Goal: Task Accomplishment & Management: Complete application form

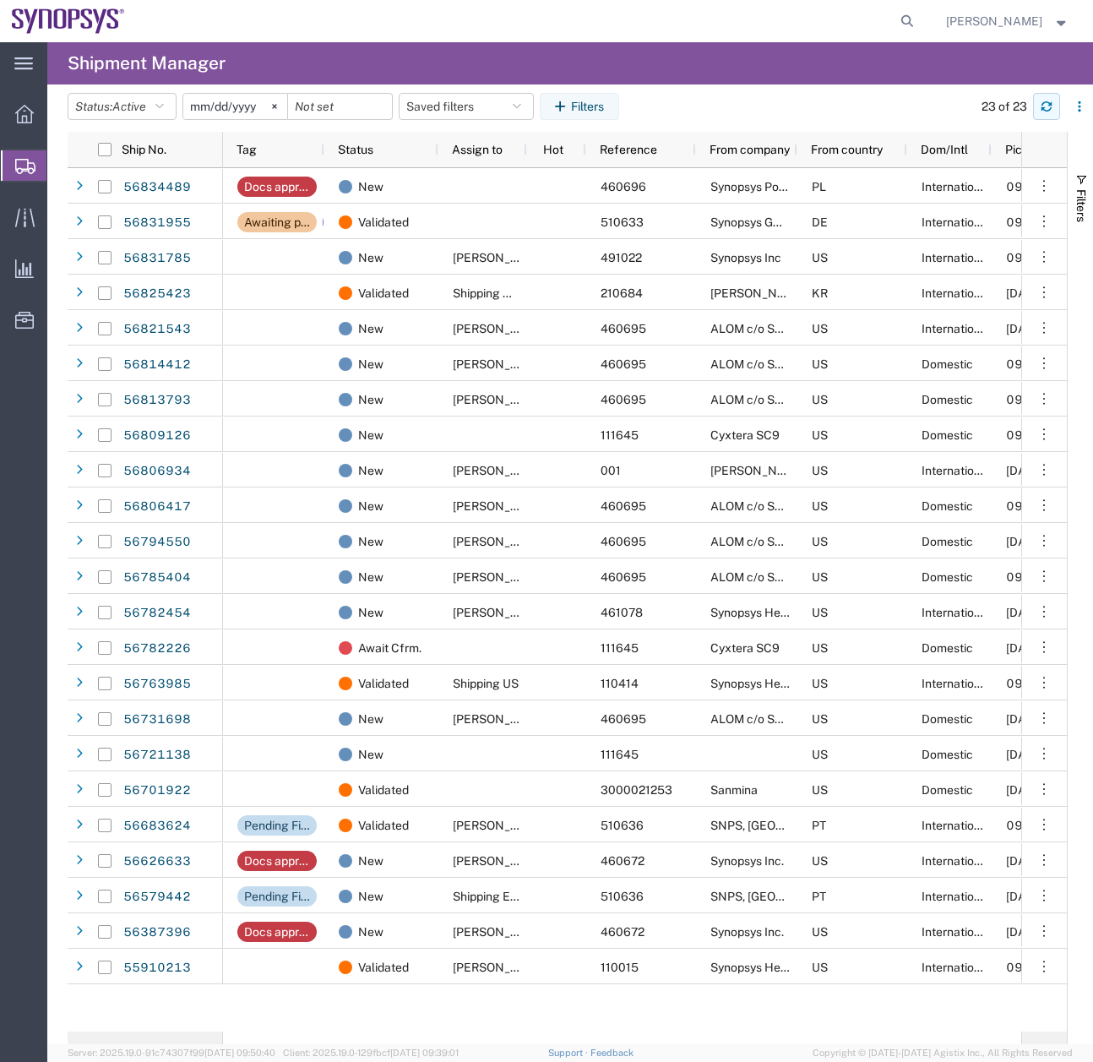
click at [1057, 97] on button "button" at bounding box center [1046, 106] width 27 height 27
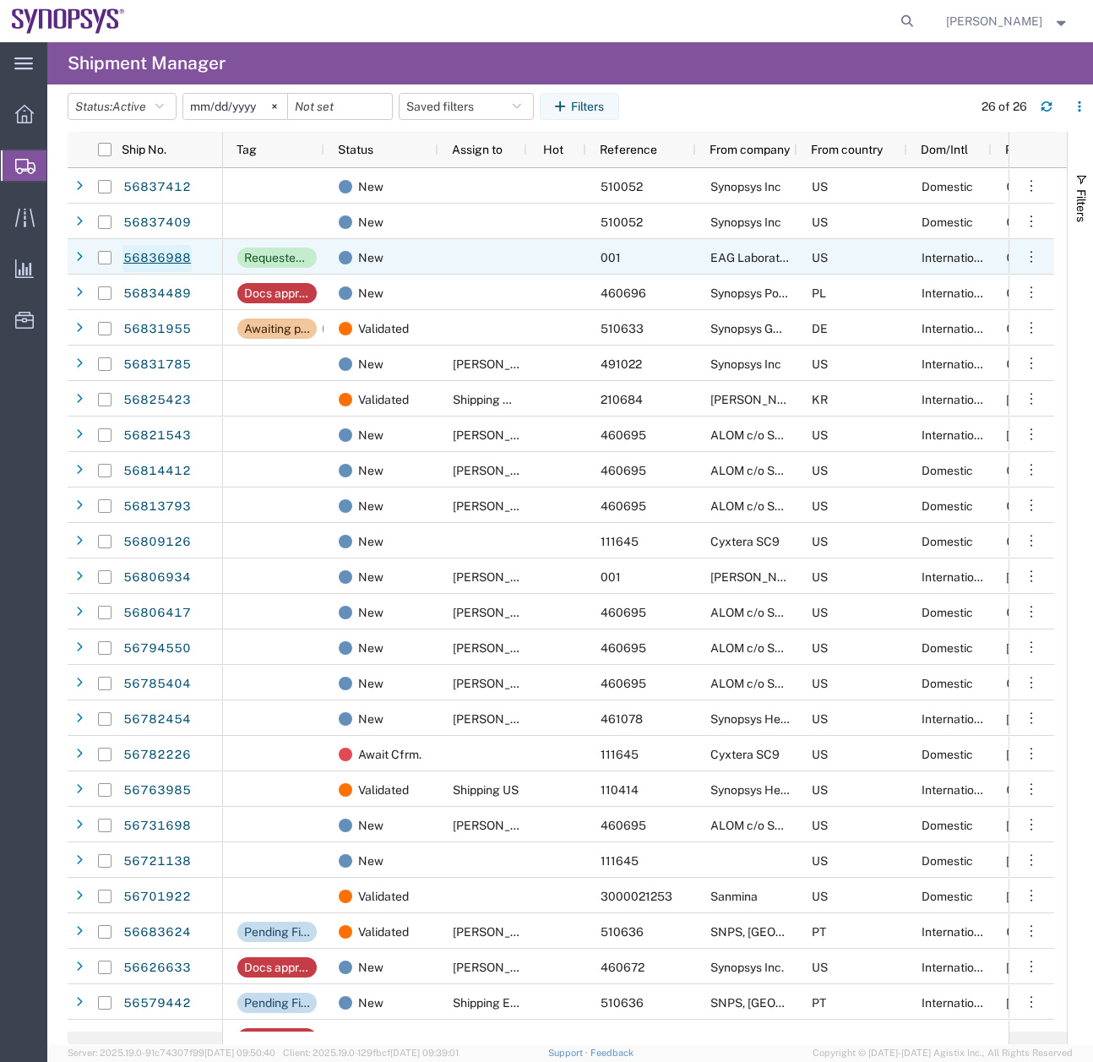
click at [168, 258] on link "56836988" at bounding box center [156, 258] width 69 height 27
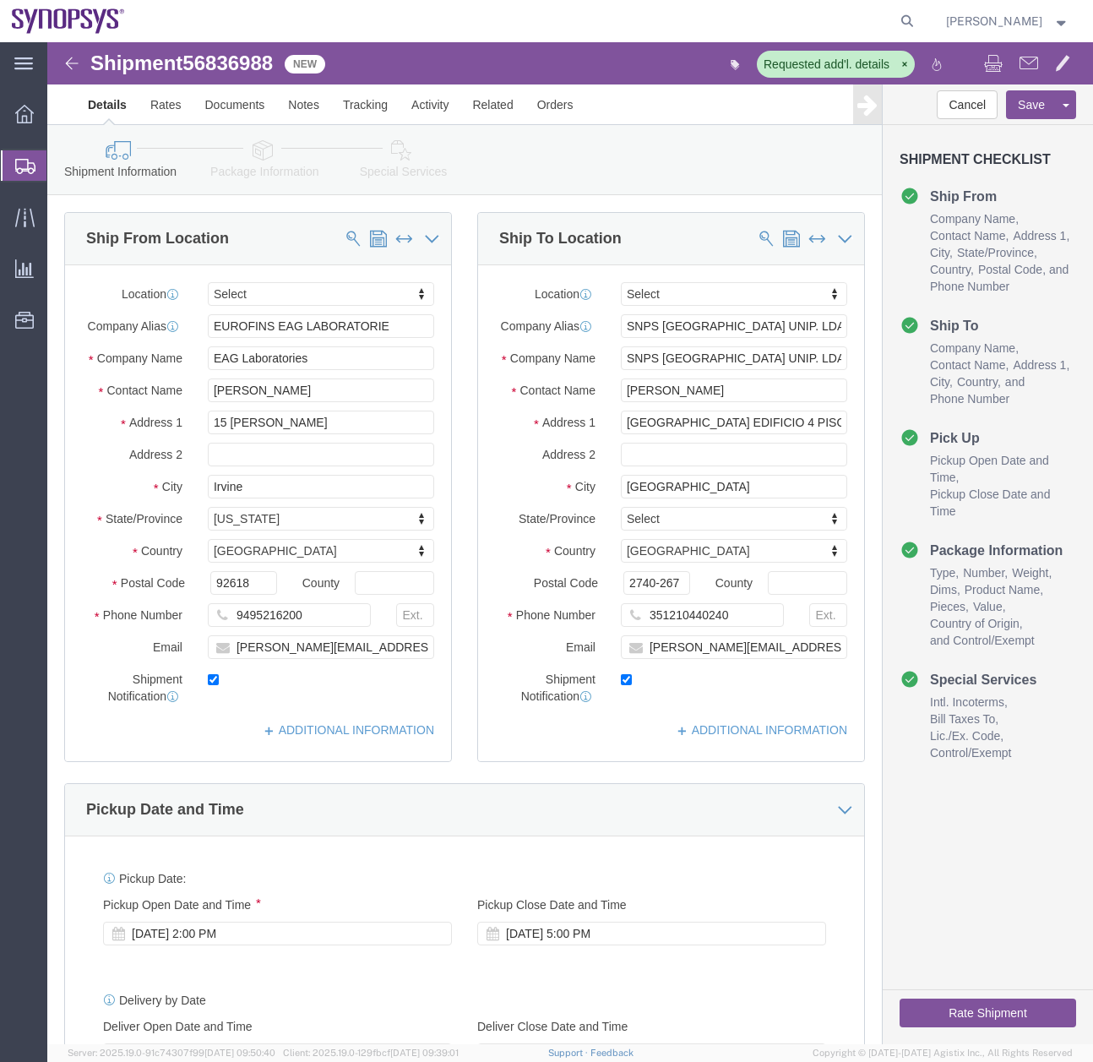
select select
click at [11, 169] on div at bounding box center [24, 165] width 47 height 30
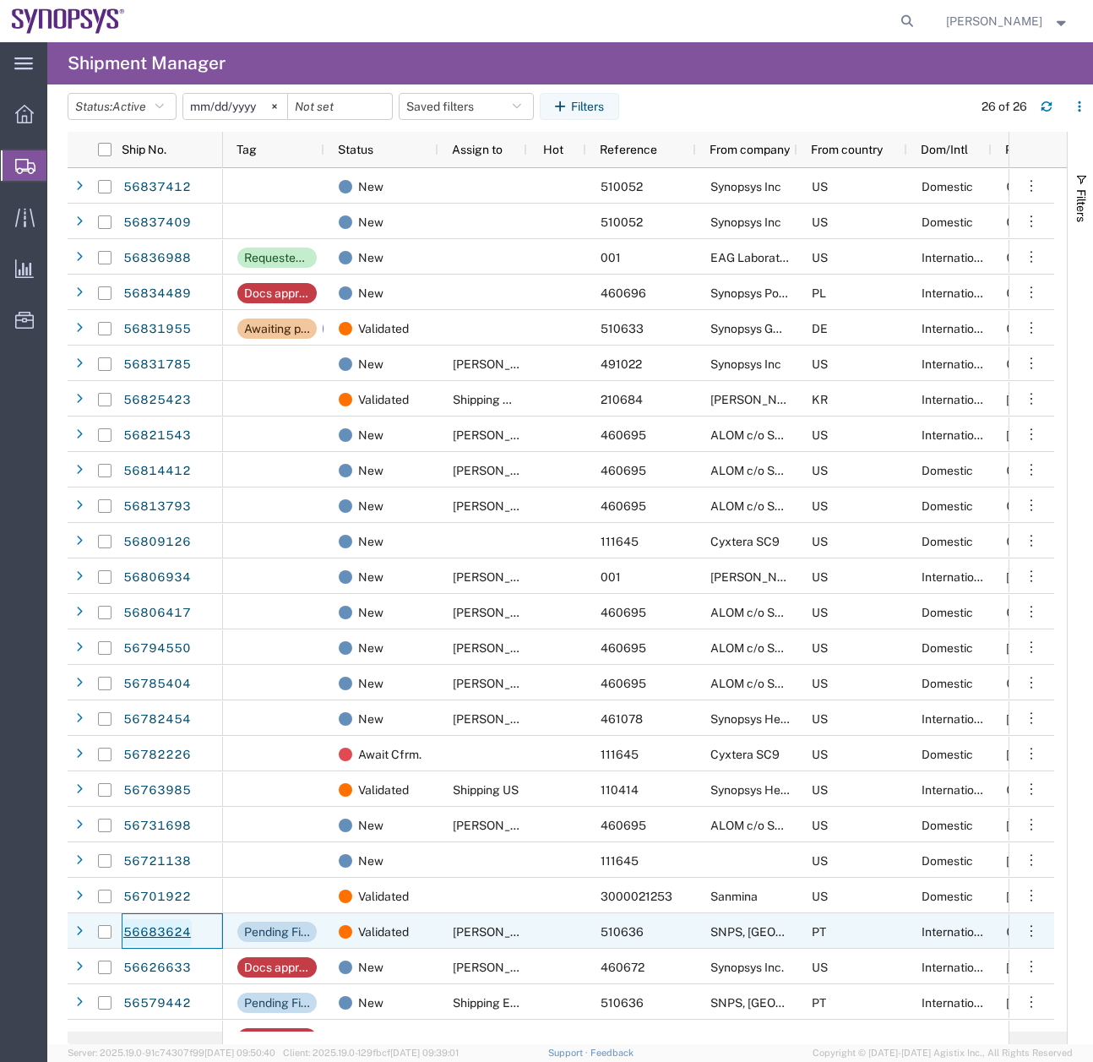
click at [158, 928] on link "56683624" at bounding box center [156, 932] width 69 height 27
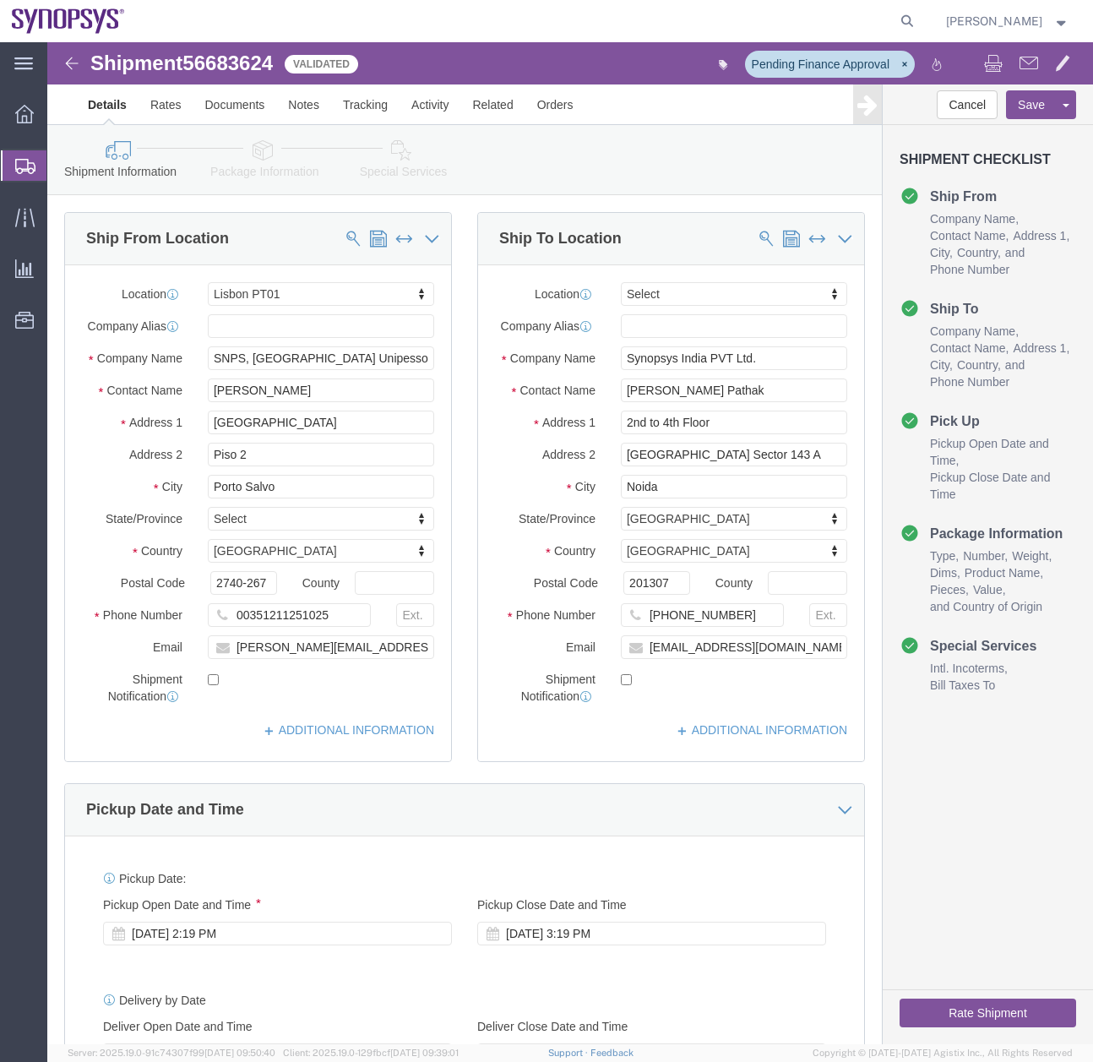
select select "63152"
select select
click at [24, 171] on icon at bounding box center [25, 166] width 20 height 15
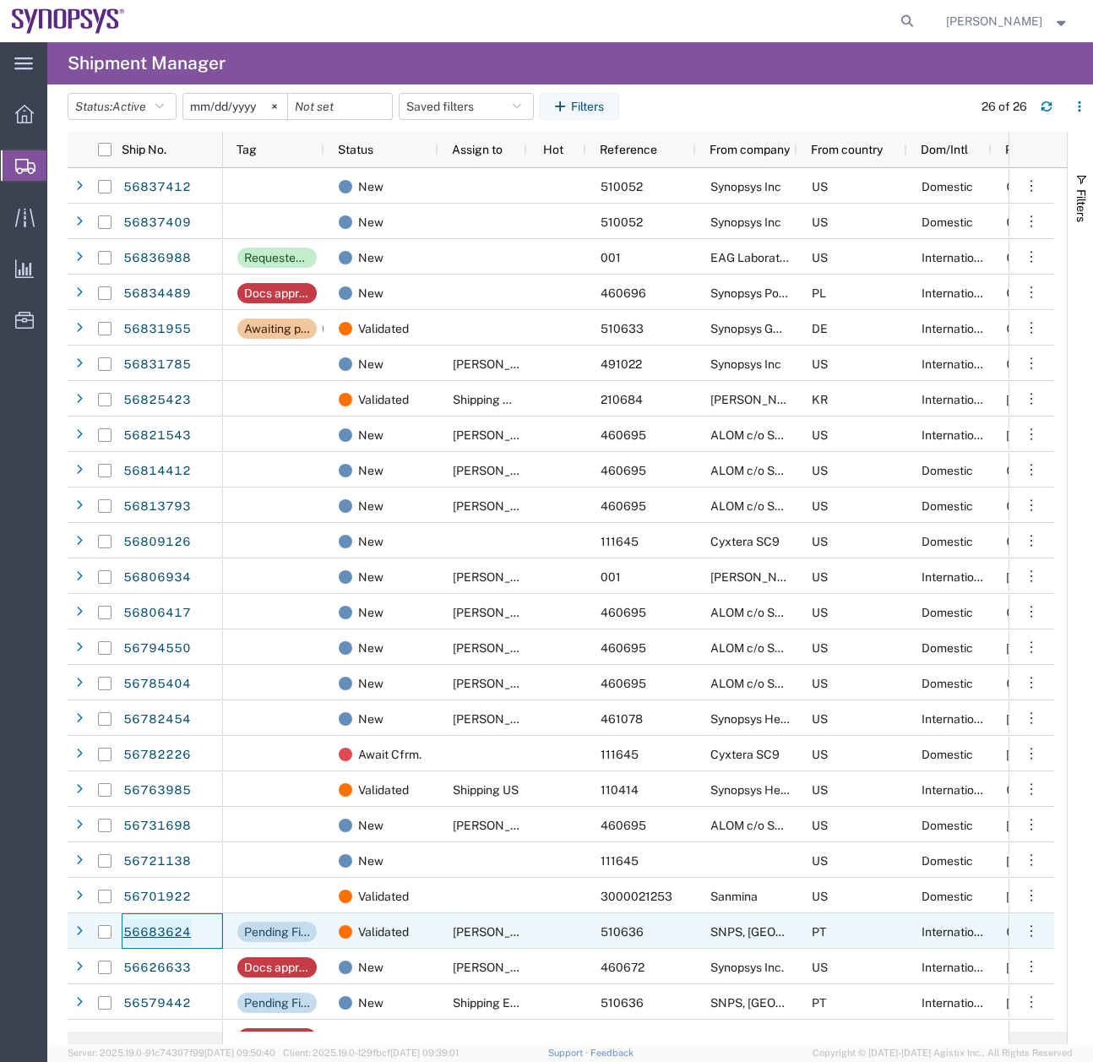
click at [143, 933] on link "56683624" at bounding box center [156, 932] width 69 height 27
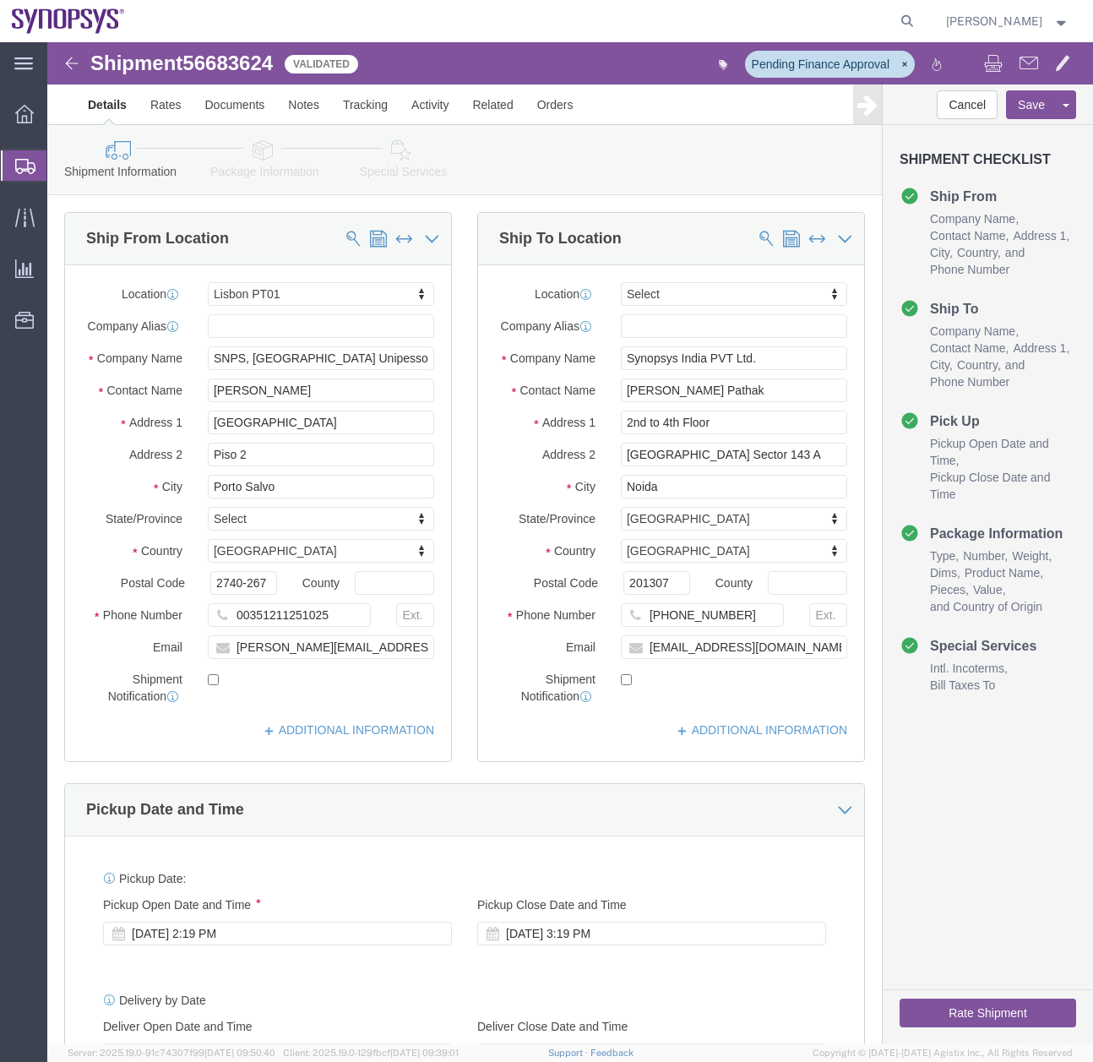
select select "63152"
select select
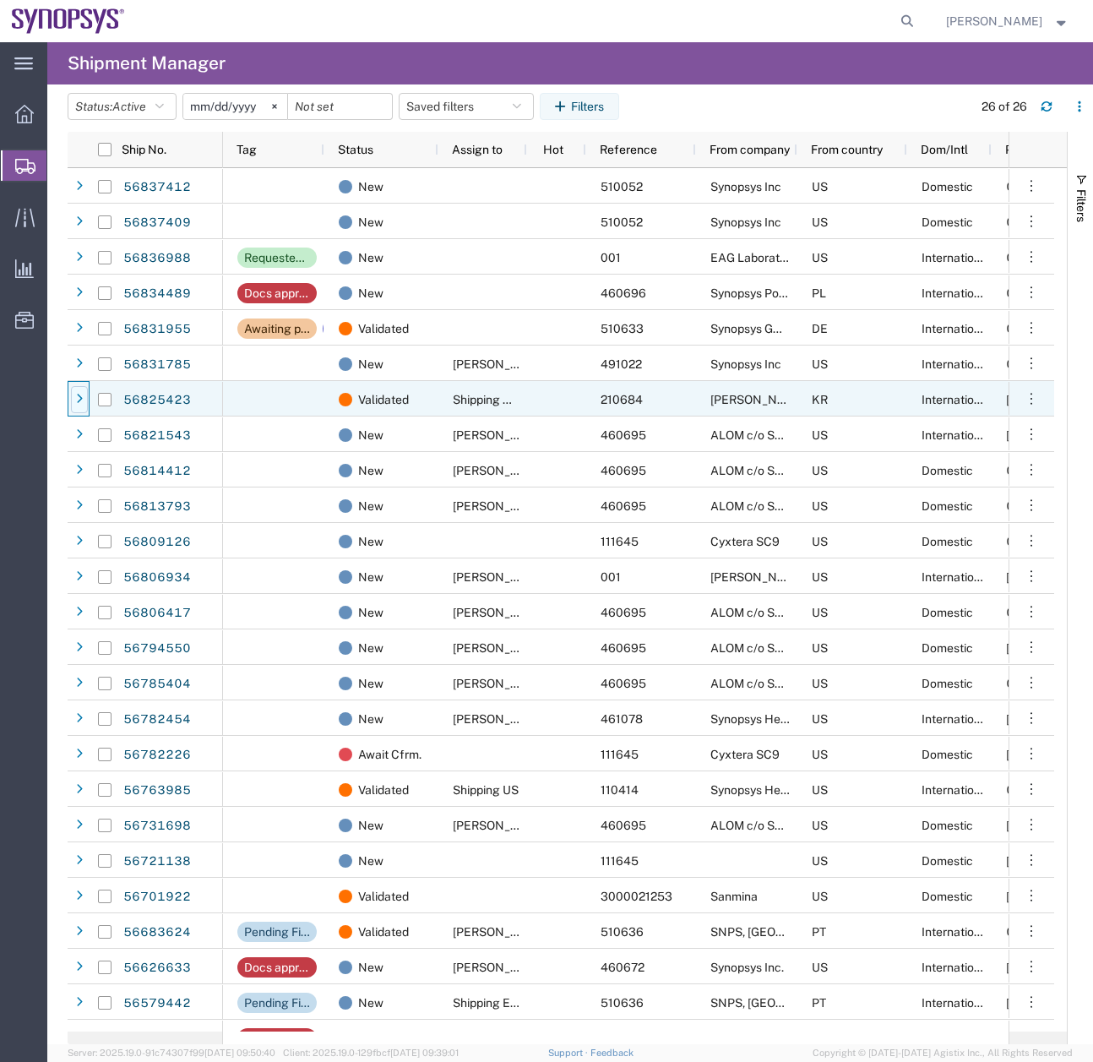
click at [82, 398] on icon at bounding box center [79, 400] width 7 height 12
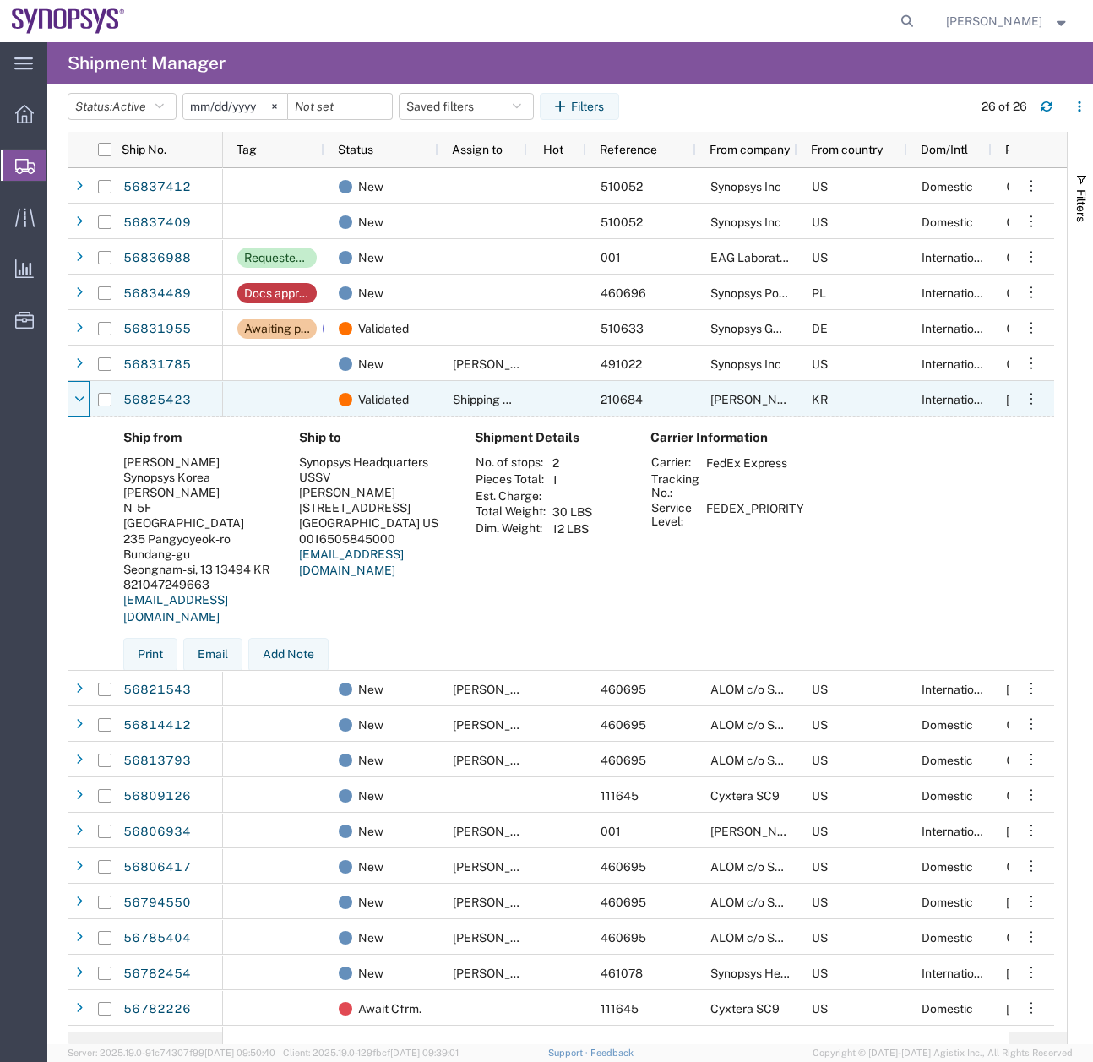
click at [82, 398] on icon at bounding box center [79, 400] width 9 height 12
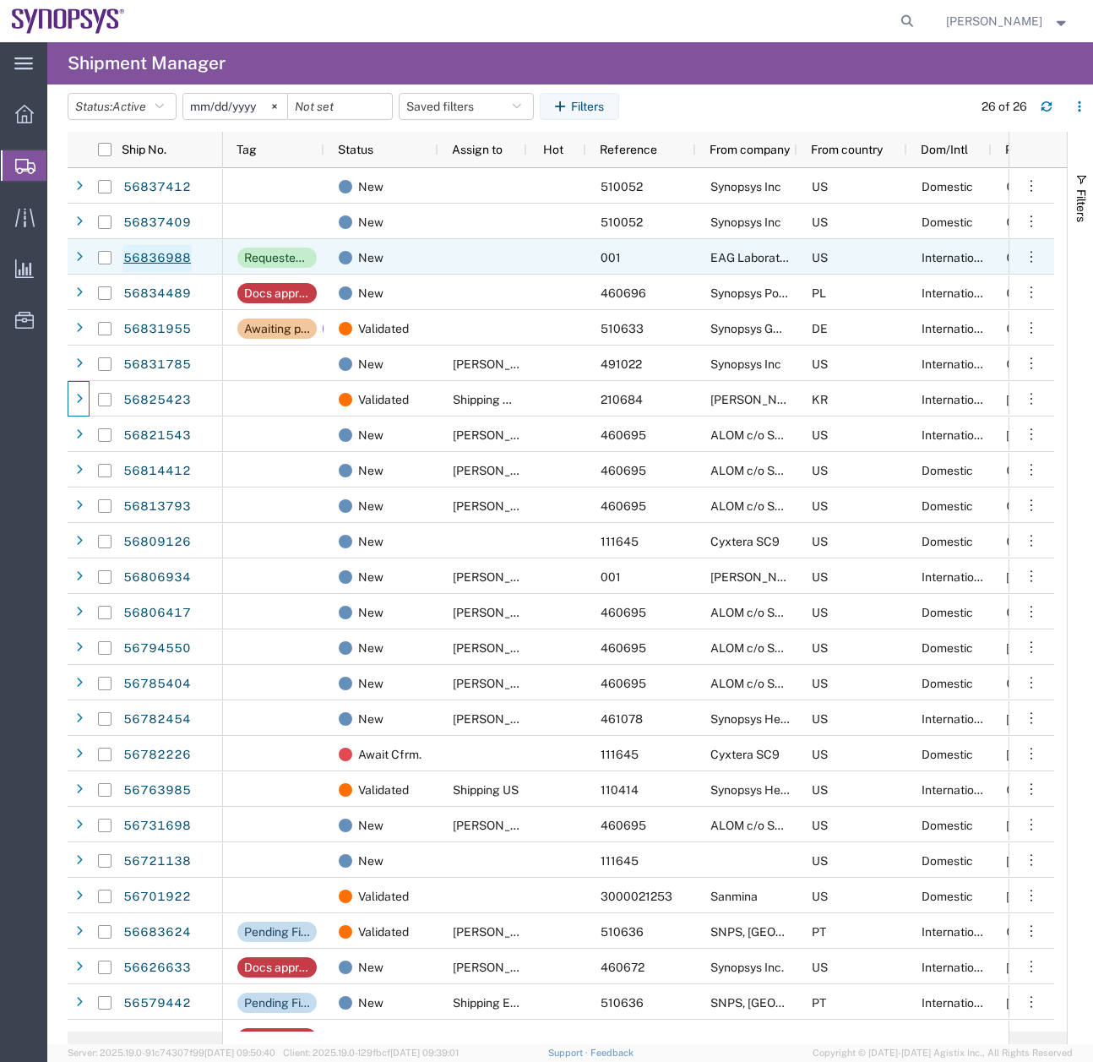
click at [162, 260] on link "56836988" at bounding box center [156, 258] width 69 height 27
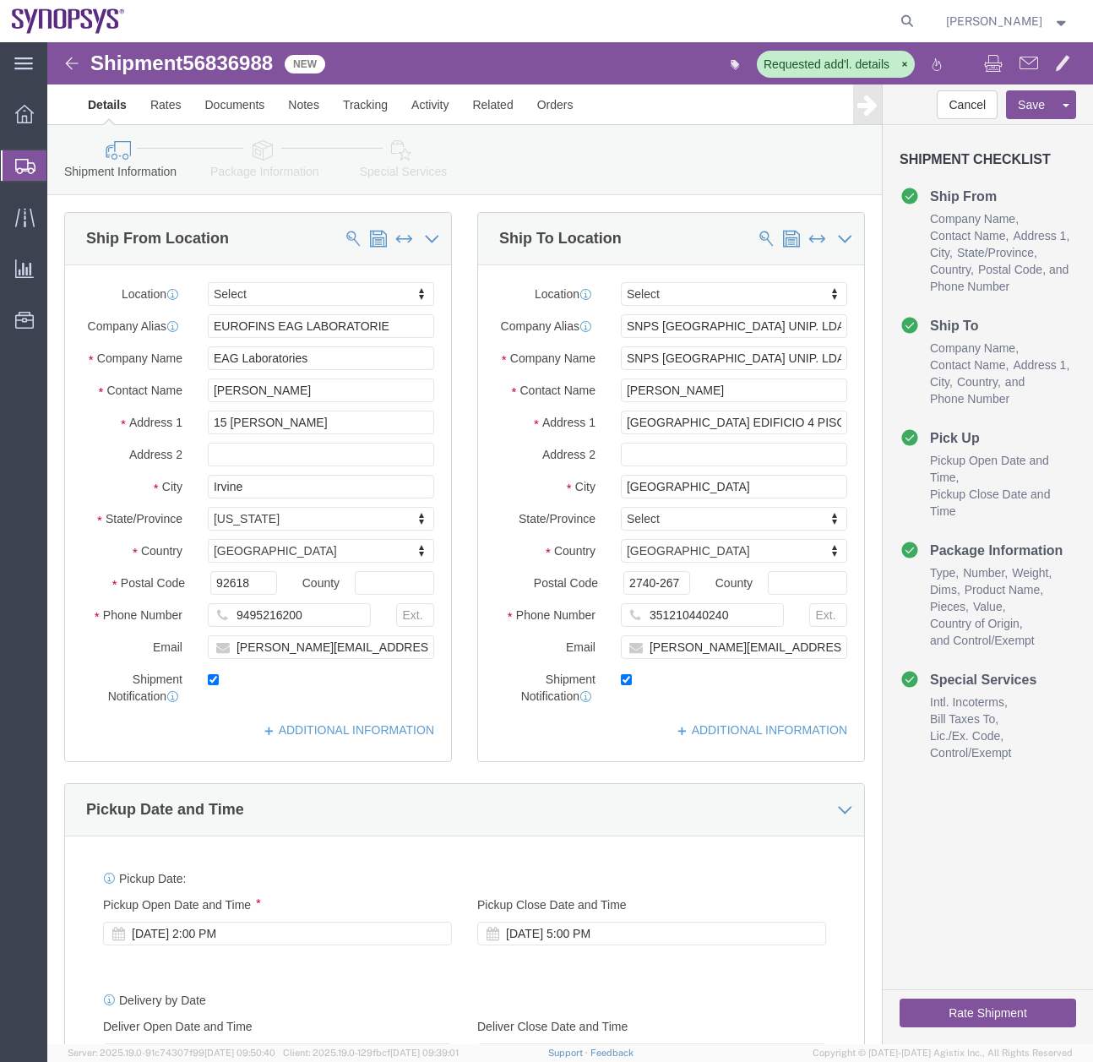
select select
click icon
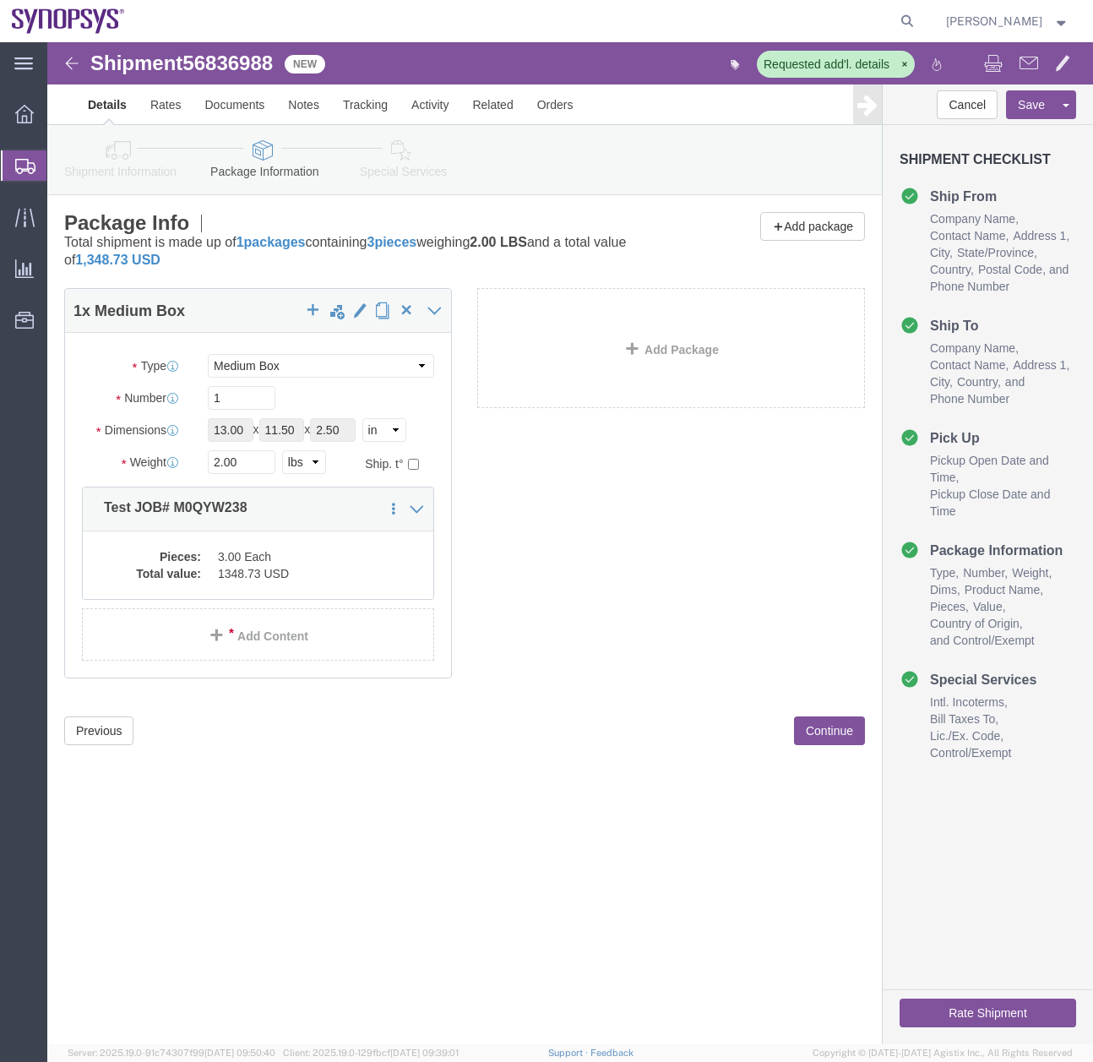
click link "Special Services"
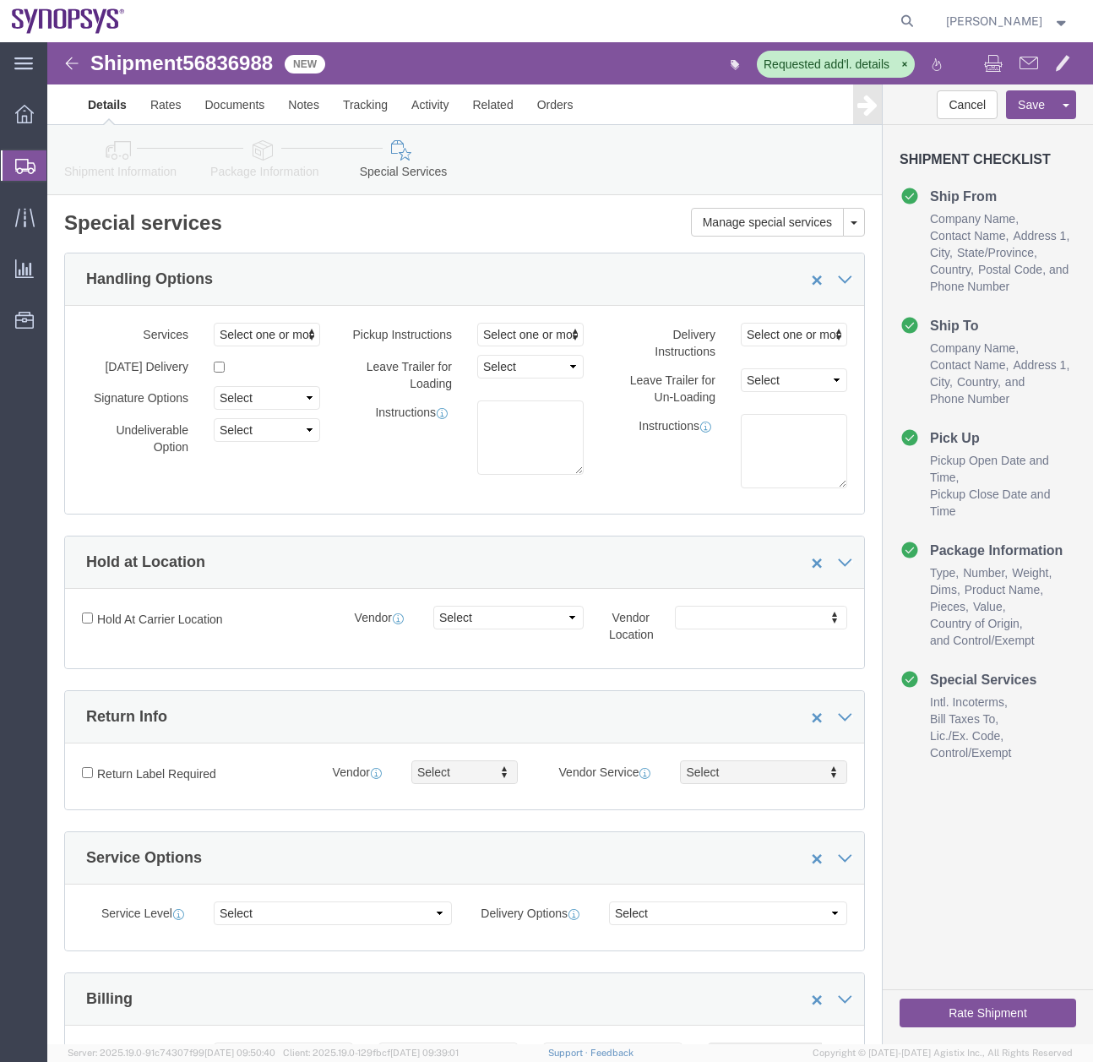
click link "Shipment Information"
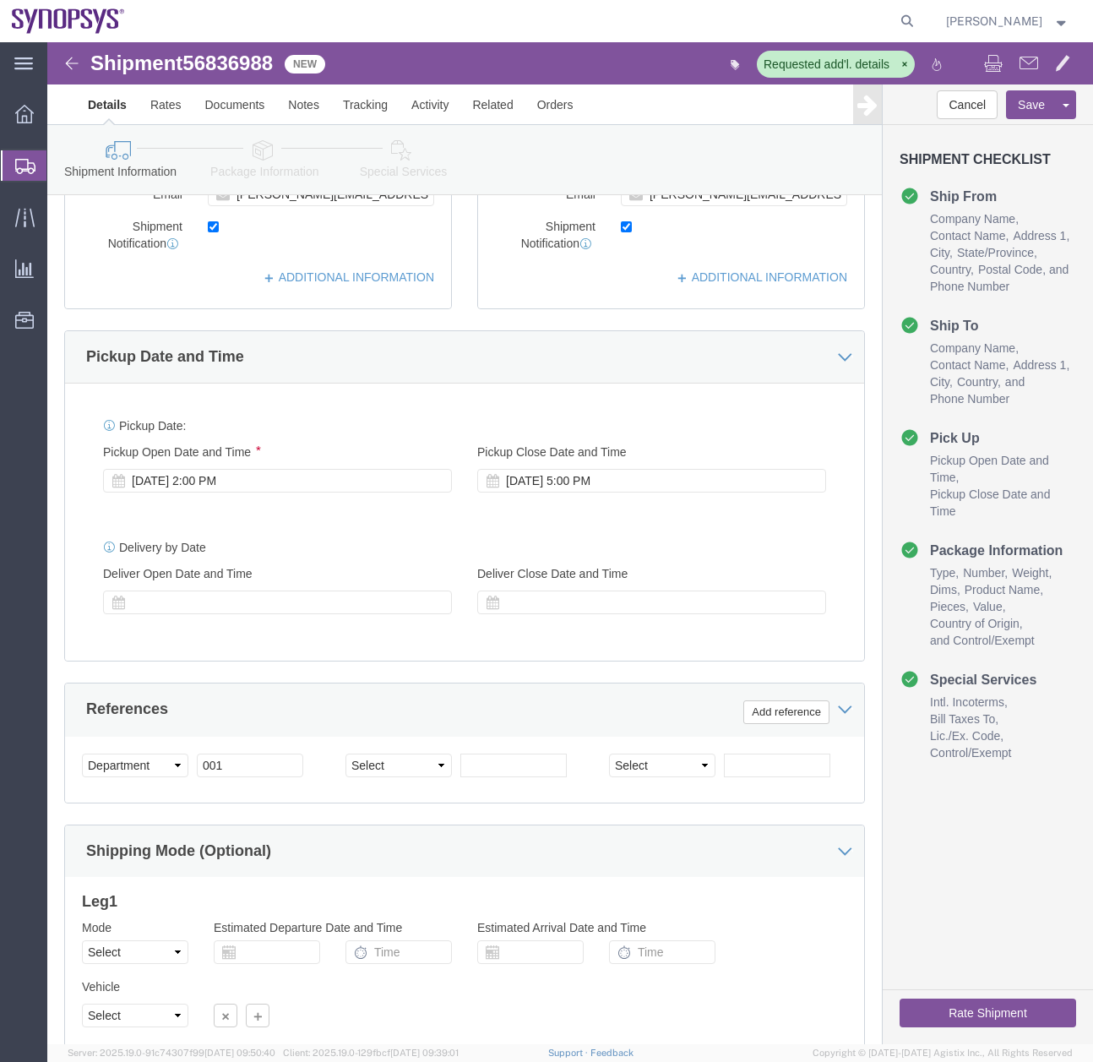
scroll to position [525, 0]
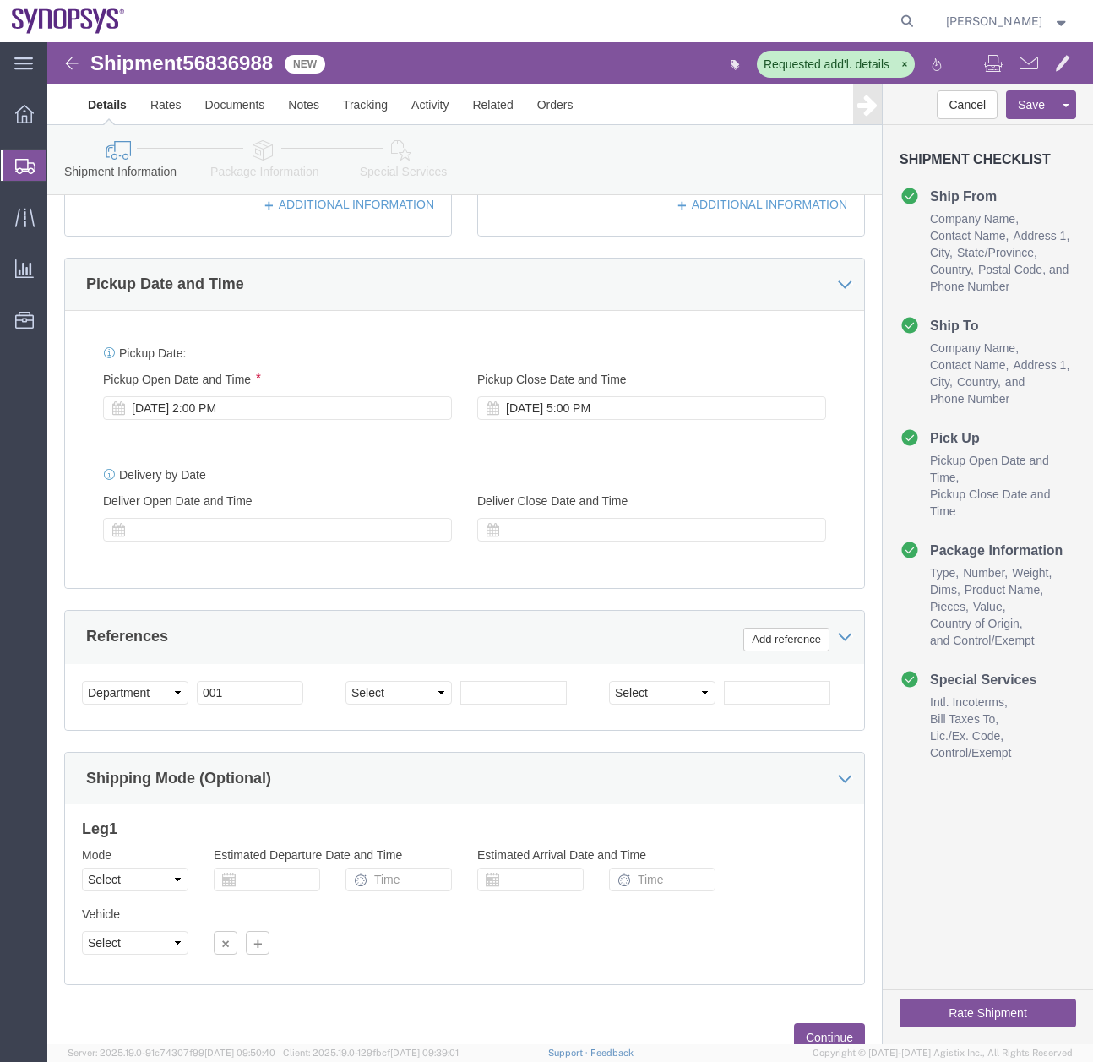
click icon
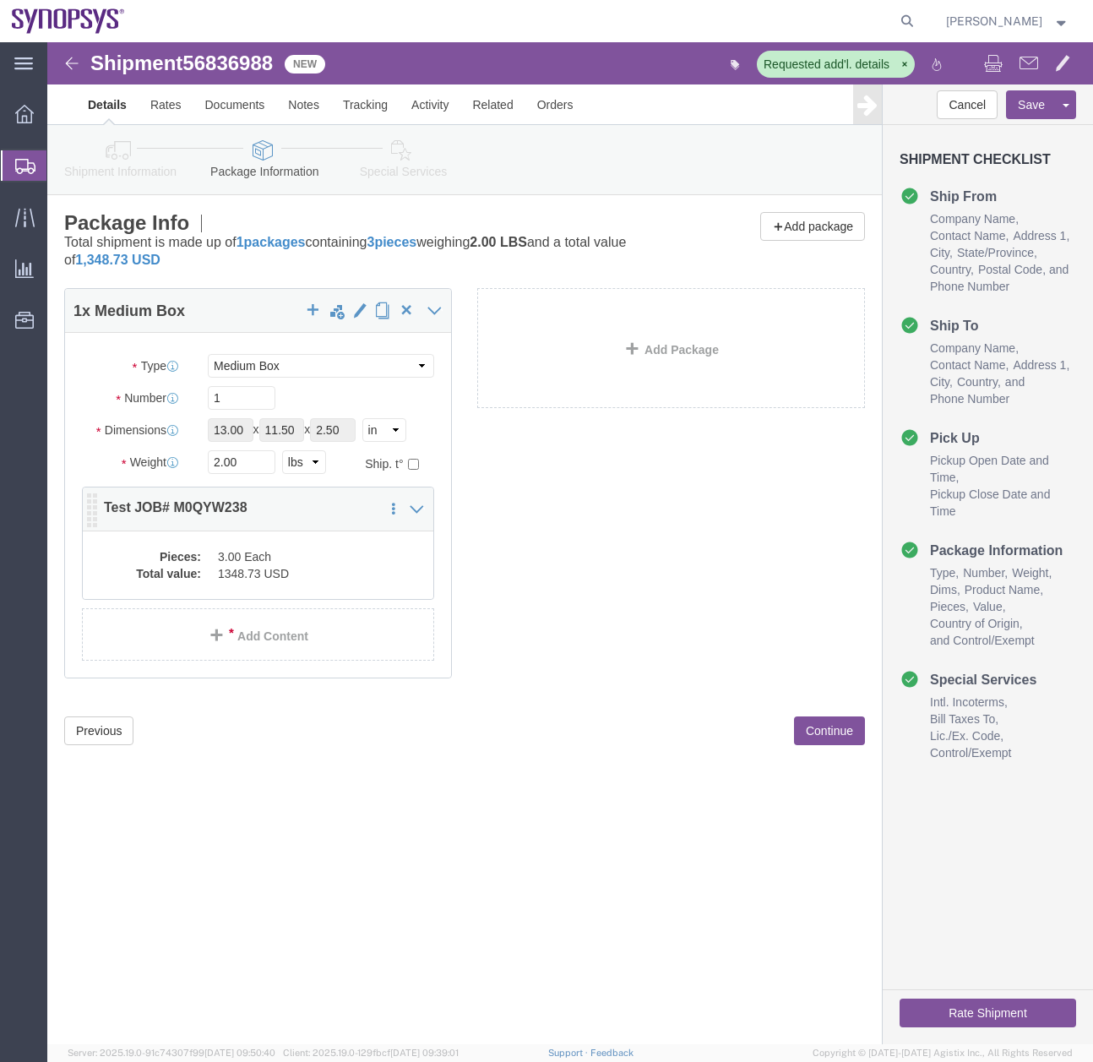
click dd "1348.73 USD"
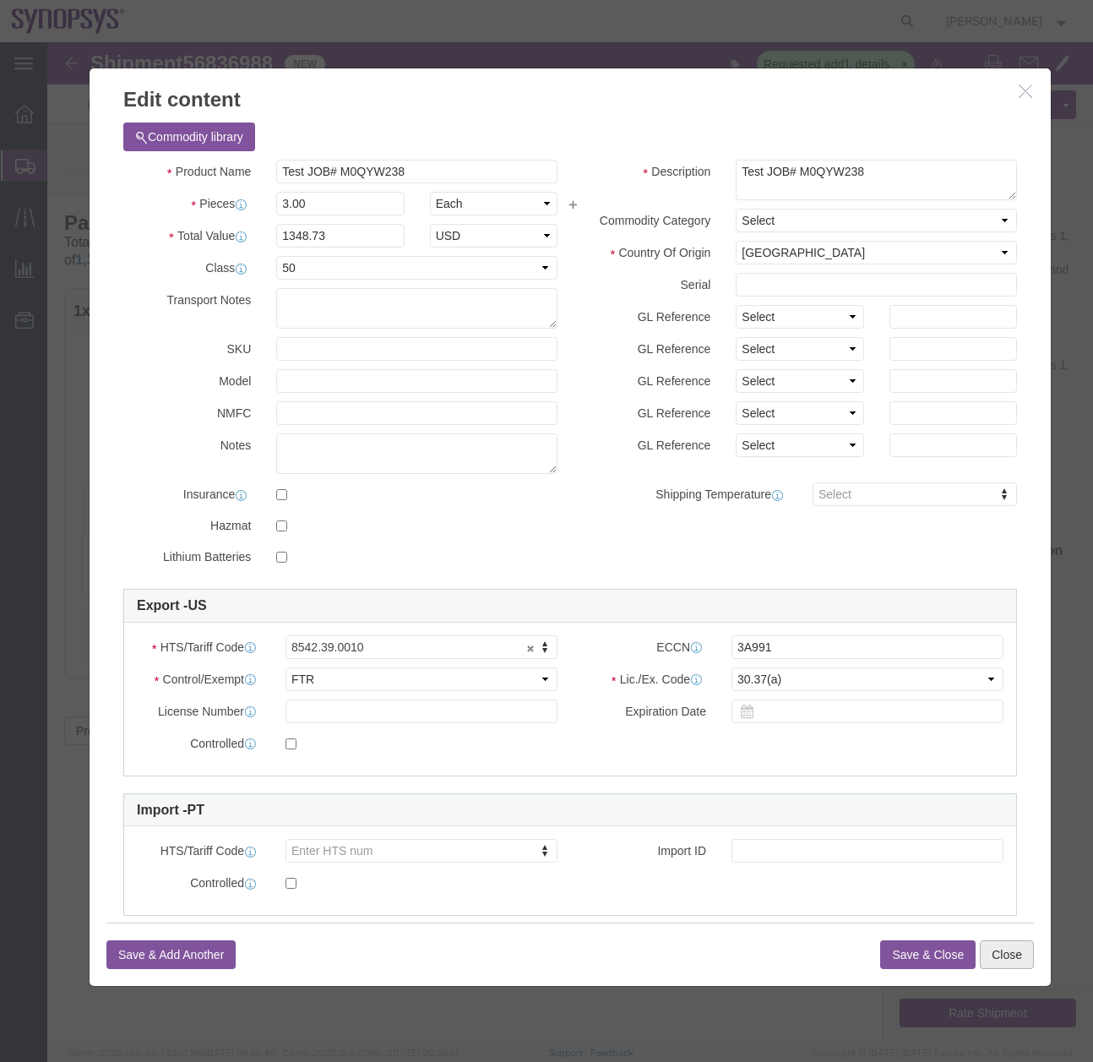
click button "Close"
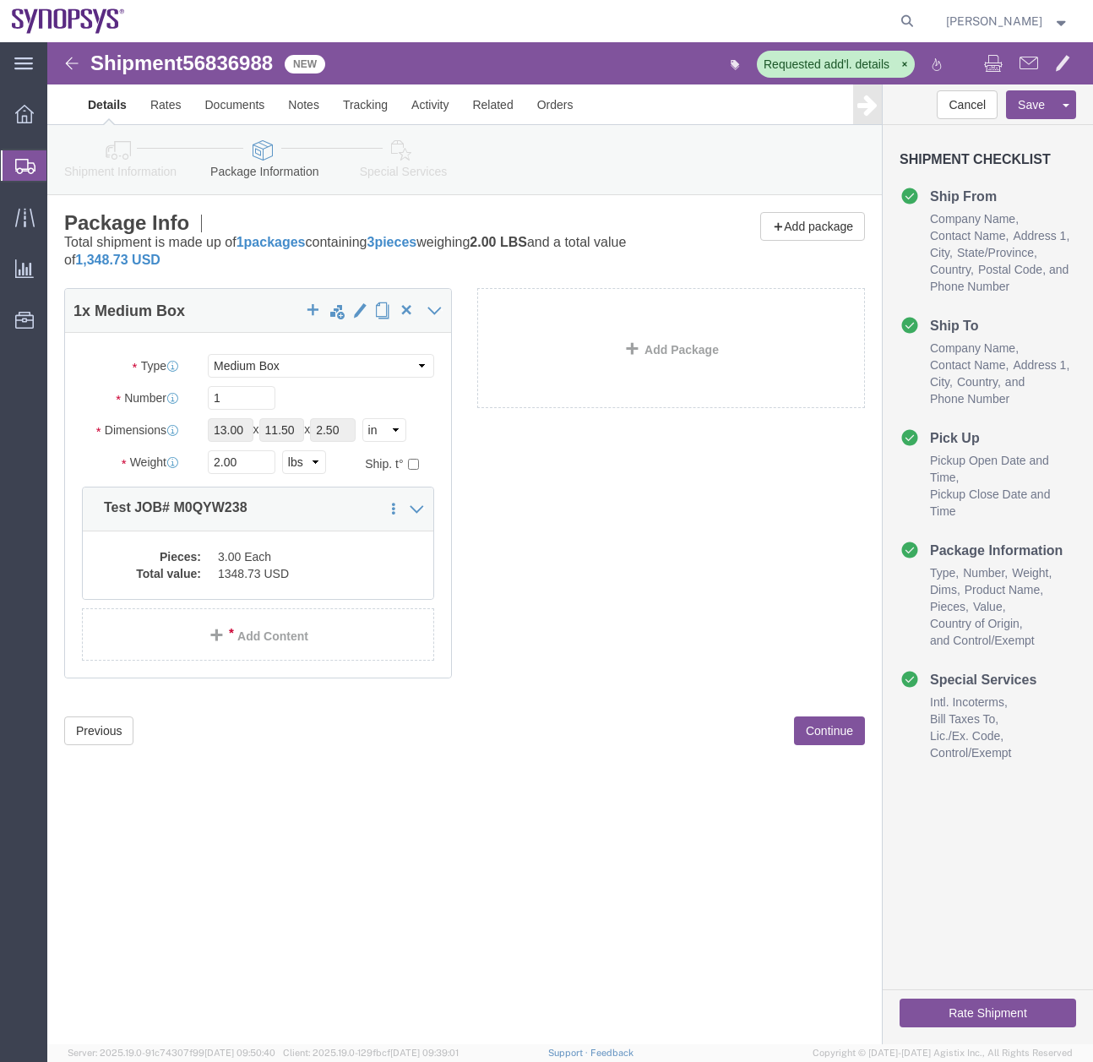
click icon
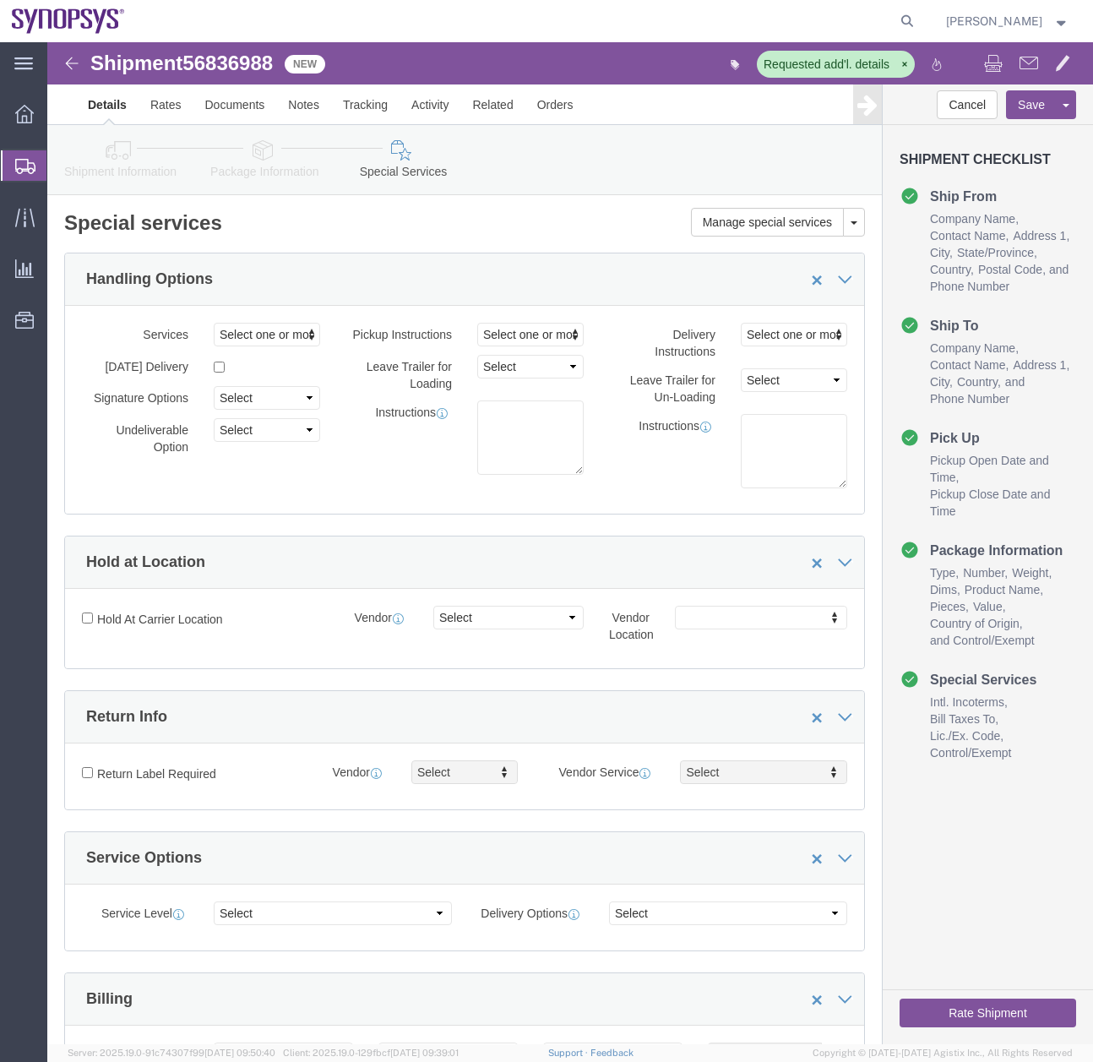
click icon
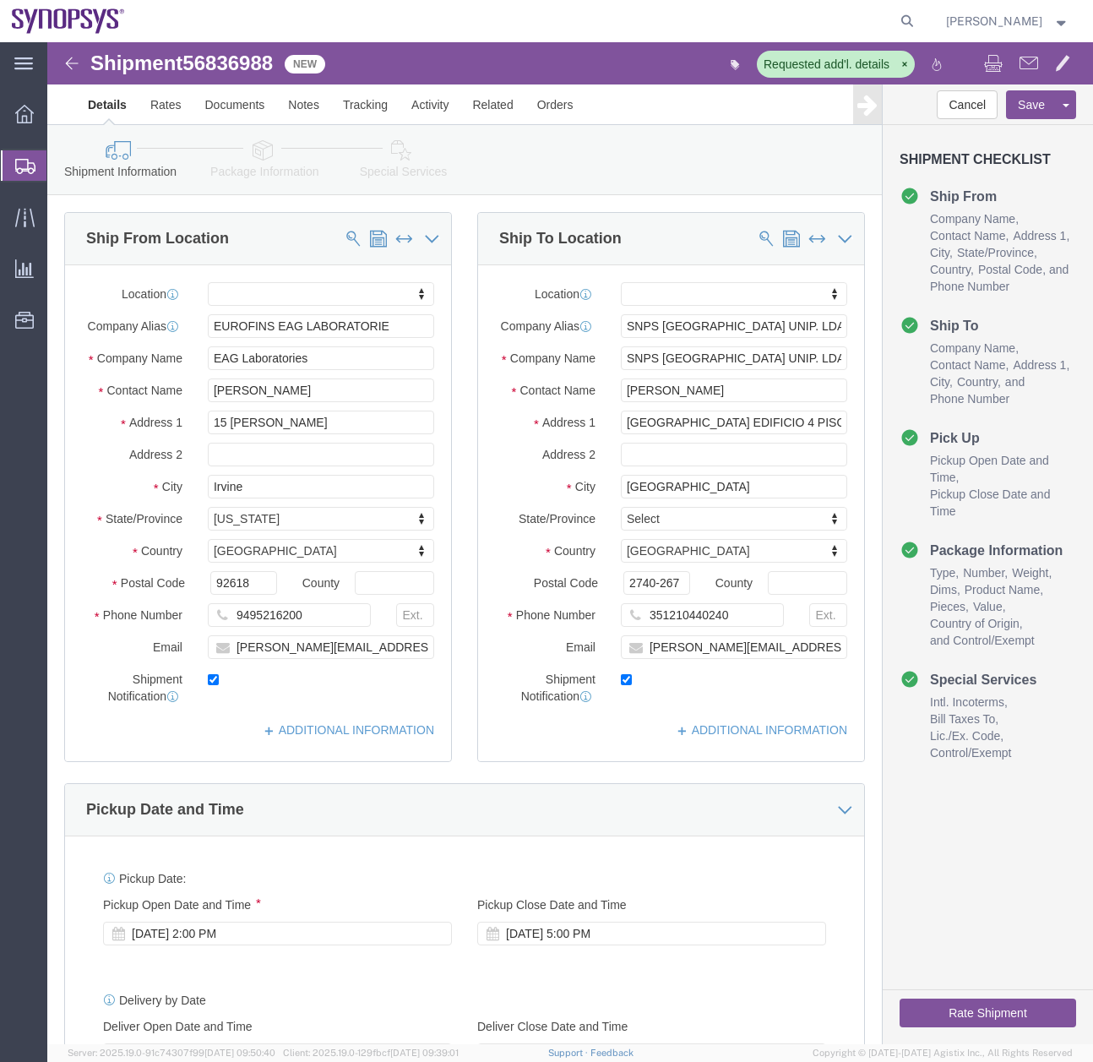
click link "Special Services"
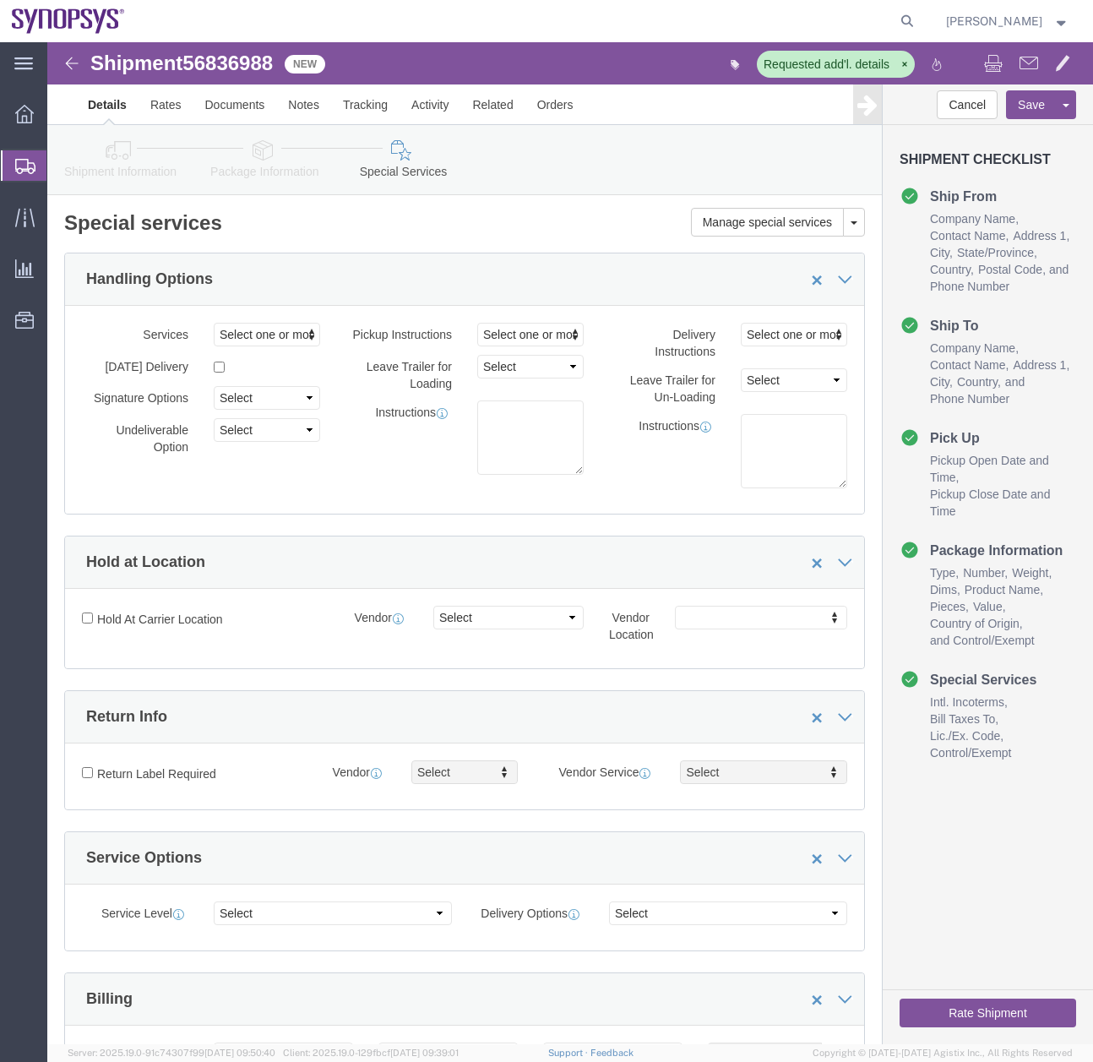
click link "Package Information"
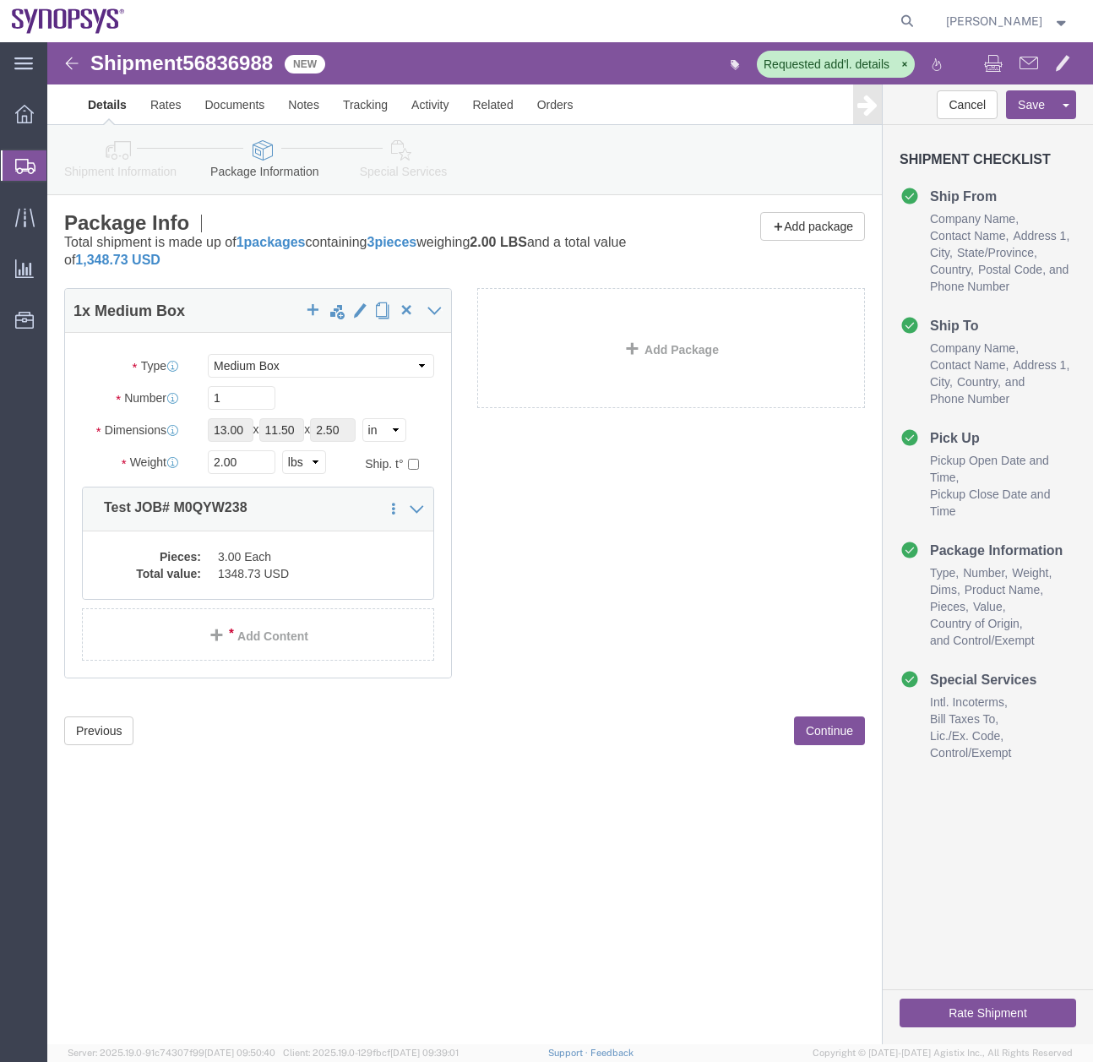
click icon
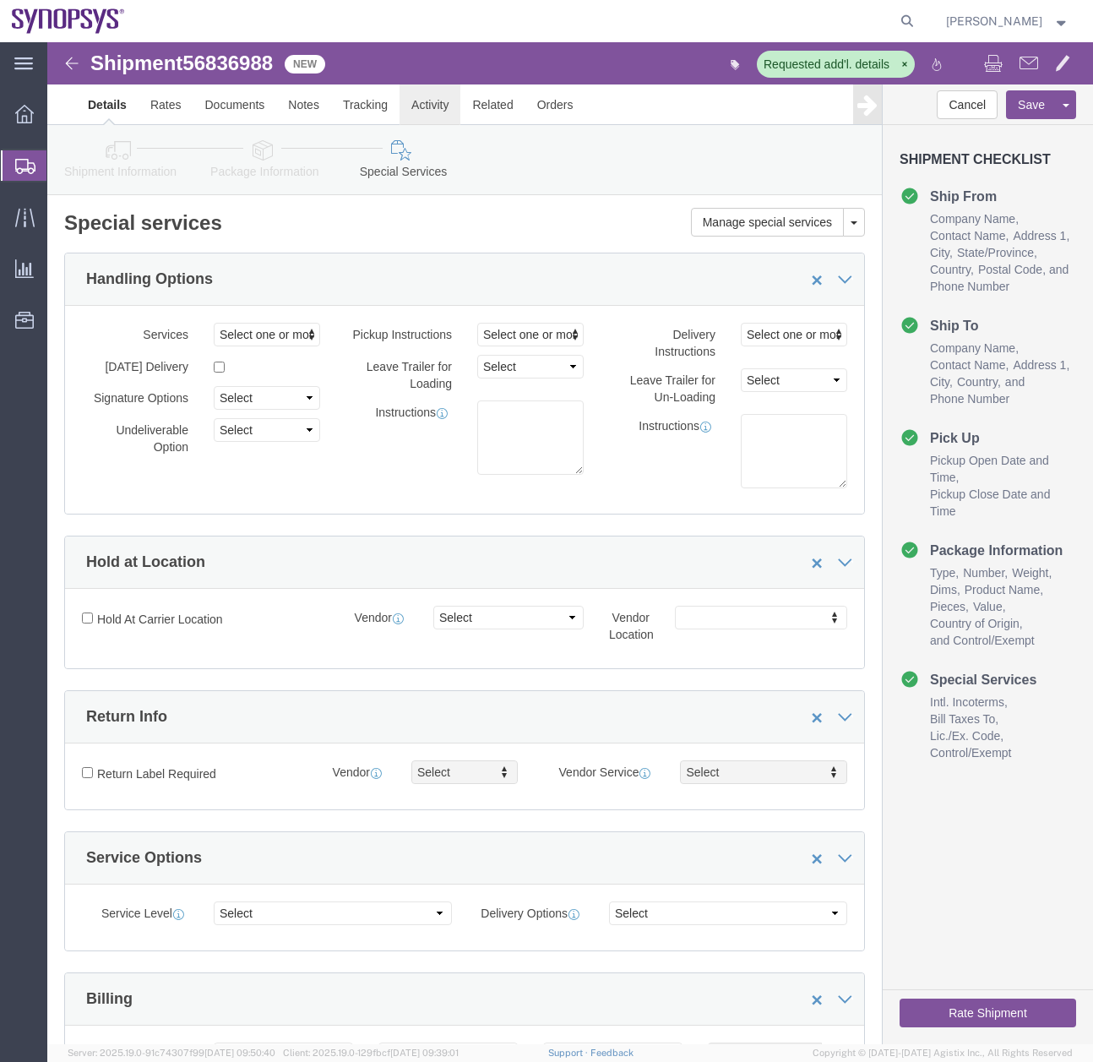
click link "Activity"
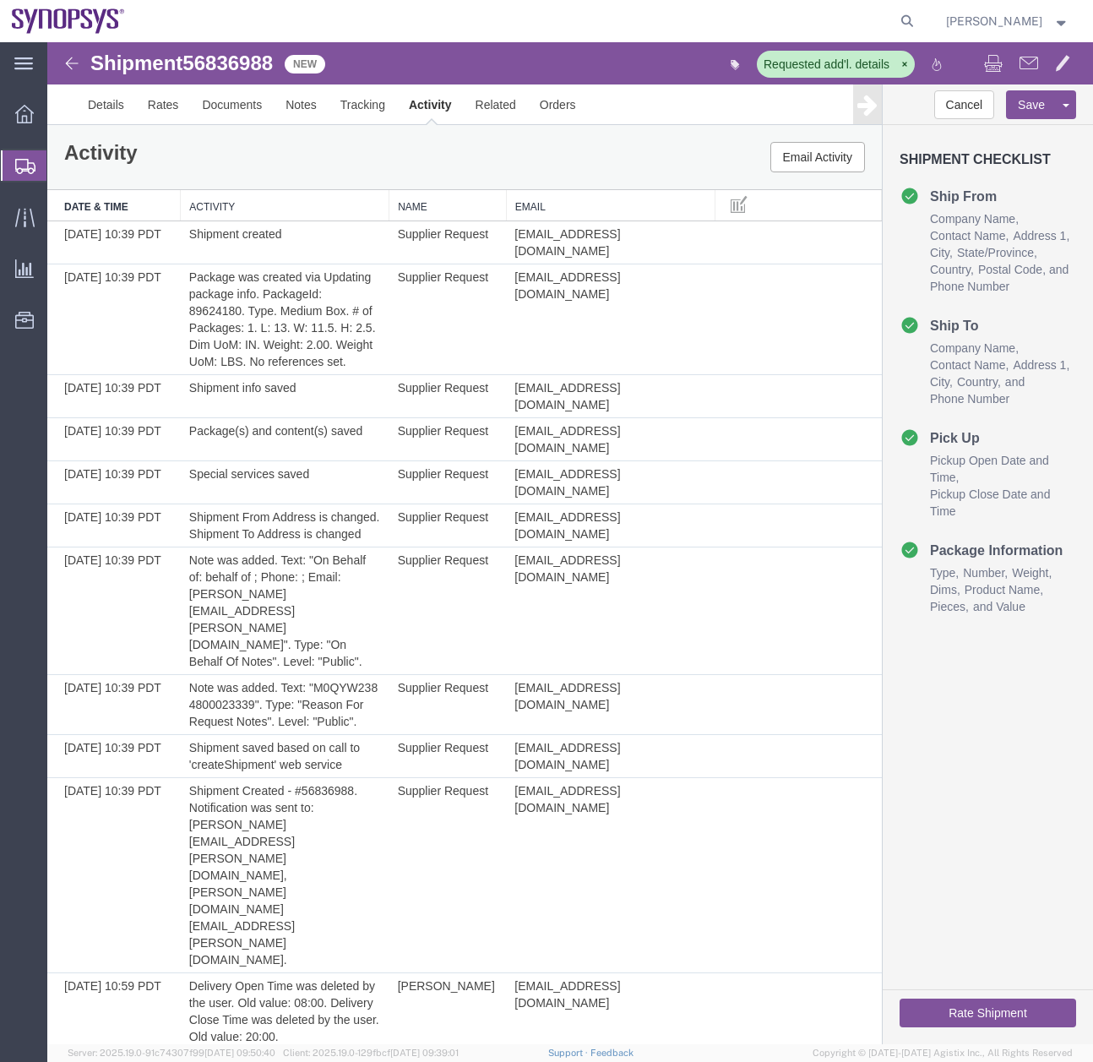
scroll to position [69, 0]
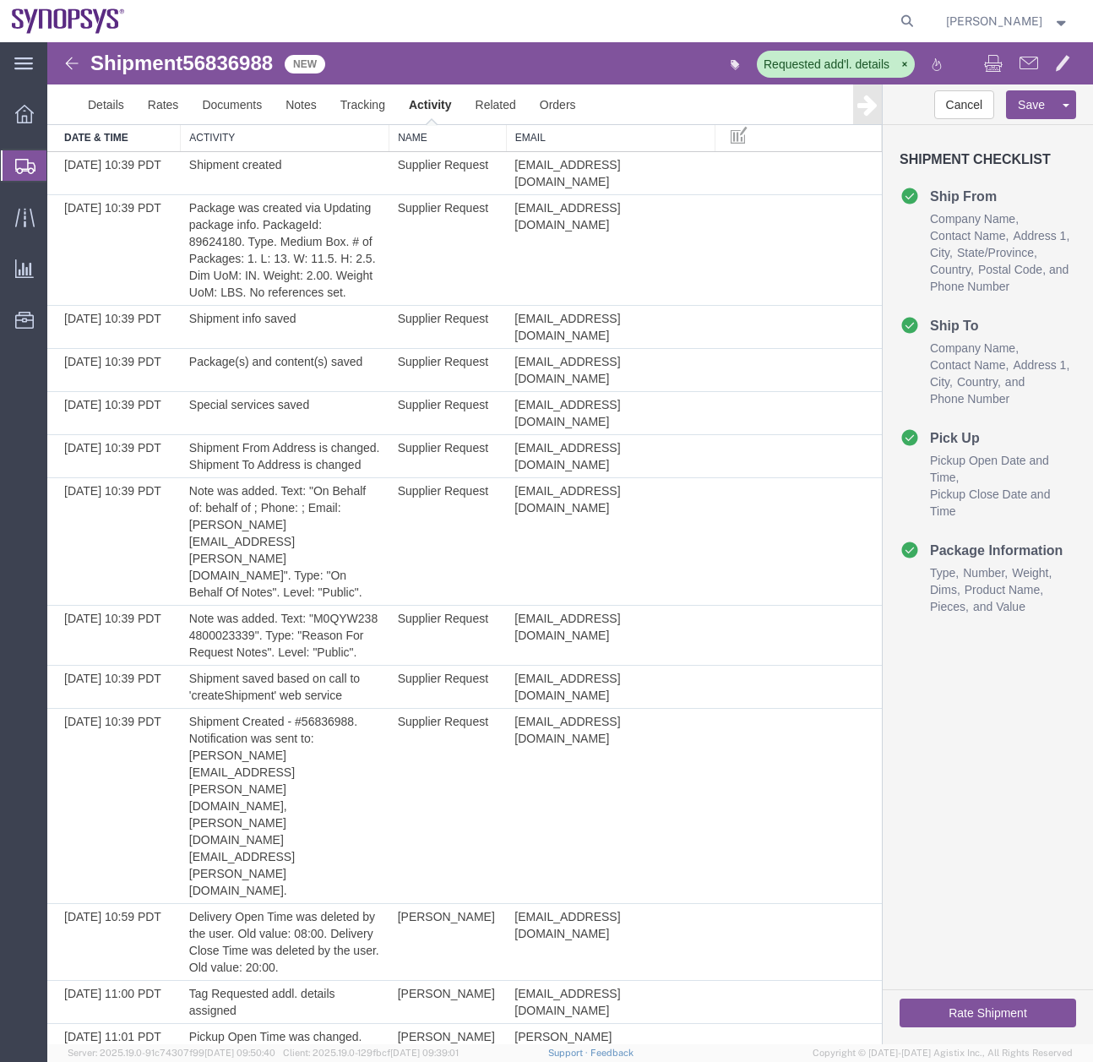
drag, startPoint x: 19, startPoint y: 168, endPoint x: 9, endPoint y: 165, distance: 10.7
click at [19, 168] on icon at bounding box center [25, 166] width 20 height 15
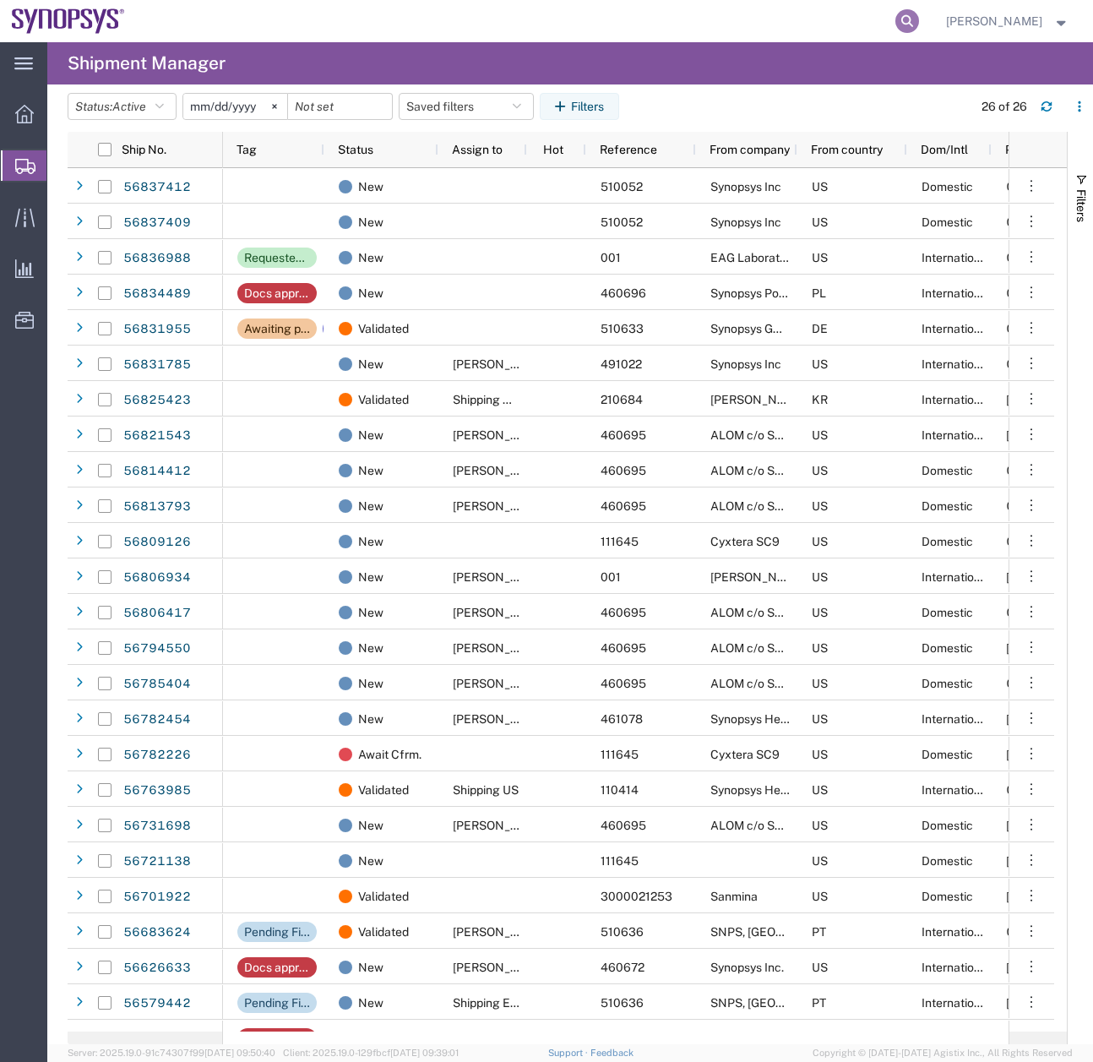
click at [919, 20] on icon at bounding box center [907, 21] width 24 height 24
click at [464, 20] on input "88008314557" at bounding box center [639, 21] width 514 height 41
type input "880083141557"
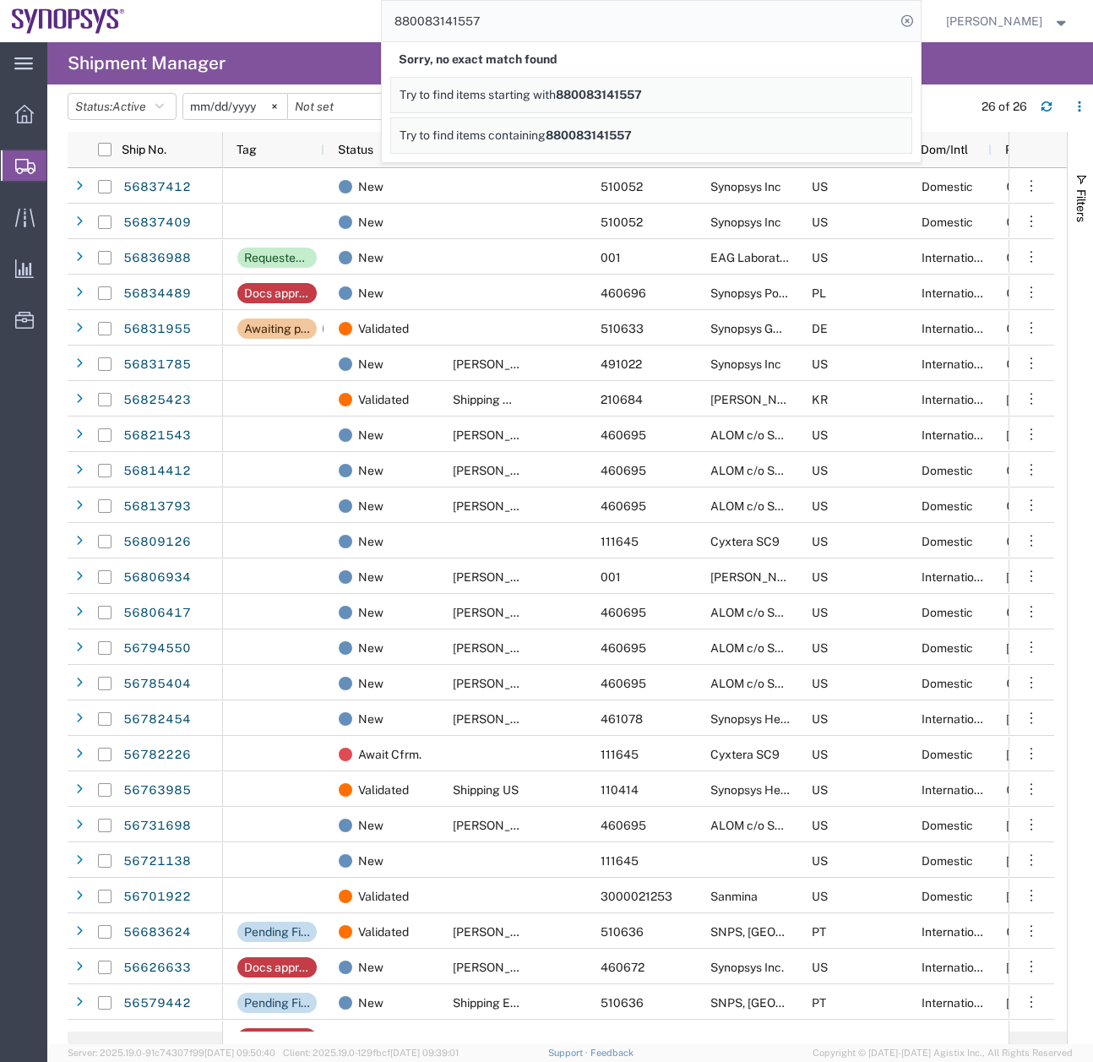
click at [590, 22] on input "880083141557" at bounding box center [639, 21] width 514 height 41
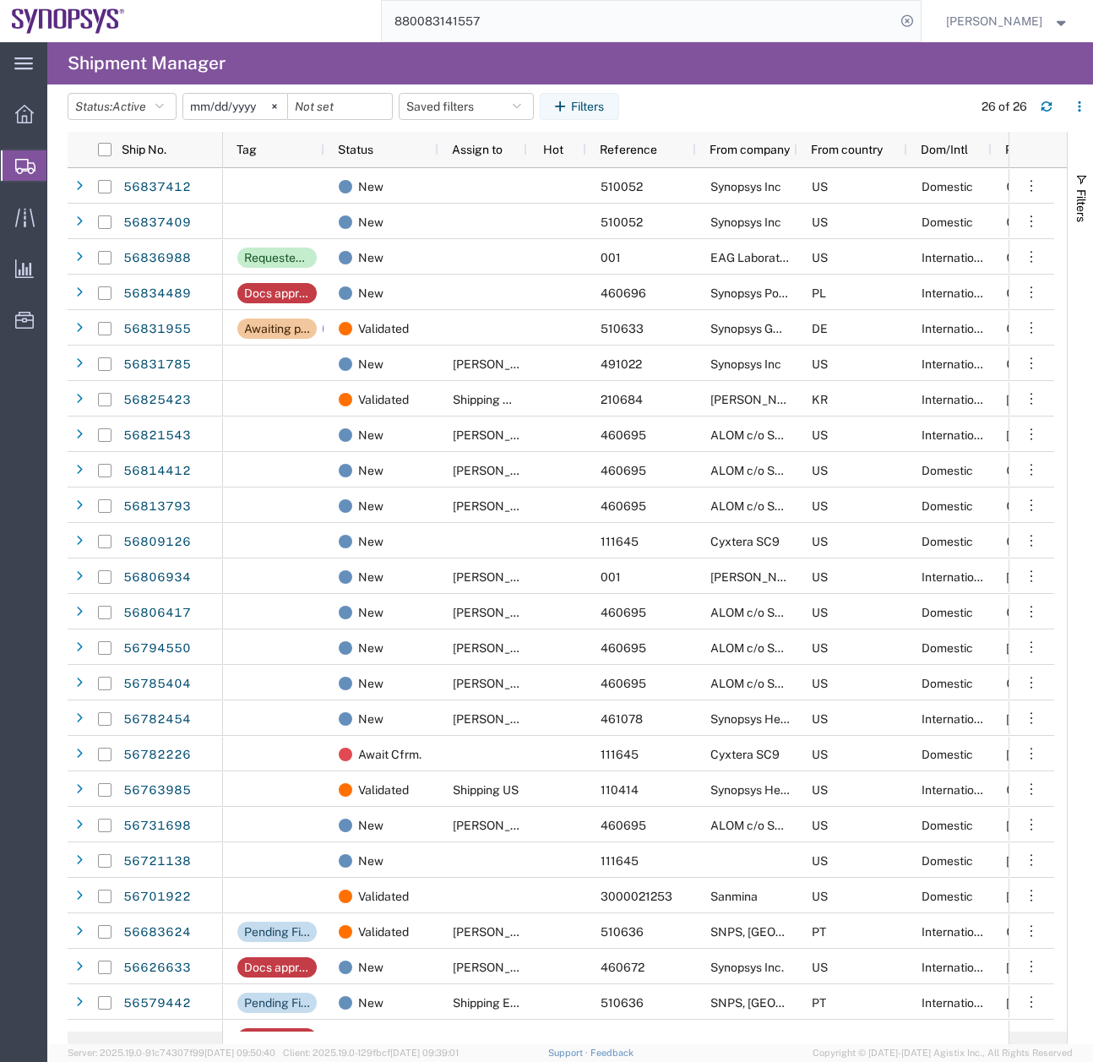
drag, startPoint x: 401, startPoint y: 30, endPoint x: 336, endPoint y: 38, distance: 65.5
click at [366, 30] on div "880083141557" at bounding box center [529, 21] width 785 height 42
click at [1042, 103] on icon "button" at bounding box center [1047, 107] width 12 height 12
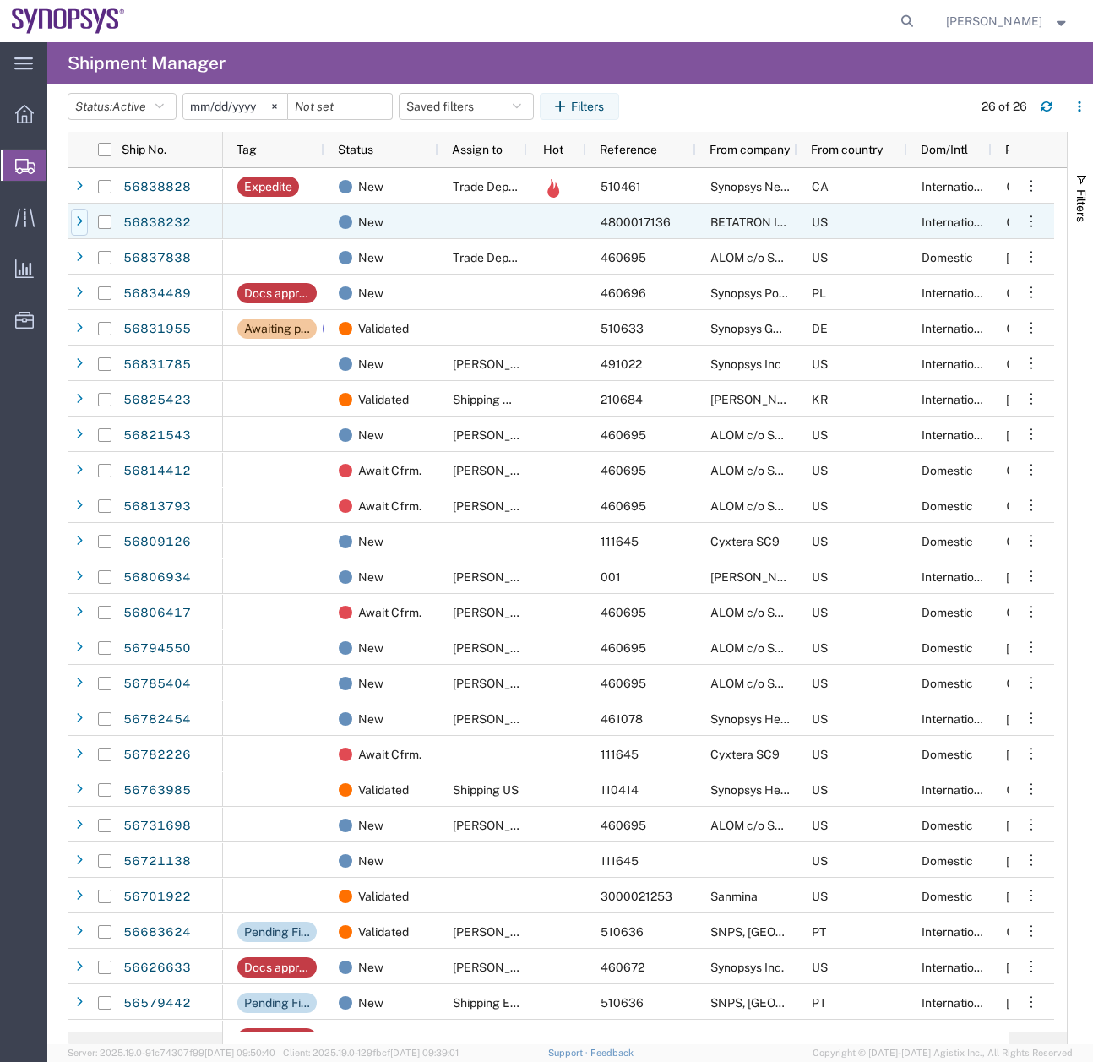
click at [74, 218] on div at bounding box center [79, 222] width 17 height 27
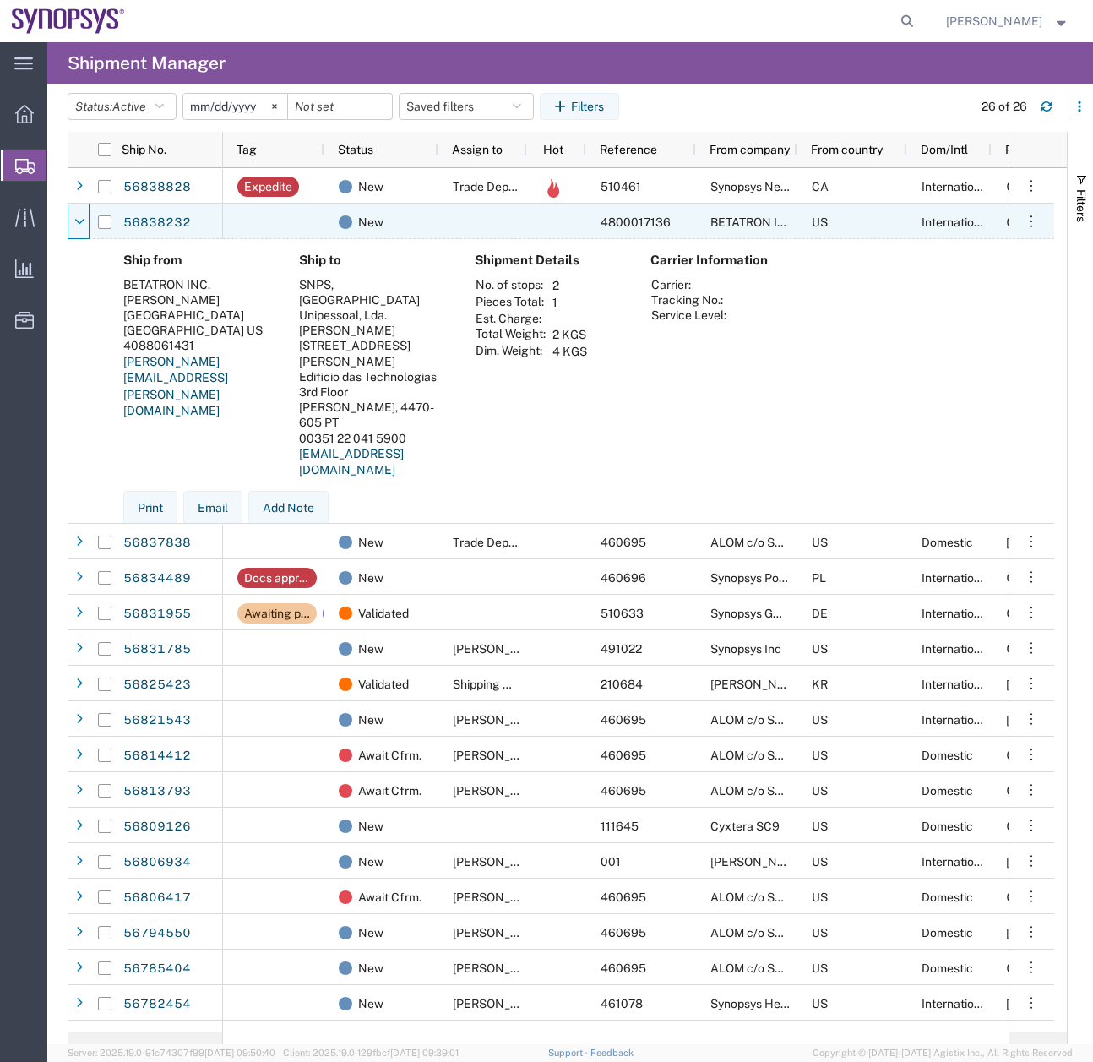
click at [75, 218] on icon at bounding box center [79, 222] width 9 height 12
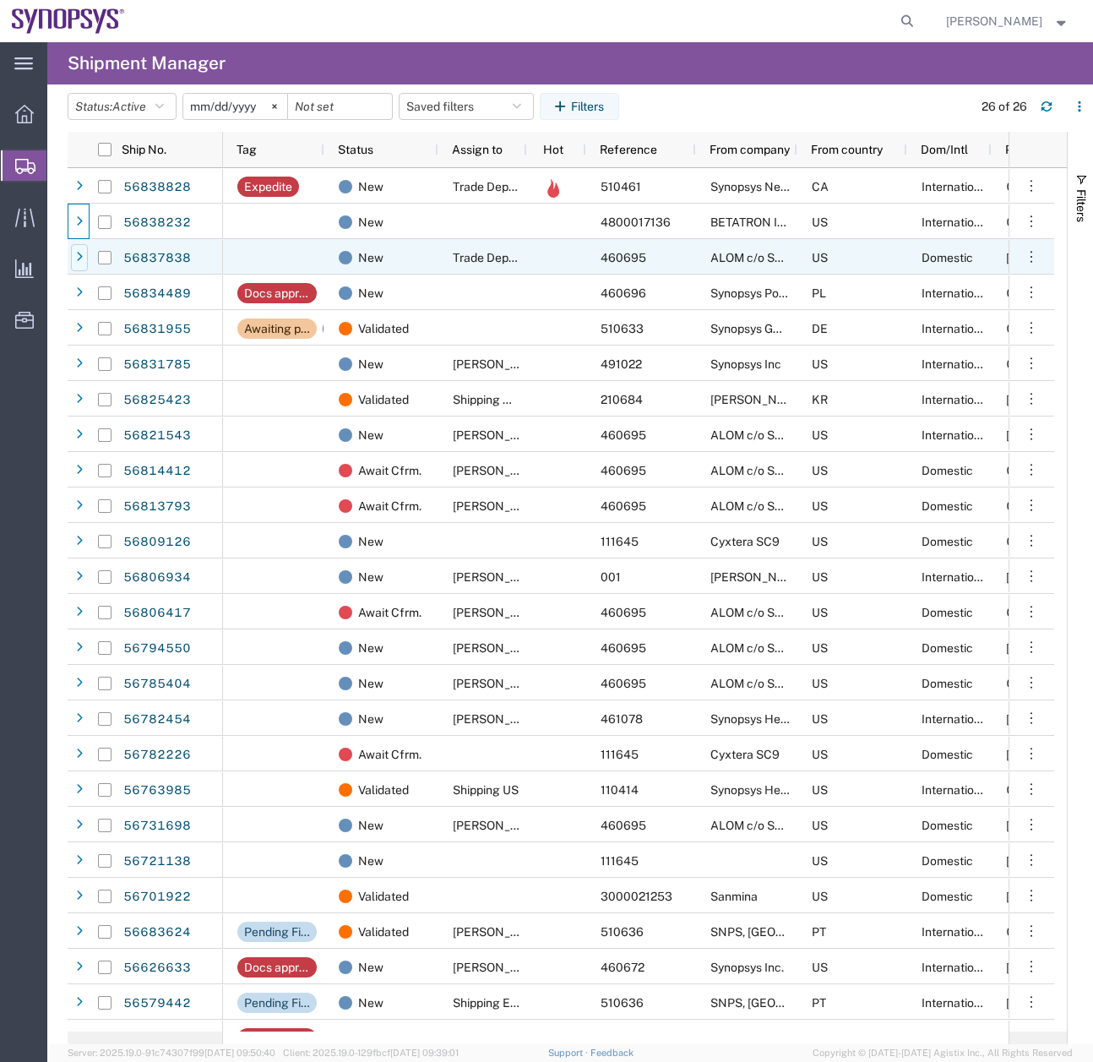
click at [73, 258] on div at bounding box center [79, 257] width 17 height 27
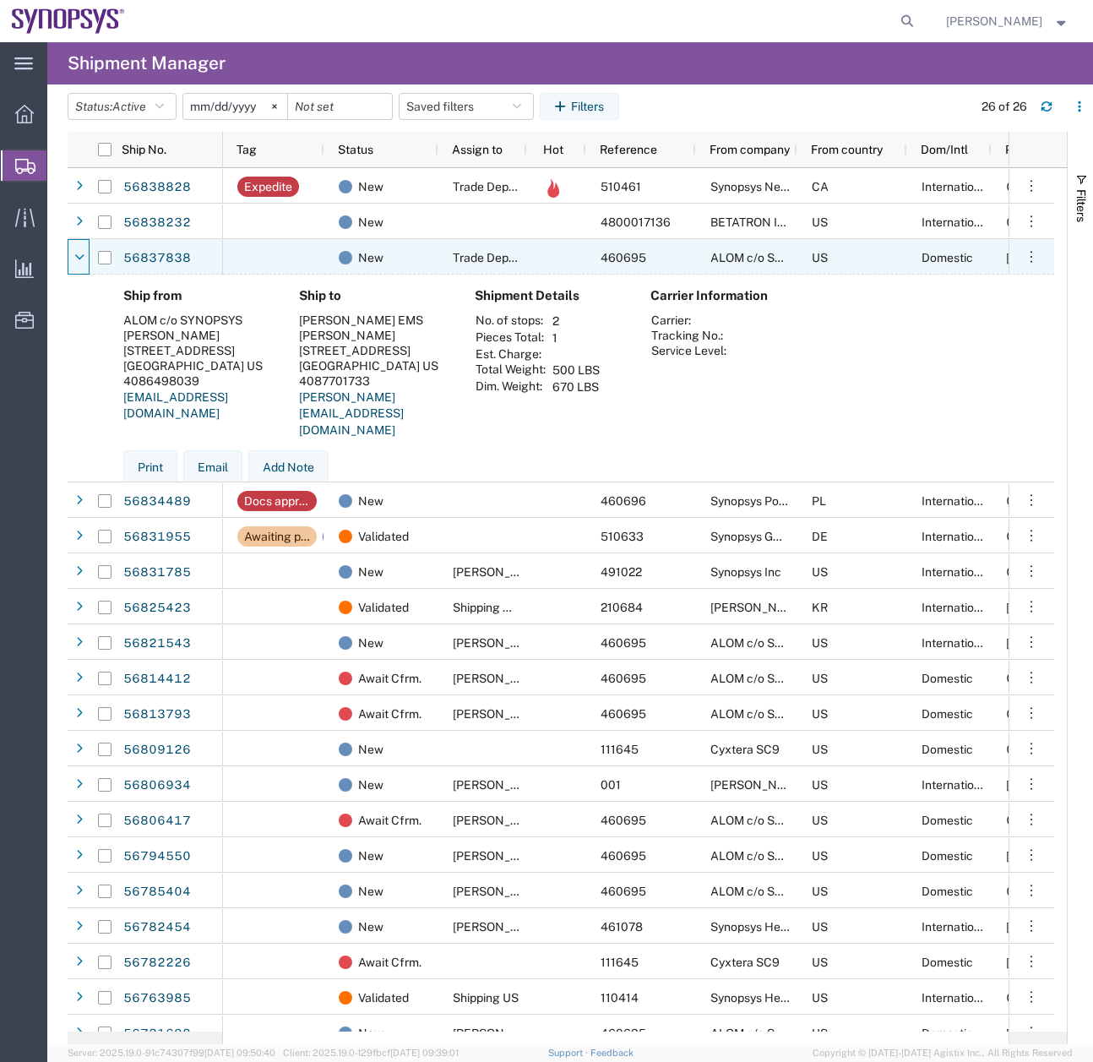
click at [73, 258] on div at bounding box center [79, 257] width 17 height 27
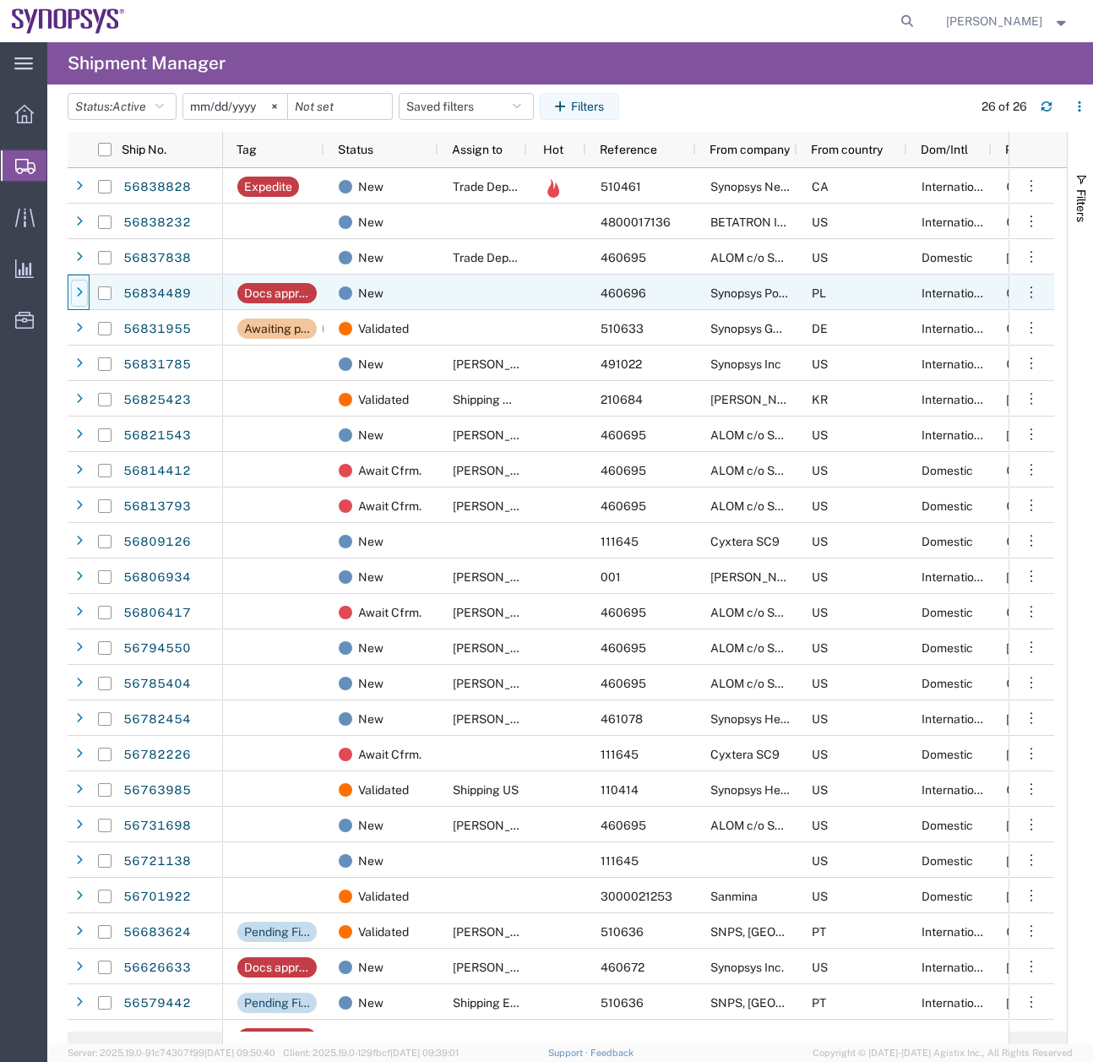
click at [82, 284] on div at bounding box center [79, 293] width 17 height 27
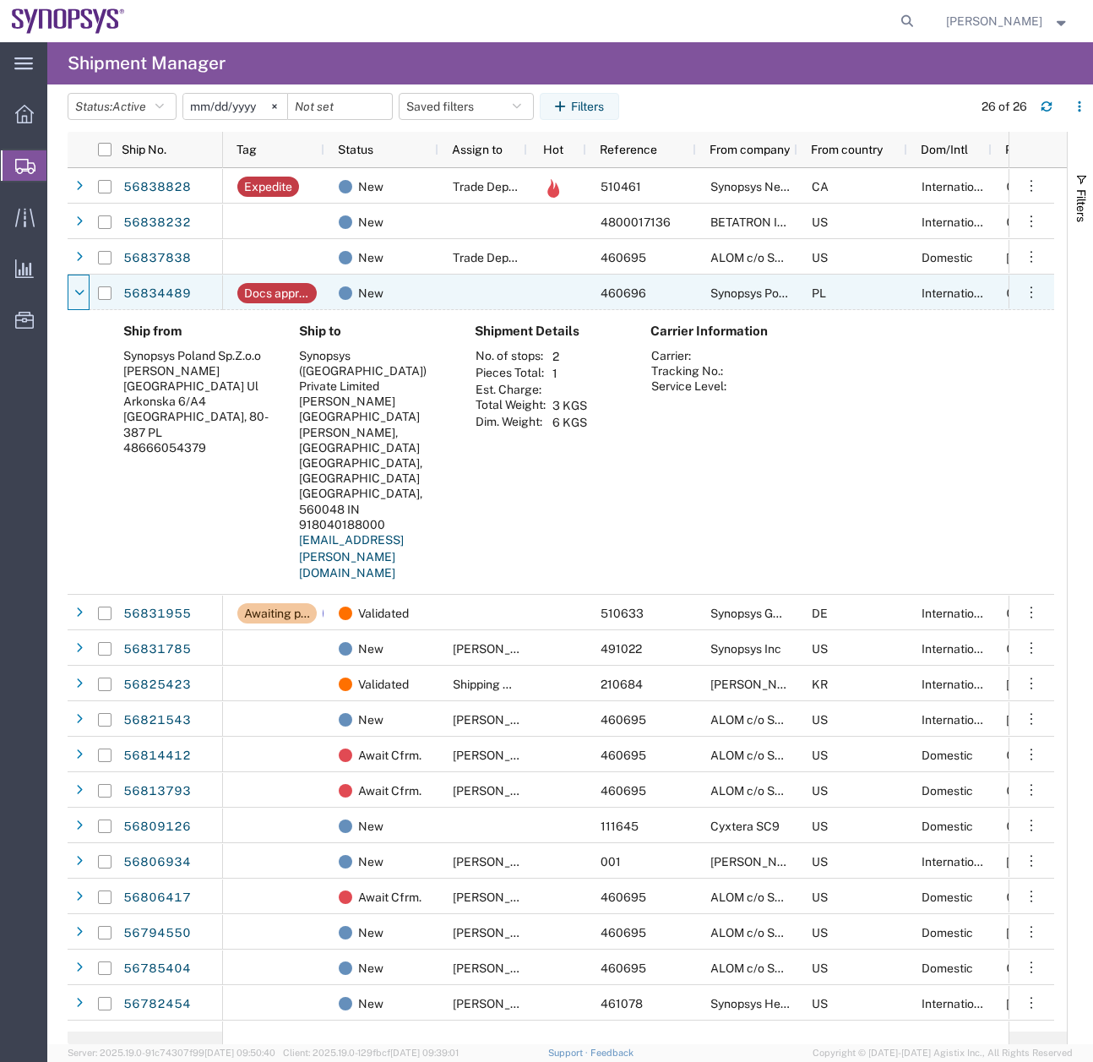
click at [82, 284] on div at bounding box center [79, 293] width 17 height 27
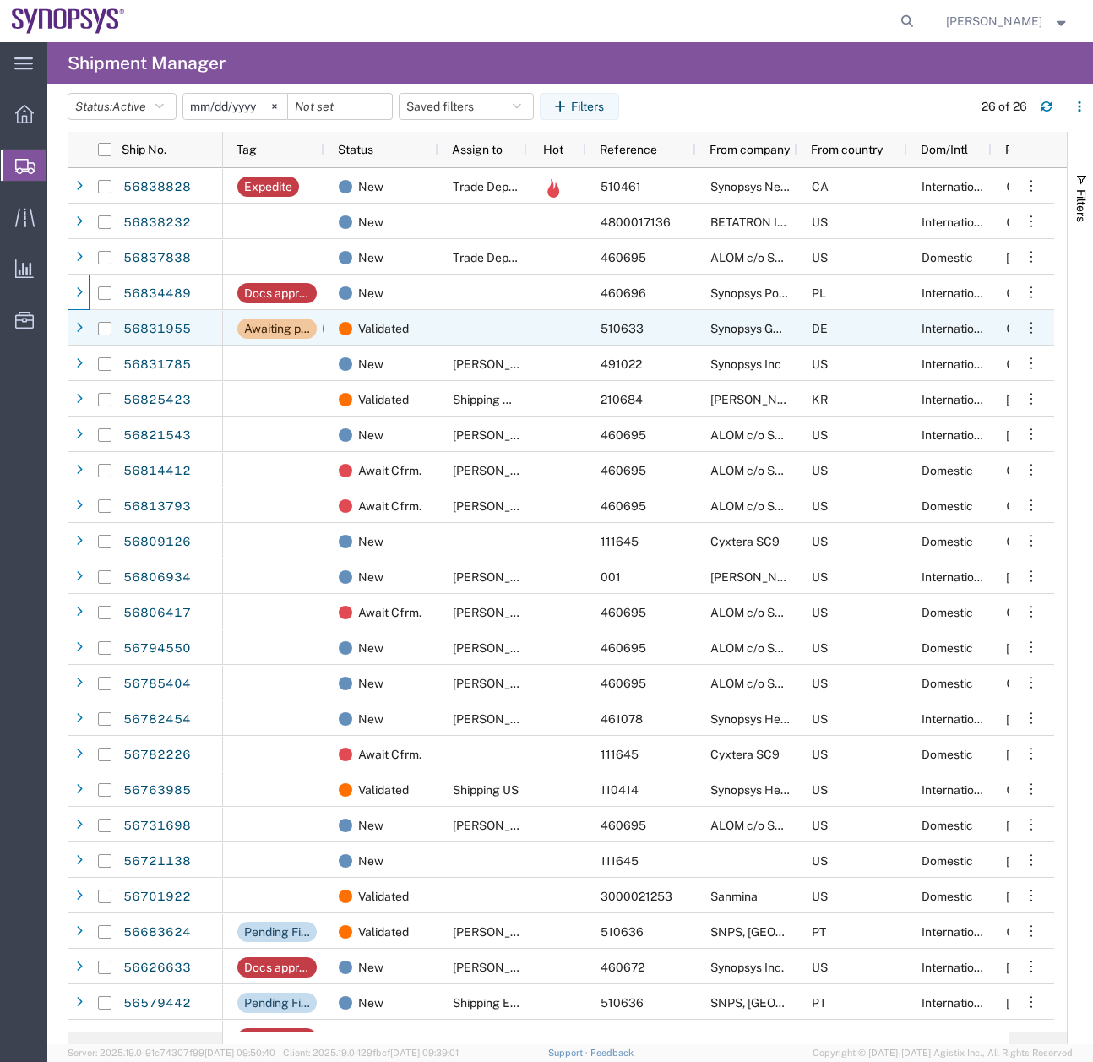
click at [89, 322] on div at bounding box center [105, 328] width 32 height 35
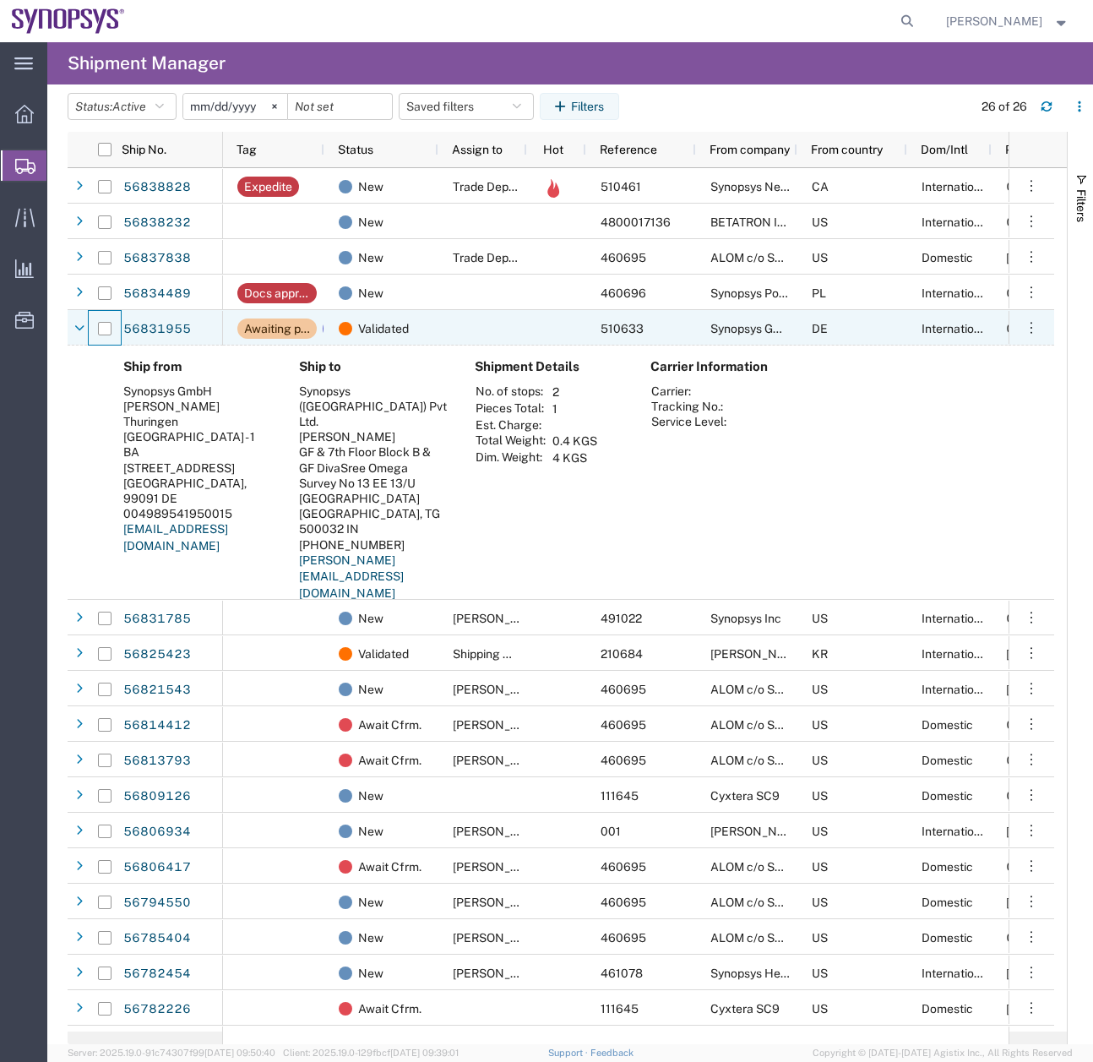
click at [89, 322] on div at bounding box center [105, 328] width 32 height 35
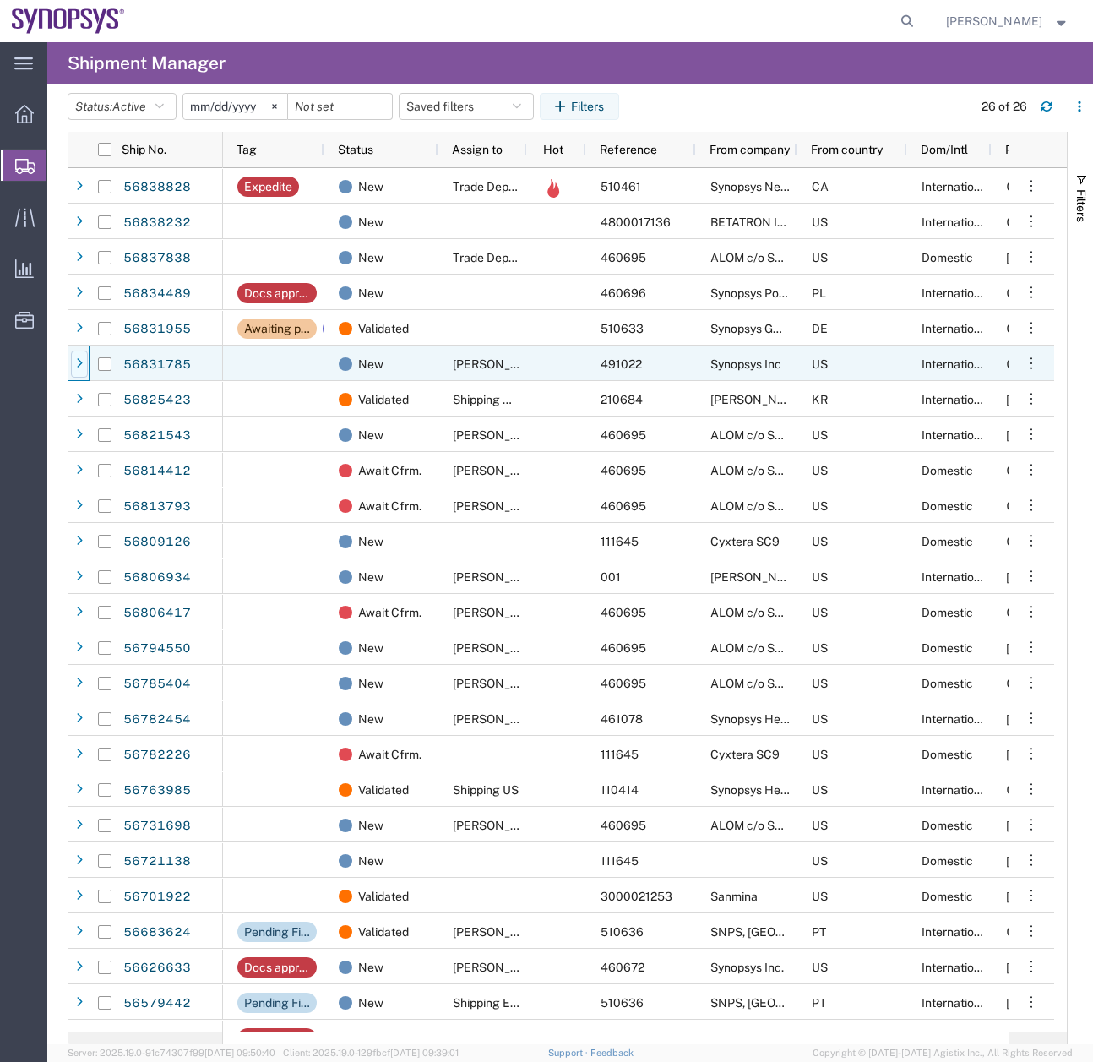
click at [76, 367] on icon at bounding box center [79, 364] width 7 height 12
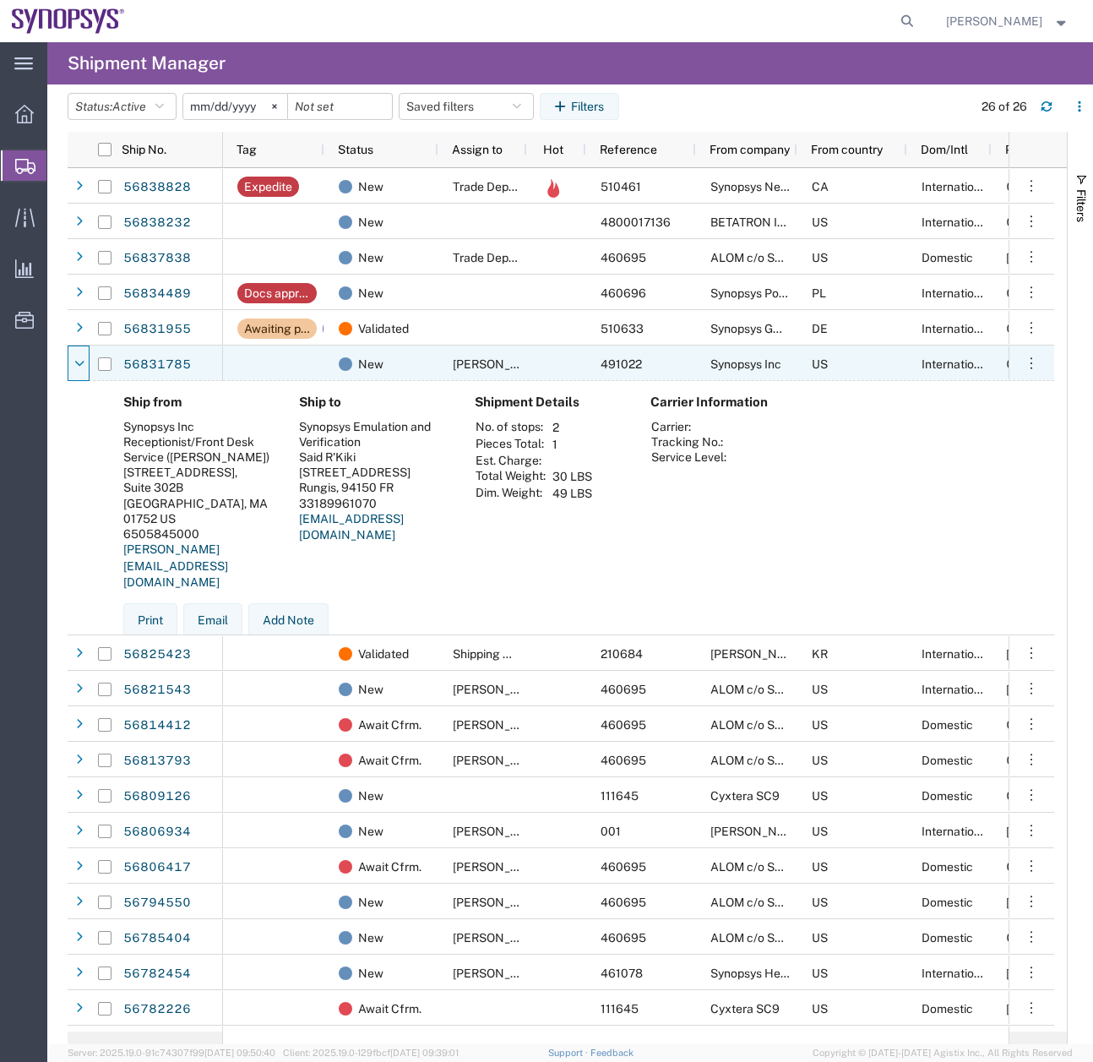
click at [76, 367] on icon at bounding box center [79, 364] width 9 height 12
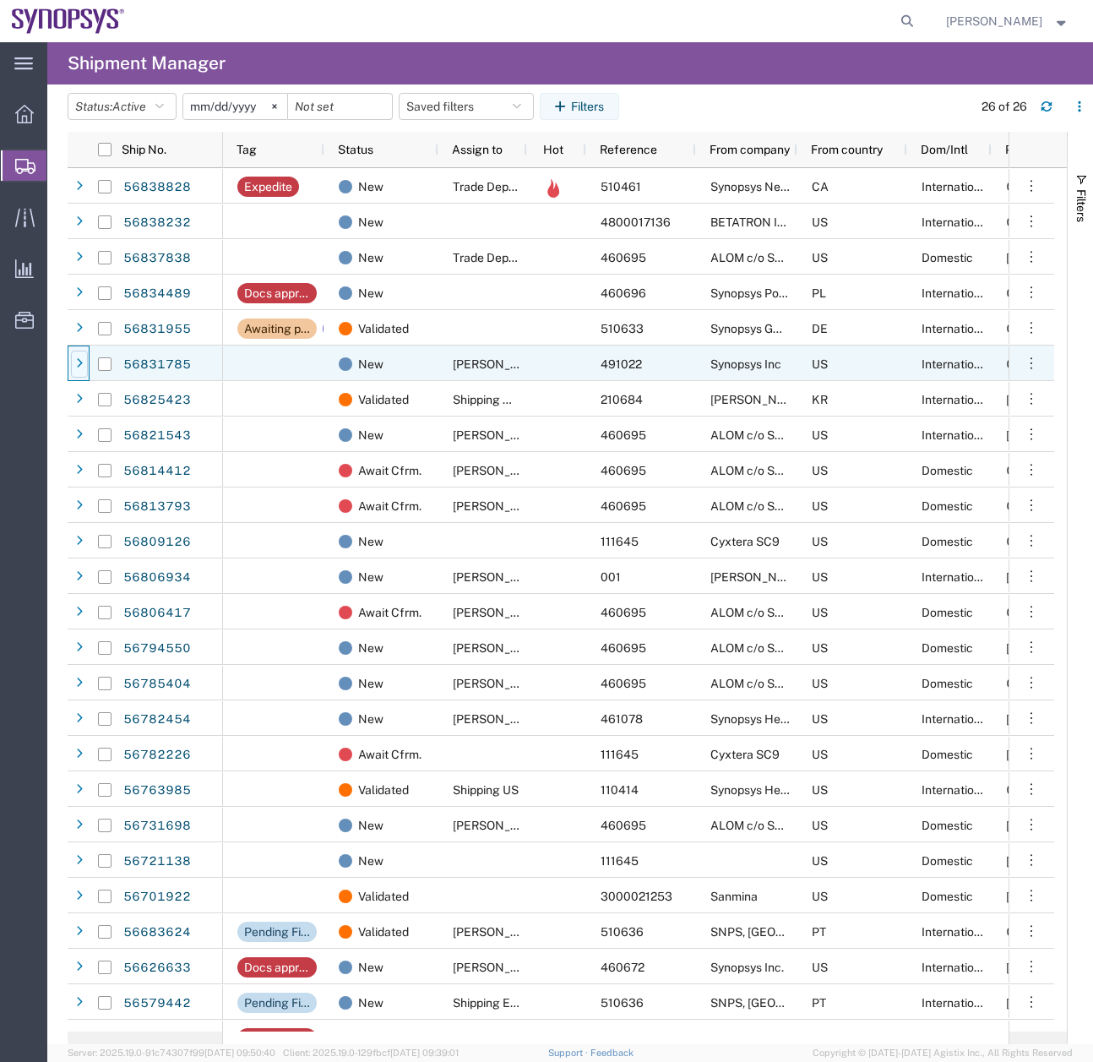
click at [78, 363] on icon at bounding box center [79, 364] width 7 height 12
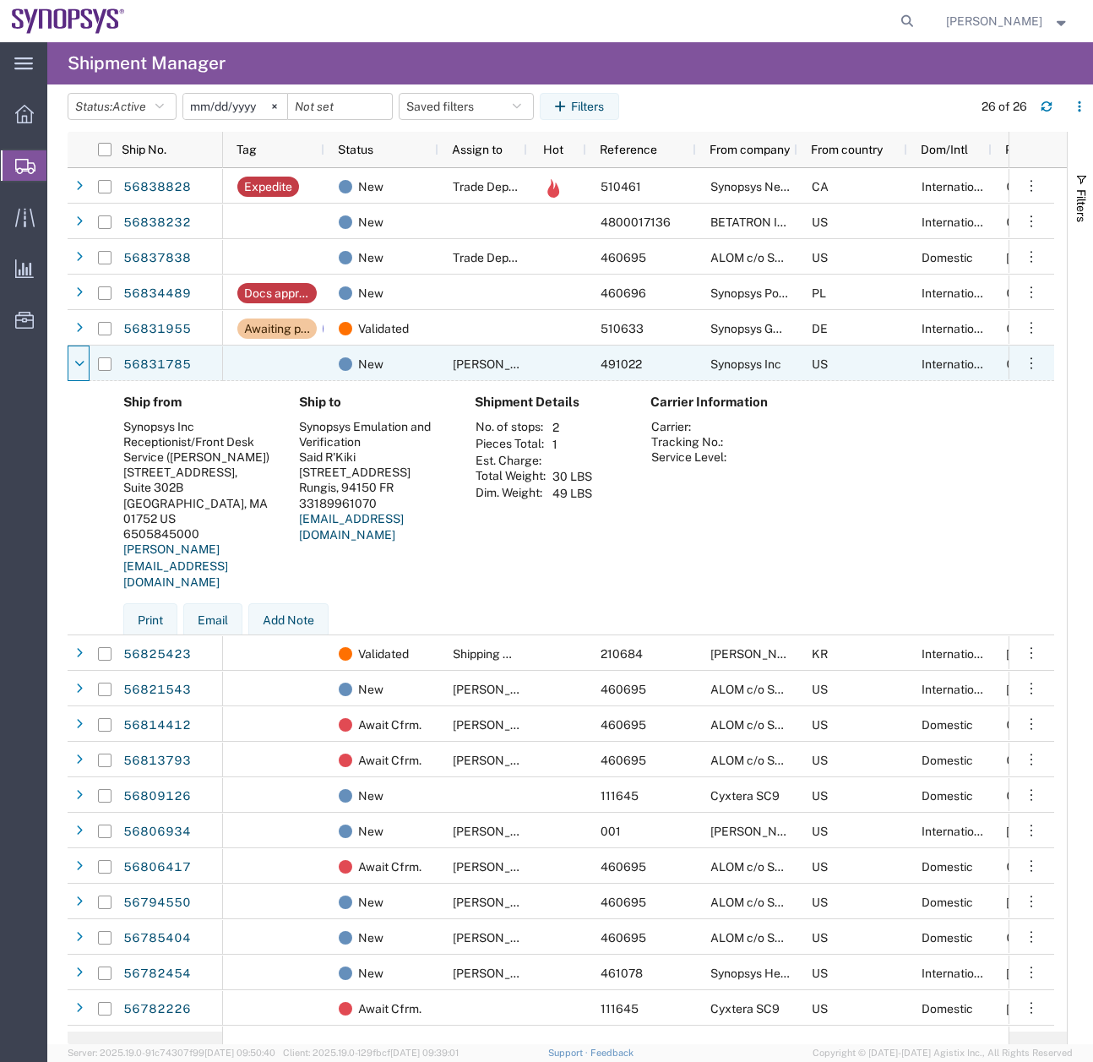
click at [78, 363] on icon at bounding box center [79, 364] width 9 height 12
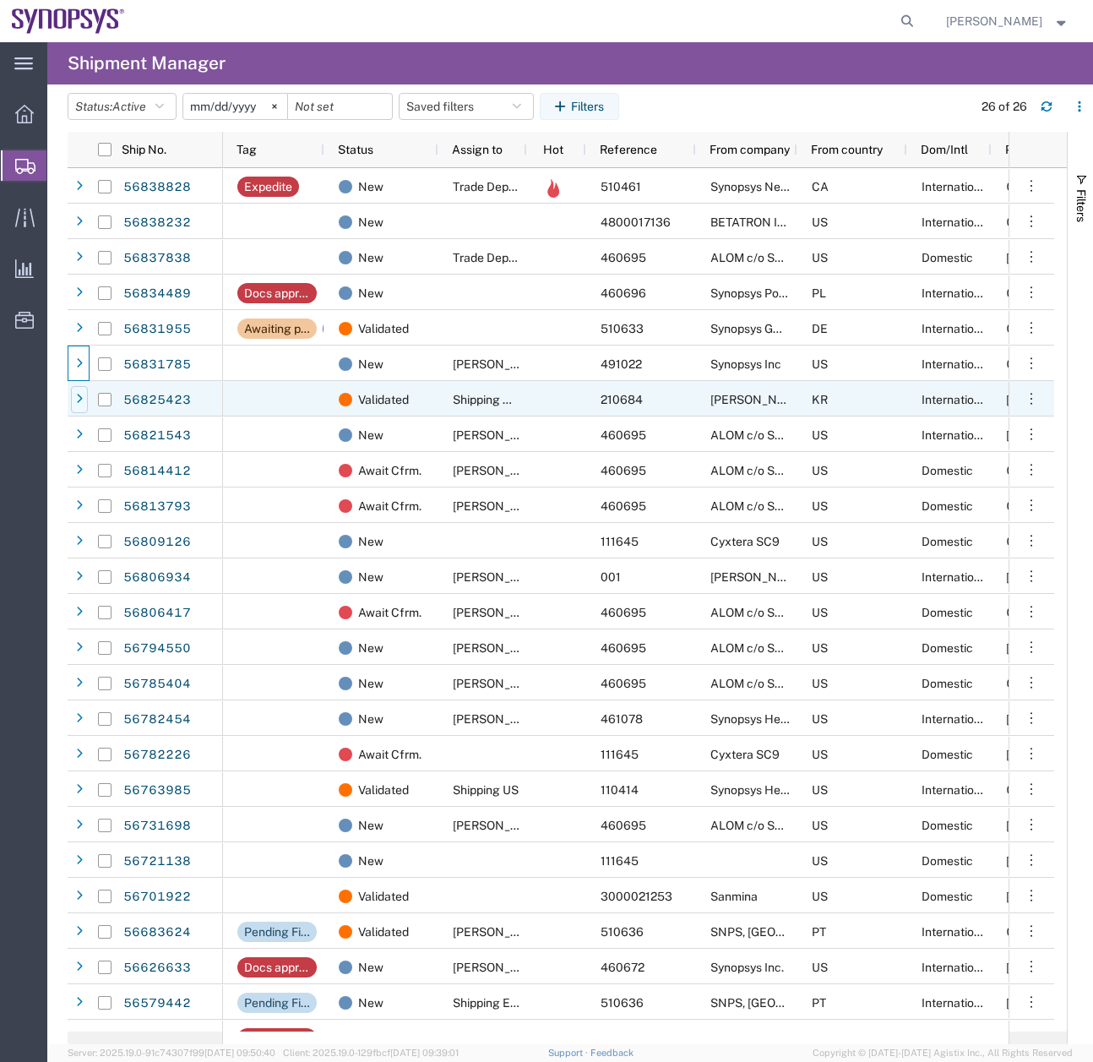
click at [76, 396] on icon at bounding box center [79, 400] width 7 height 12
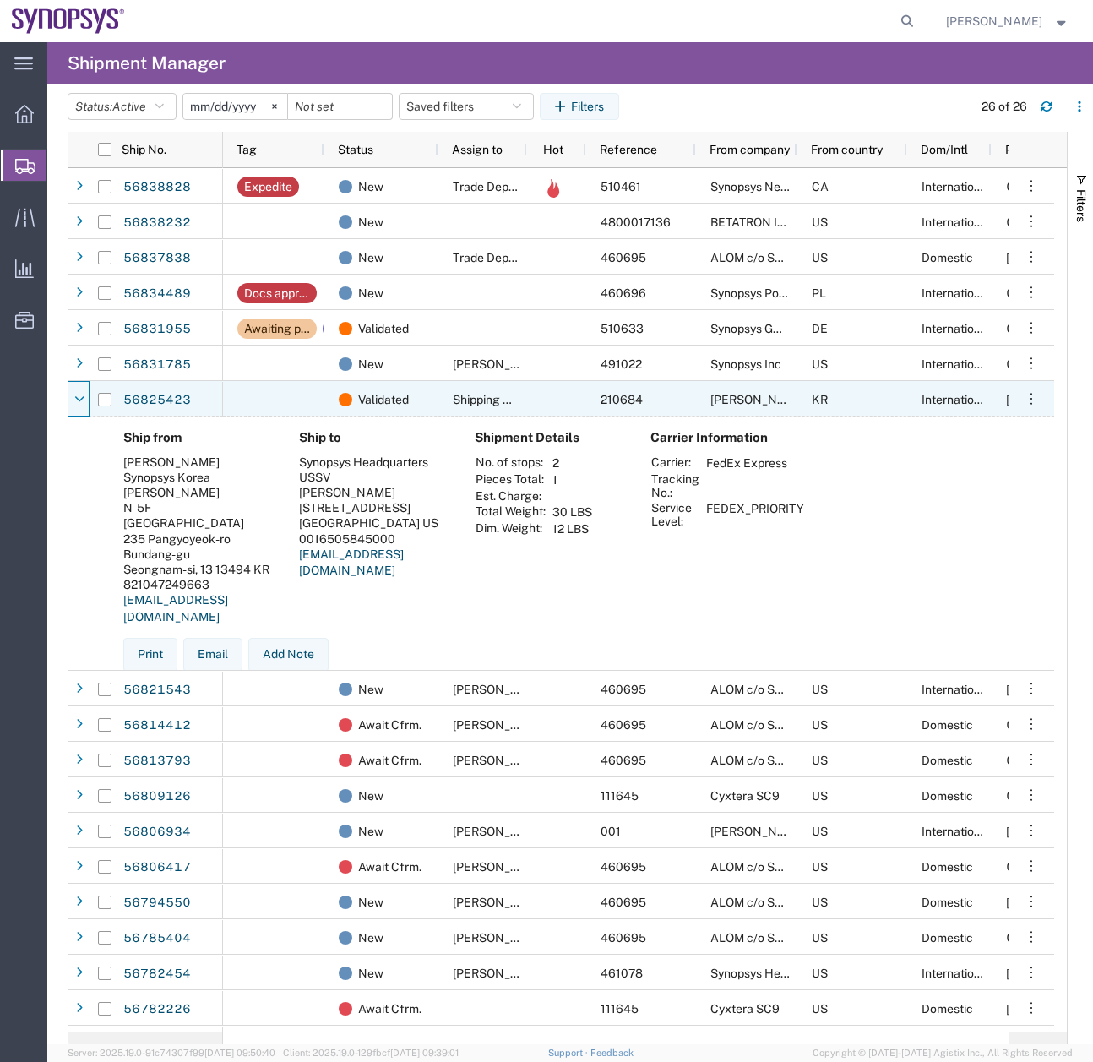
click at [76, 396] on icon at bounding box center [79, 400] width 9 height 12
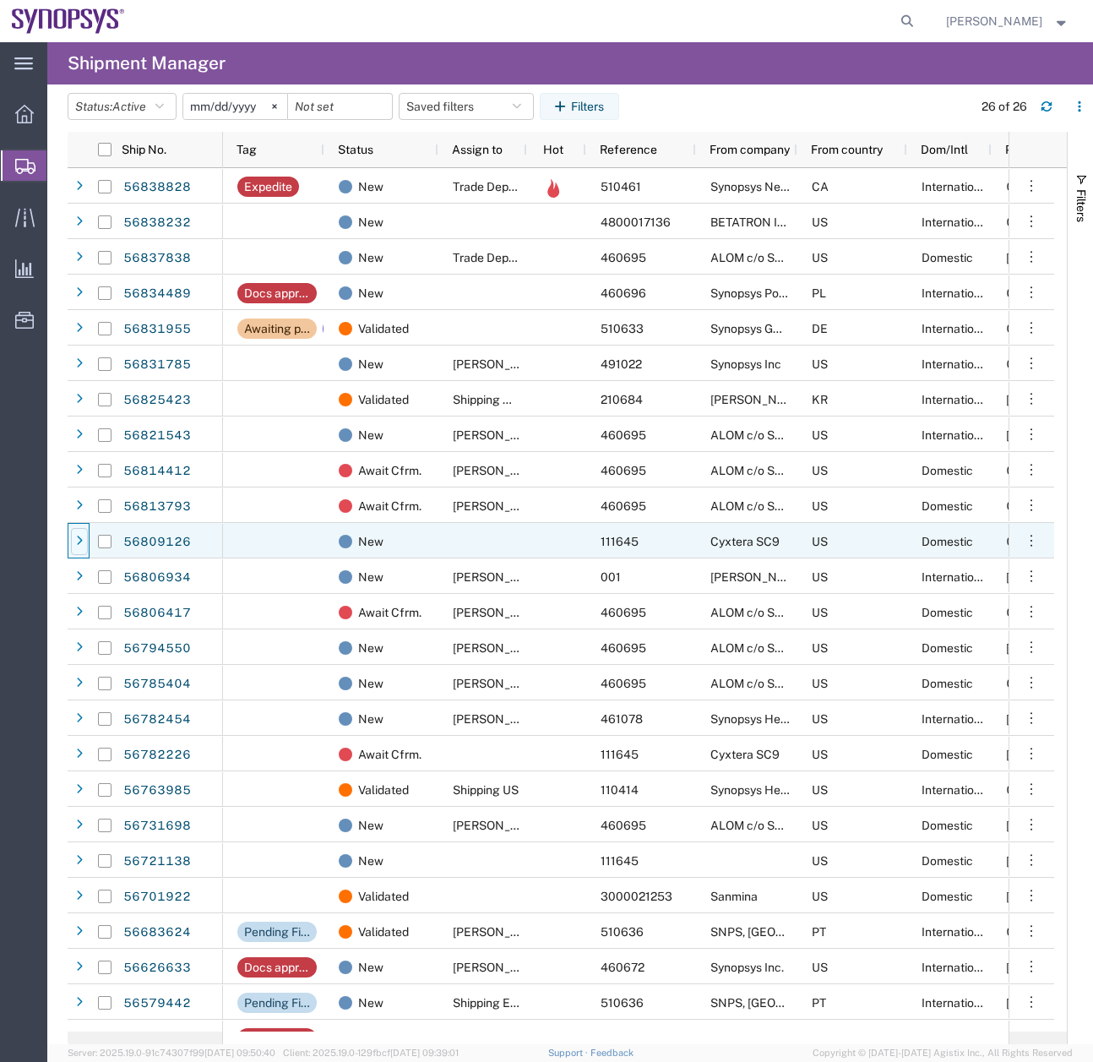
click at [76, 545] on icon at bounding box center [79, 542] width 7 height 12
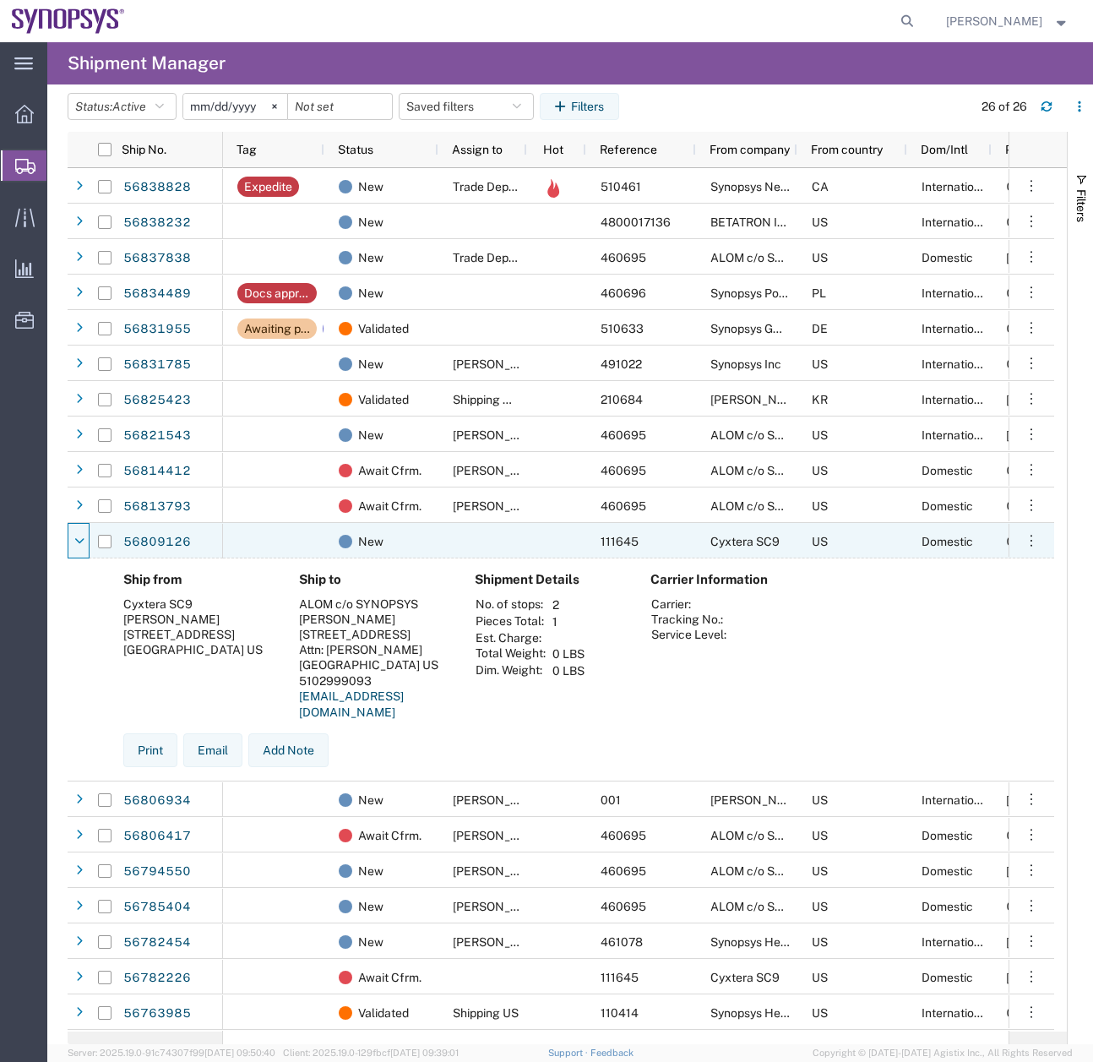
click at [76, 545] on icon at bounding box center [79, 542] width 9 height 12
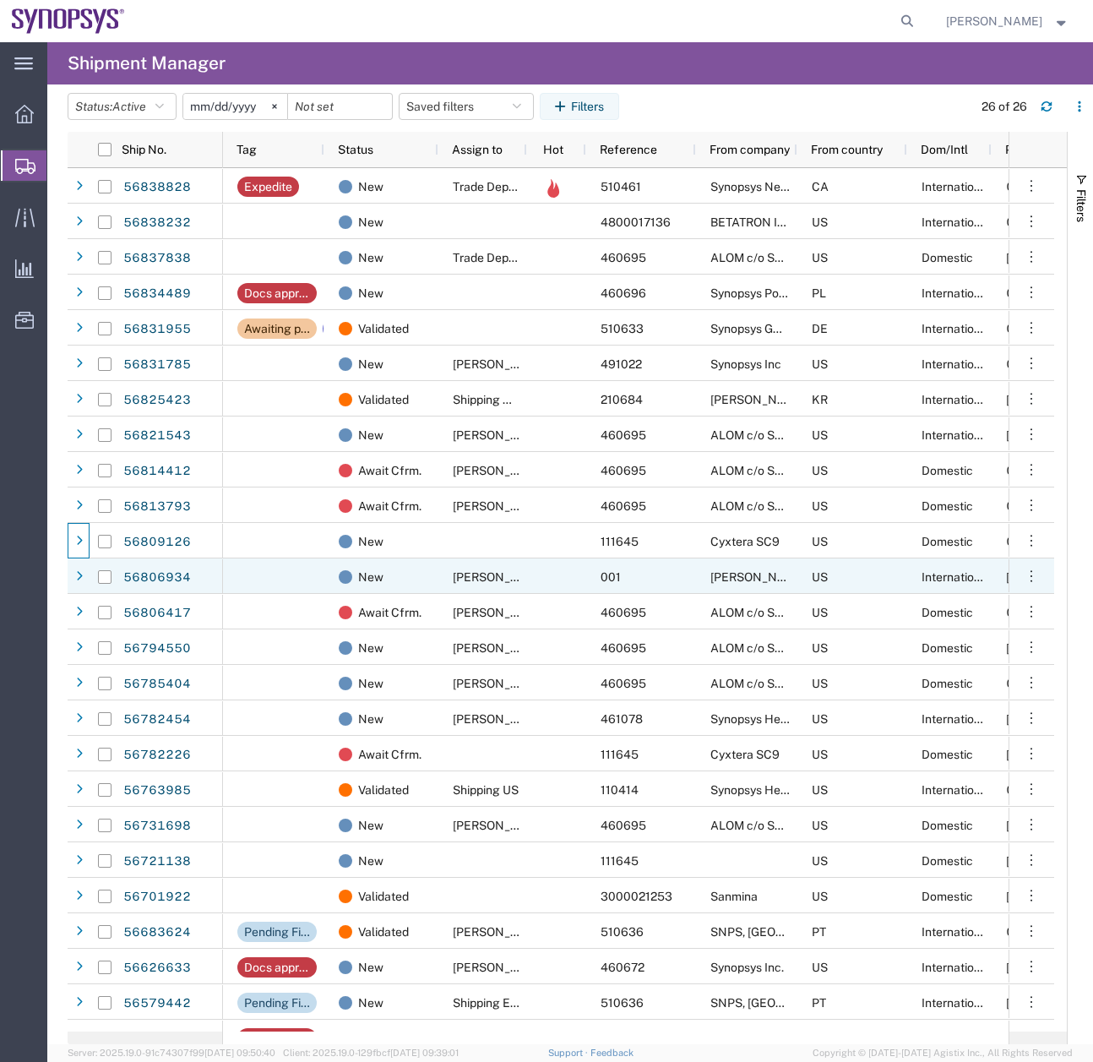
click at [77, 585] on div at bounding box center [79, 576] width 17 height 27
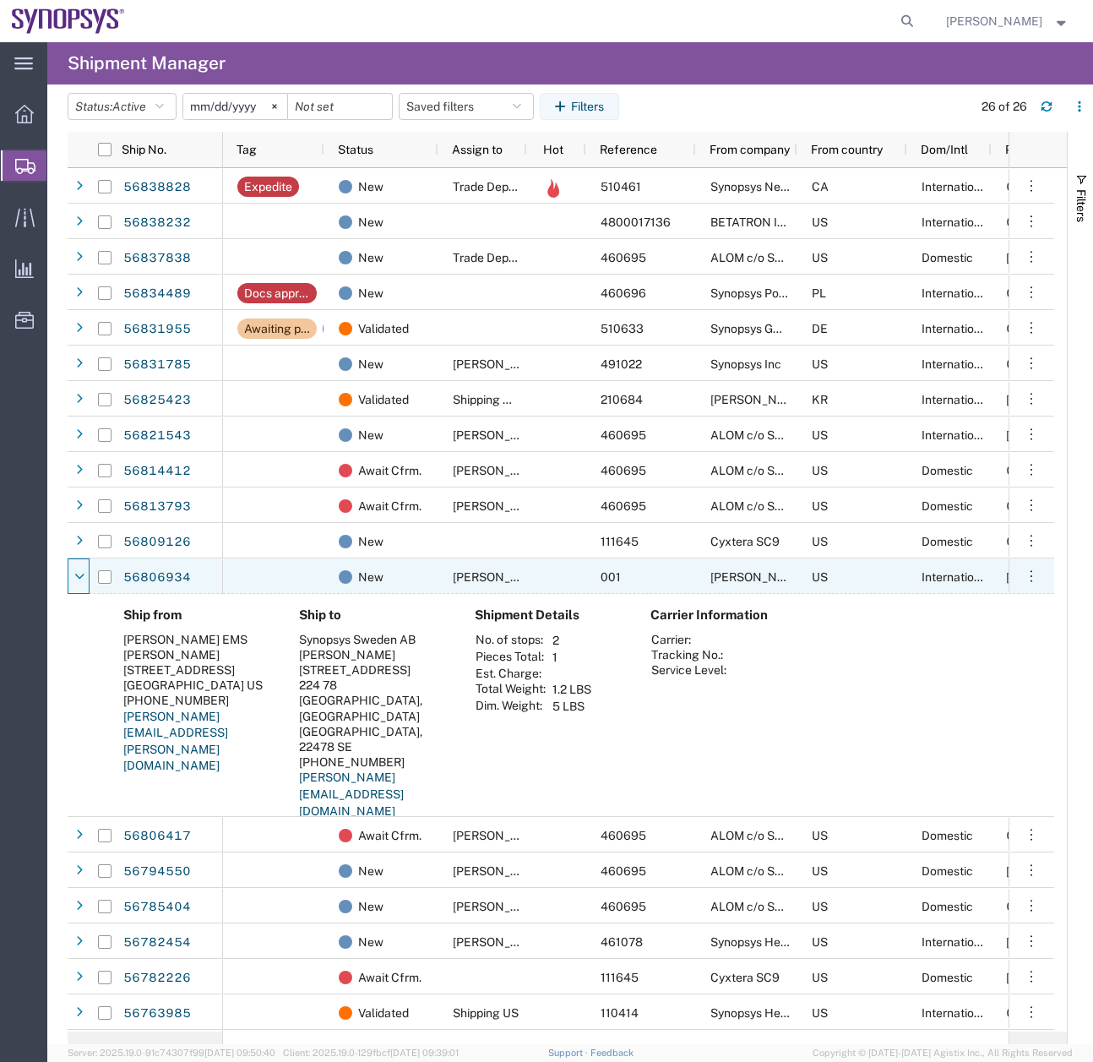
click at [77, 585] on div at bounding box center [79, 576] width 17 height 27
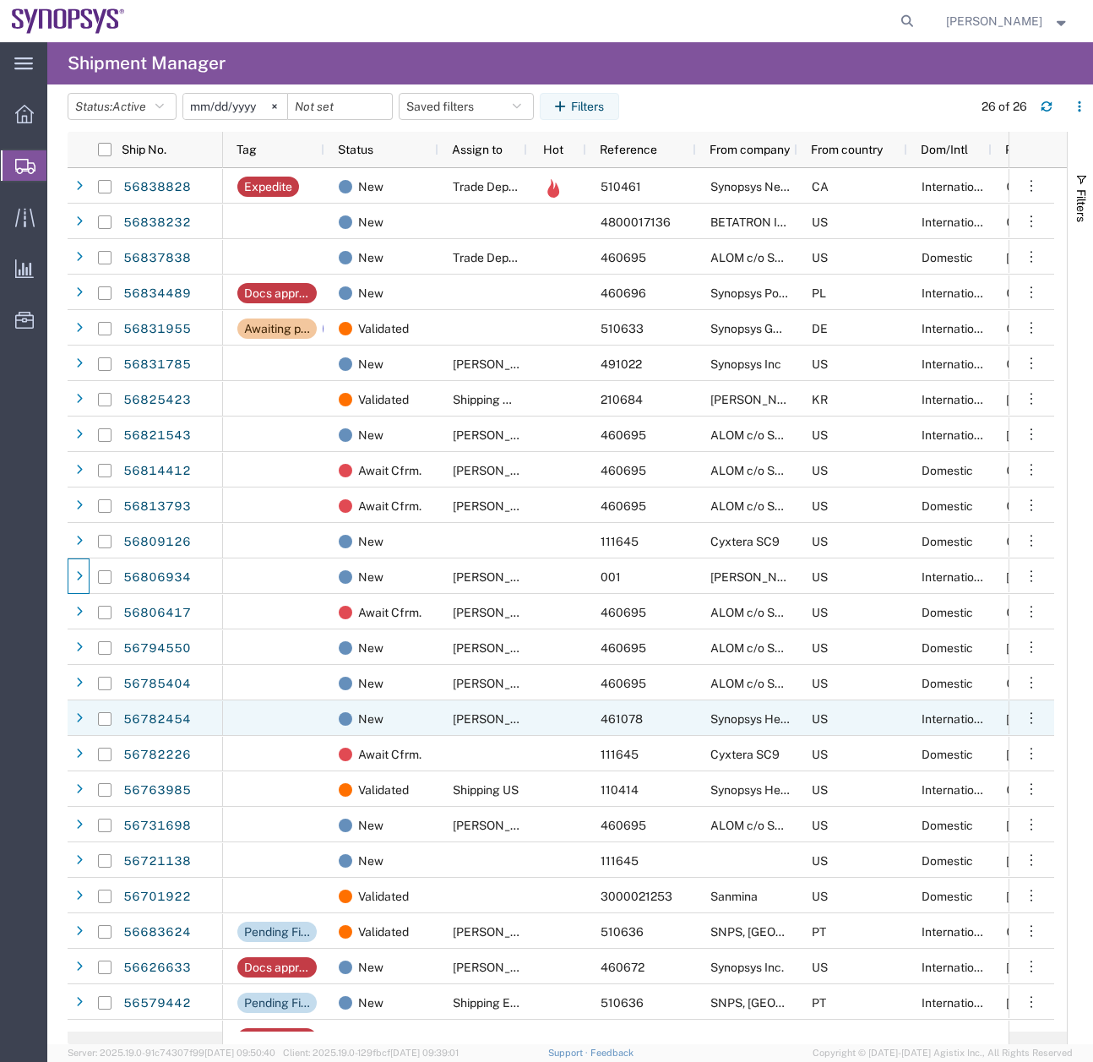
click at [76, 735] on div at bounding box center [79, 717] width 22 height 35
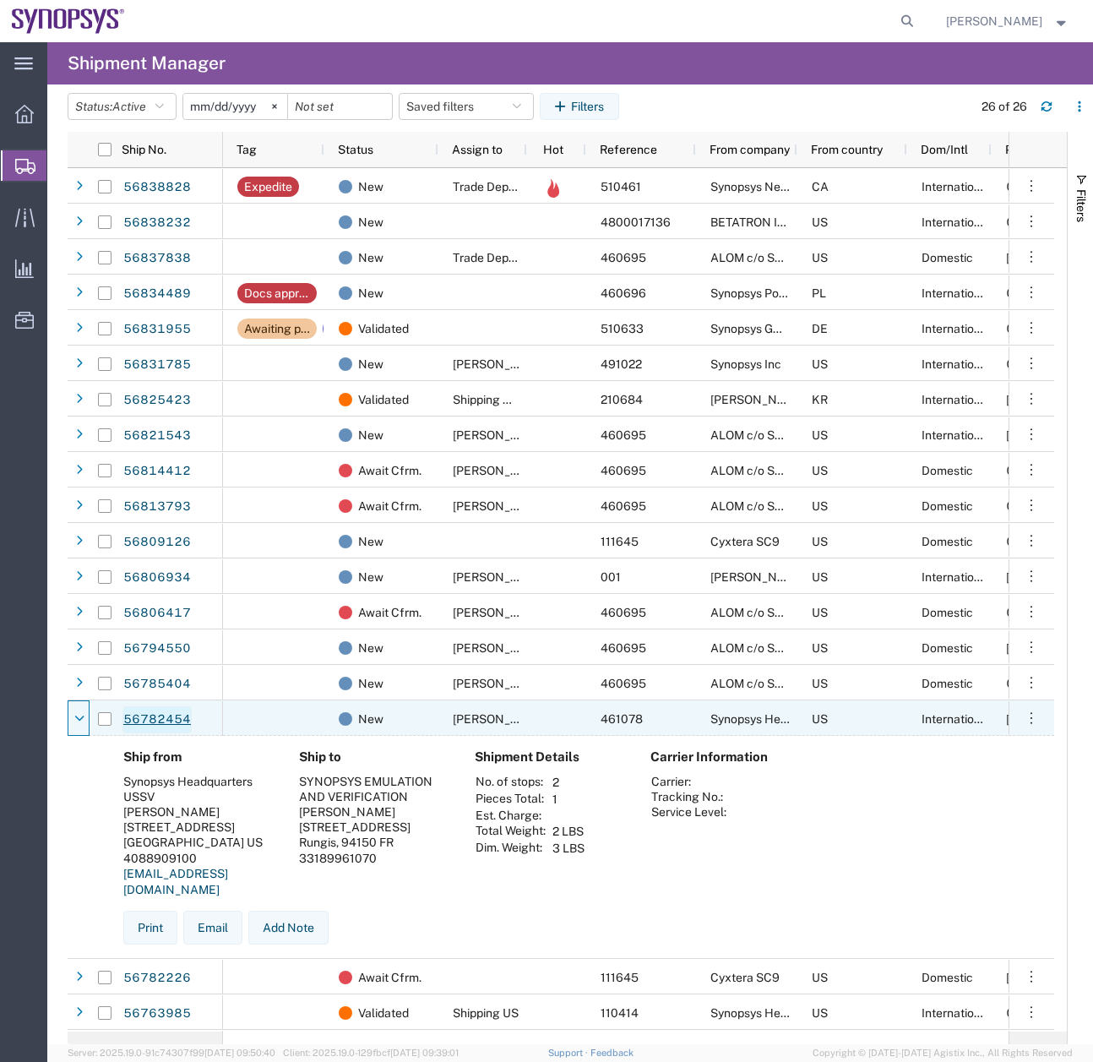
click at [143, 717] on link "56782454" at bounding box center [156, 719] width 69 height 27
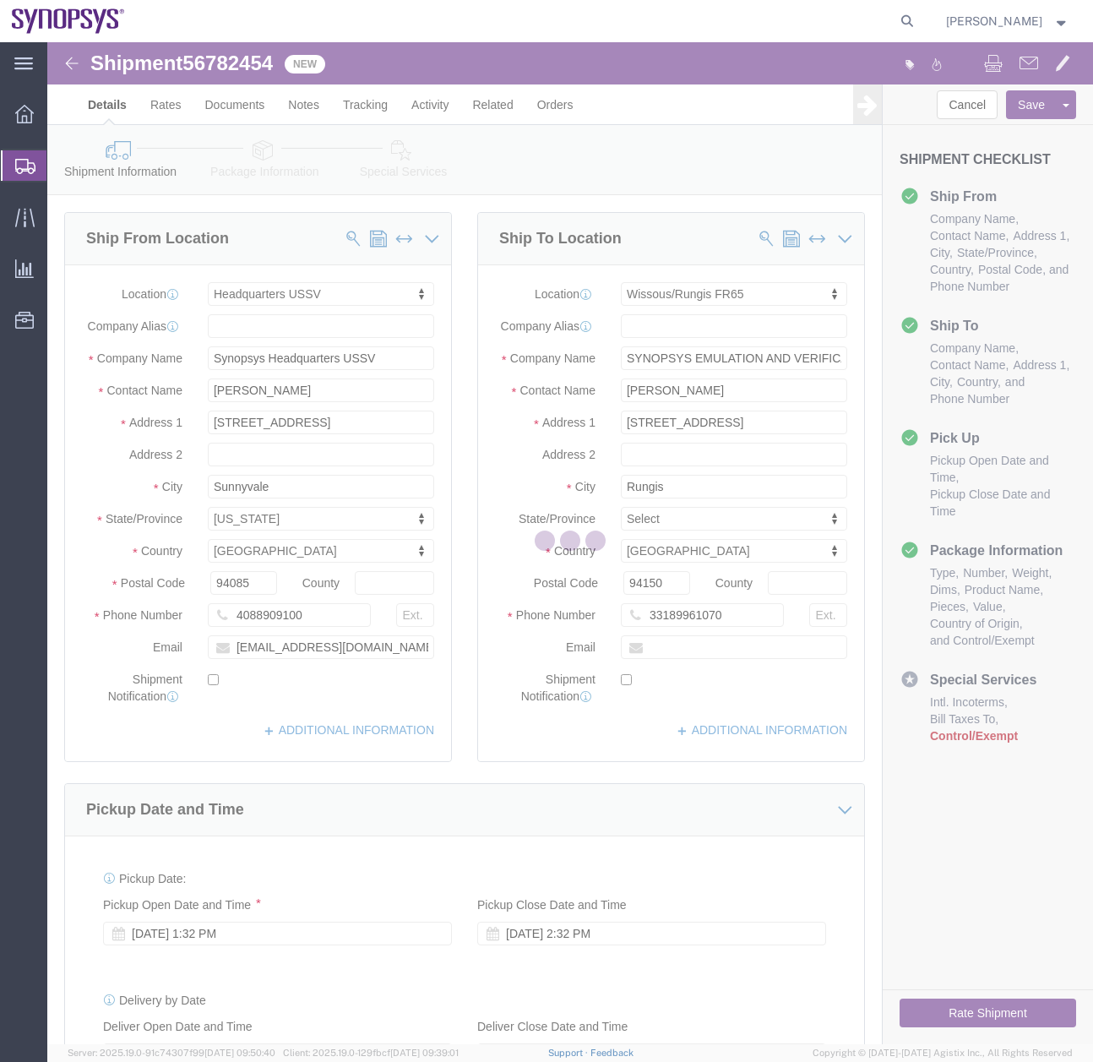
select select "63204"
select select "63109"
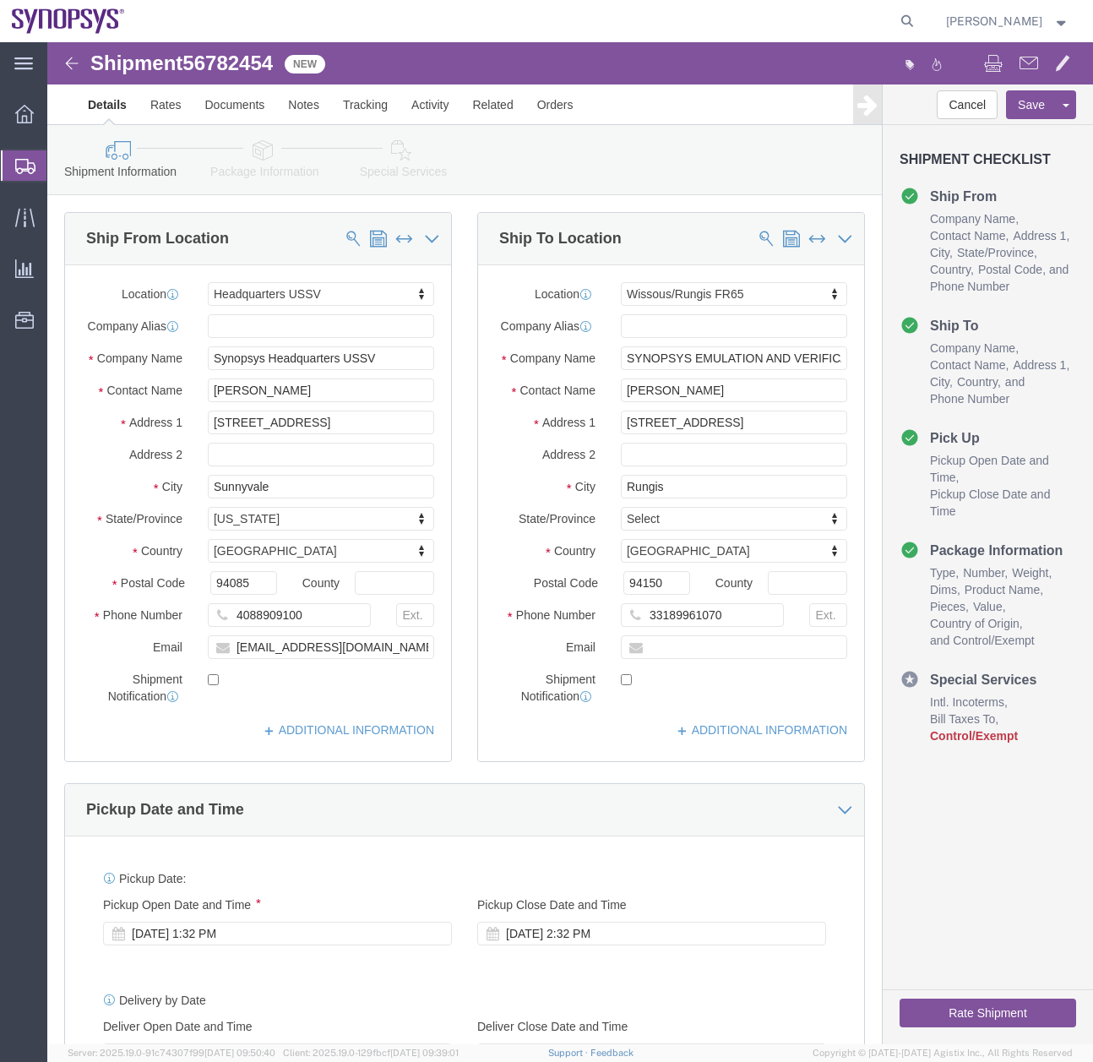
click icon
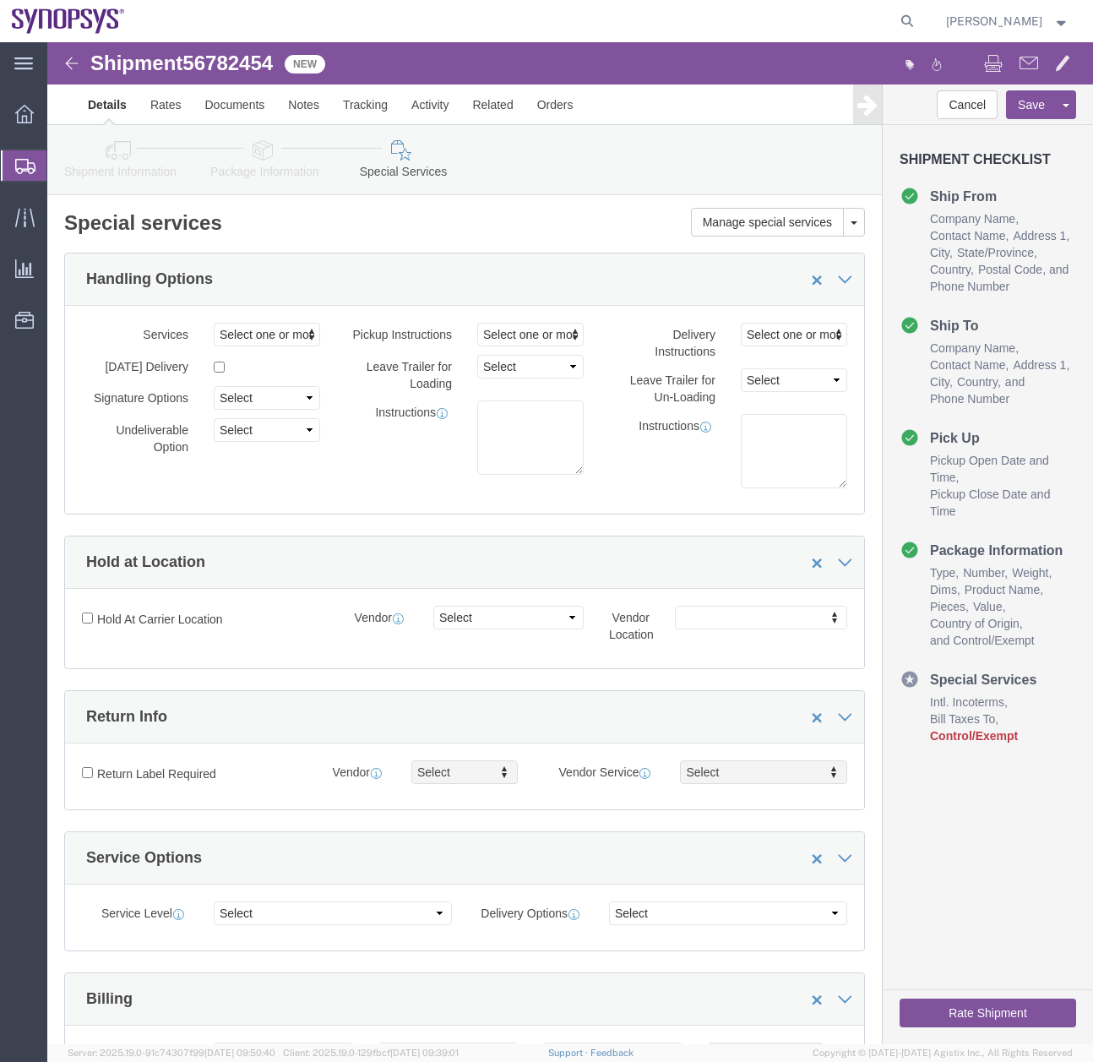
click icon
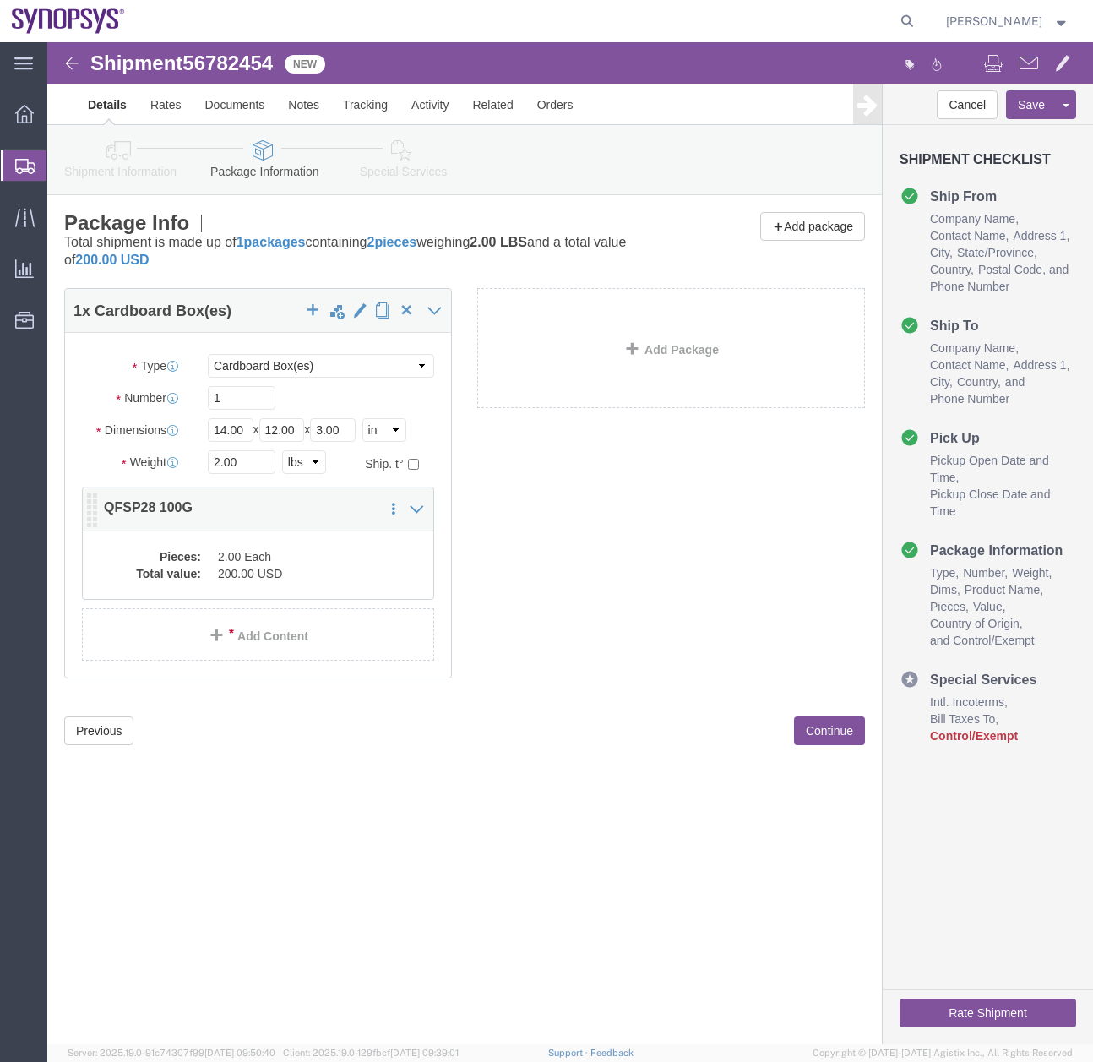
click dd "200.00 USD"
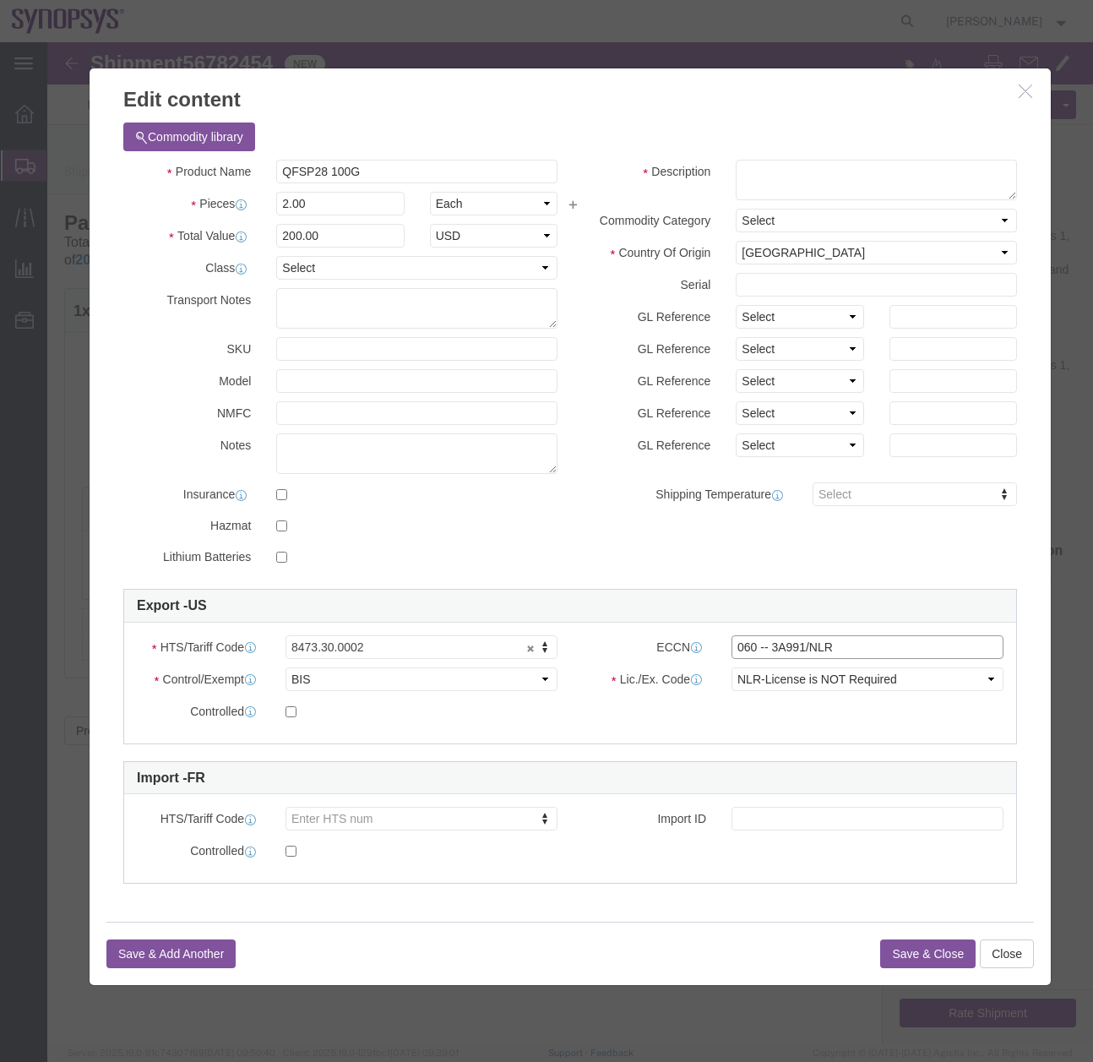
click input "060 -- 3A991/NLR"
type input "3A991/NLR"
click div "Commodity library Product Name QFSP28 100G Pieces 2.00 Select Bag Barrels 100Bo…"
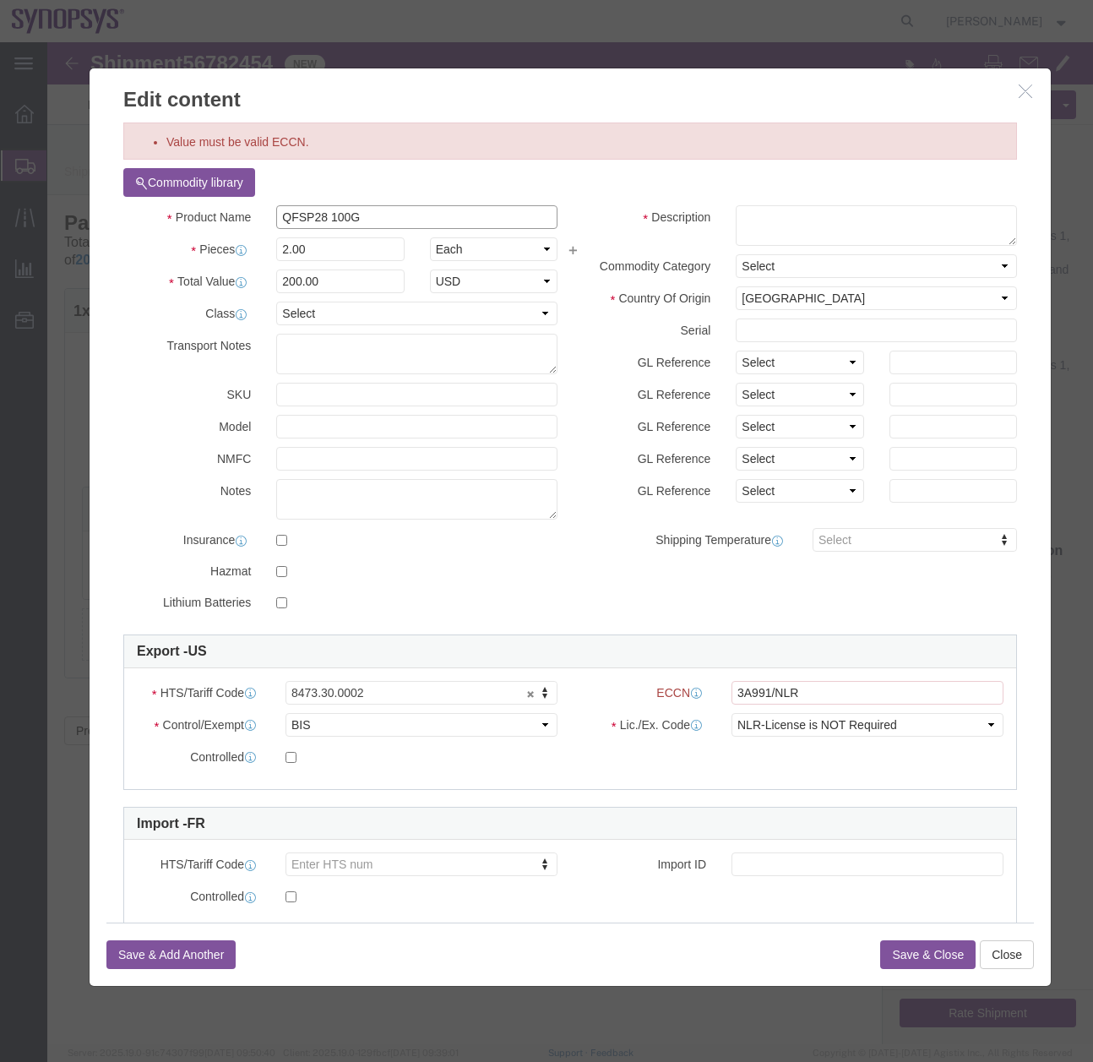
drag, startPoint x: 219, startPoint y: 180, endPoint x: 181, endPoint y: 185, distance: 38.3
click div "Product Name QFSP28 100G"
click textarea
paste textarea "QFSP28 100G"
type textarea "QFSP28 100G"
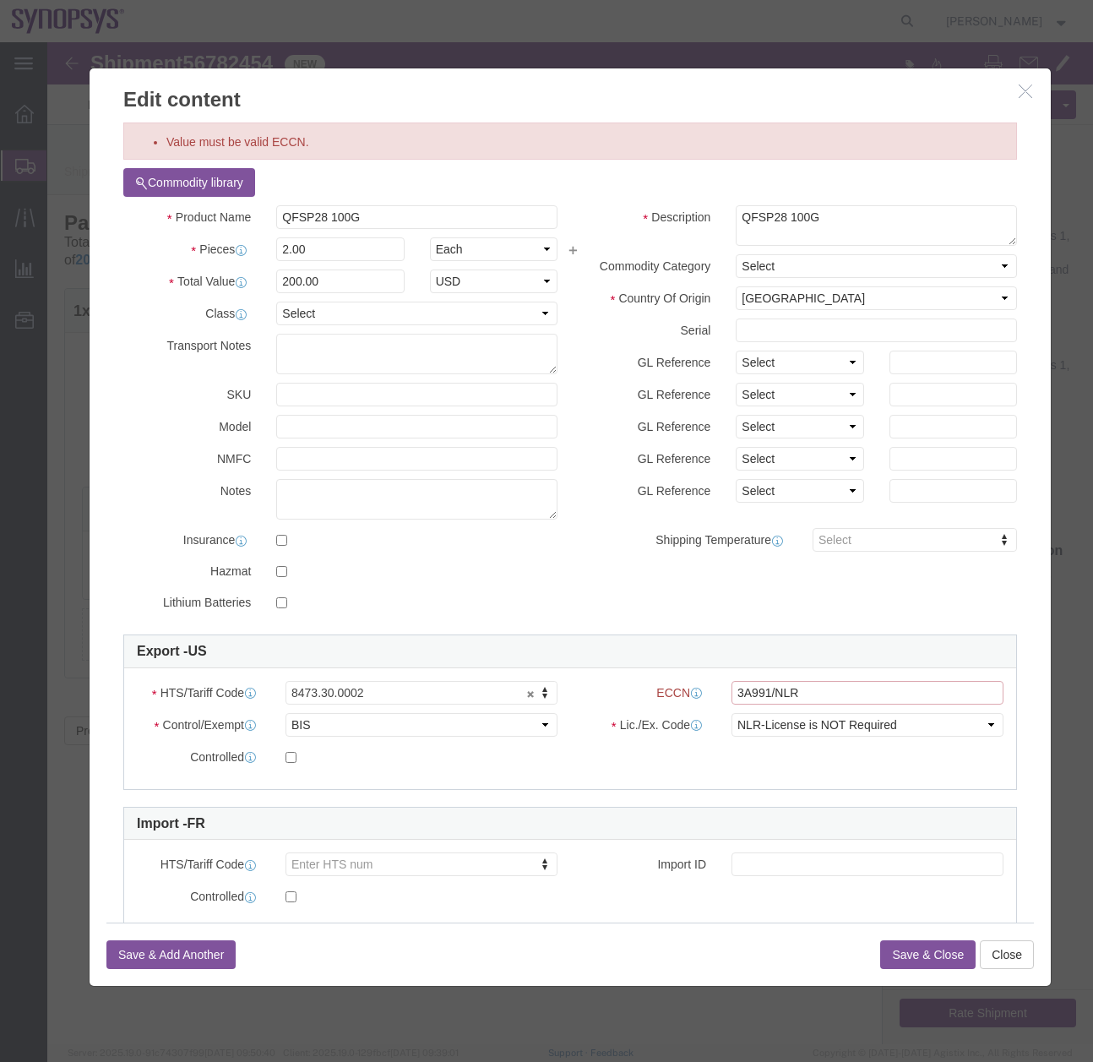
click input "3A991/NLR"
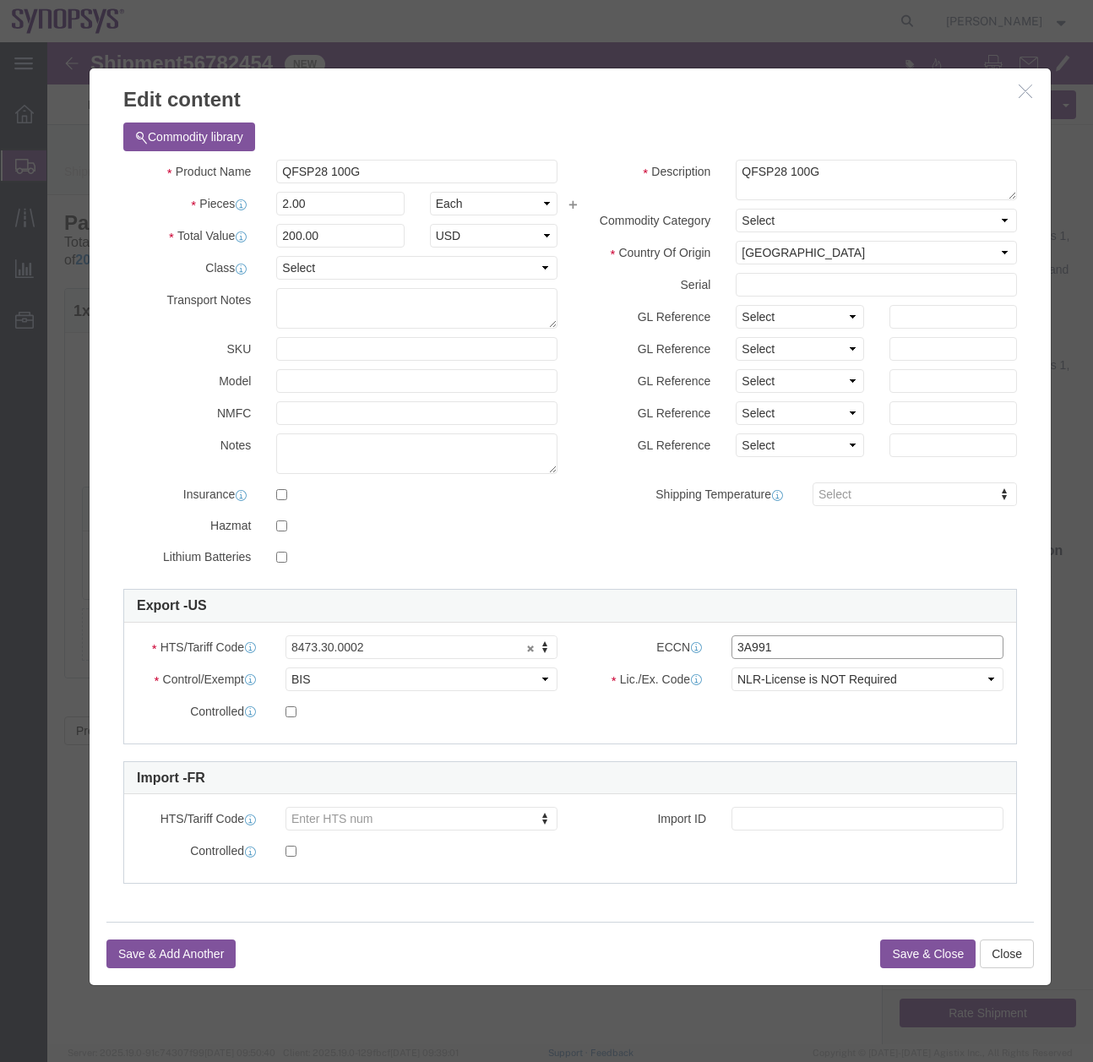
type input "3A991"
click button "Save & Close"
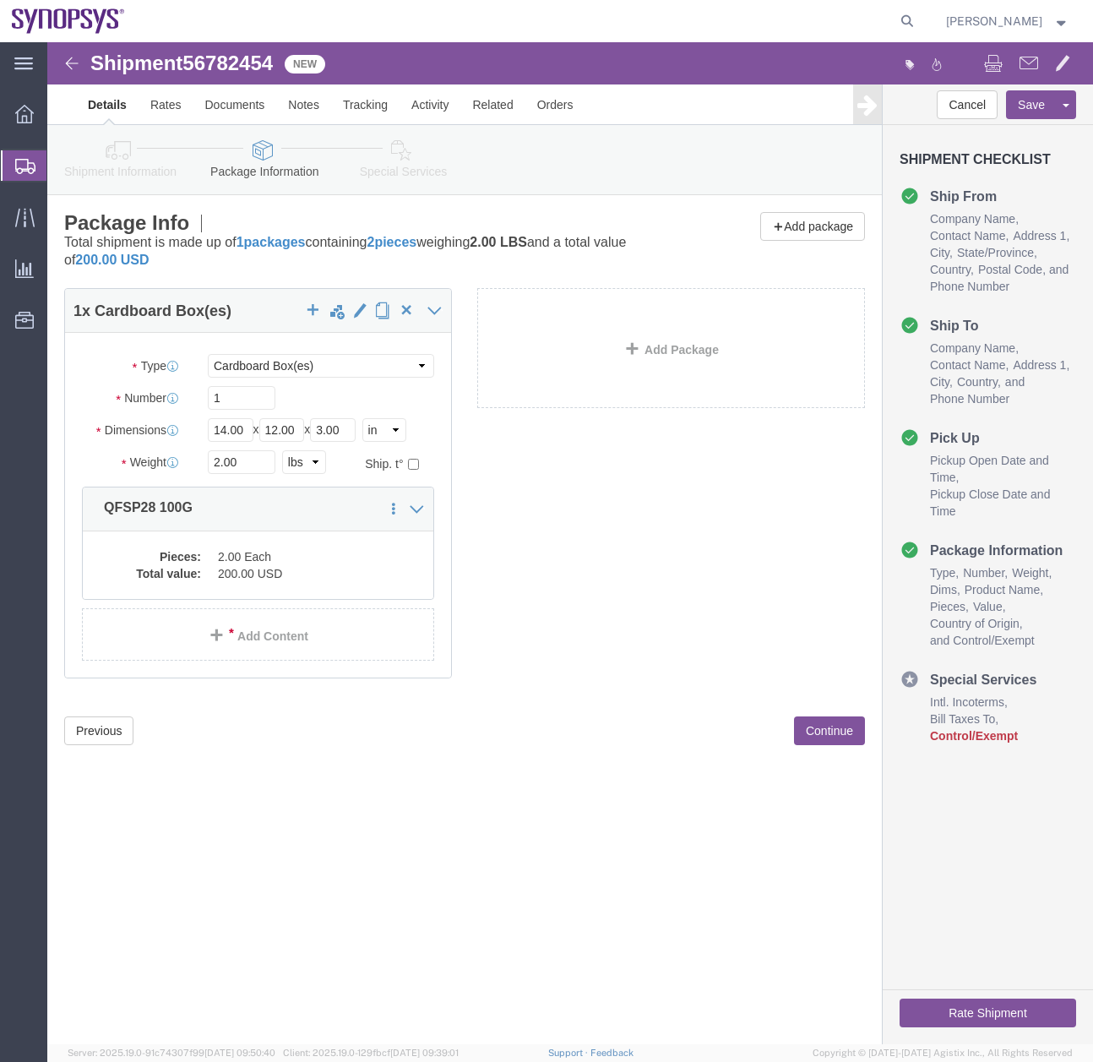
click icon
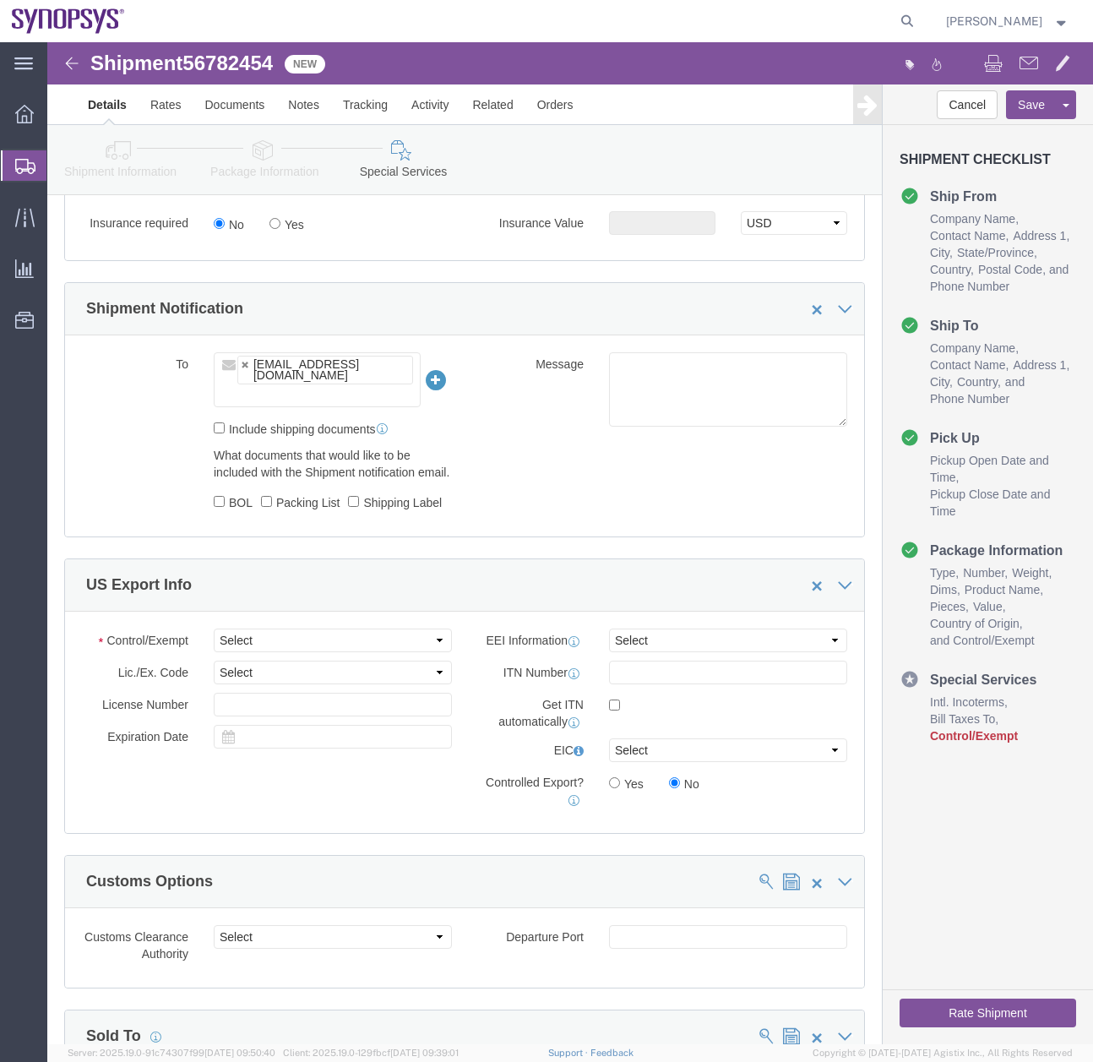
scroll to position [1386, 0]
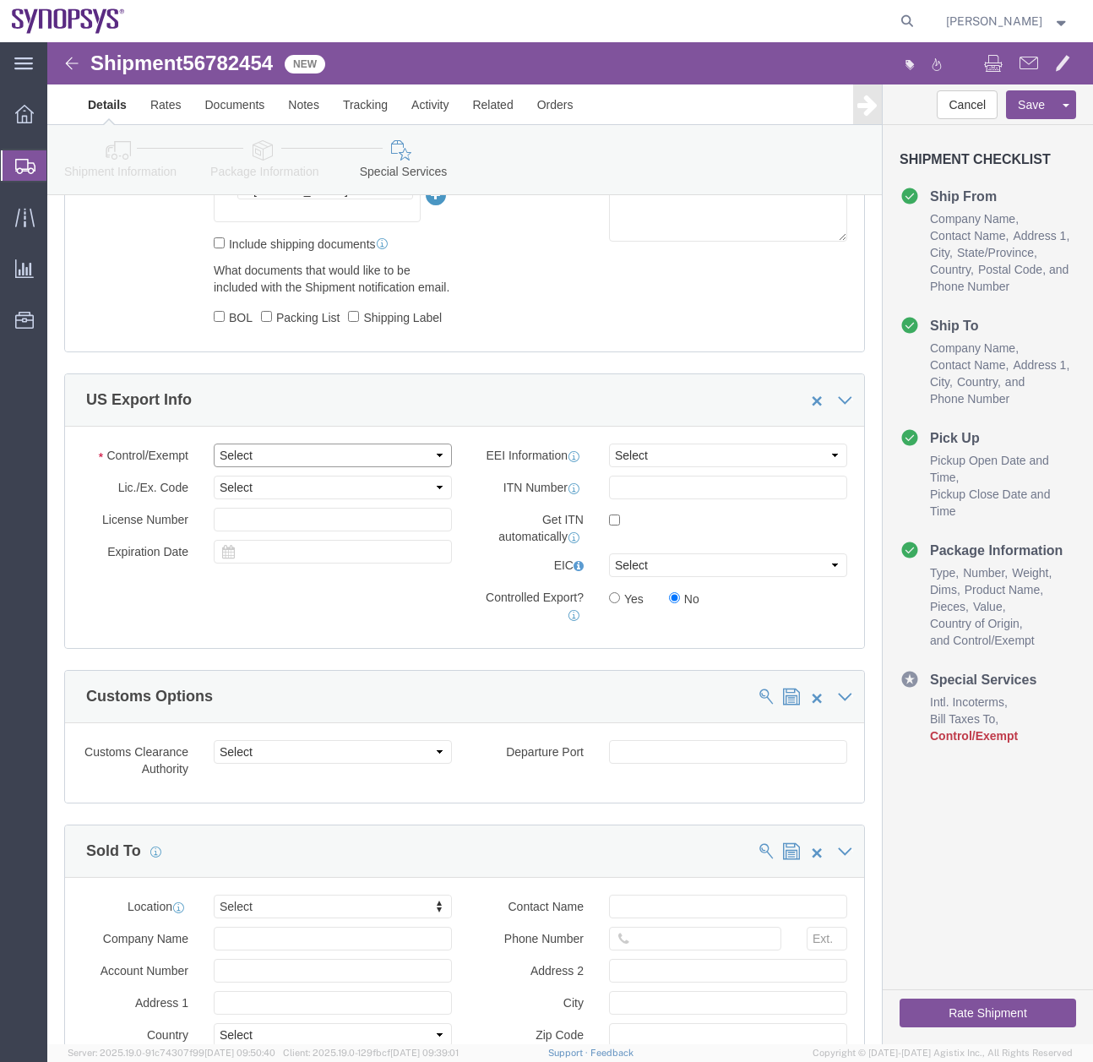
click select "Select ATF BIS DEA EPA FDA FTR ITAR OFAC Other (OPA)"
select select "FTR"
click select "Select ATF BIS DEA EPA FDA FTR ITAR OFAC Other (OPA)"
click select "Select AES-Direct EEI Carrier File EEI EEI Exempt"
select select "EXEM"
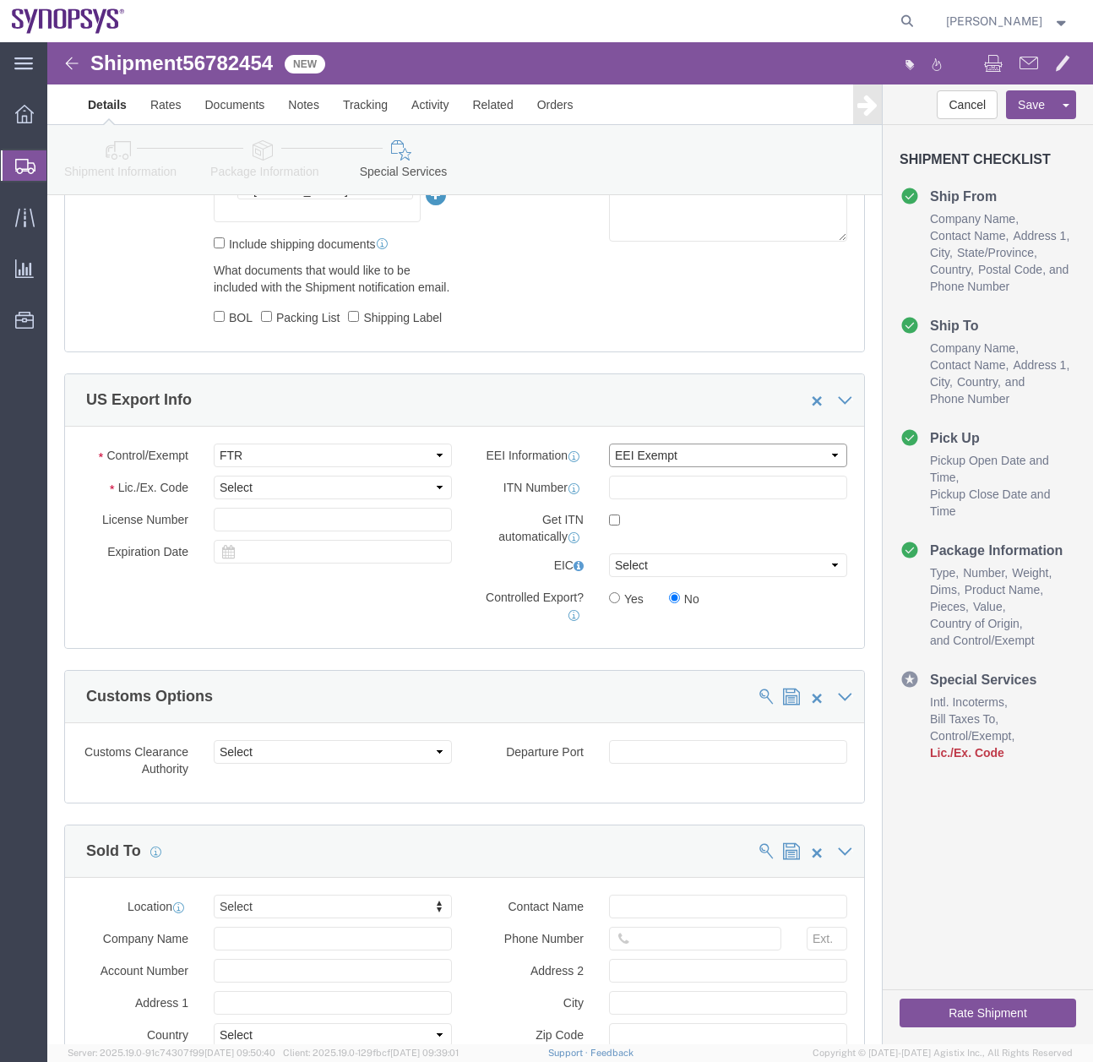
click select "Select AES-Direct EEI Carrier File EEI EEI Exempt"
click select "Select 30.2(d)(2) 30.36 30.37(a) 30.37(f) 30.37(g) 30.37(h) 30.37(i) 30.37(j) 3…"
select select "30.37(a)"
click select "Select 30.2(d)(2) 30.36 30.37(a) 30.37(f) 30.37(g) 30.37(h) 30.37(i) 30.37(j) 3…"
click button "Rate Shipment"
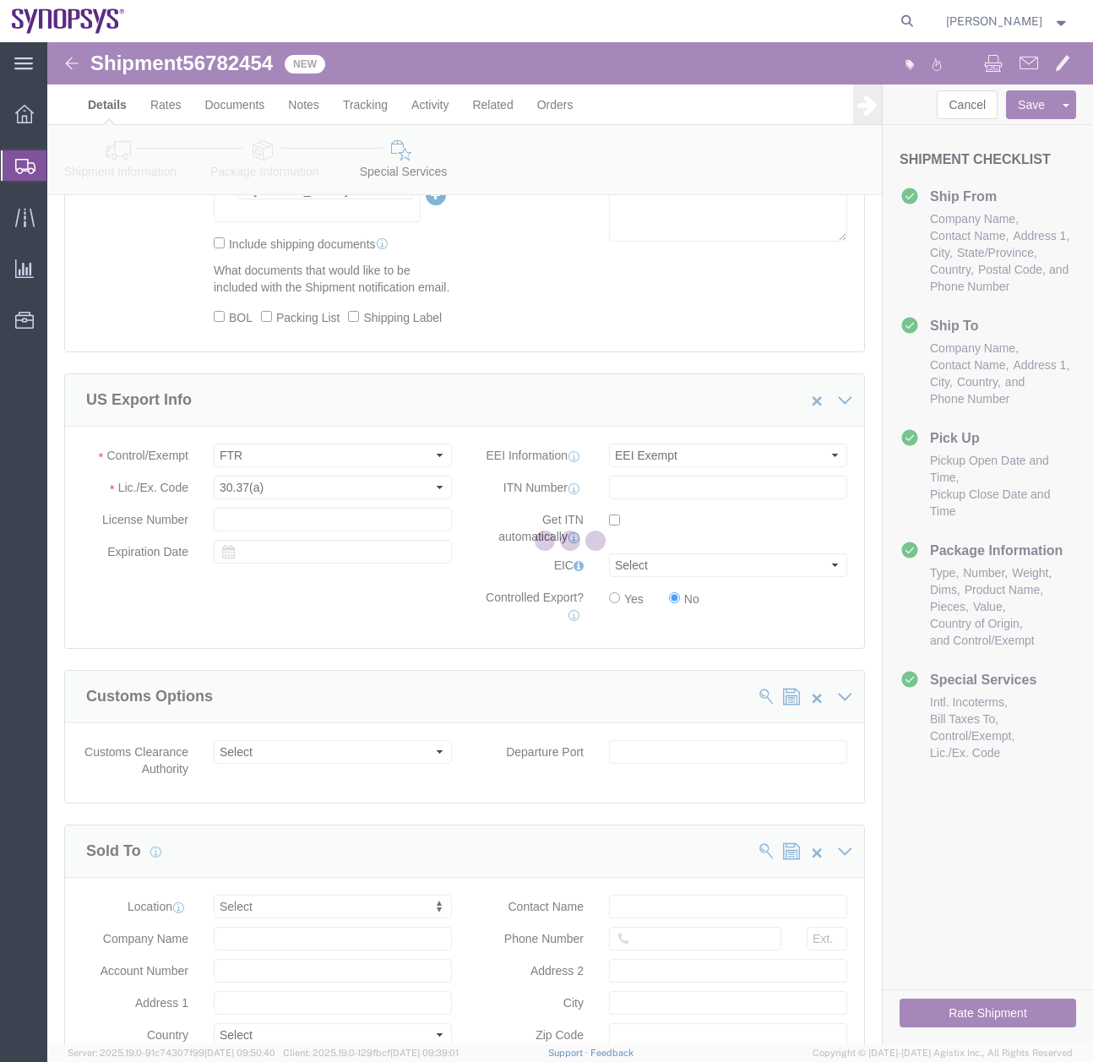
scroll to position [0, 0]
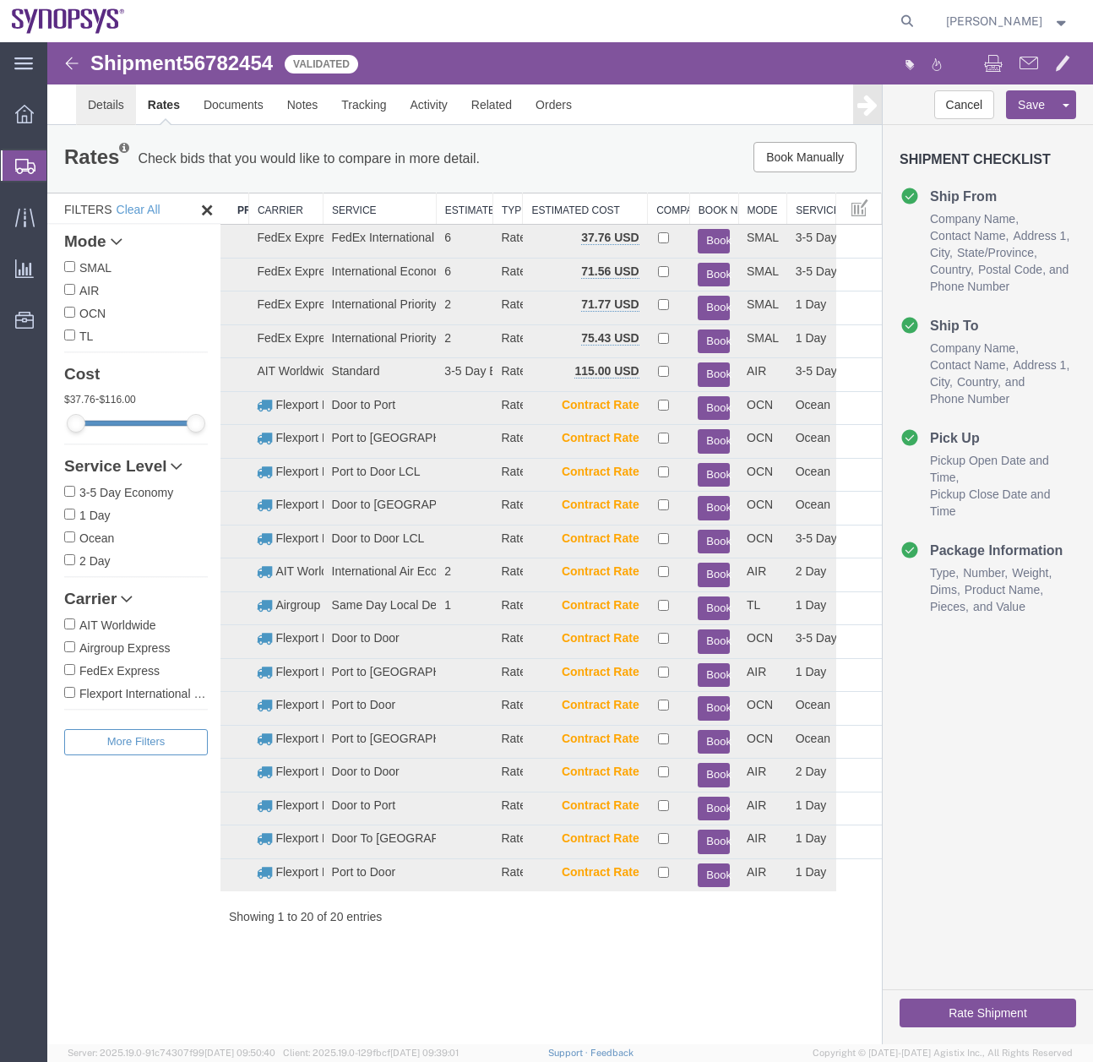
click at [106, 108] on link "Details" at bounding box center [106, 104] width 60 height 41
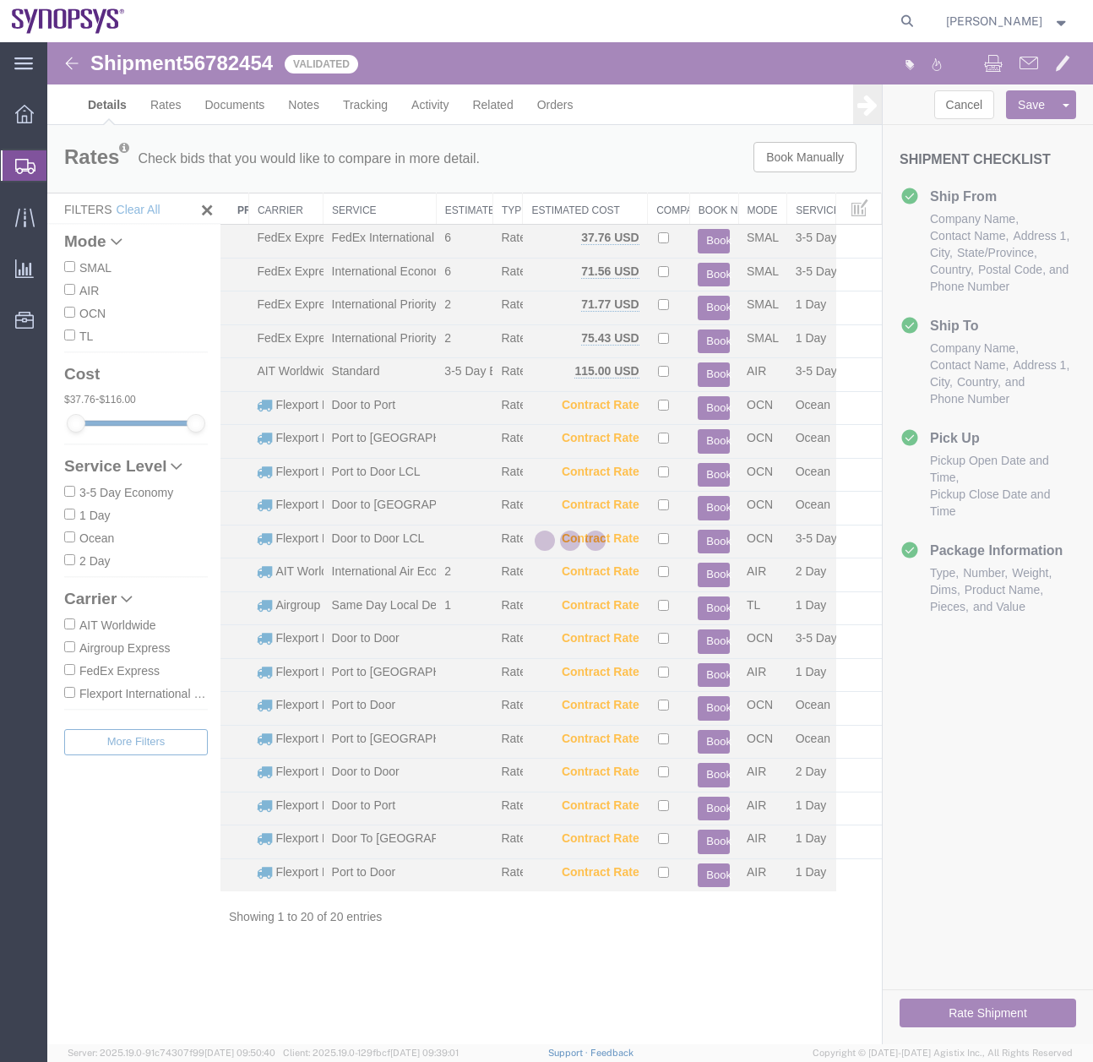
select select "63204"
select select "63109"
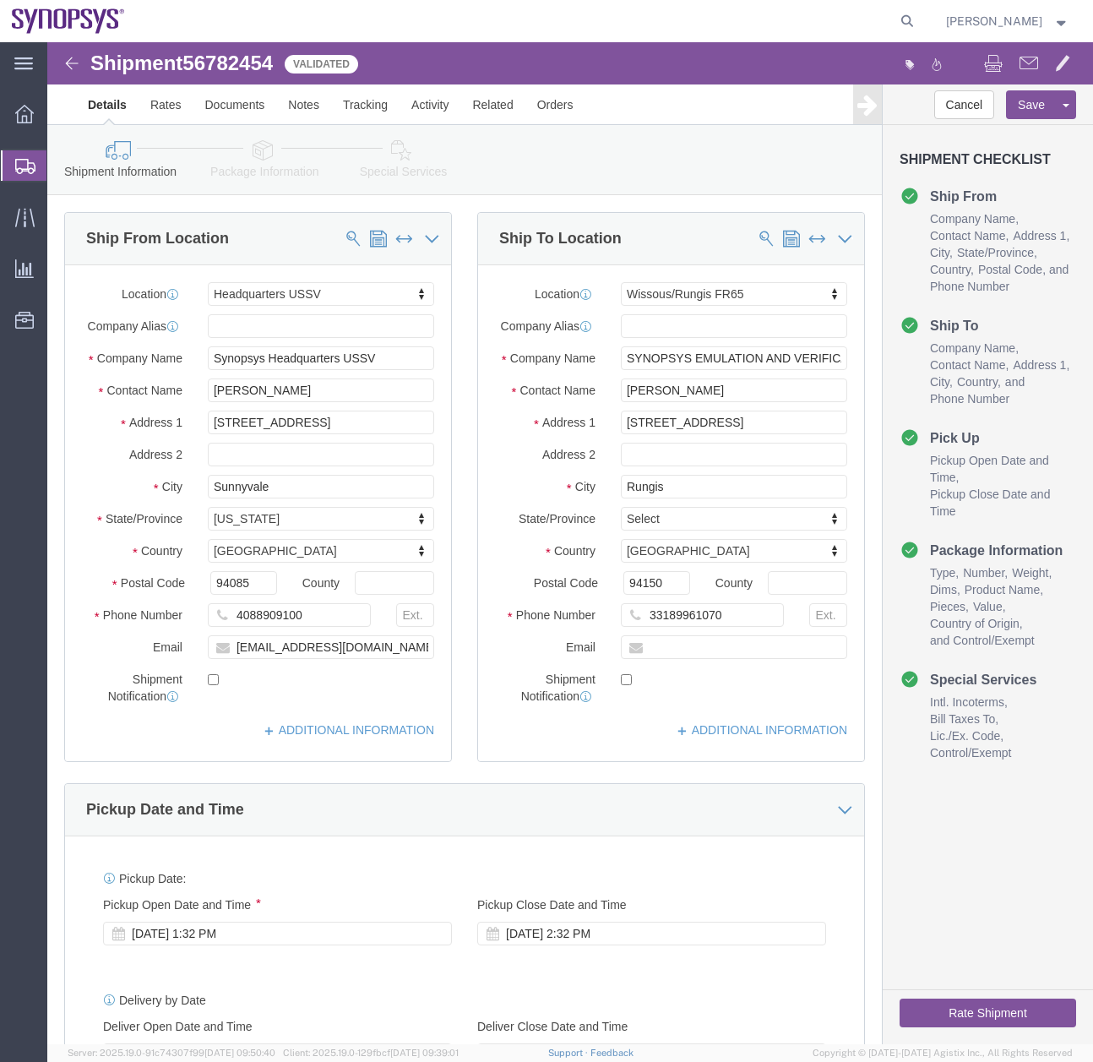
click at [3, 168] on div at bounding box center [24, 165] width 47 height 30
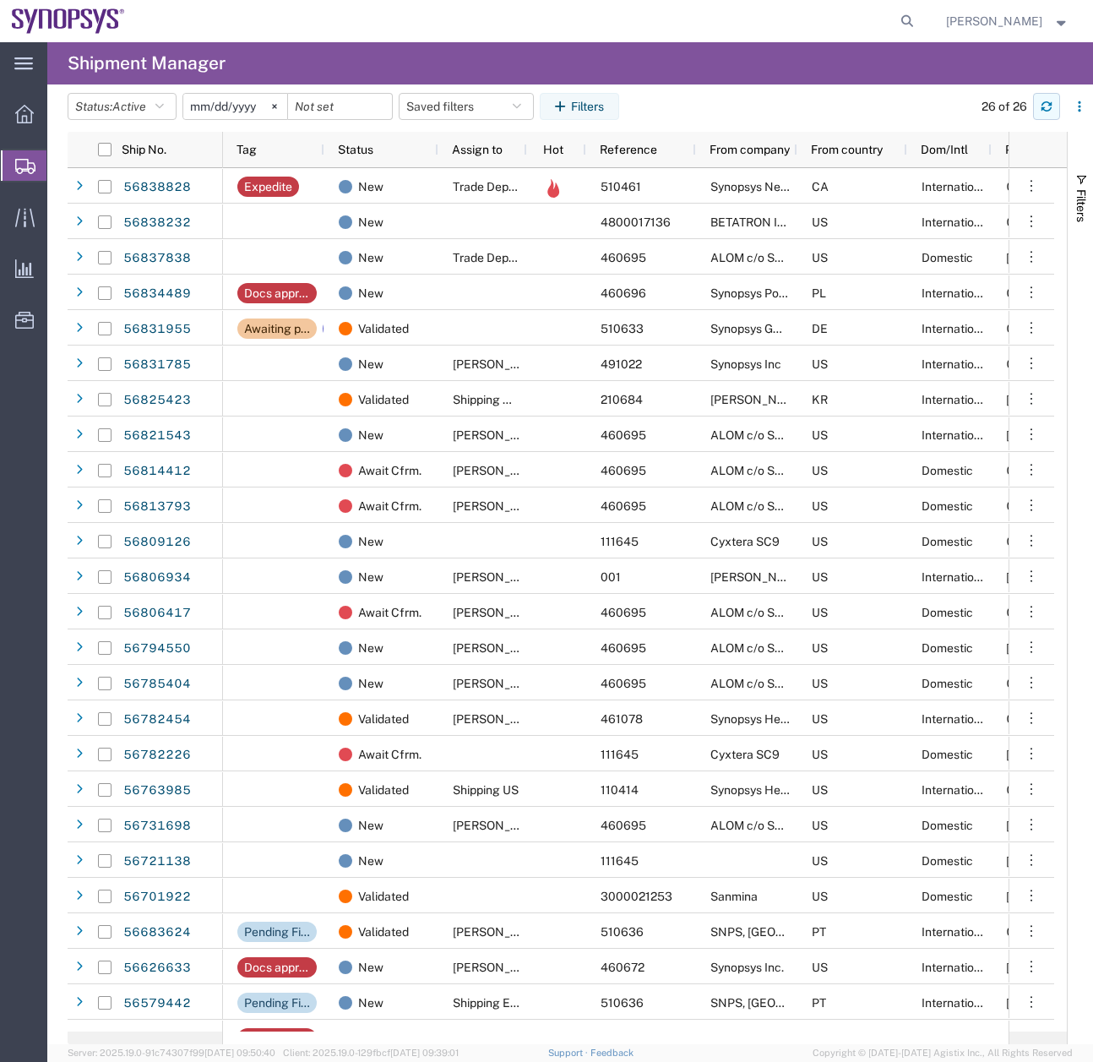
click at [1045, 111] on icon "button" at bounding box center [1047, 109] width 10 height 4
click at [1039, 106] on button "button" at bounding box center [1046, 106] width 27 height 27
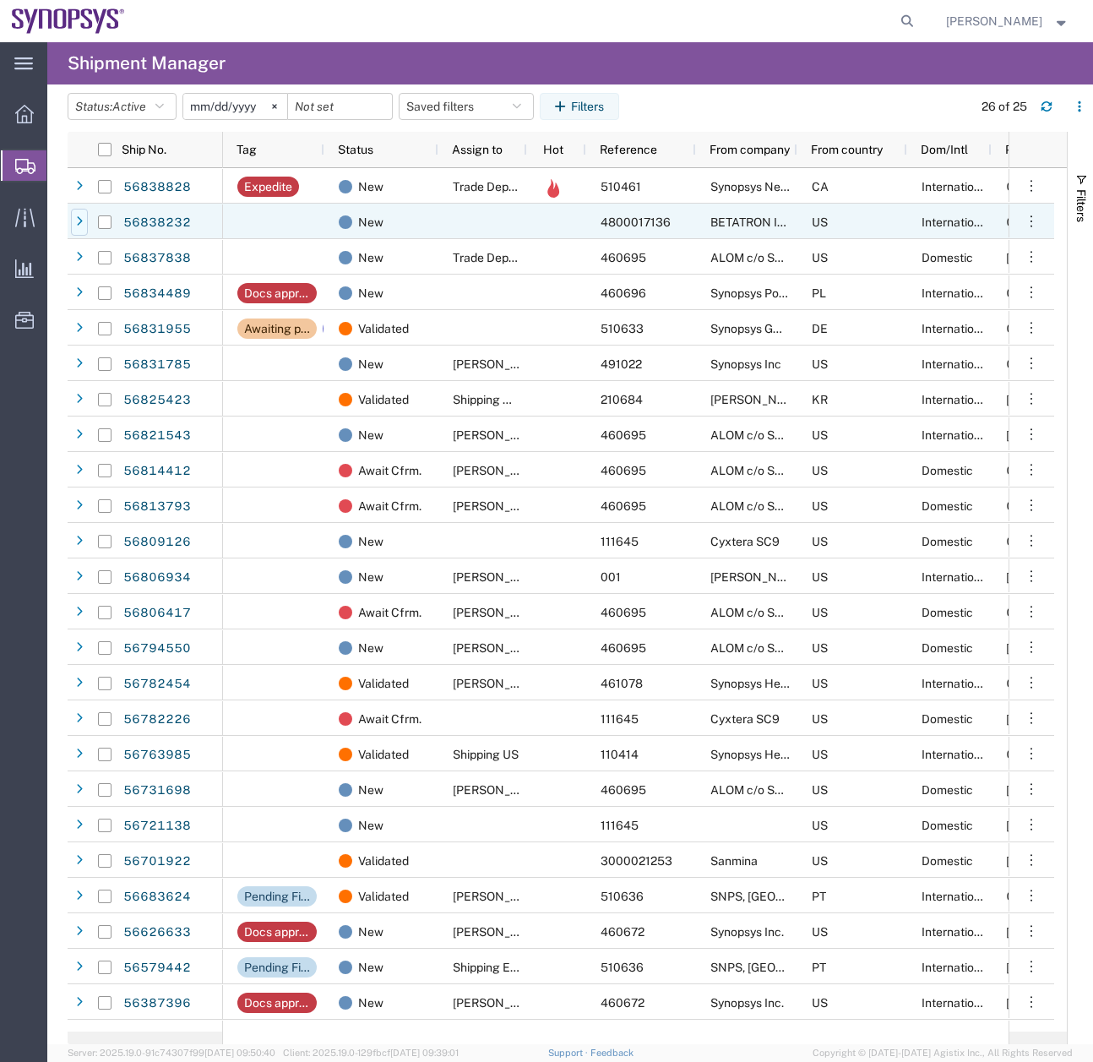
click at [79, 215] on div at bounding box center [79, 222] width 17 height 27
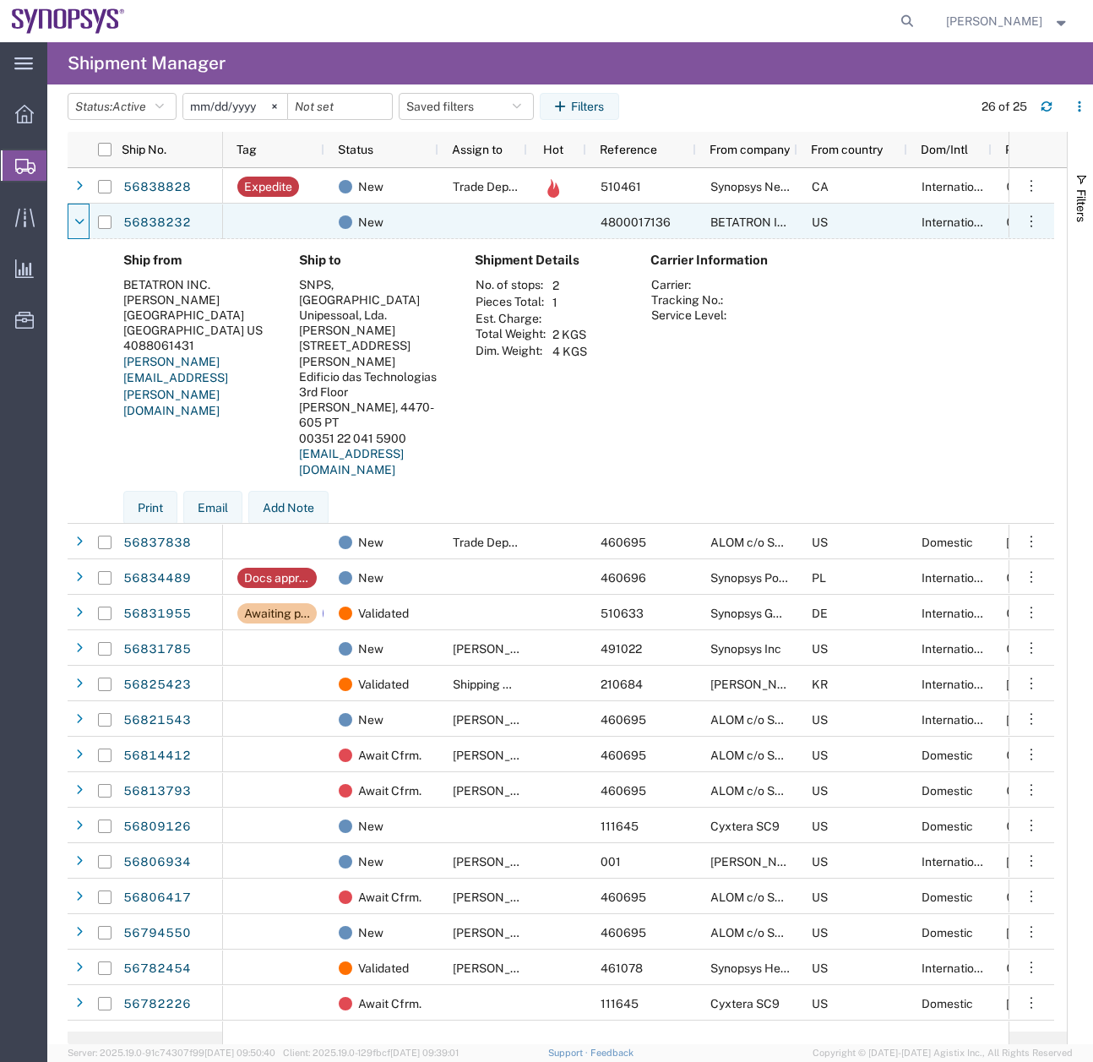
click at [79, 215] on div at bounding box center [79, 222] width 17 height 27
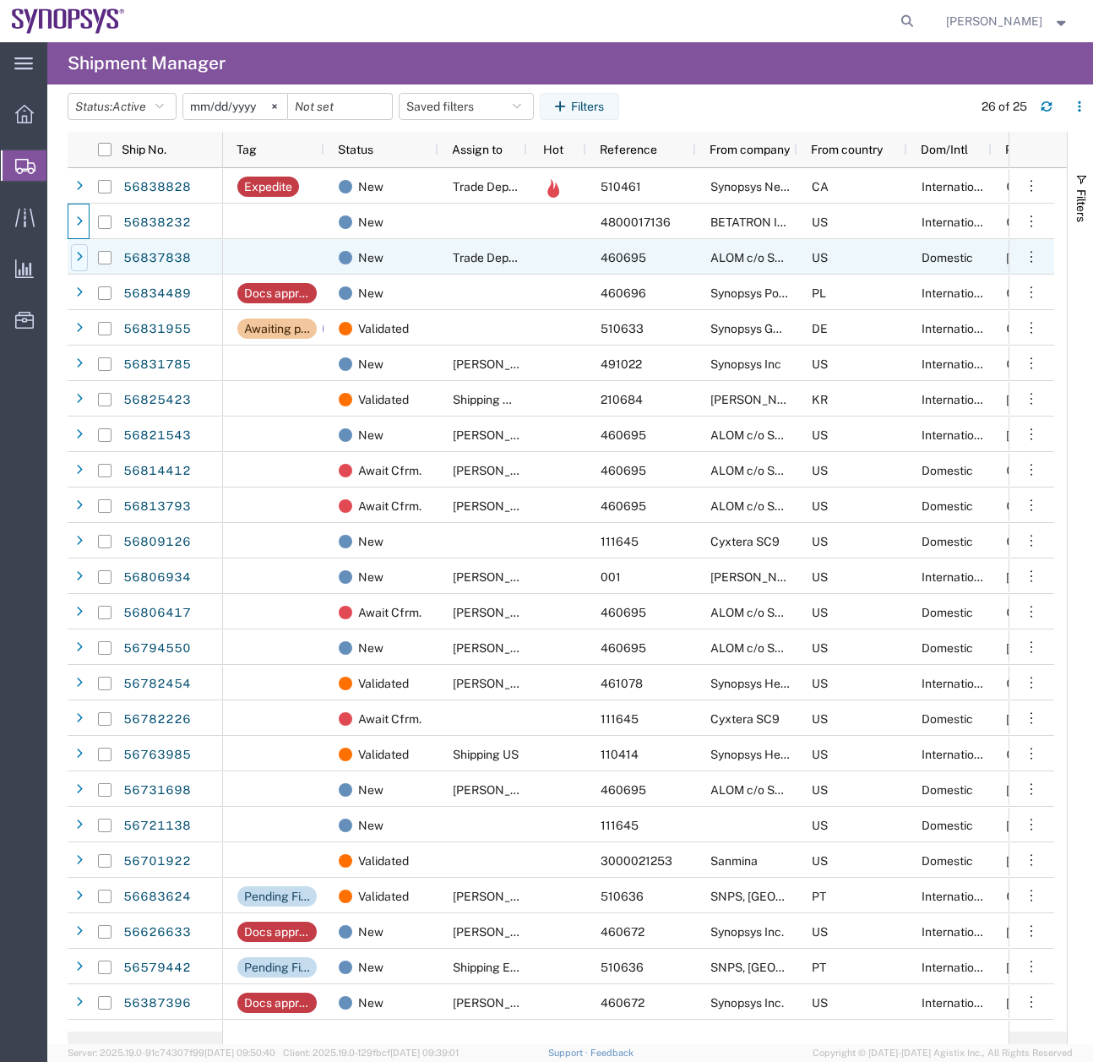
click at [79, 255] on icon at bounding box center [79, 258] width 7 height 12
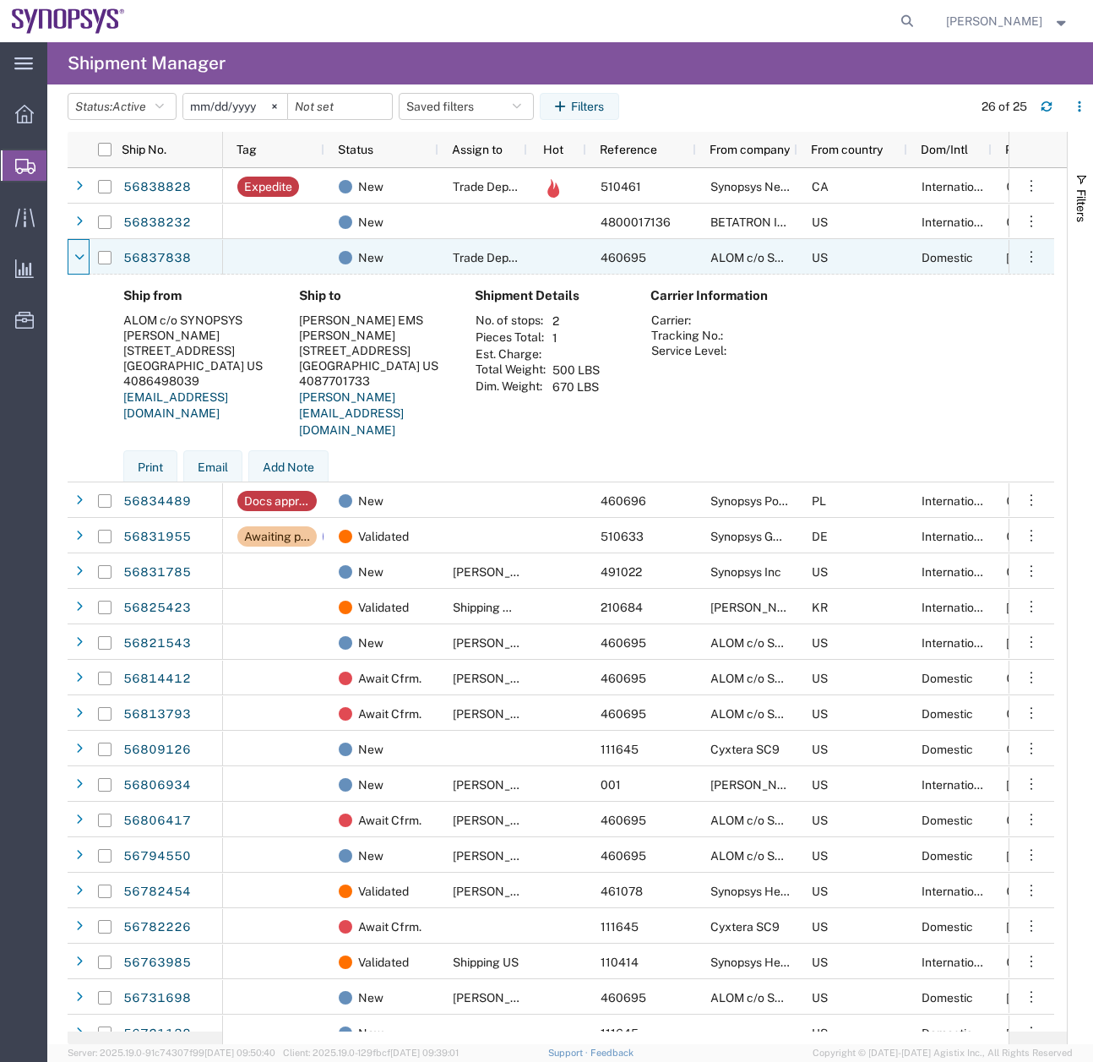
click at [79, 255] on icon at bounding box center [79, 258] width 9 height 12
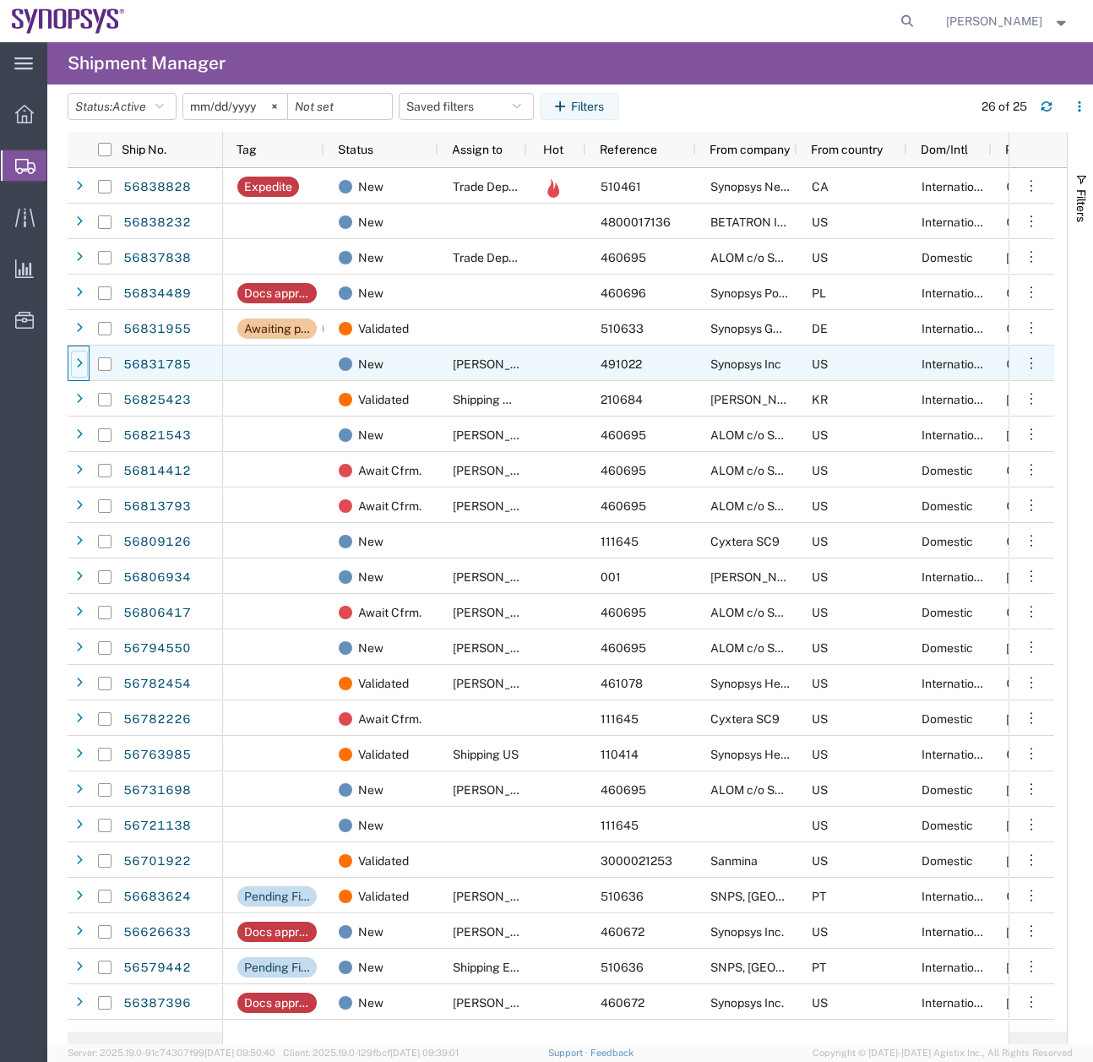
click at [86, 366] on div at bounding box center [79, 364] width 17 height 27
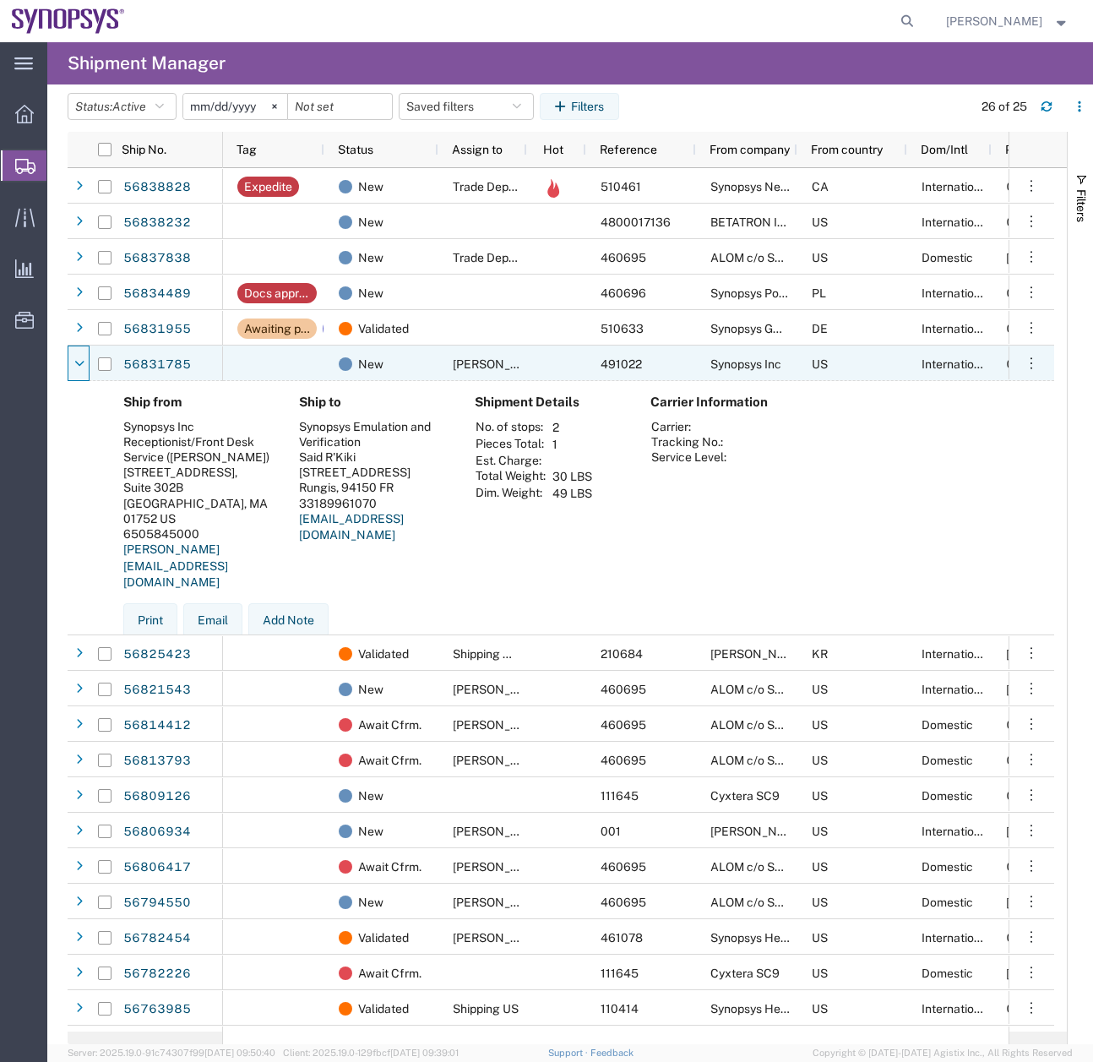
click at [86, 366] on div at bounding box center [79, 364] width 17 height 27
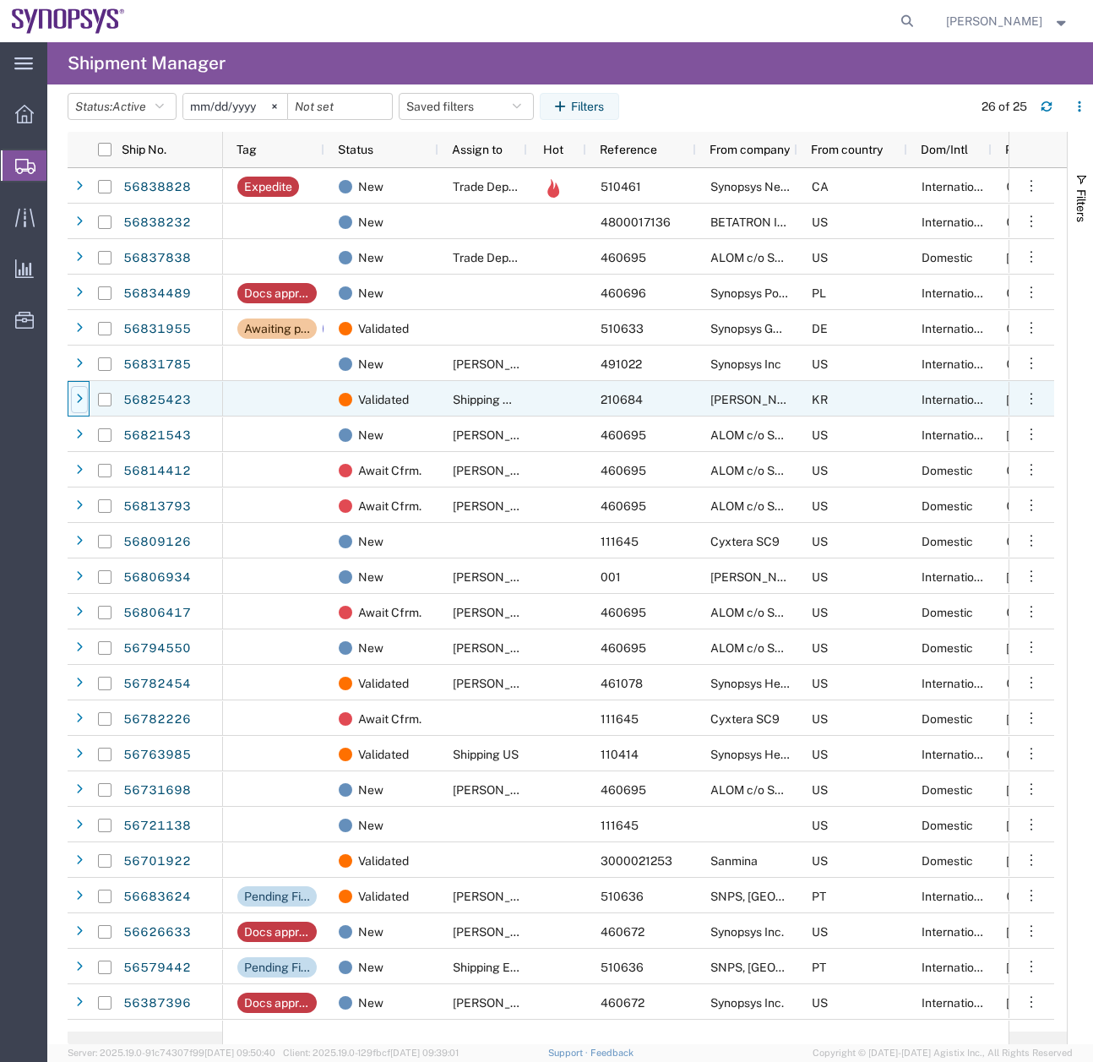
click at [84, 399] on div at bounding box center [79, 399] width 17 height 27
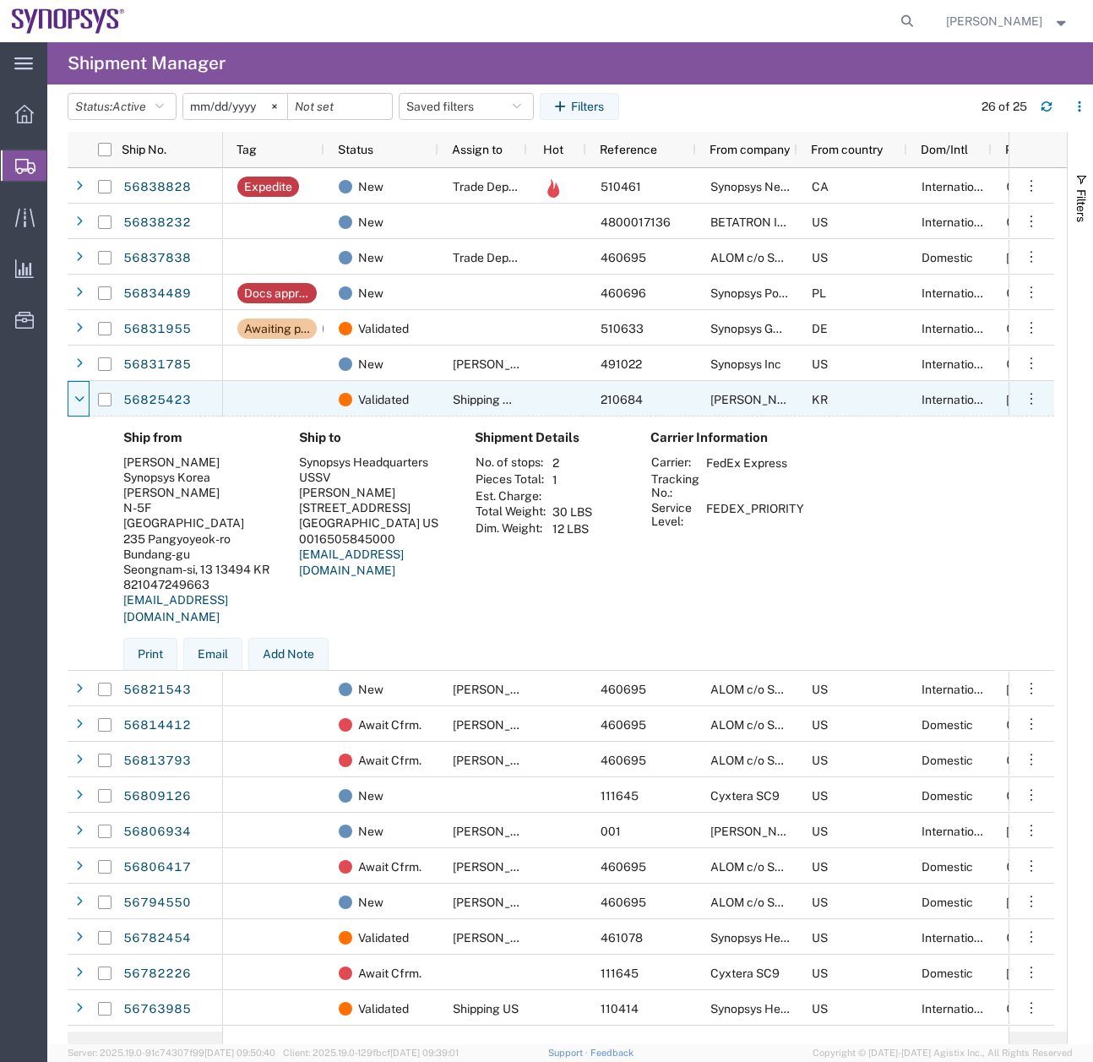
click at [84, 399] on icon at bounding box center [79, 400] width 9 height 12
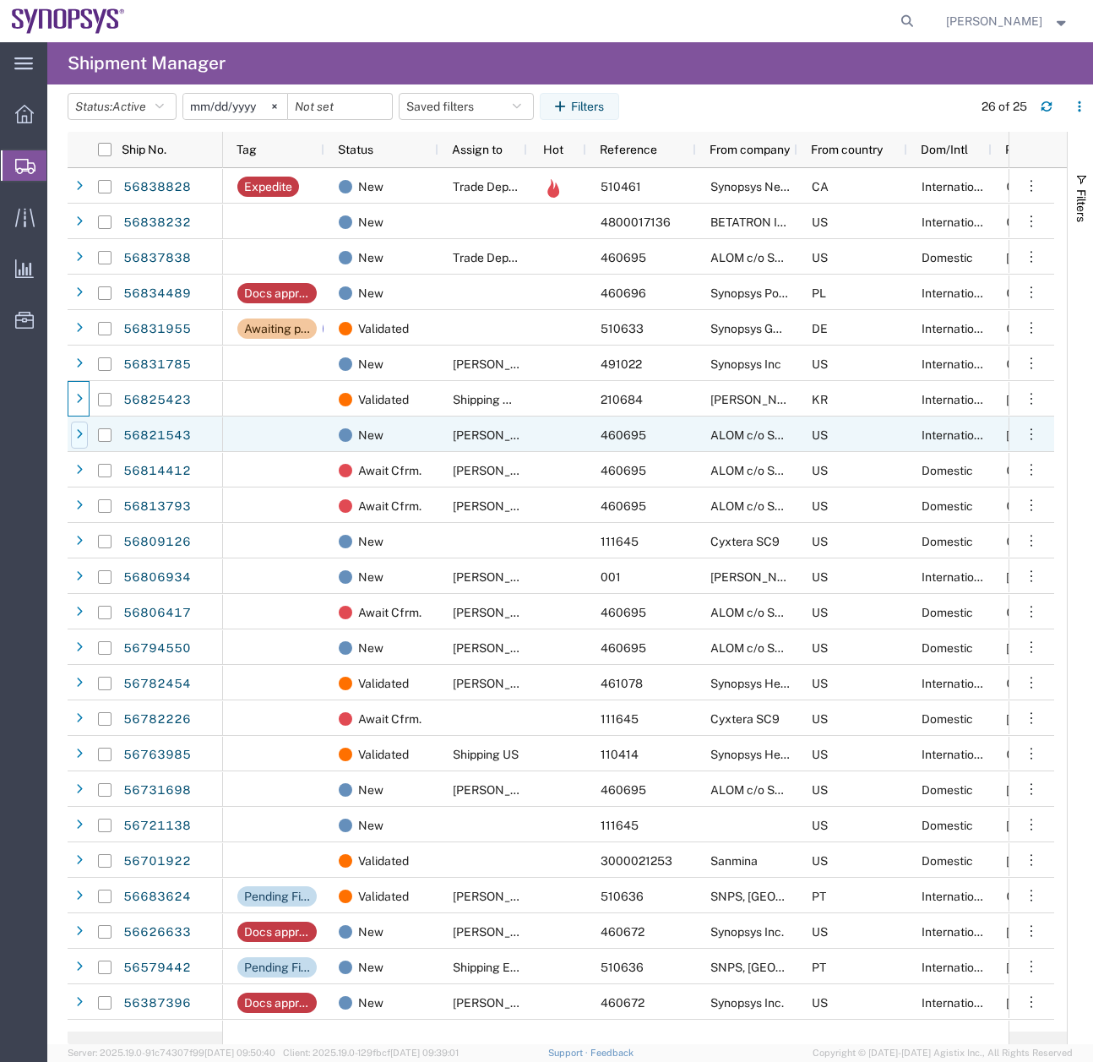
click at [79, 422] on div at bounding box center [79, 435] width 17 height 27
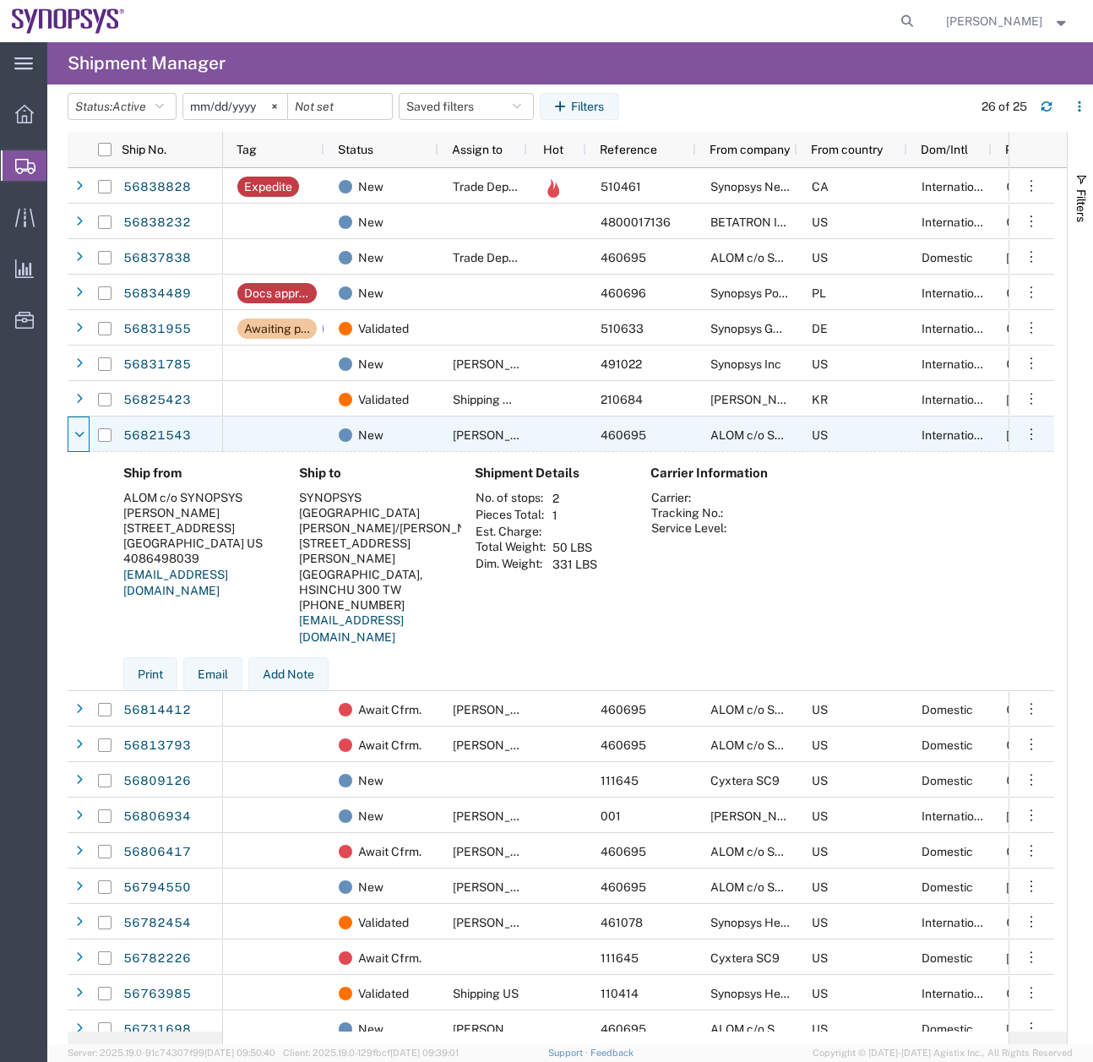
click at [79, 422] on div at bounding box center [79, 435] width 17 height 27
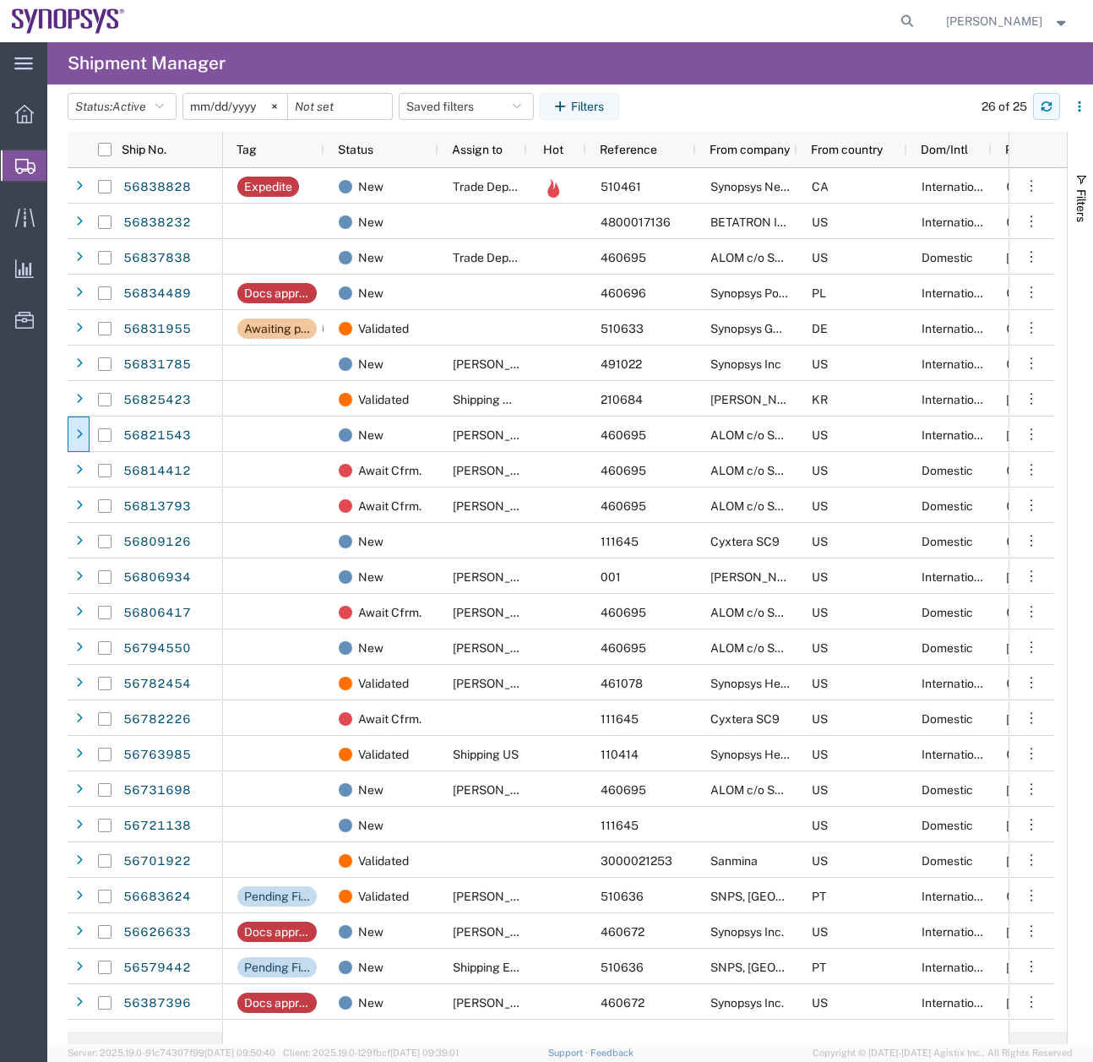
click at [1047, 102] on icon "button" at bounding box center [1047, 103] width 10 height 4
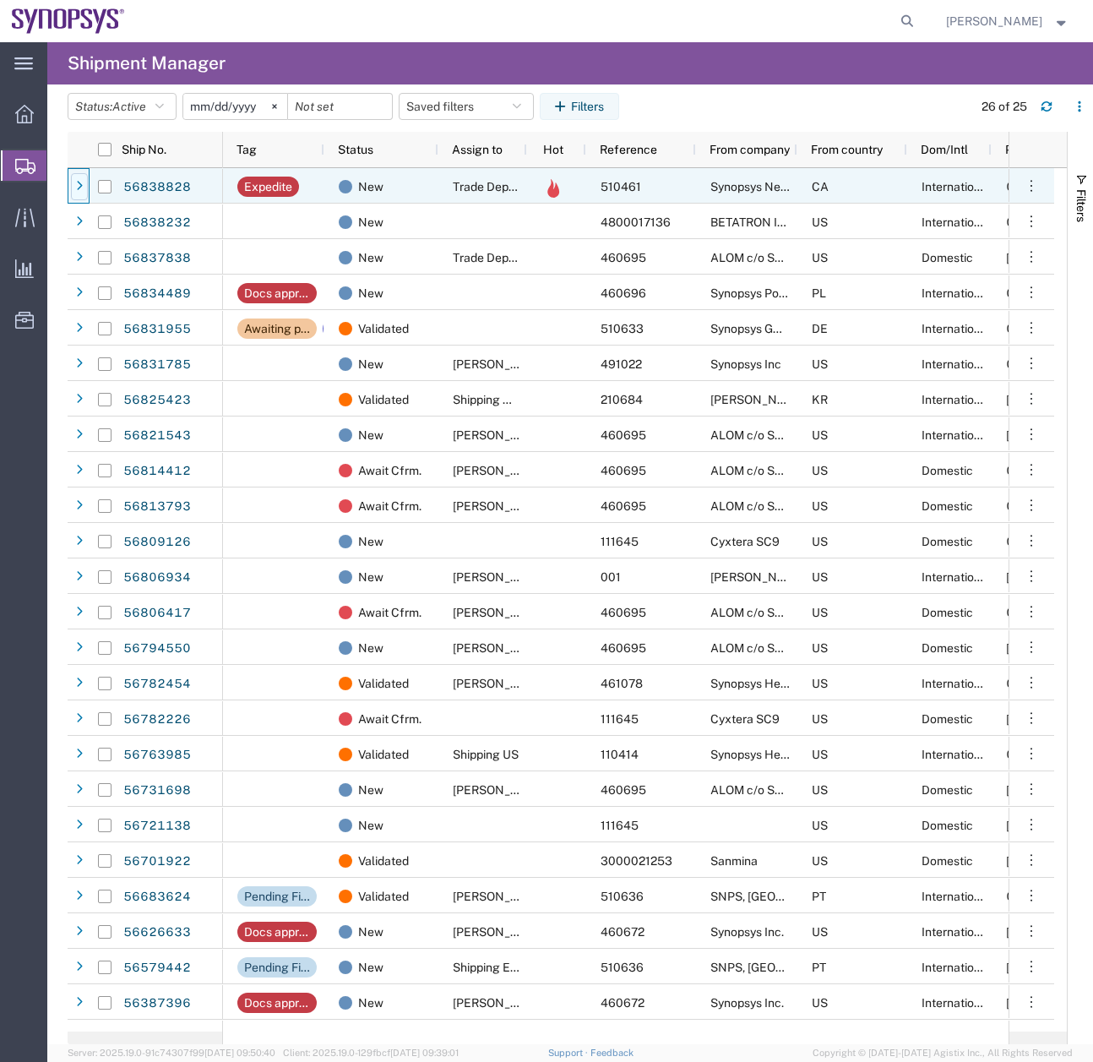
click at [82, 174] on div at bounding box center [79, 186] width 17 height 27
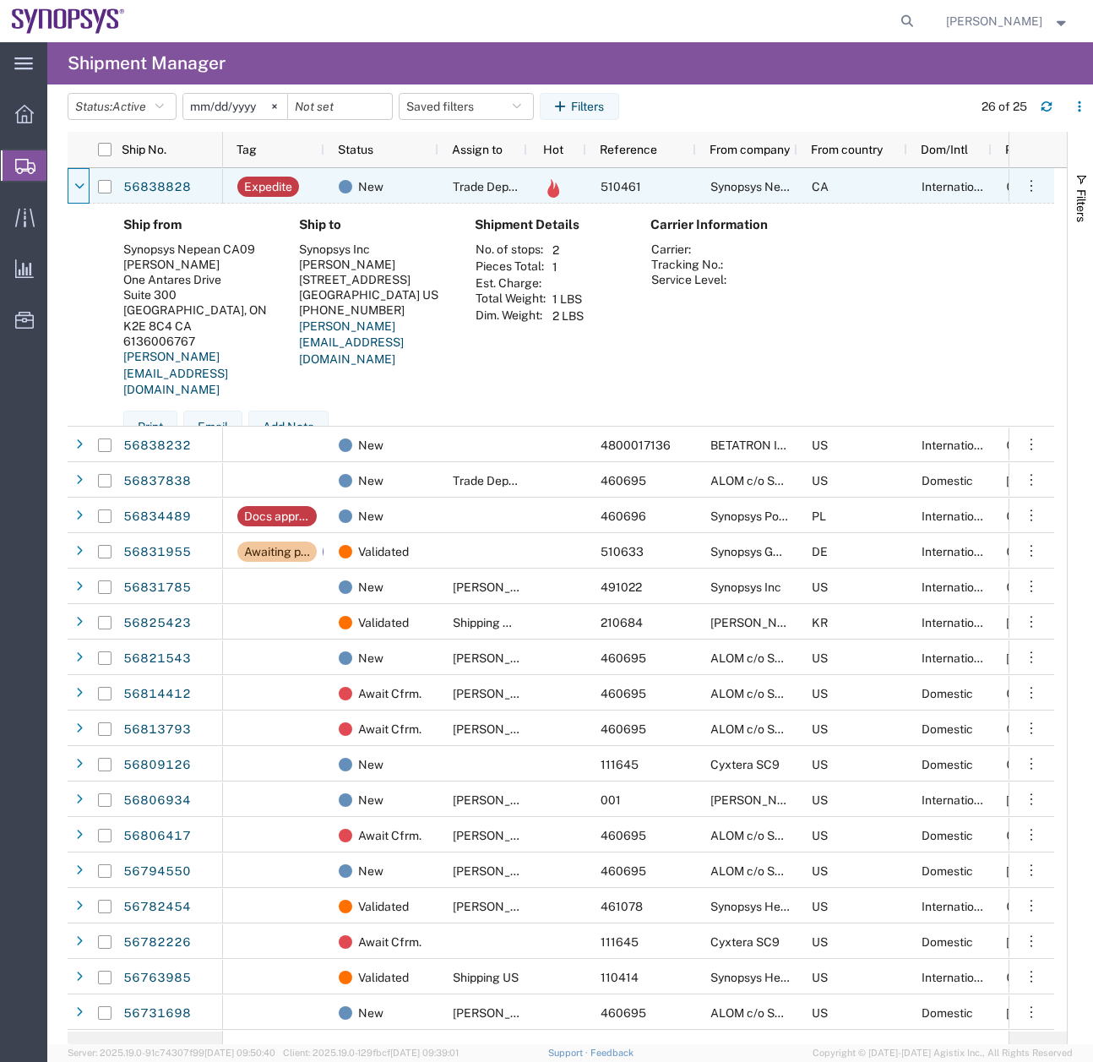
click at [82, 174] on div at bounding box center [79, 186] width 17 height 27
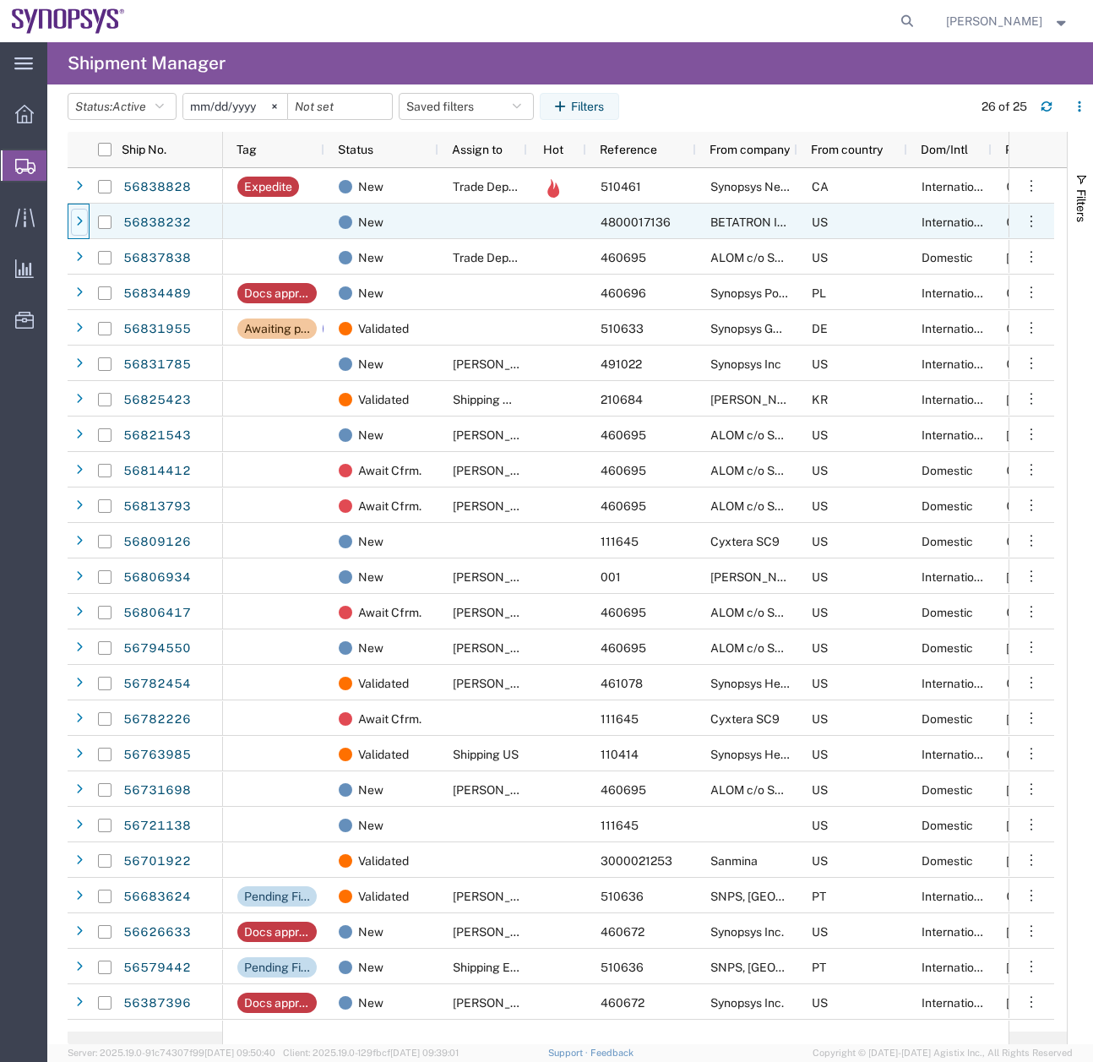
click at [76, 230] on div at bounding box center [79, 222] width 17 height 27
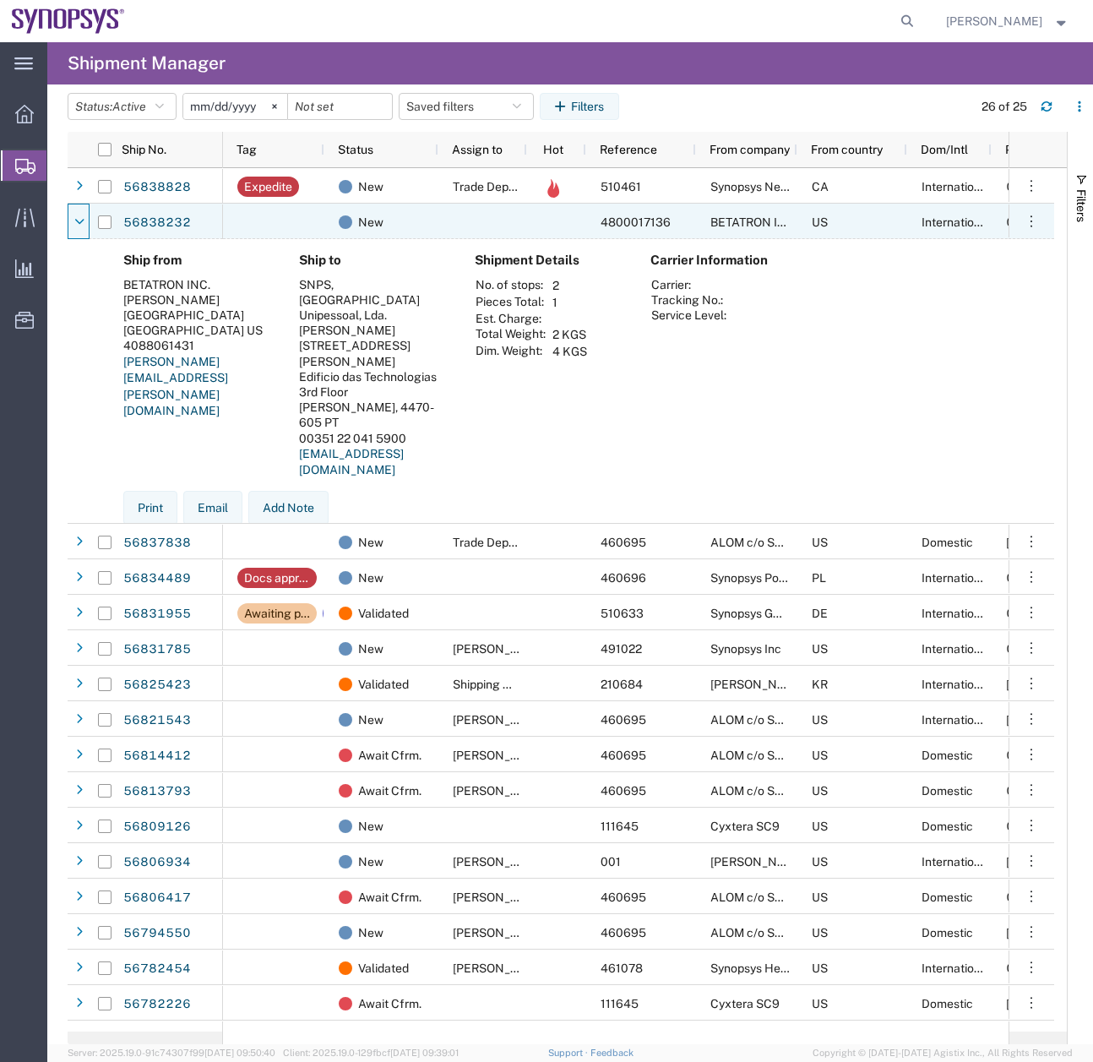
click at [76, 230] on div at bounding box center [79, 222] width 17 height 27
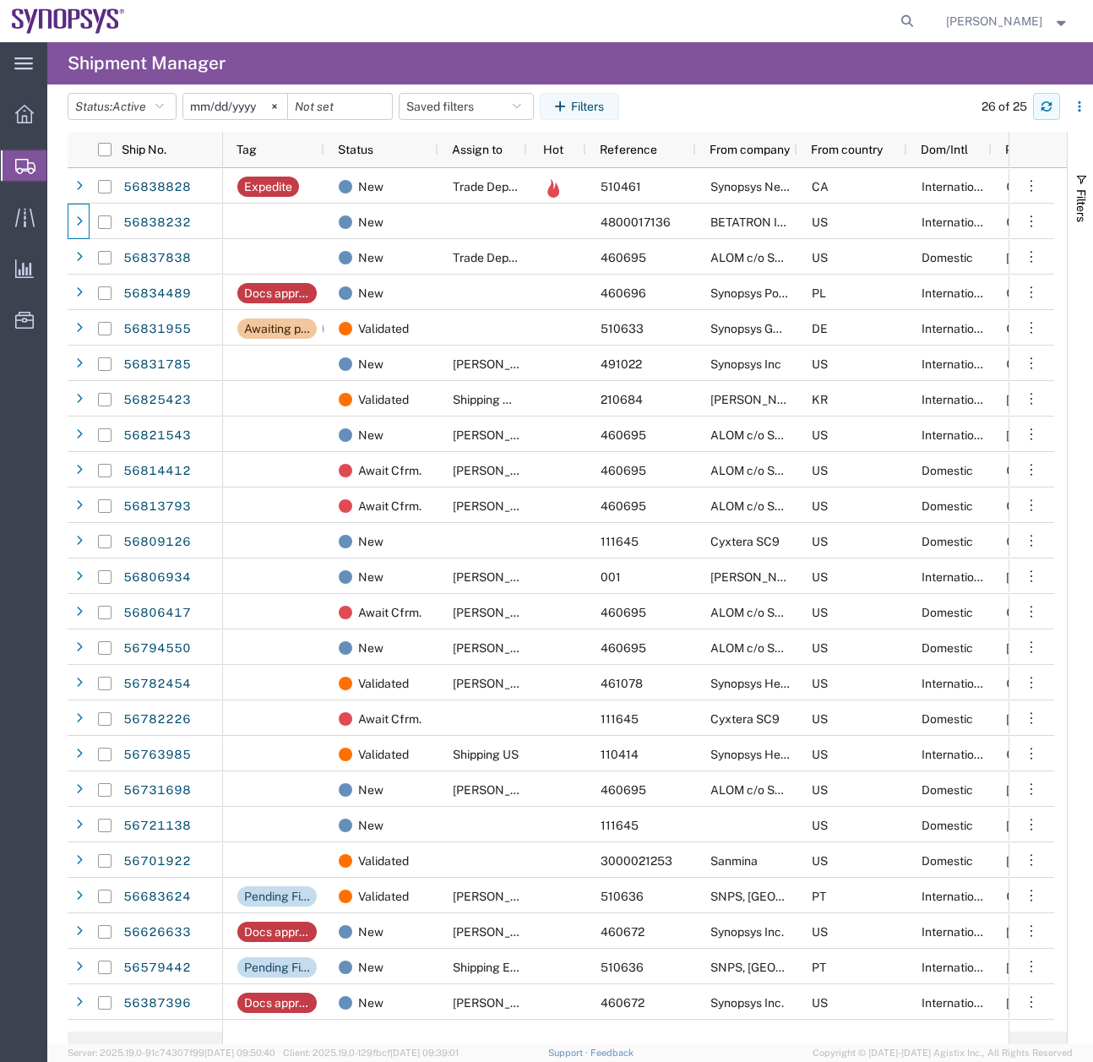
click at [1053, 99] on button "button" at bounding box center [1046, 106] width 27 height 27
click at [1053, 104] on button "button" at bounding box center [1046, 106] width 27 height 27
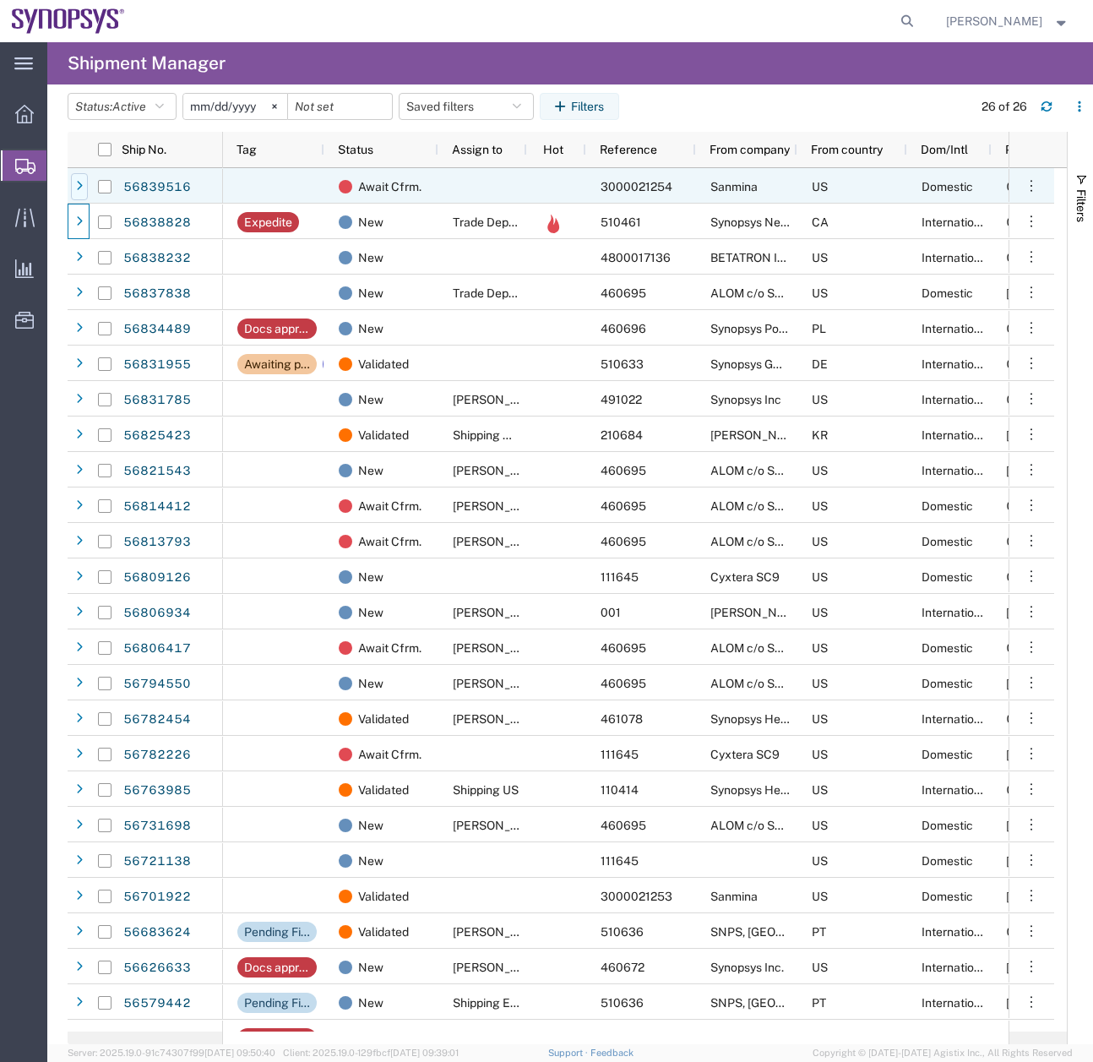
click at [78, 189] on icon at bounding box center [79, 187] width 7 height 12
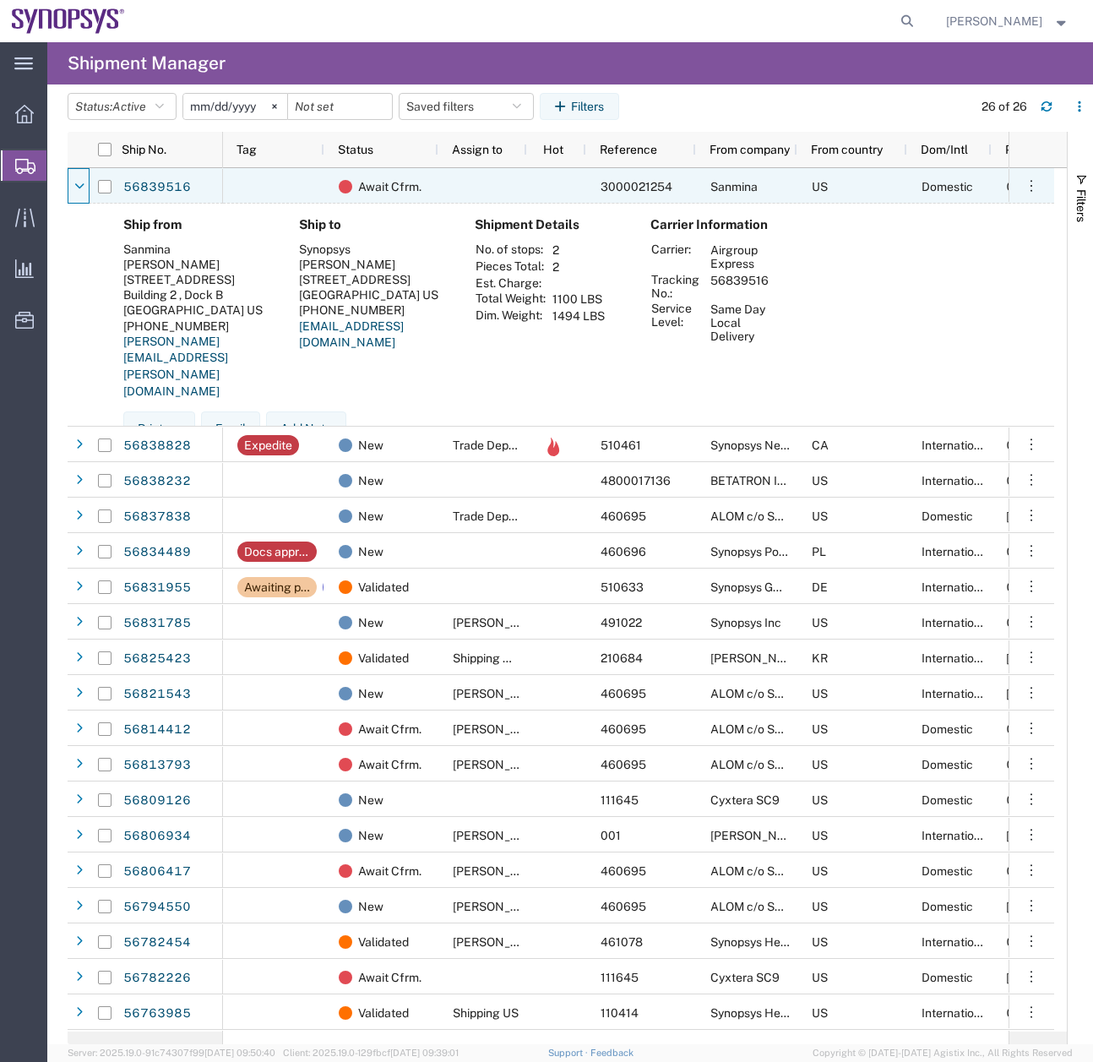
click at [78, 189] on icon at bounding box center [79, 187] width 9 height 12
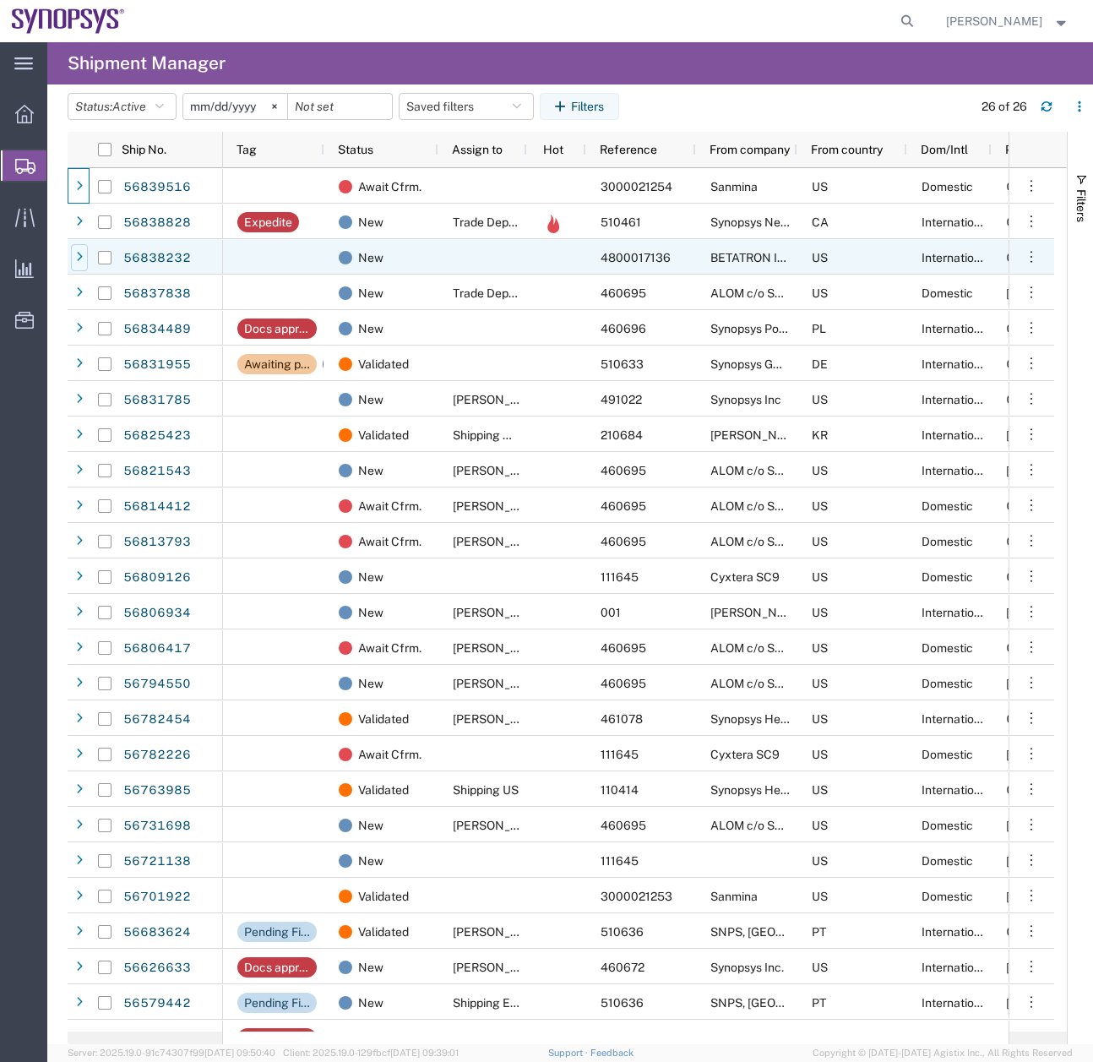
click at [79, 252] on icon at bounding box center [79, 258] width 7 height 12
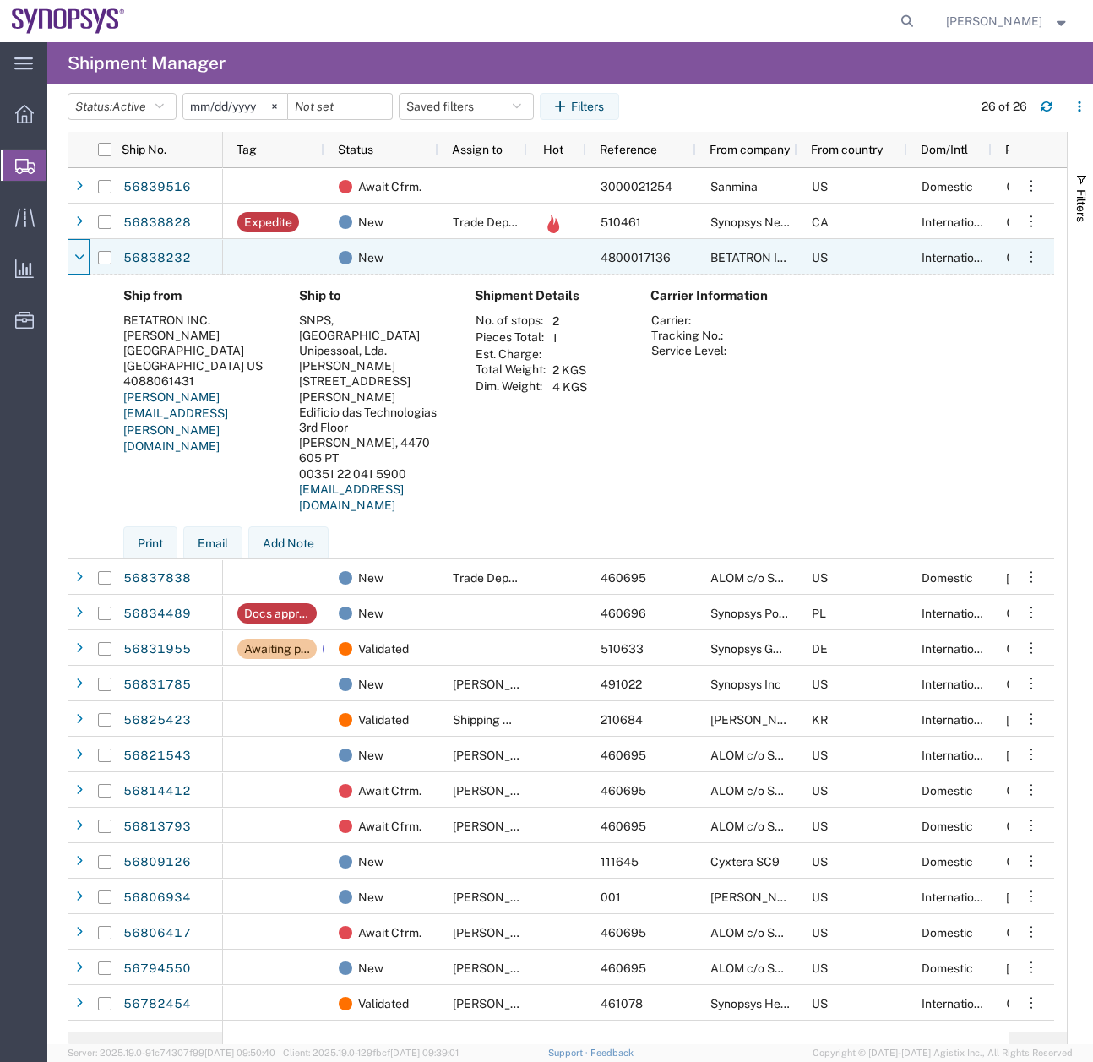
click at [79, 252] on icon at bounding box center [79, 258] width 9 height 12
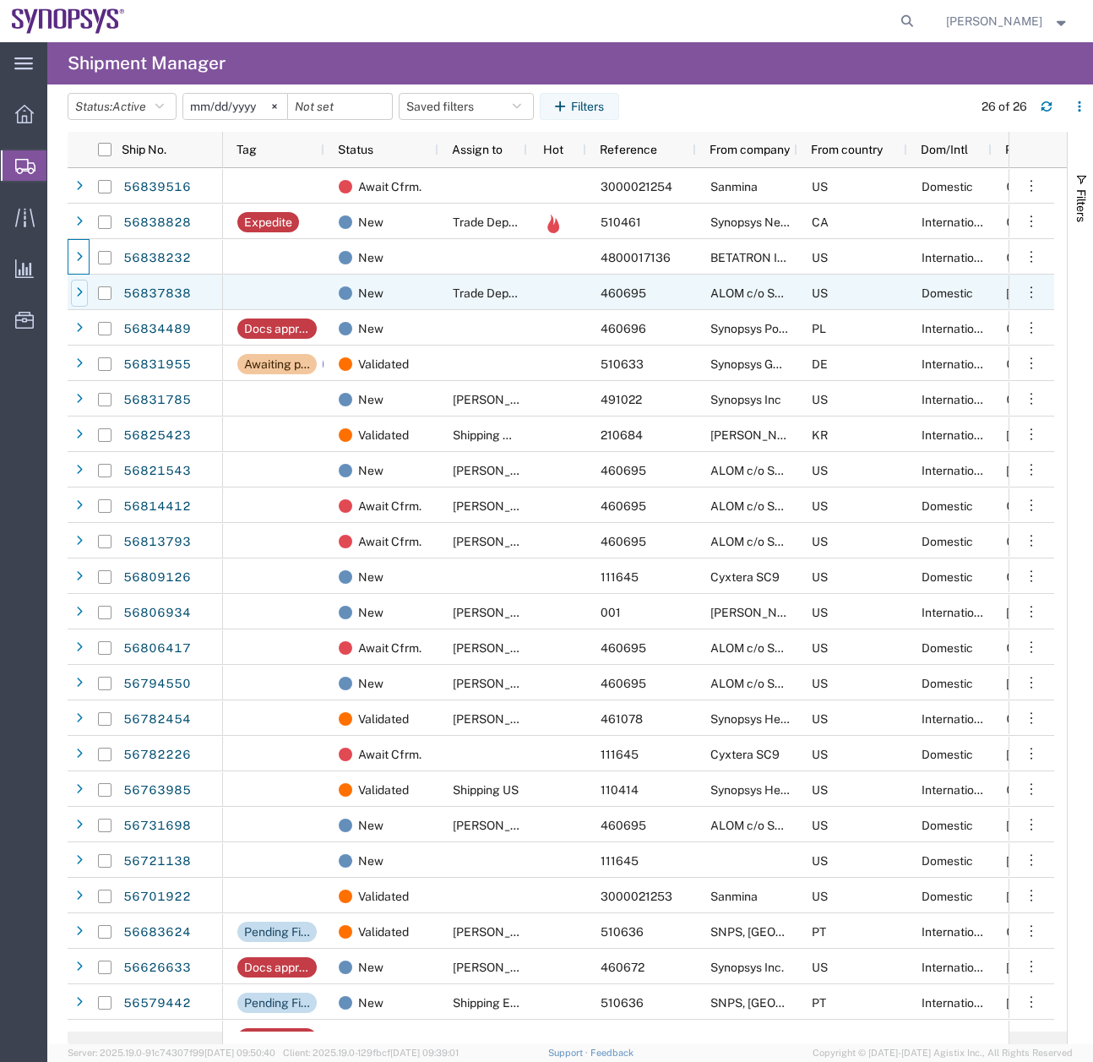
click at [79, 287] on icon at bounding box center [79, 293] width 7 height 12
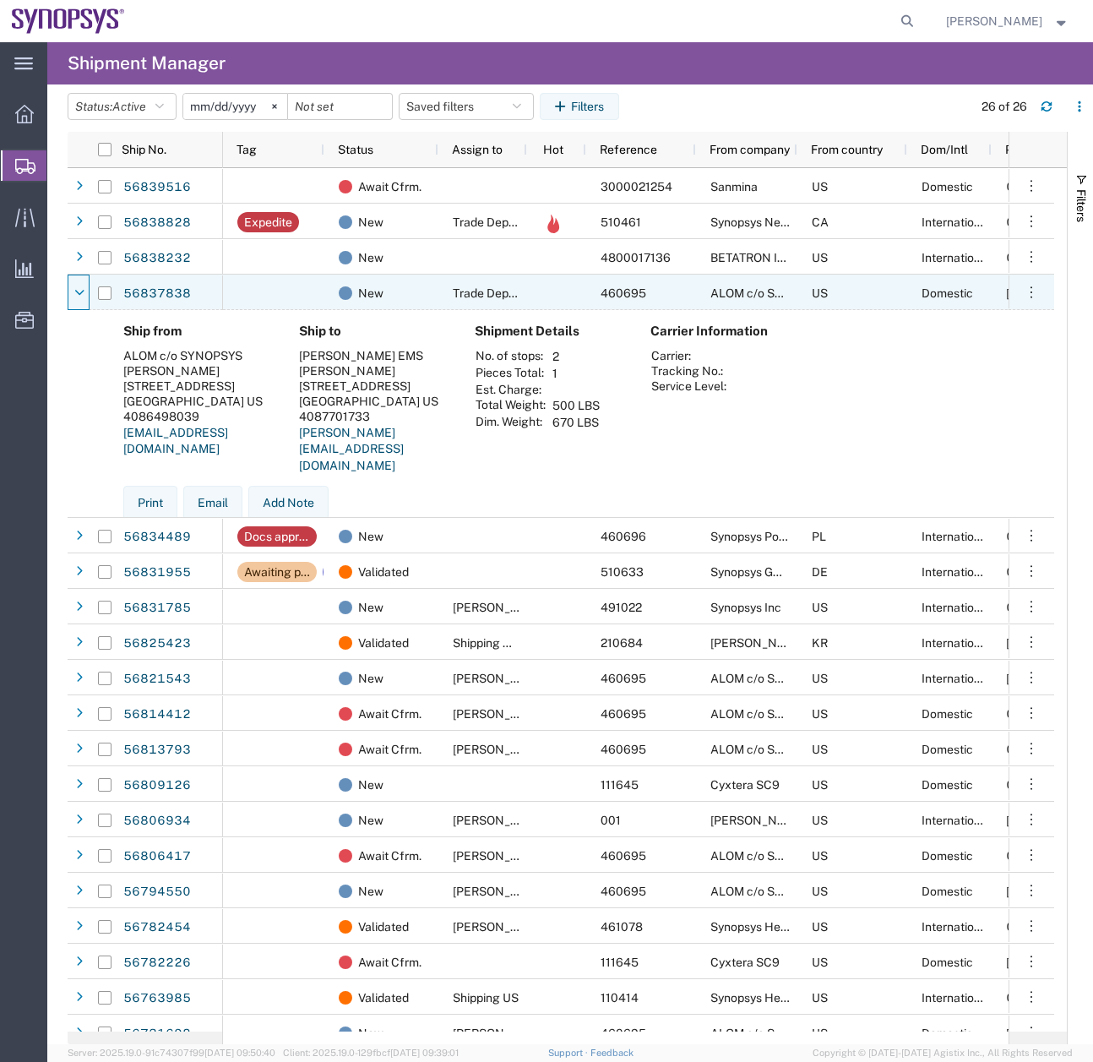
click at [79, 287] on icon at bounding box center [79, 293] width 9 height 12
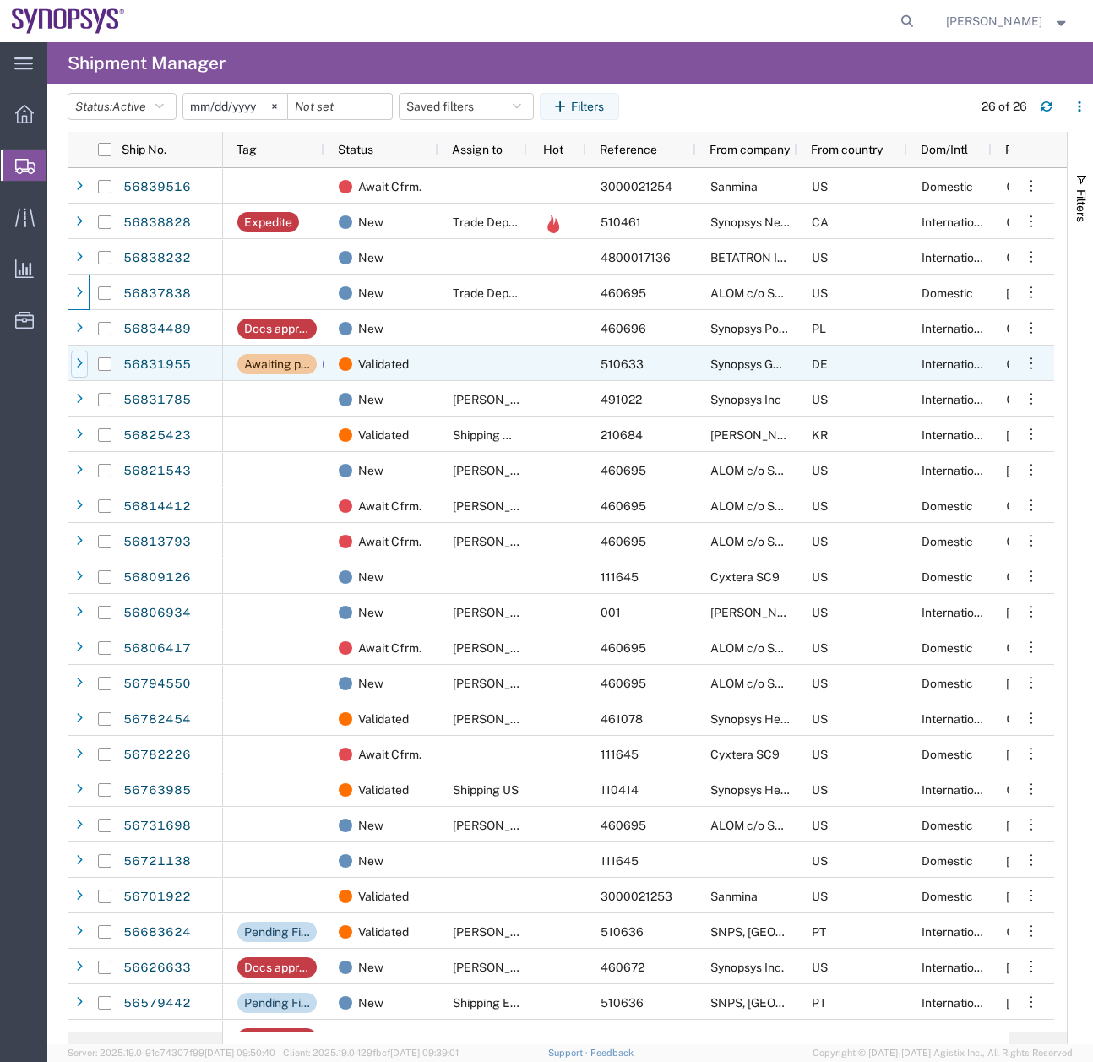
click at [77, 367] on icon at bounding box center [79, 364] width 7 height 12
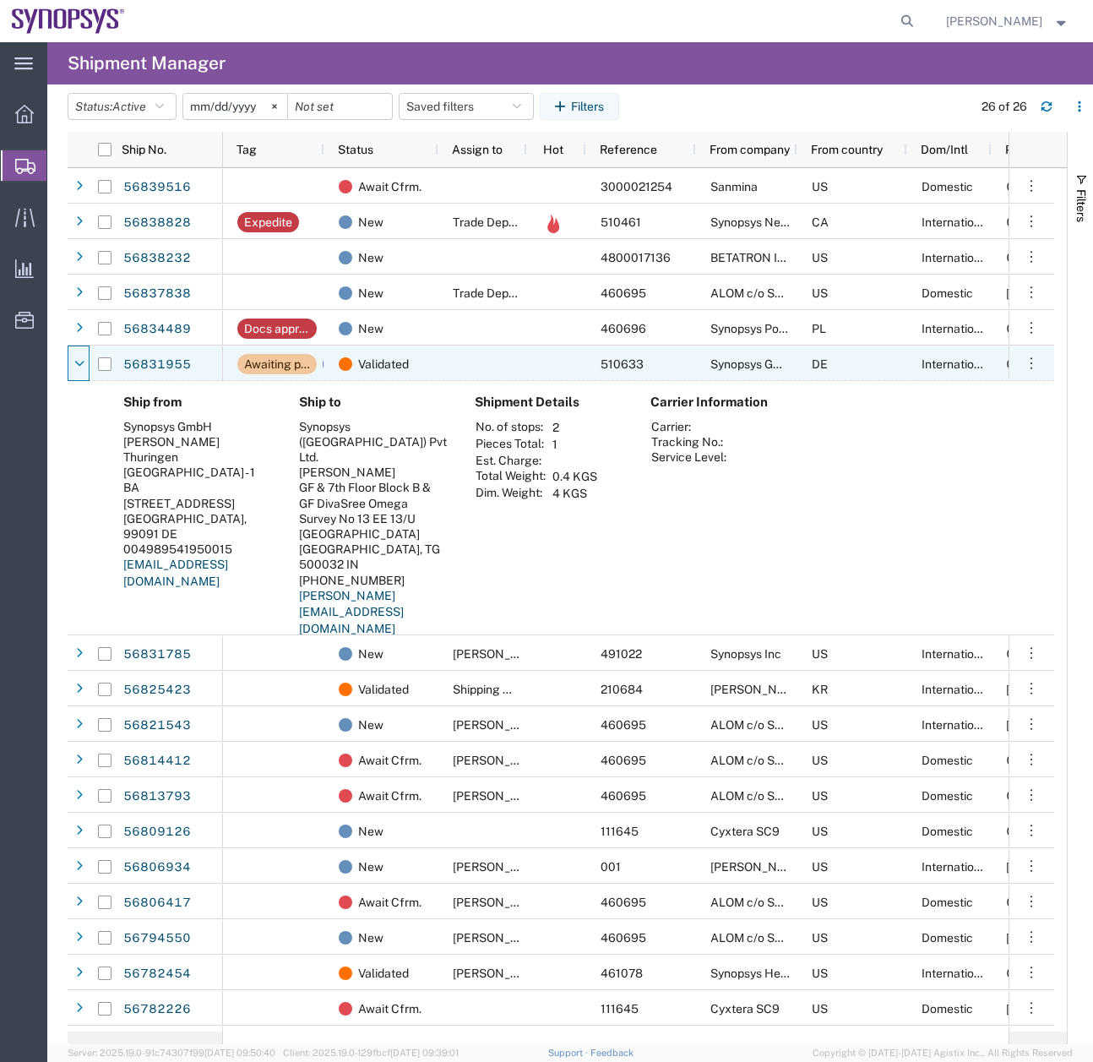
click at [77, 367] on icon at bounding box center [79, 364] width 9 height 12
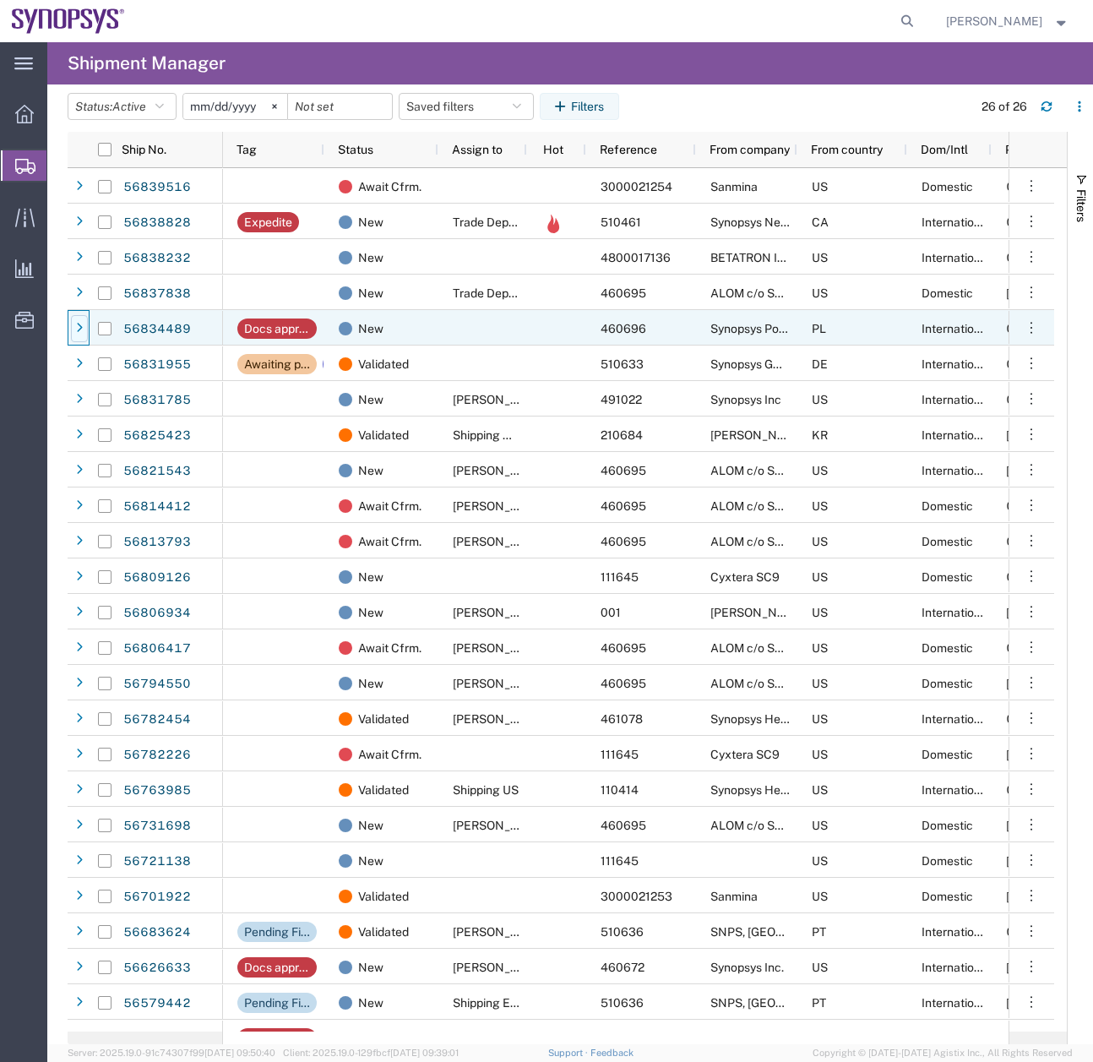
click at [84, 331] on div at bounding box center [79, 328] width 17 height 27
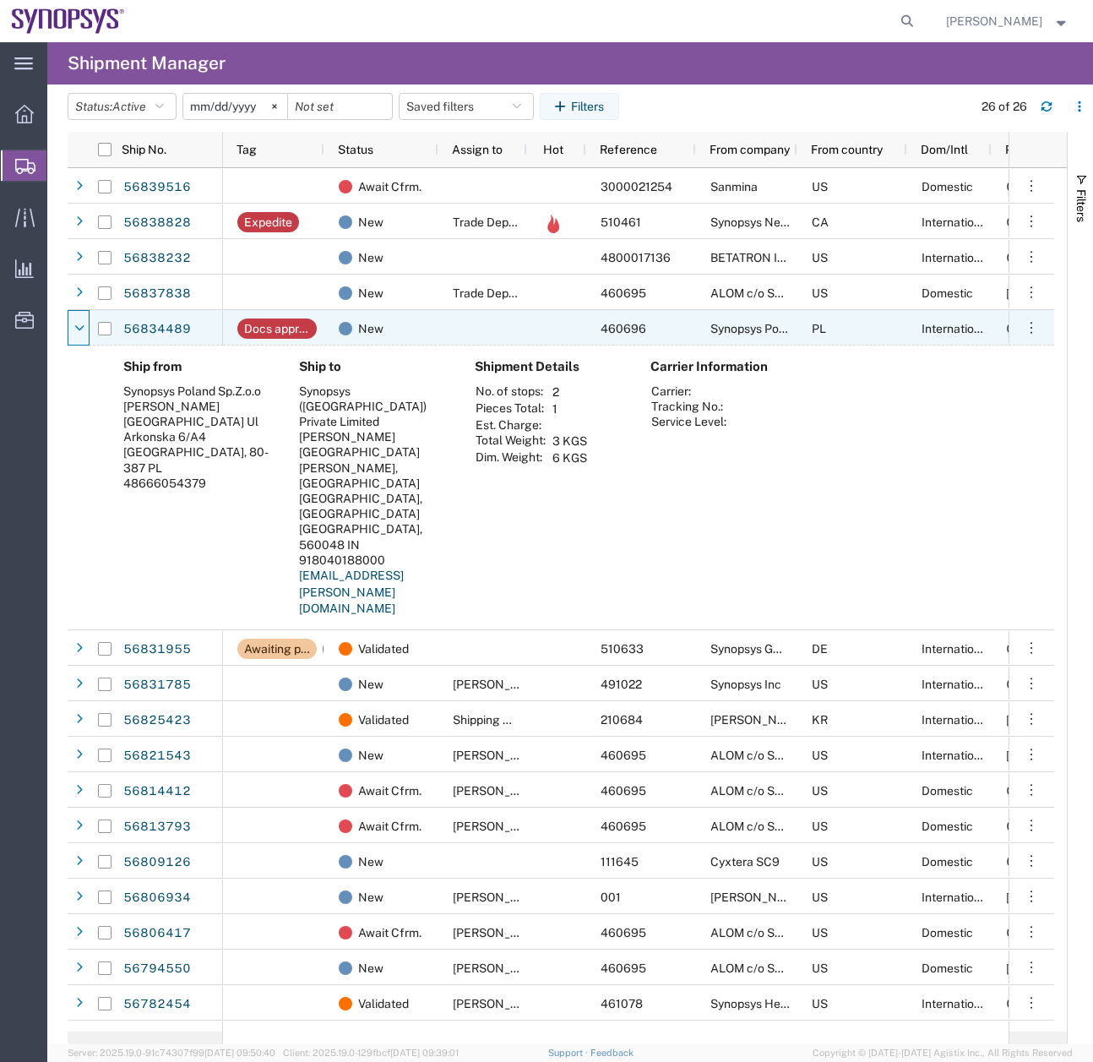
click at [84, 331] on icon at bounding box center [79, 329] width 9 height 12
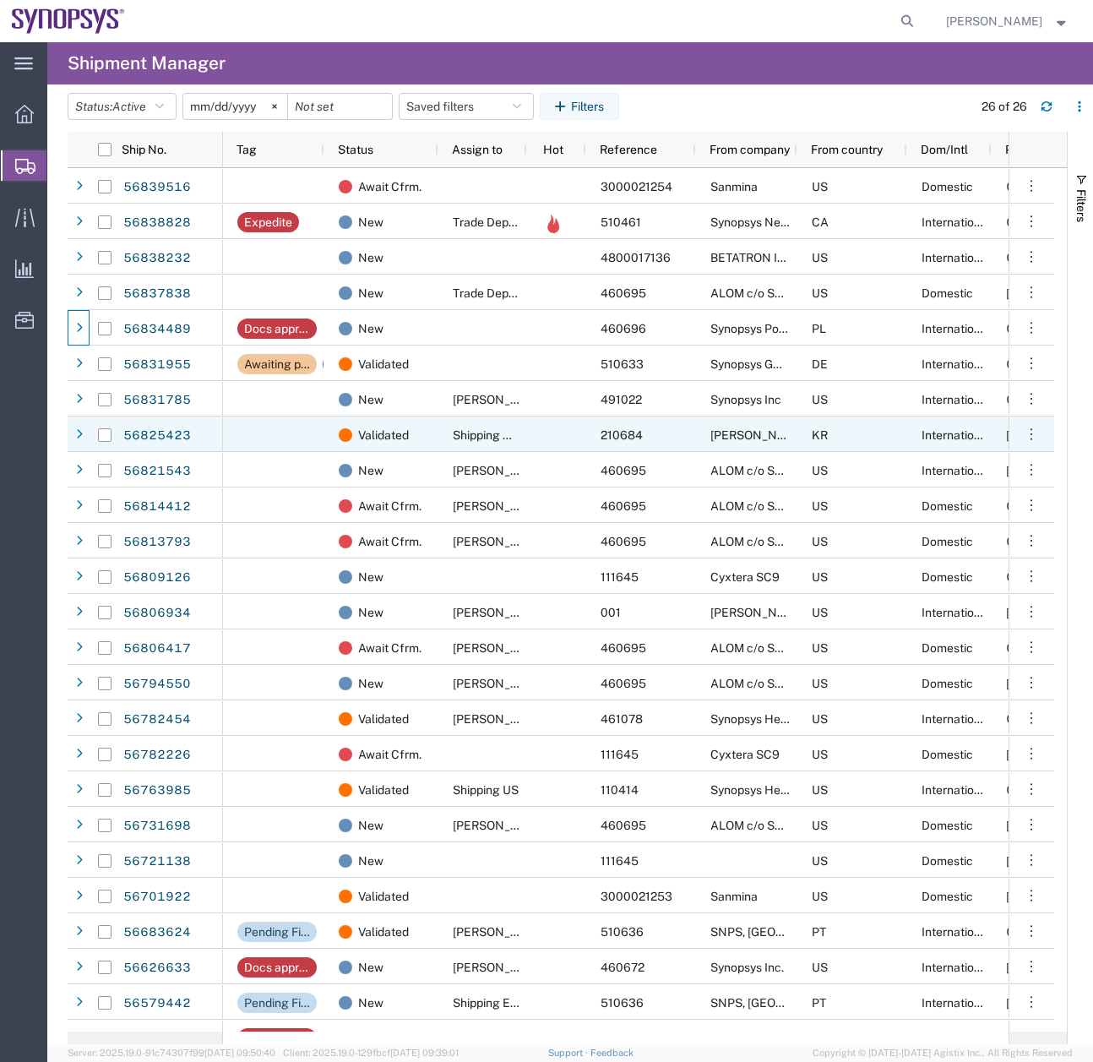
click at [69, 441] on div at bounding box center [79, 433] width 22 height 35
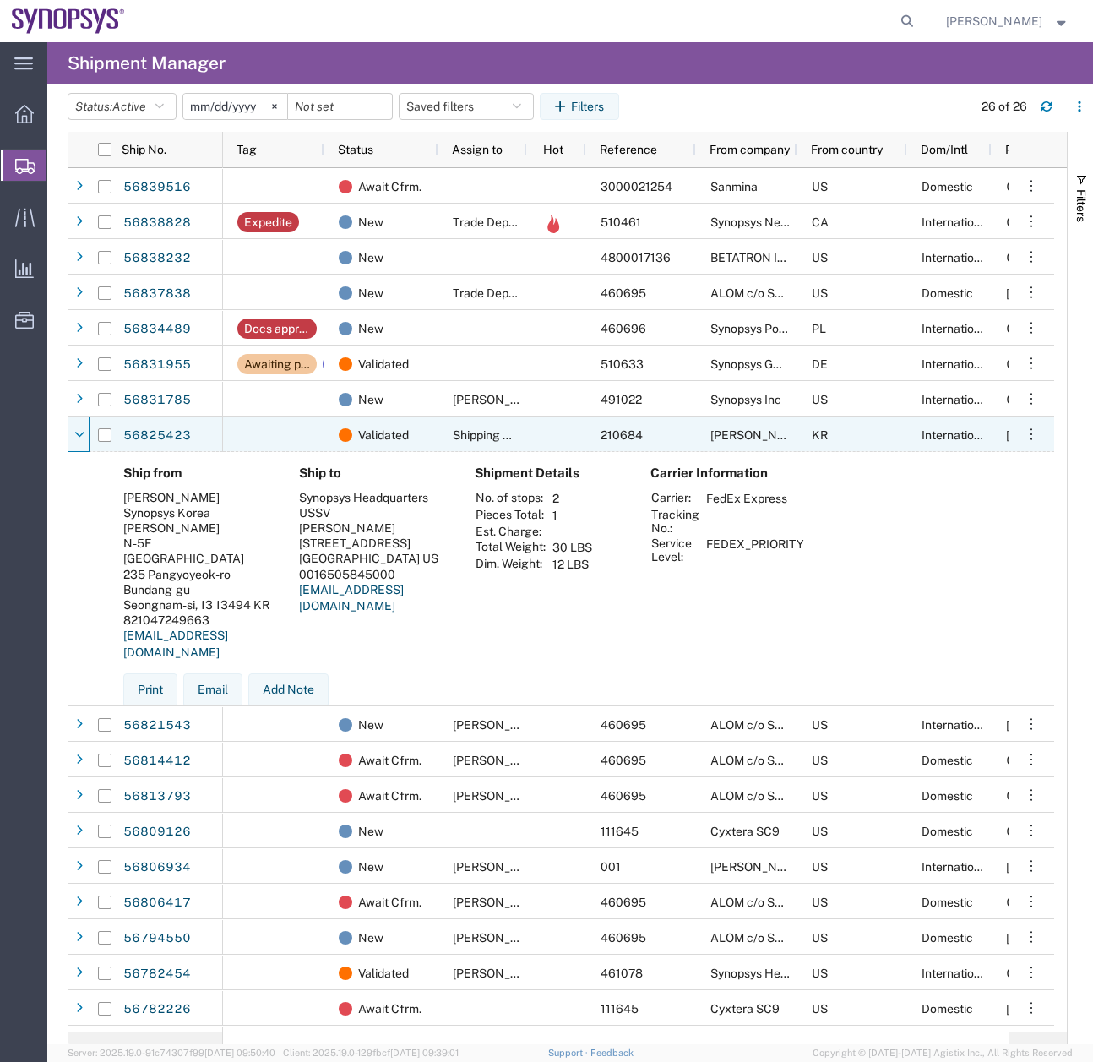
click at [69, 441] on div at bounding box center [79, 433] width 22 height 35
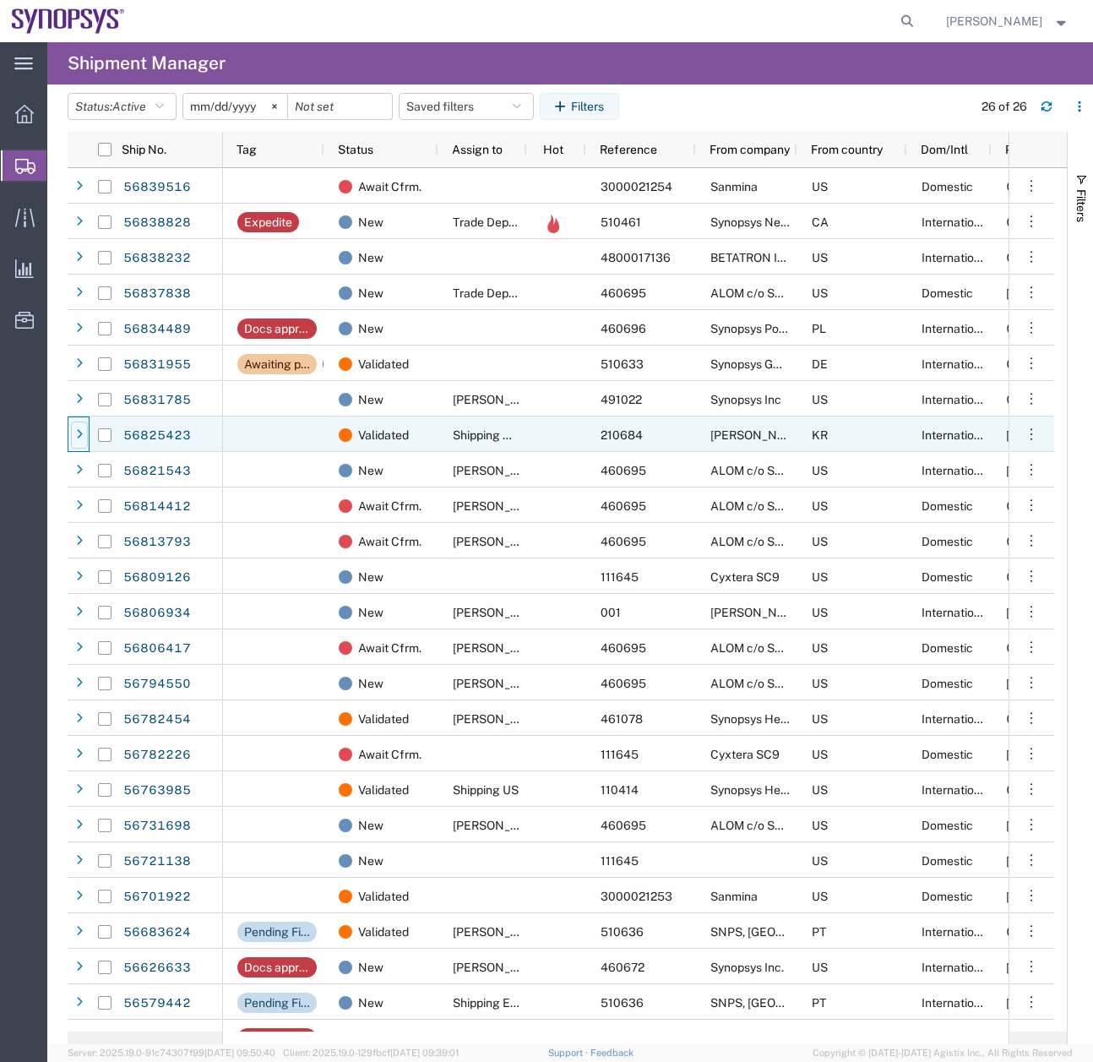
click at [76, 440] on icon at bounding box center [79, 435] width 7 height 12
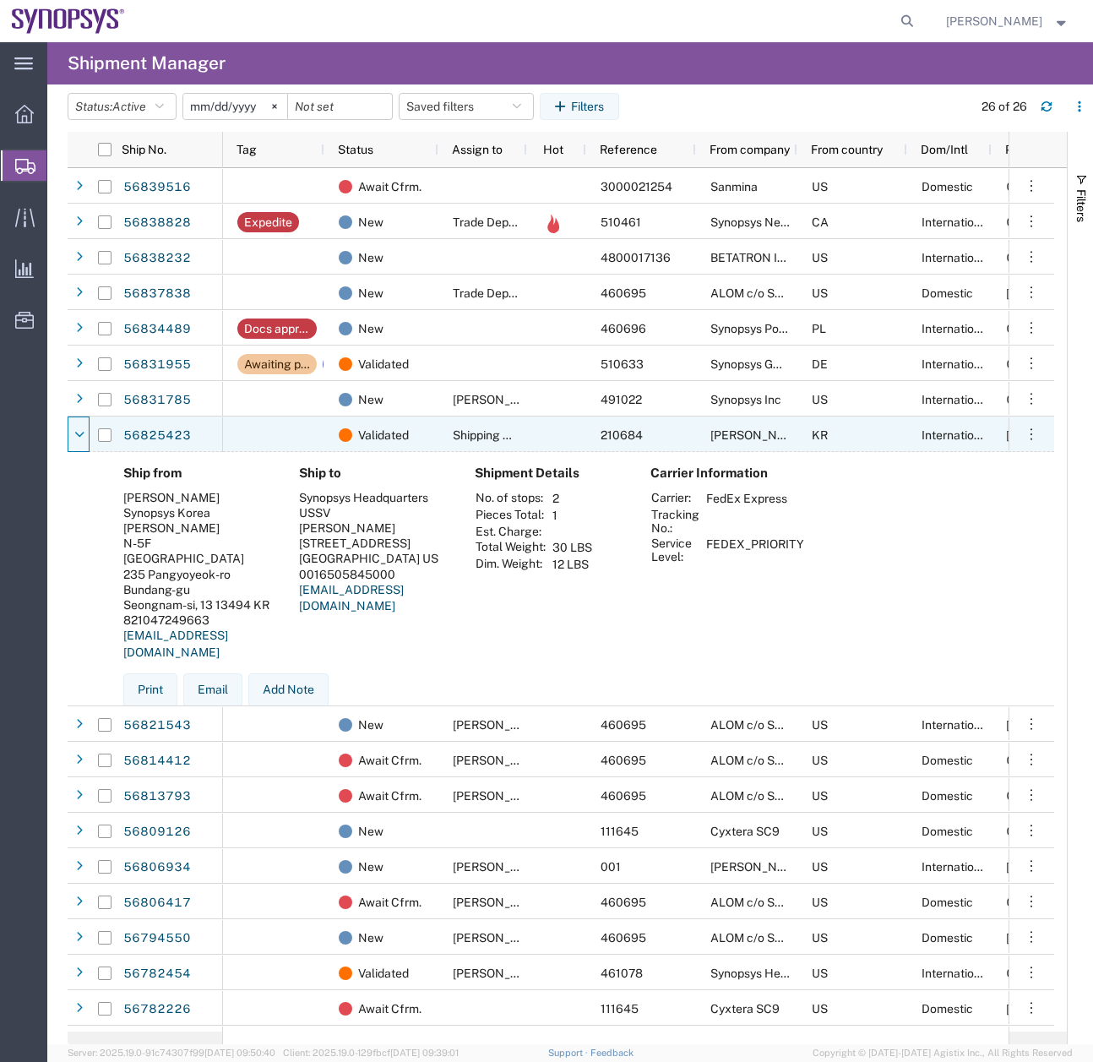
click at [76, 440] on icon at bounding box center [79, 435] width 9 height 12
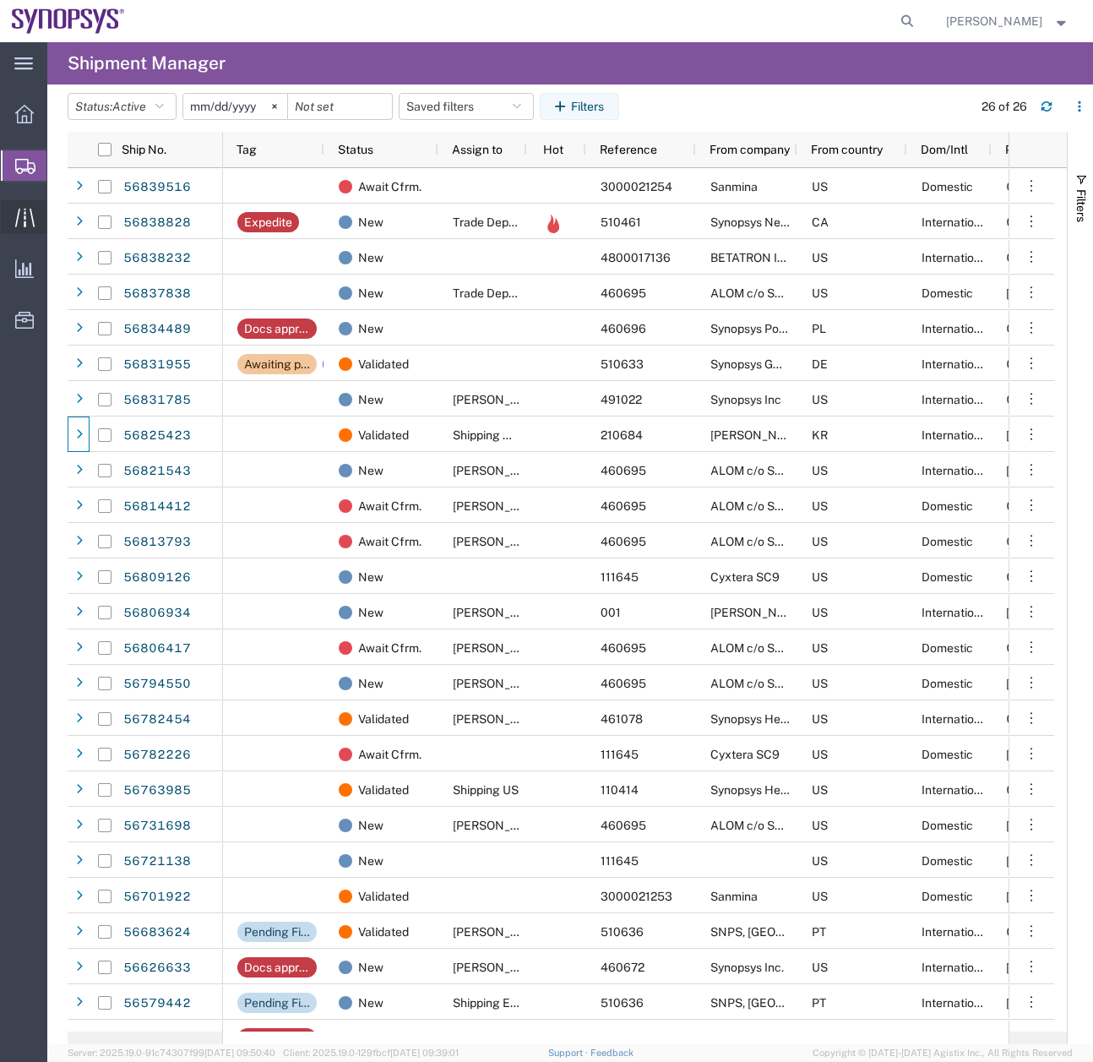
click at [24, 215] on icon at bounding box center [23, 217] width 19 height 19
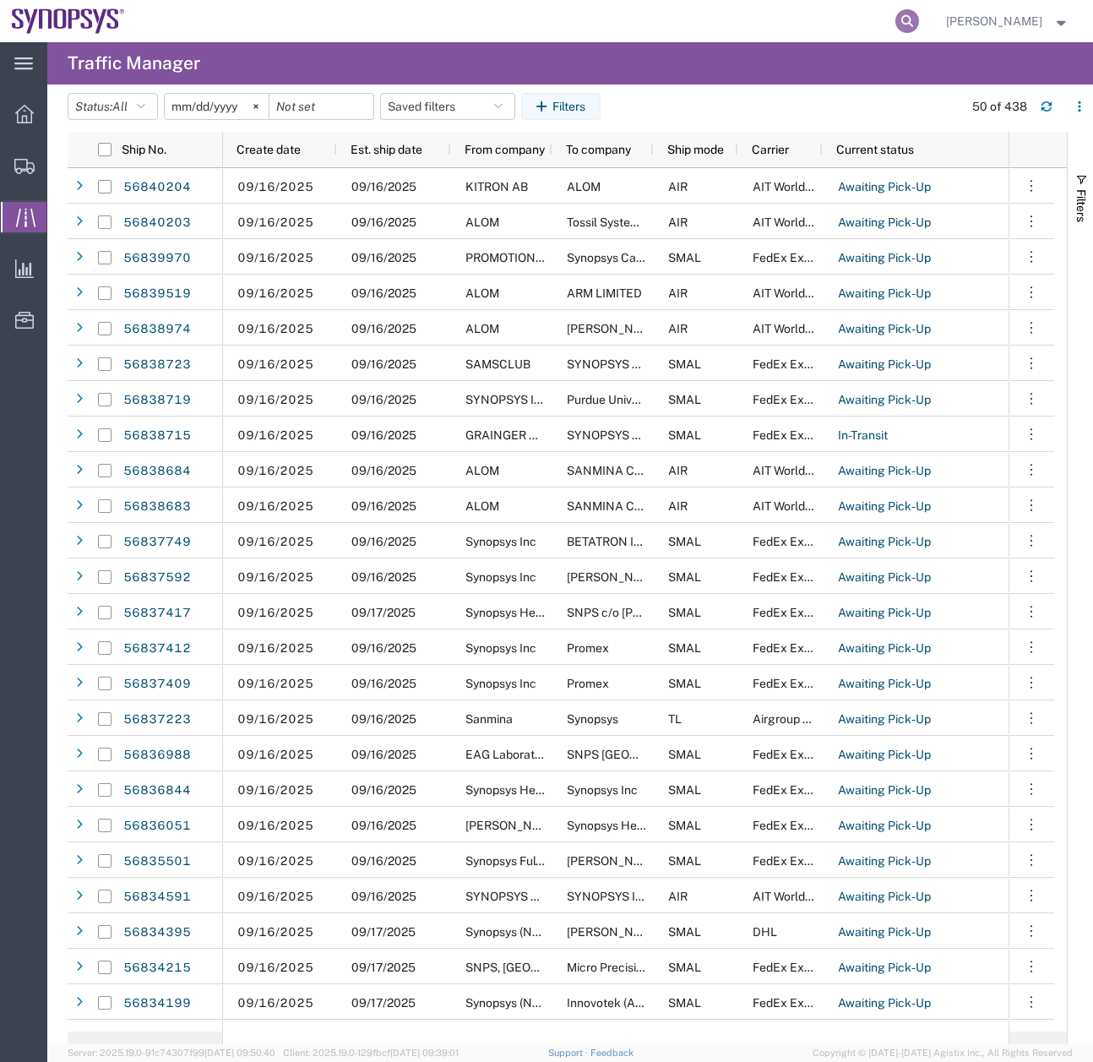
click at [919, 17] on icon at bounding box center [907, 21] width 24 height 24
paste input "Mital Vaghela"
type input "Mital Vaghela"
click at [213, 106] on input "2025-08-16" at bounding box center [217, 106] width 104 height 25
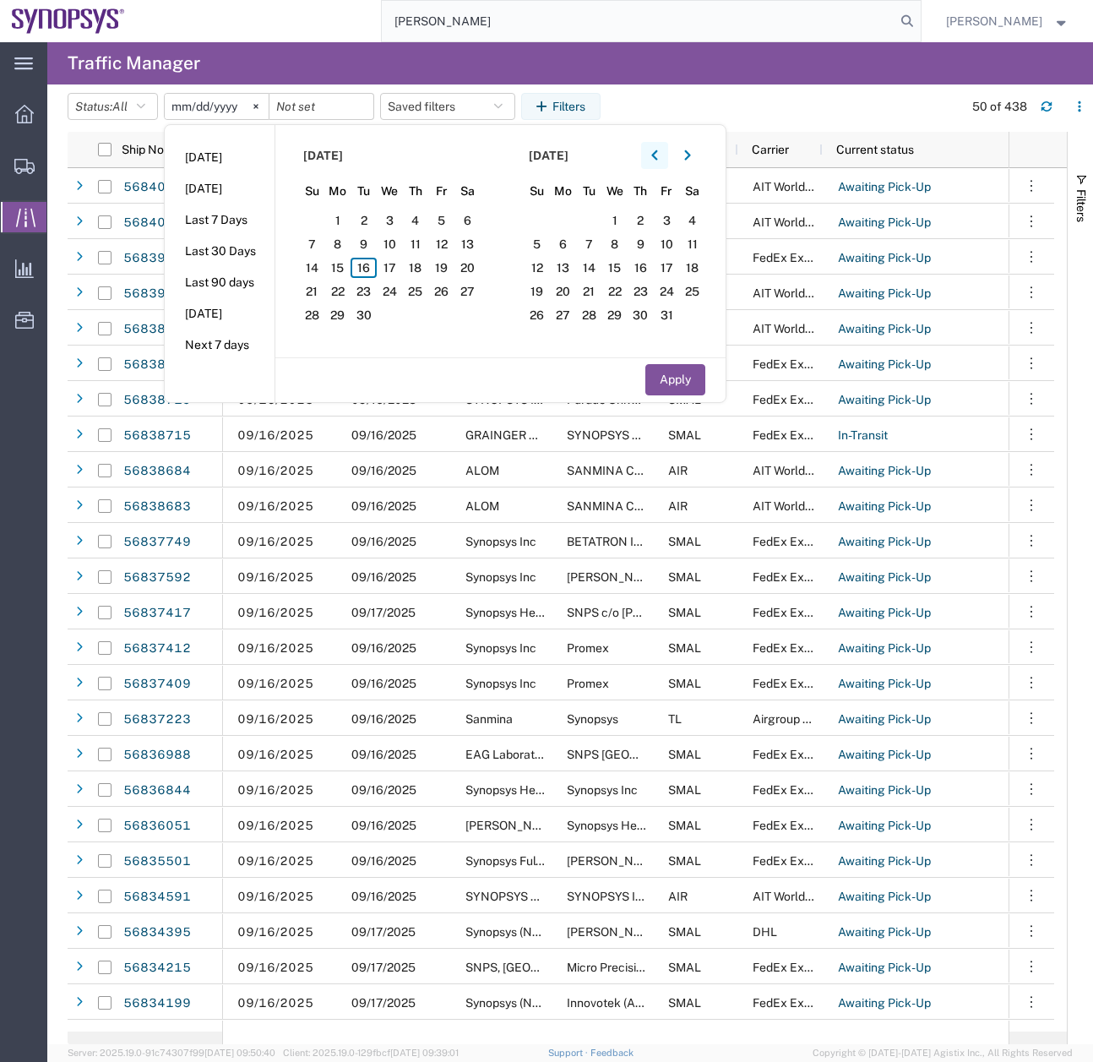
click at [665, 155] on button "button" at bounding box center [654, 155] width 27 height 27
click at [454, 219] on span "1" at bounding box center [441, 220] width 26 height 20
click at [673, 390] on button "Apply" at bounding box center [675, 379] width 60 height 31
type input "2025-08-01"
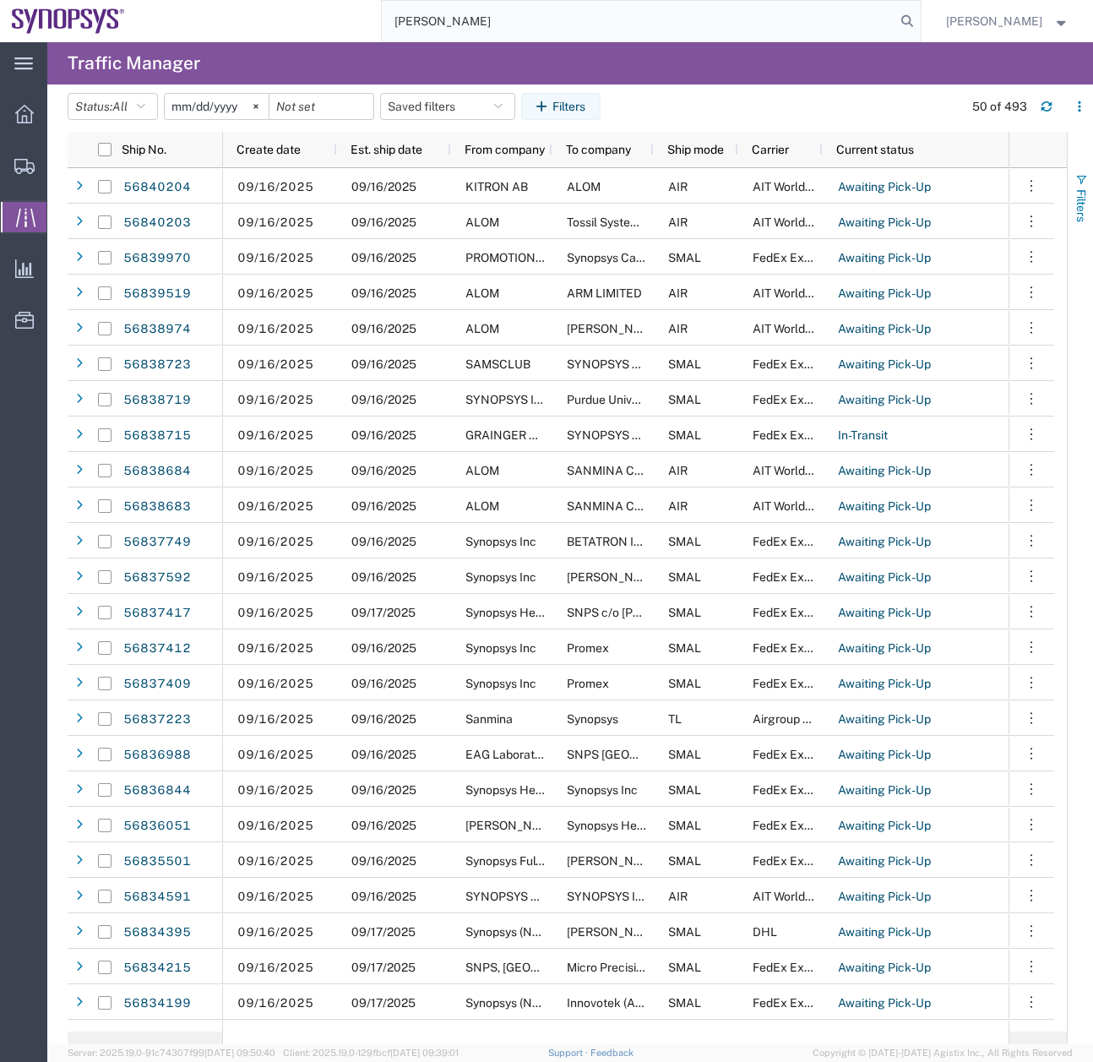
click at [1081, 182] on span "button" at bounding box center [1081, 180] width 14 height 14
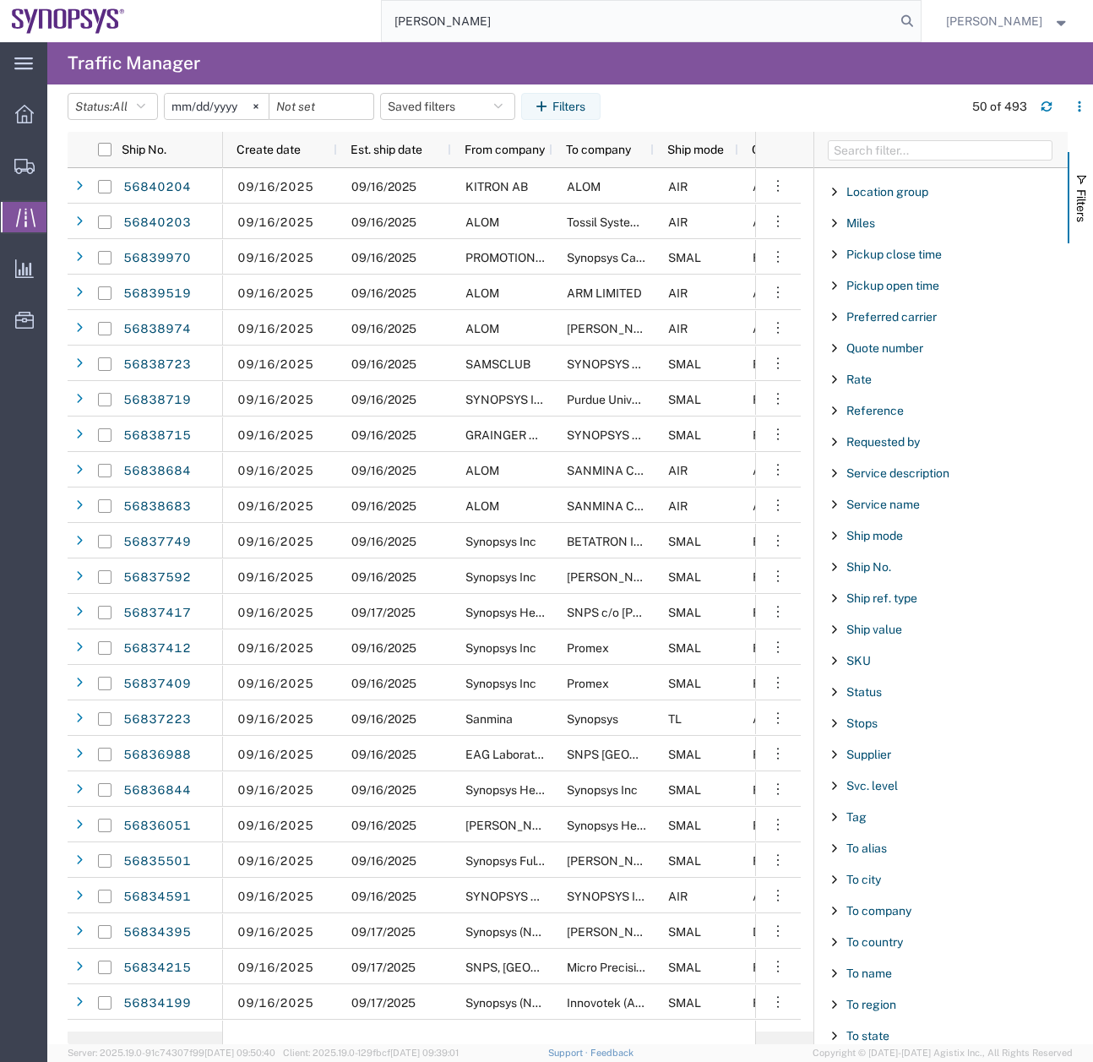
scroll to position [1064, 0]
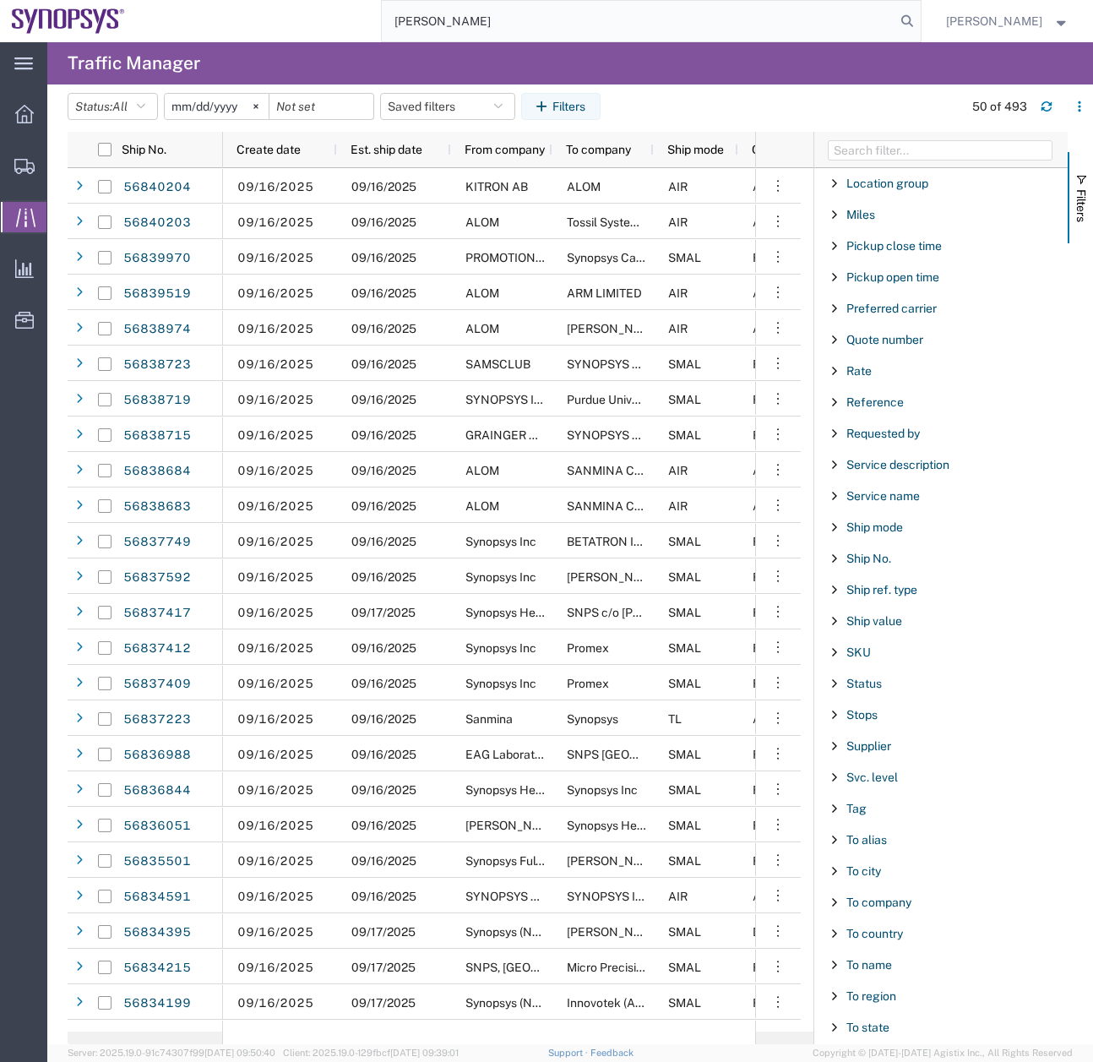
click at [833, 968] on span "Filter List 67 Filters" at bounding box center [835, 965] width 14 height 14
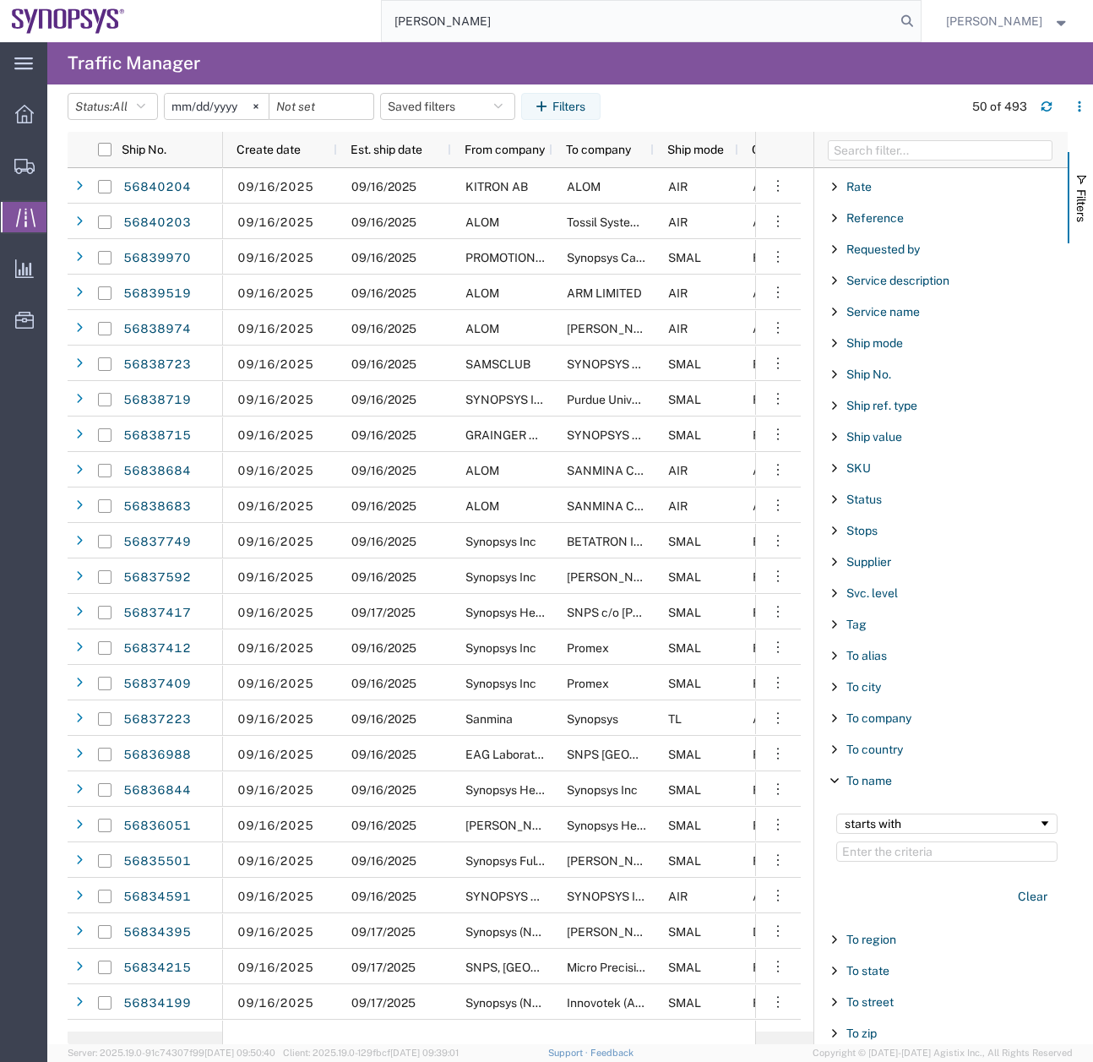
scroll to position [1346, 0]
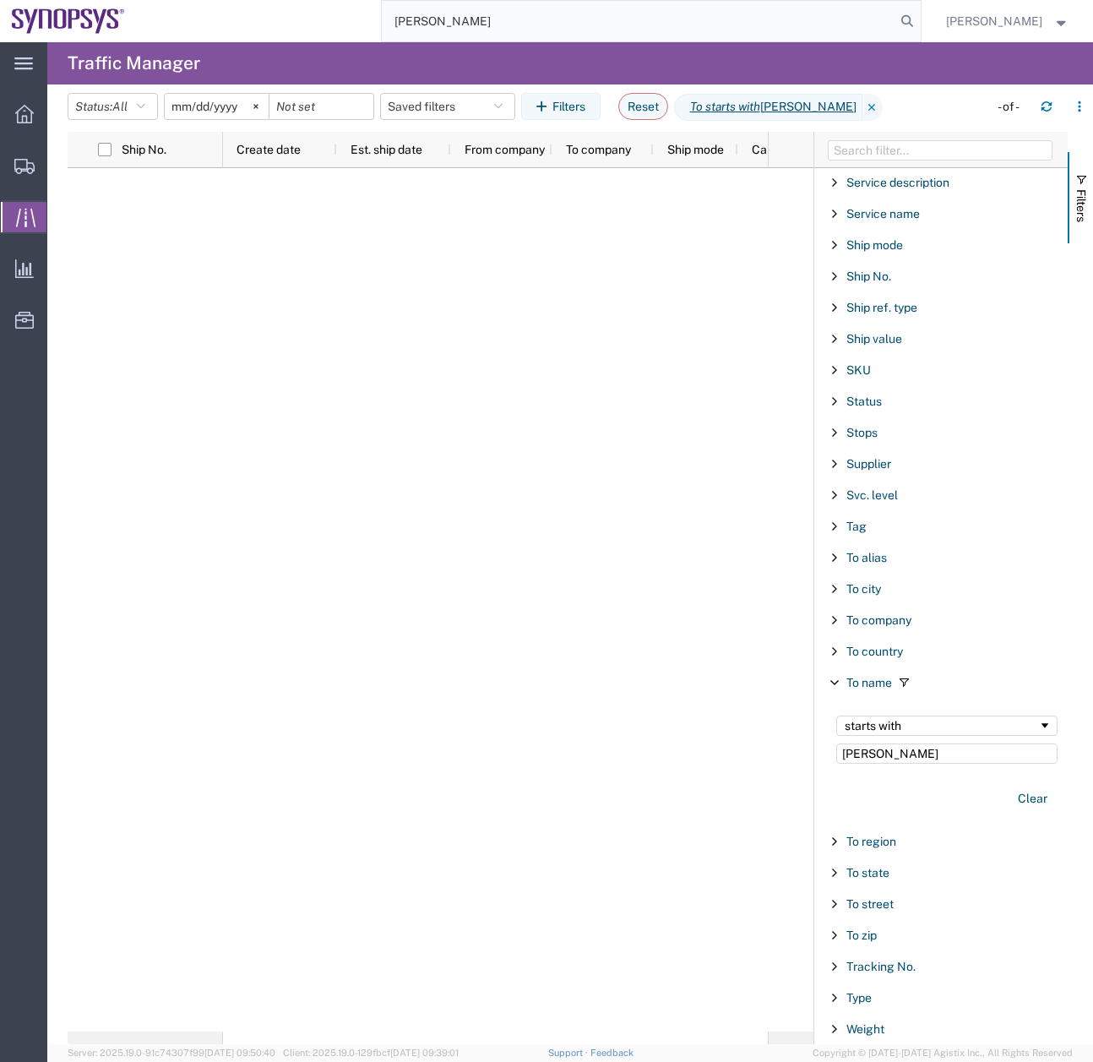
type input "Mital Vaghela"
click at [213, 98] on input "2025-08-01" at bounding box center [217, 106] width 104 height 25
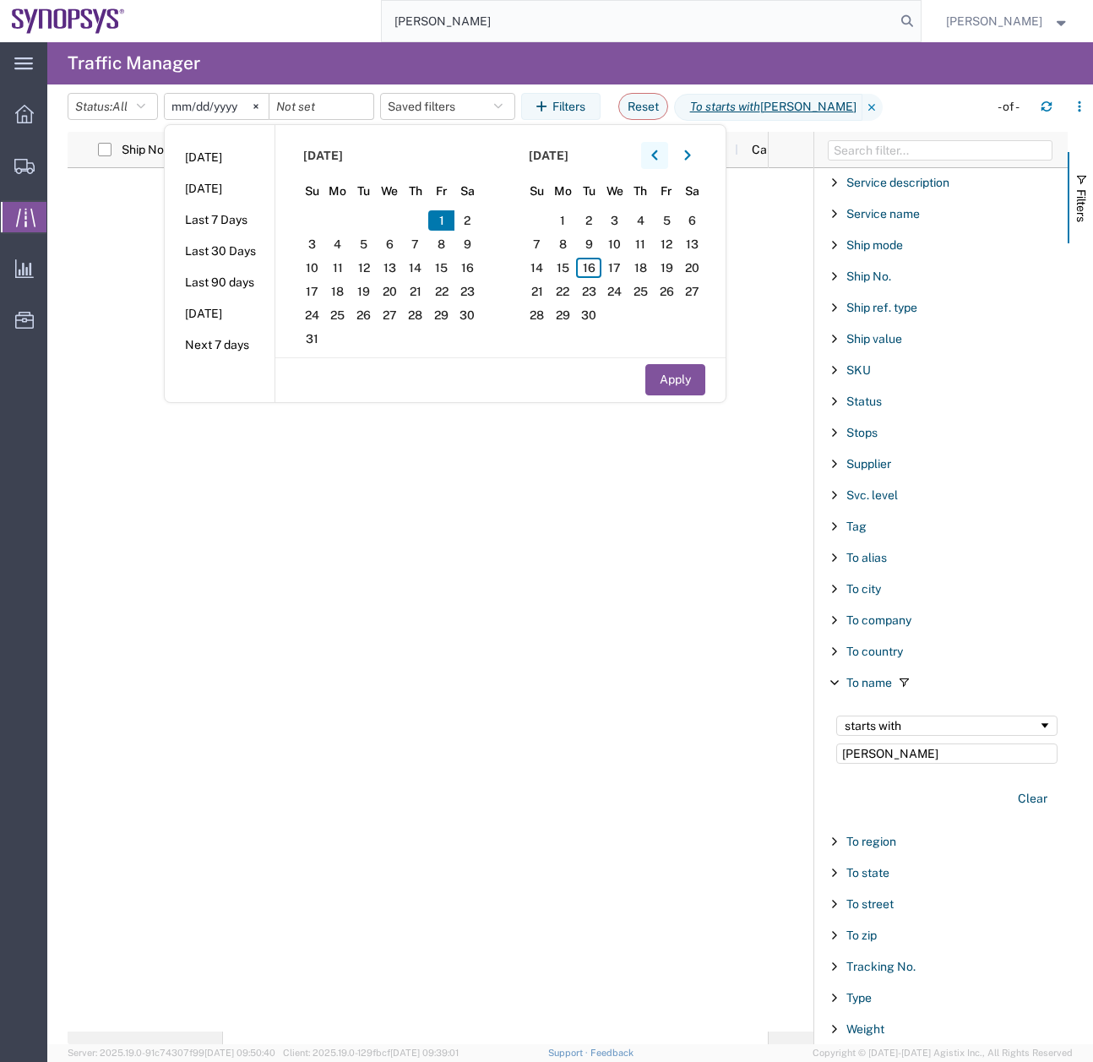
click at [664, 160] on button "button" at bounding box center [654, 155] width 27 height 27
click at [362, 221] on span "1" at bounding box center [364, 220] width 26 height 20
click at [694, 377] on button "Apply" at bounding box center [675, 379] width 60 height 31
type input "2025-07-01"
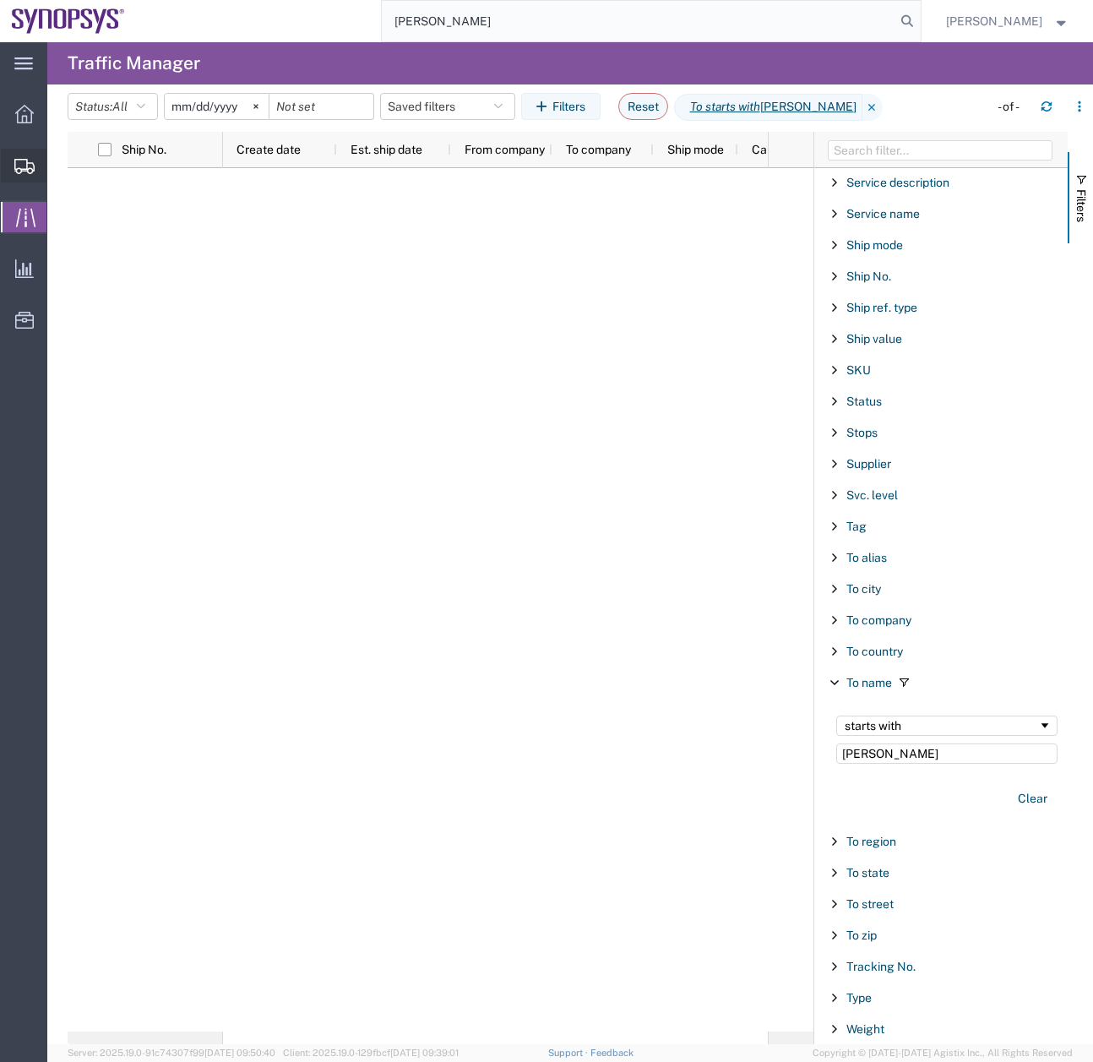
click at [27, 160] on icon at bounding box center [24, 166] width 20 height 15
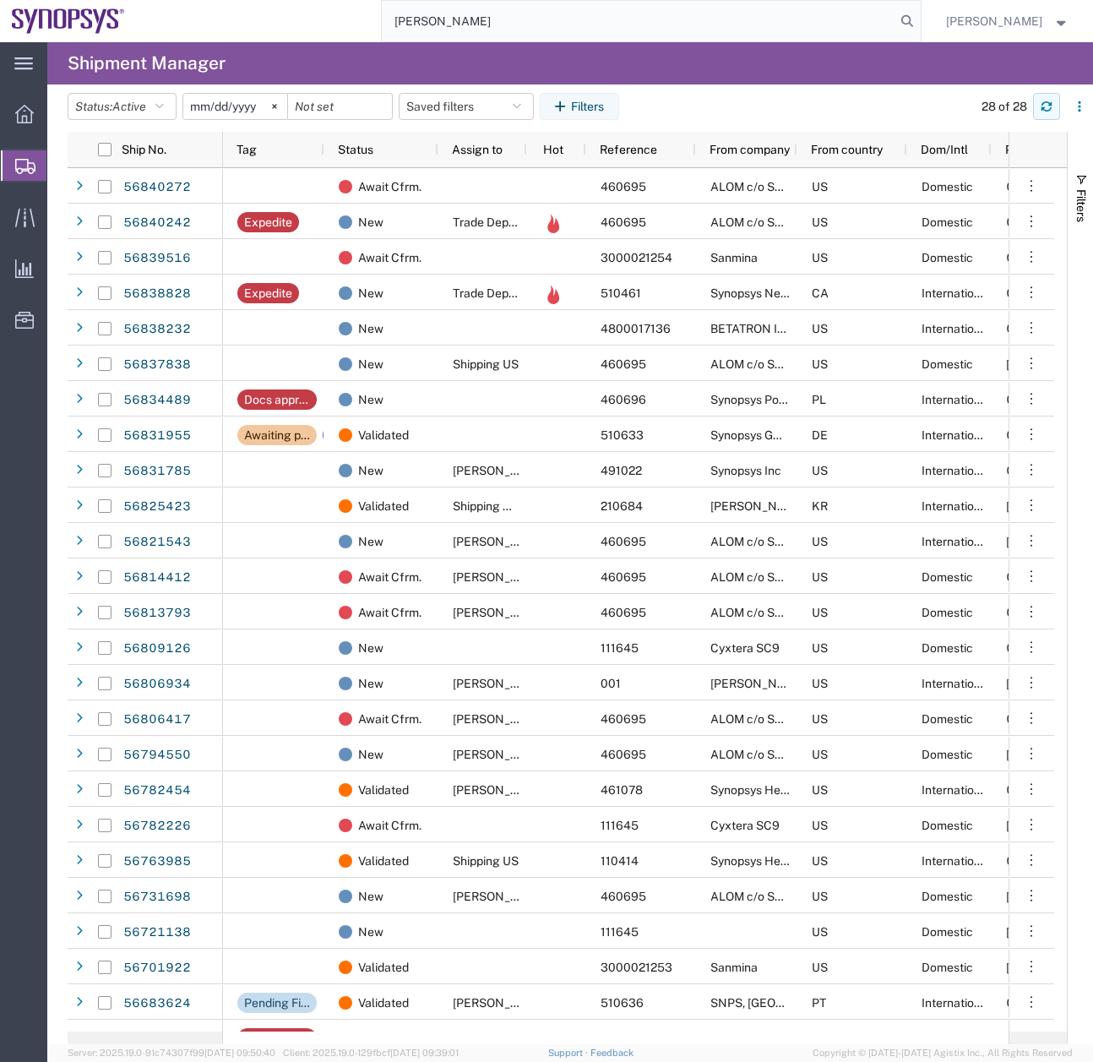
click at [1041, 101] on icon "button" at bounding box center [1047, 107] width 12 height 12
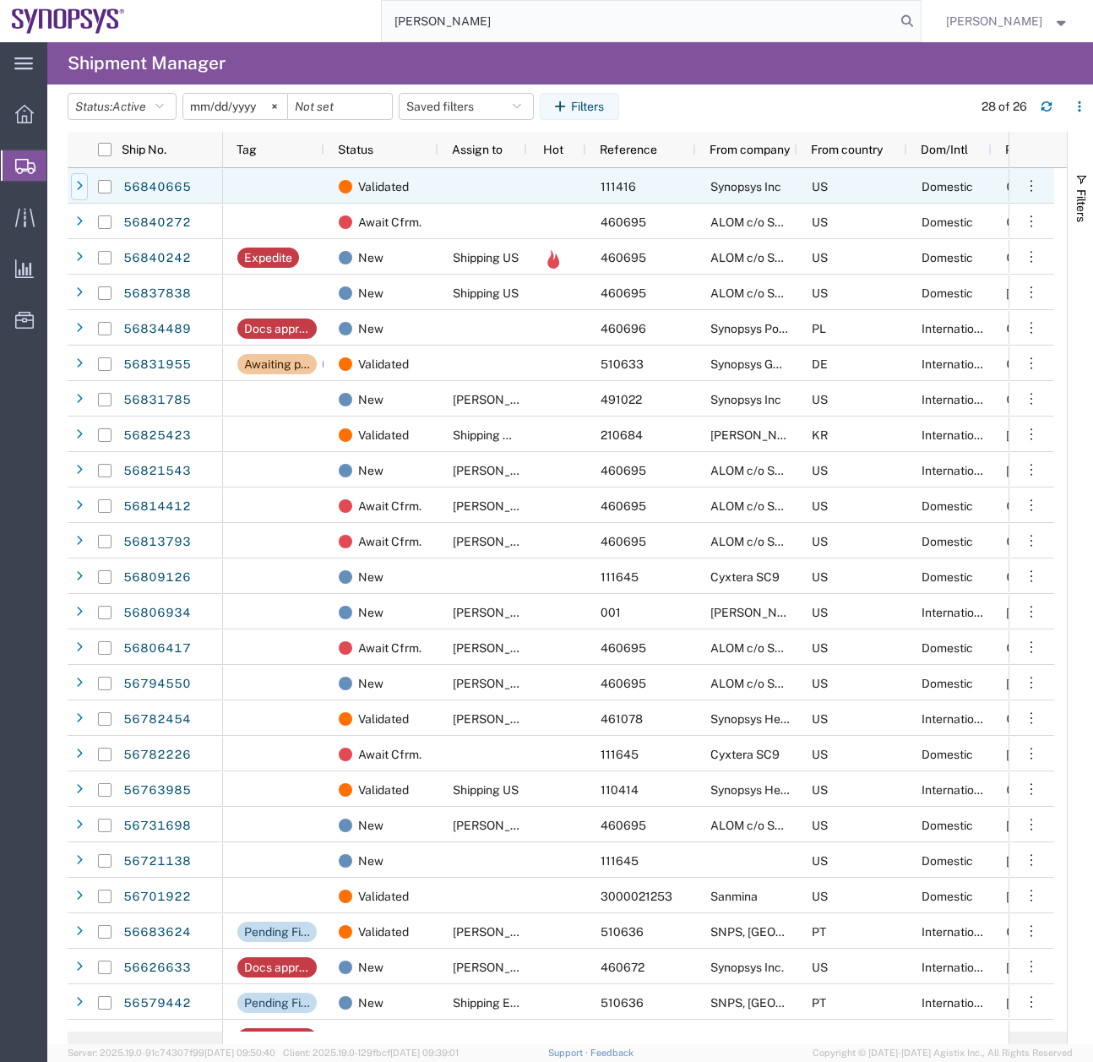
click at [79, 191] on icon at bounding box center [79, 187] width 7 height 12
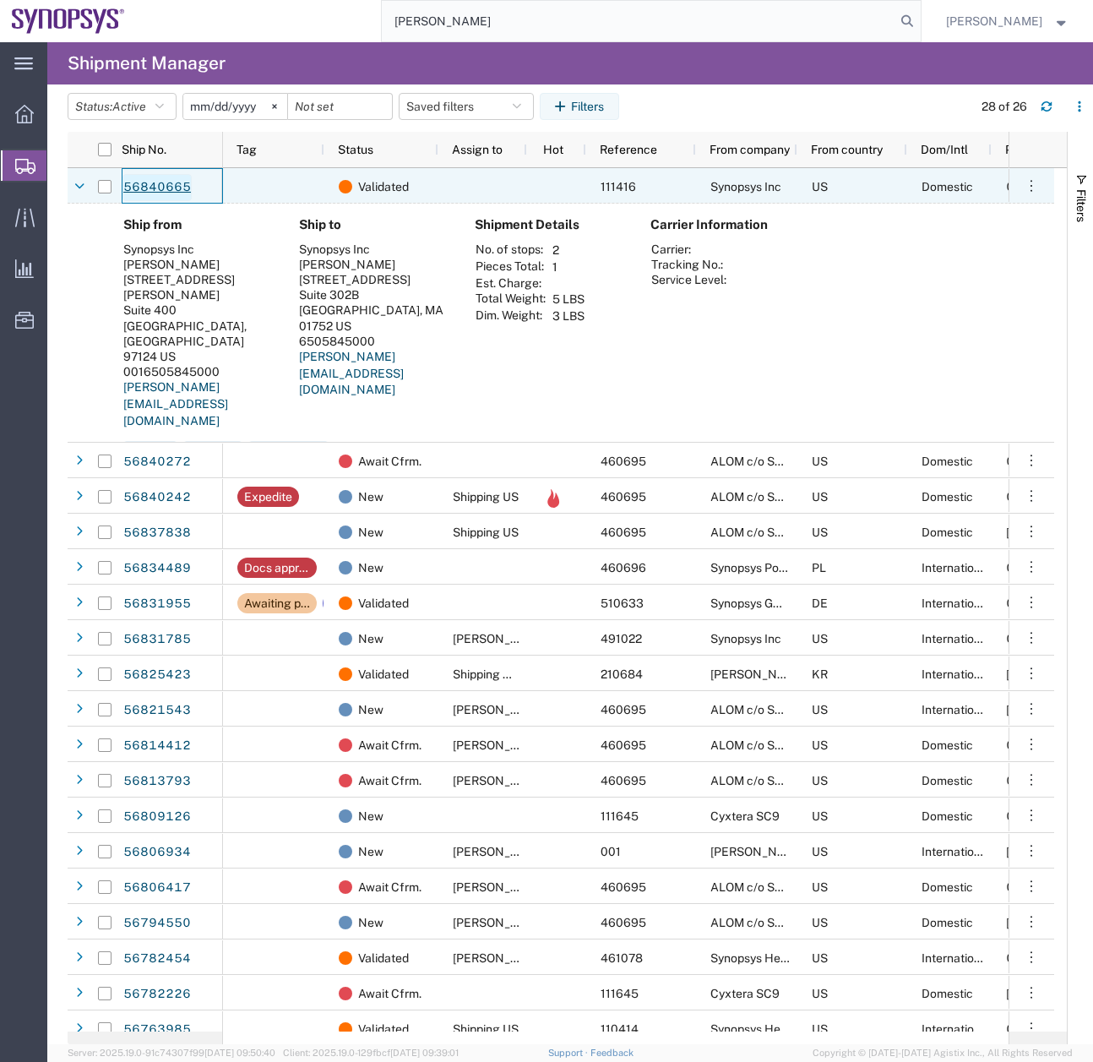
click at [130, 190] on link "56840665" at bounding box center [156, 187] width 69 height 27
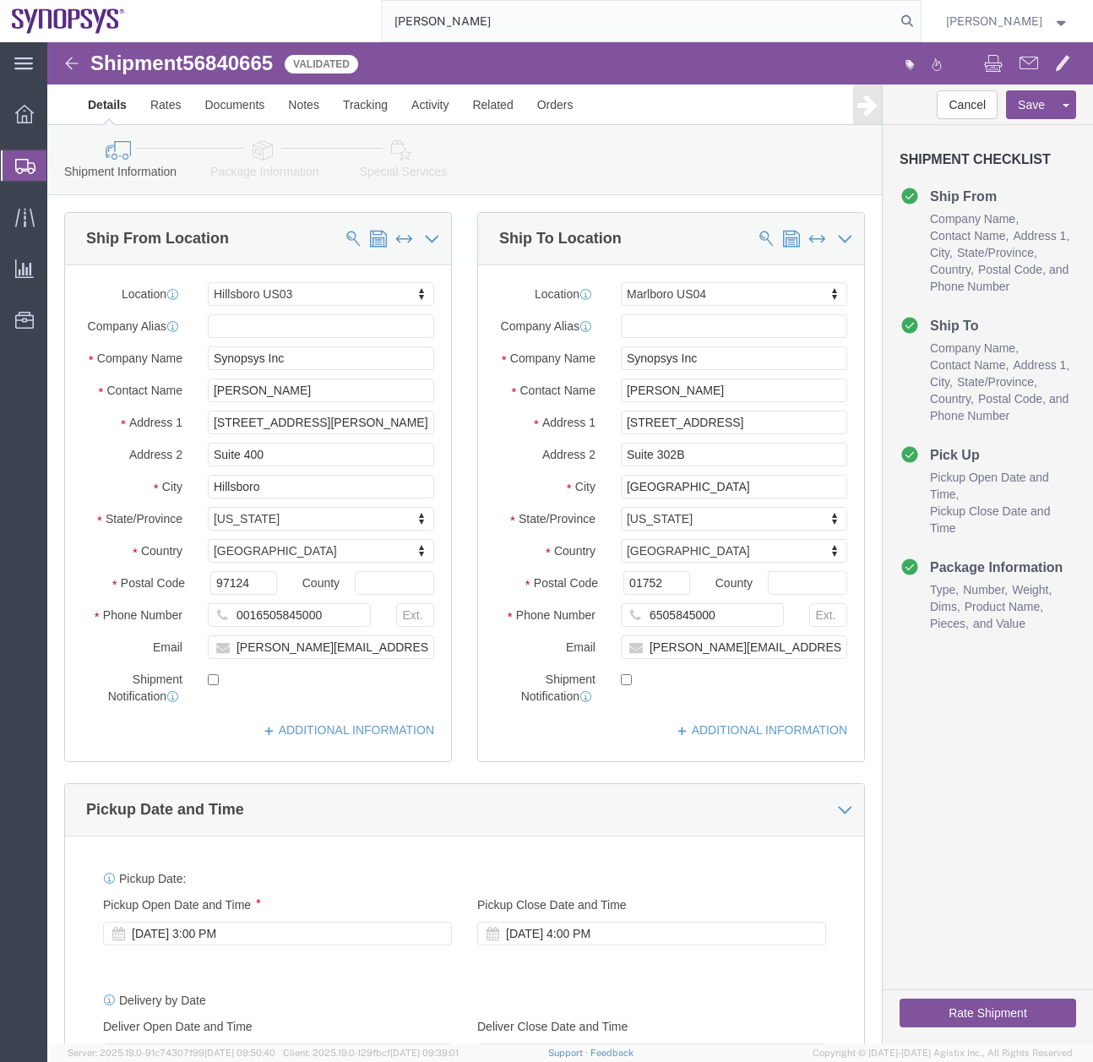
select select "63190"
select select "63193"
click link "Activity"
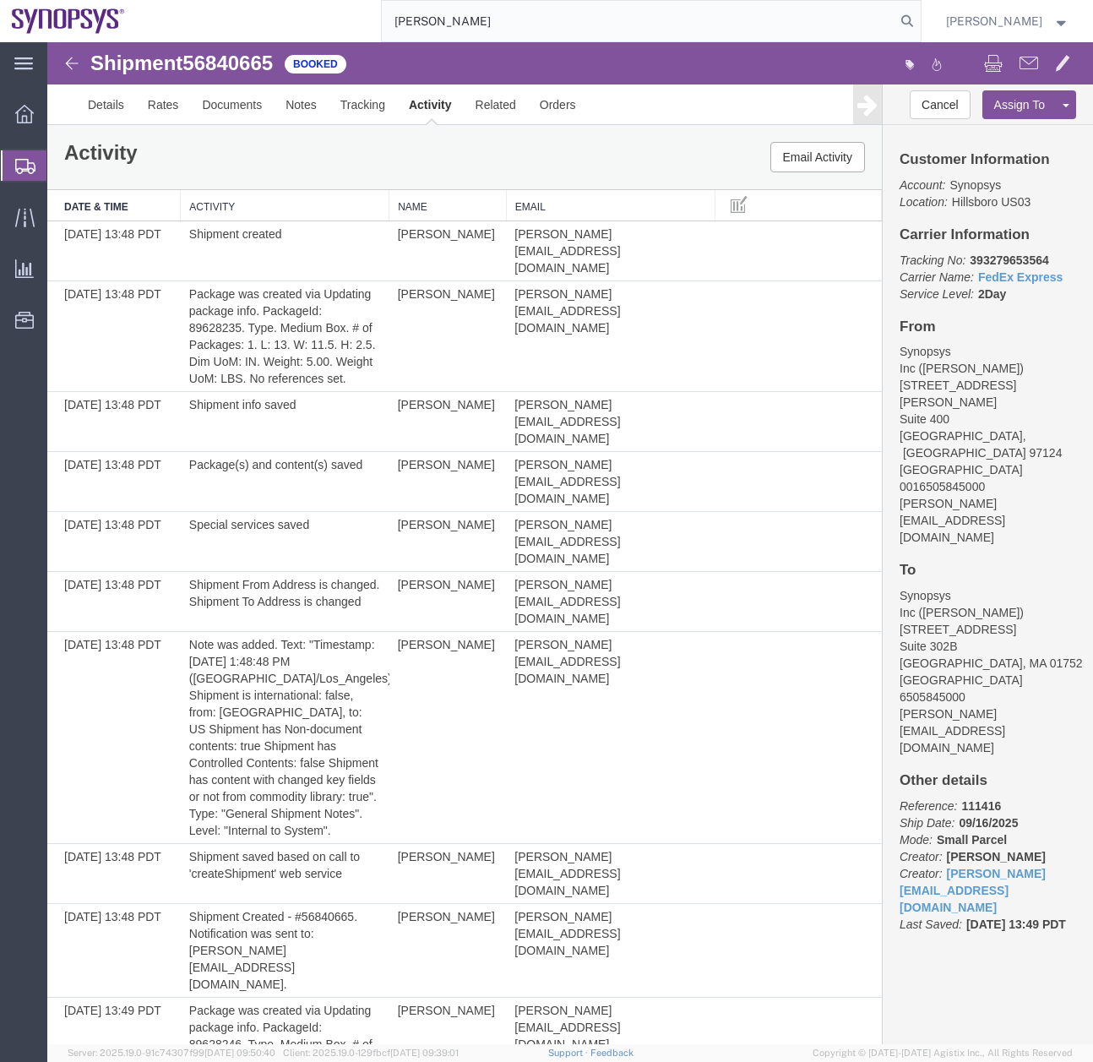
click at [19, 162] on icon at bounding box center [25, 166] width 20 height 15
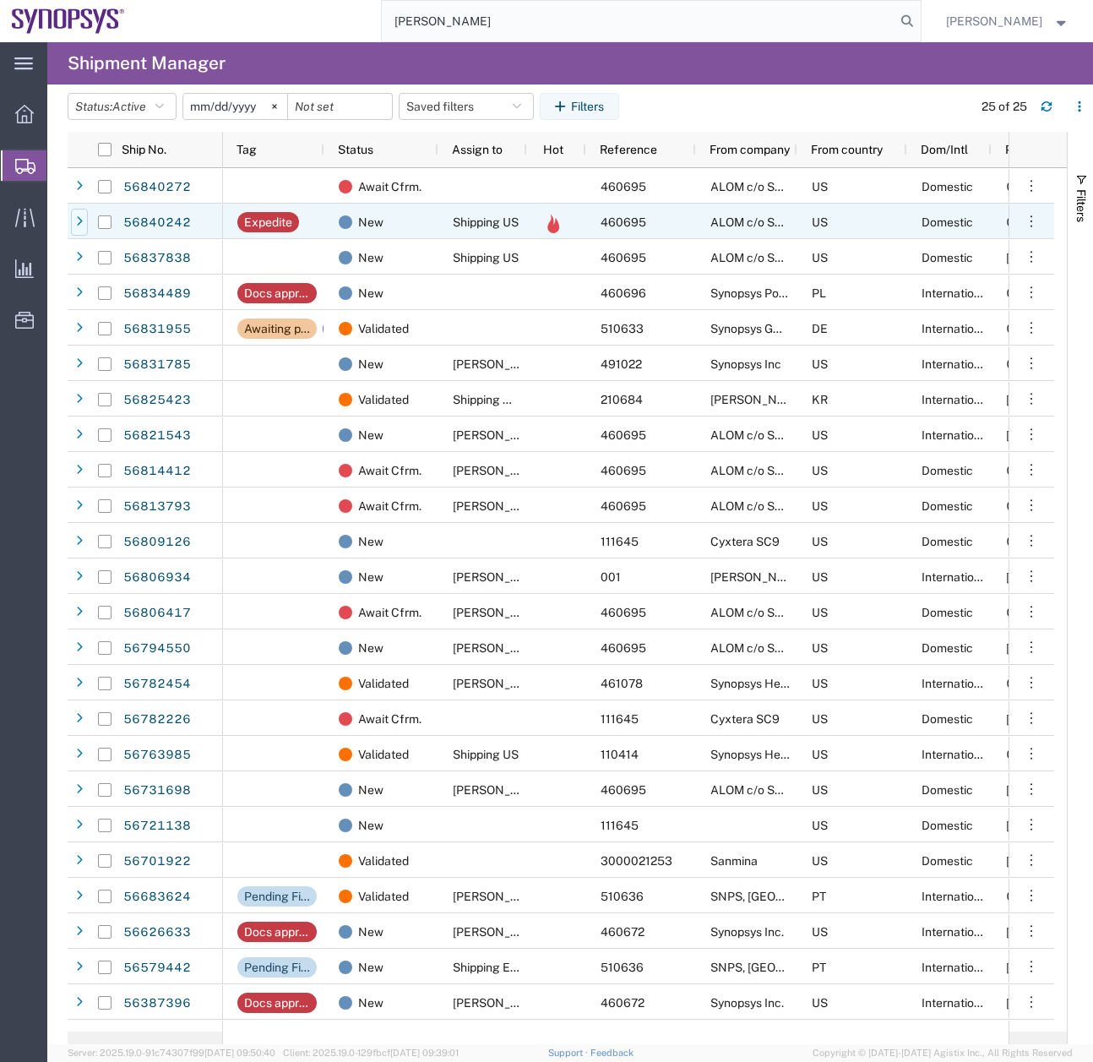
click at [72, 226] on div at bounding box center [79, 222] width 17 height 27
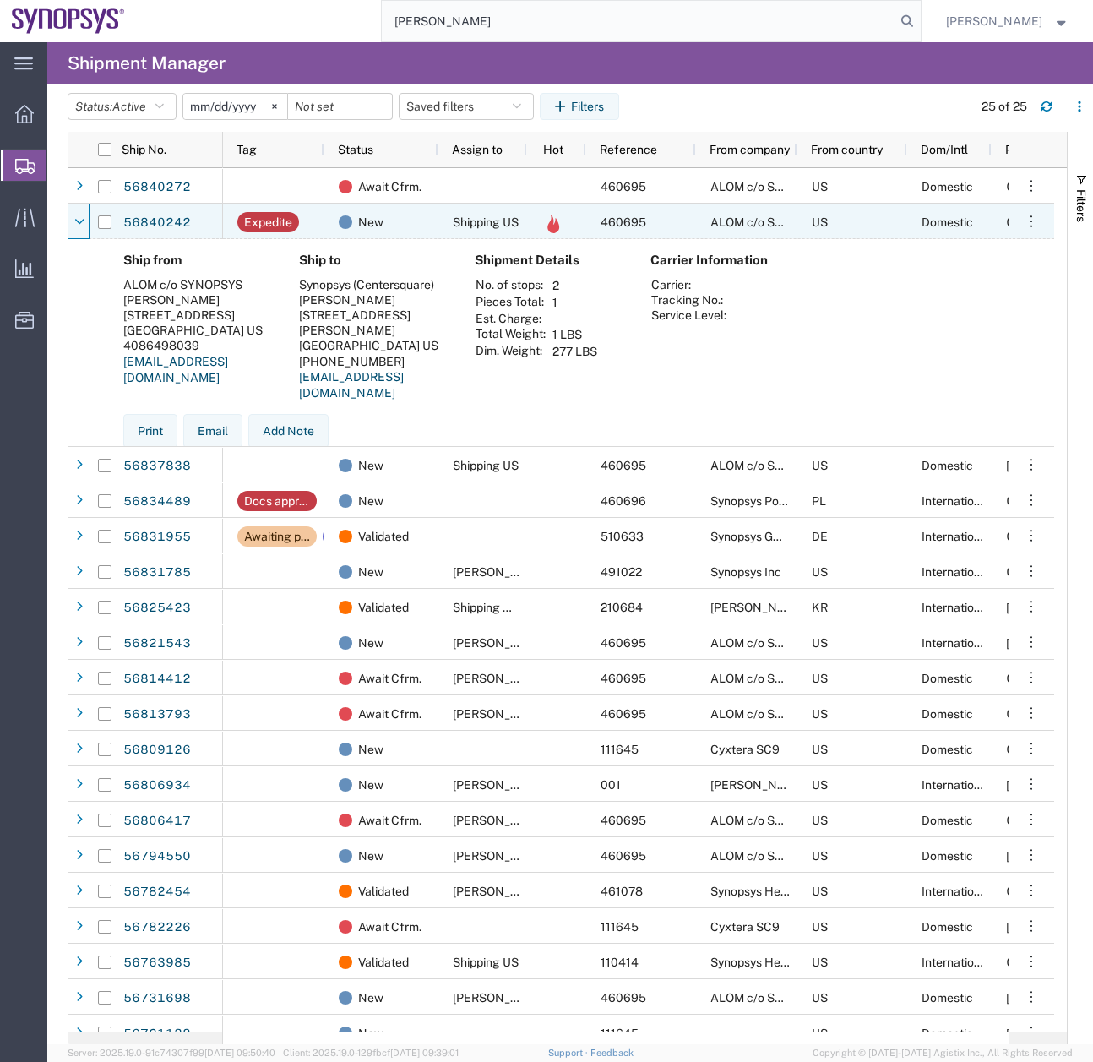
click at [72, 226] on div at bounding box center [79, 222] width 17 height 27
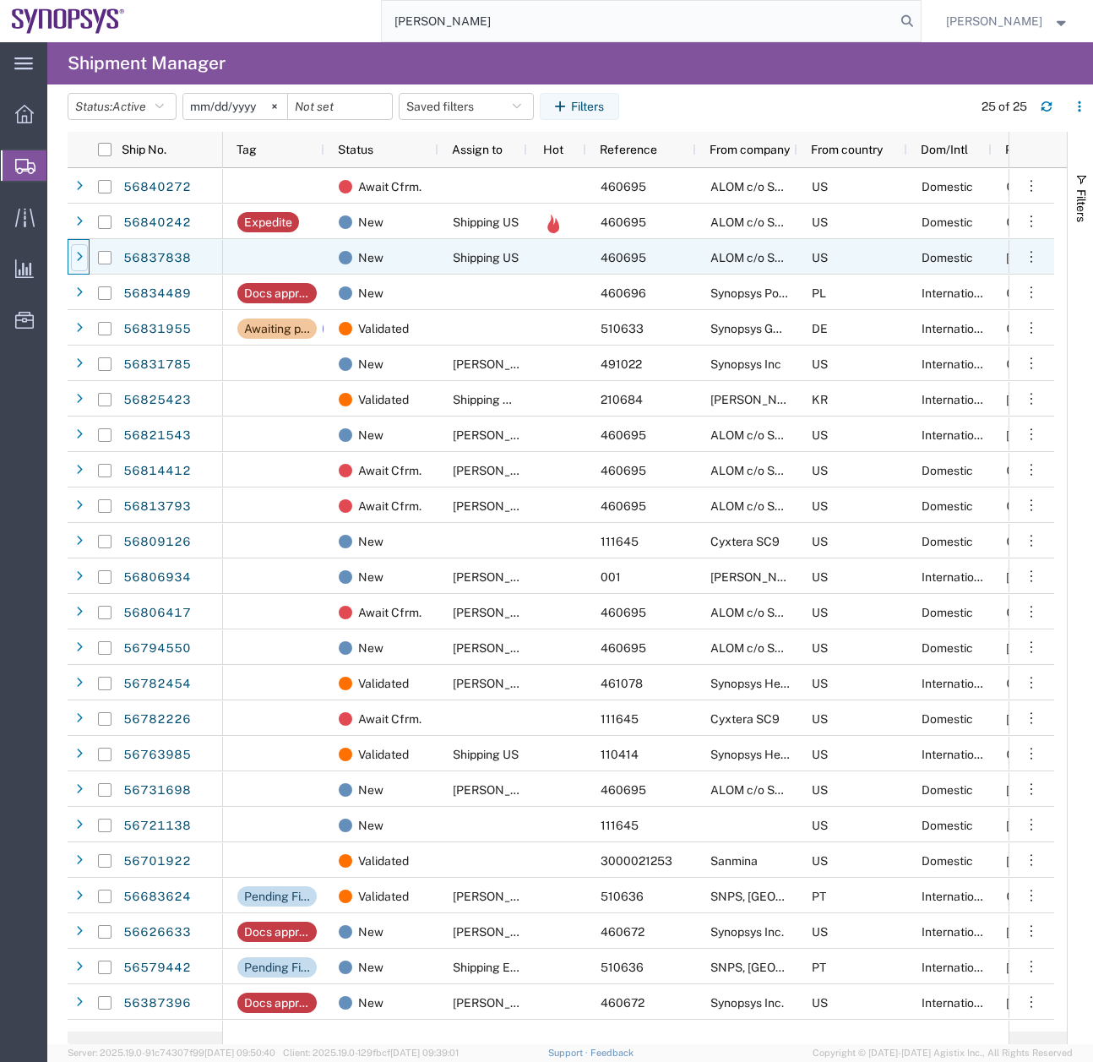
click at [74, 255] on div at bounding box center [79, 257] width 17 height 27
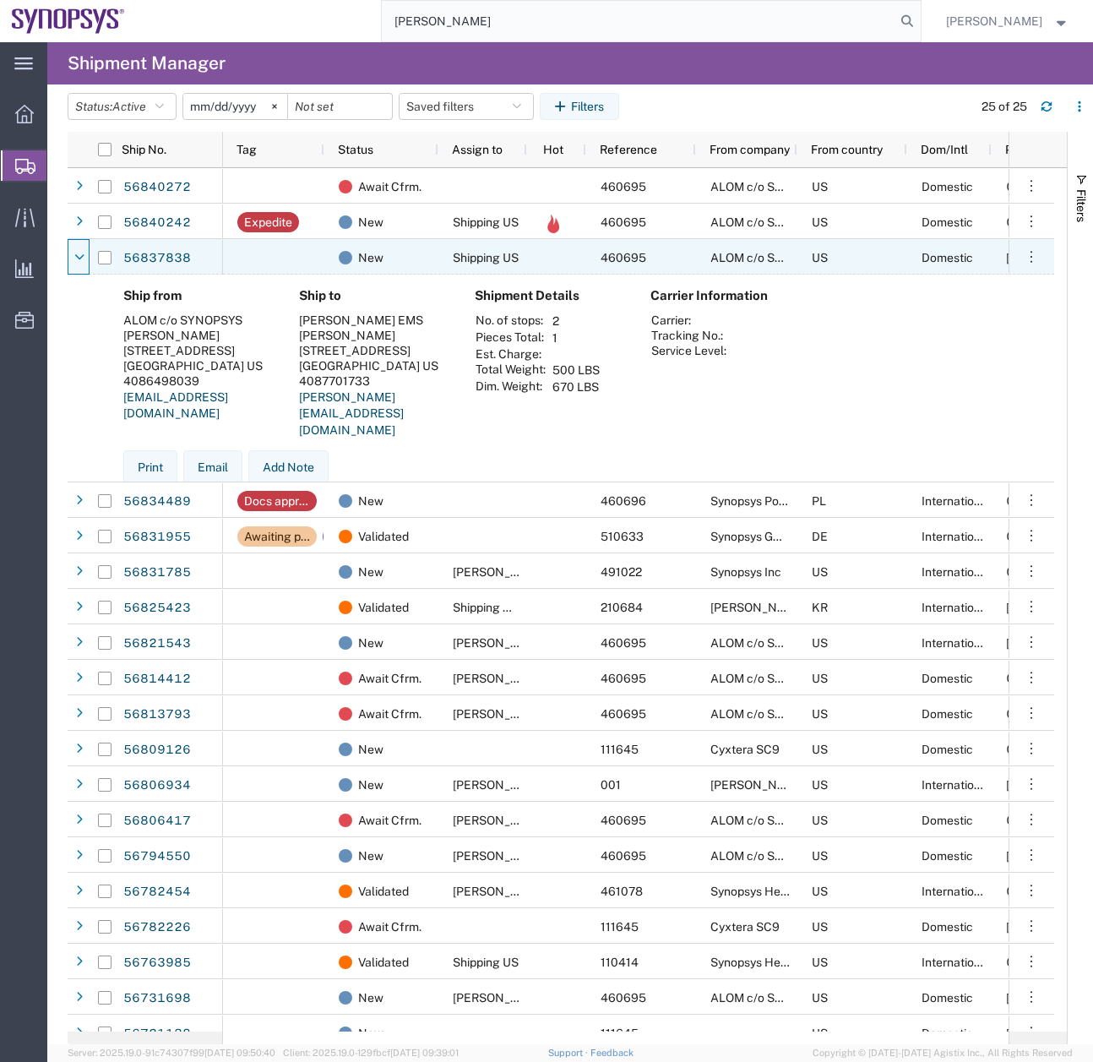
click at [75, 255] on icon at bounding box center [79, 258] width 9 height 12
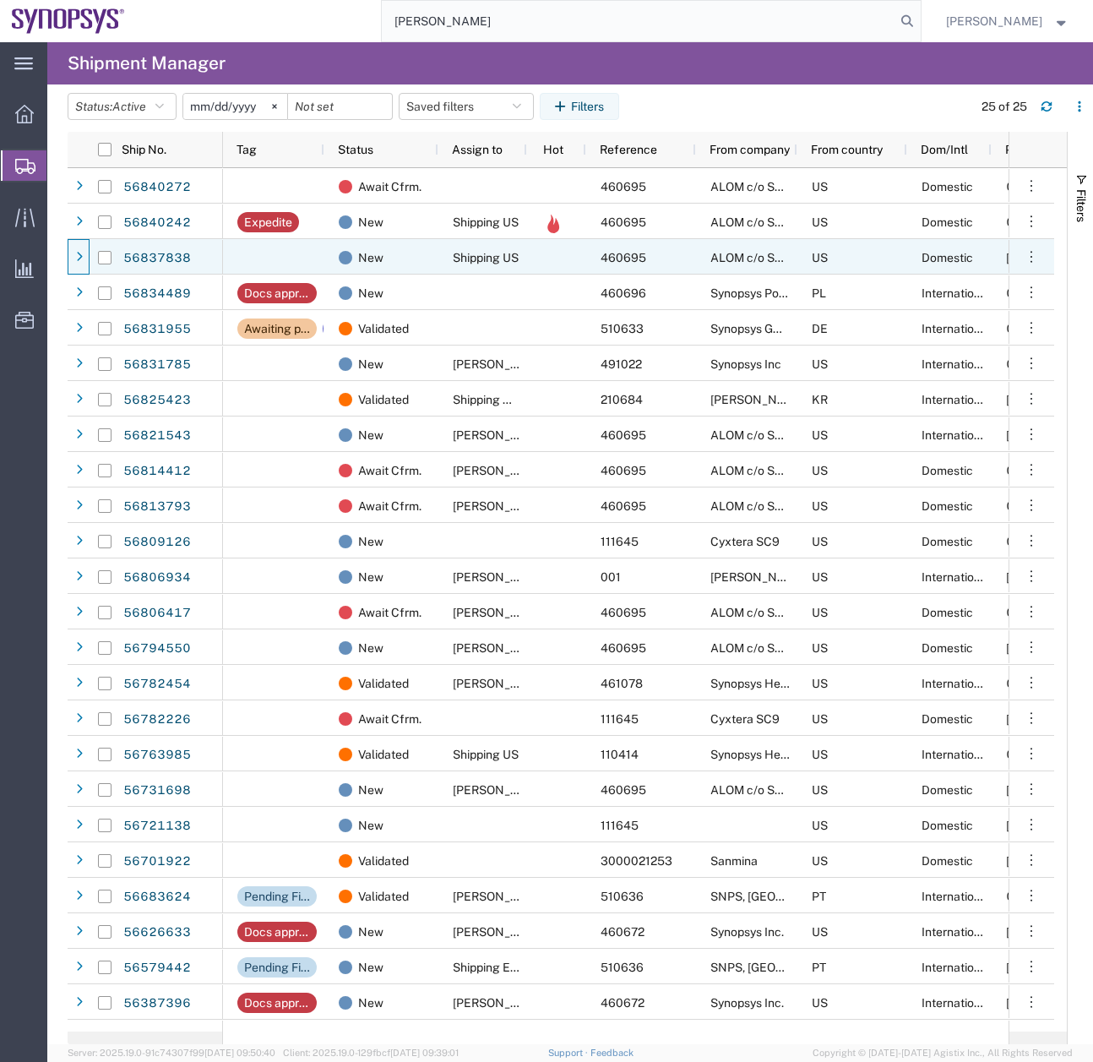
click at [87, 275] on div "56840272 56840242 56837838 56834489 56831955 56831785 56825423 56821543 5681441…" at bounding box center [145, 611] width 155 height 887
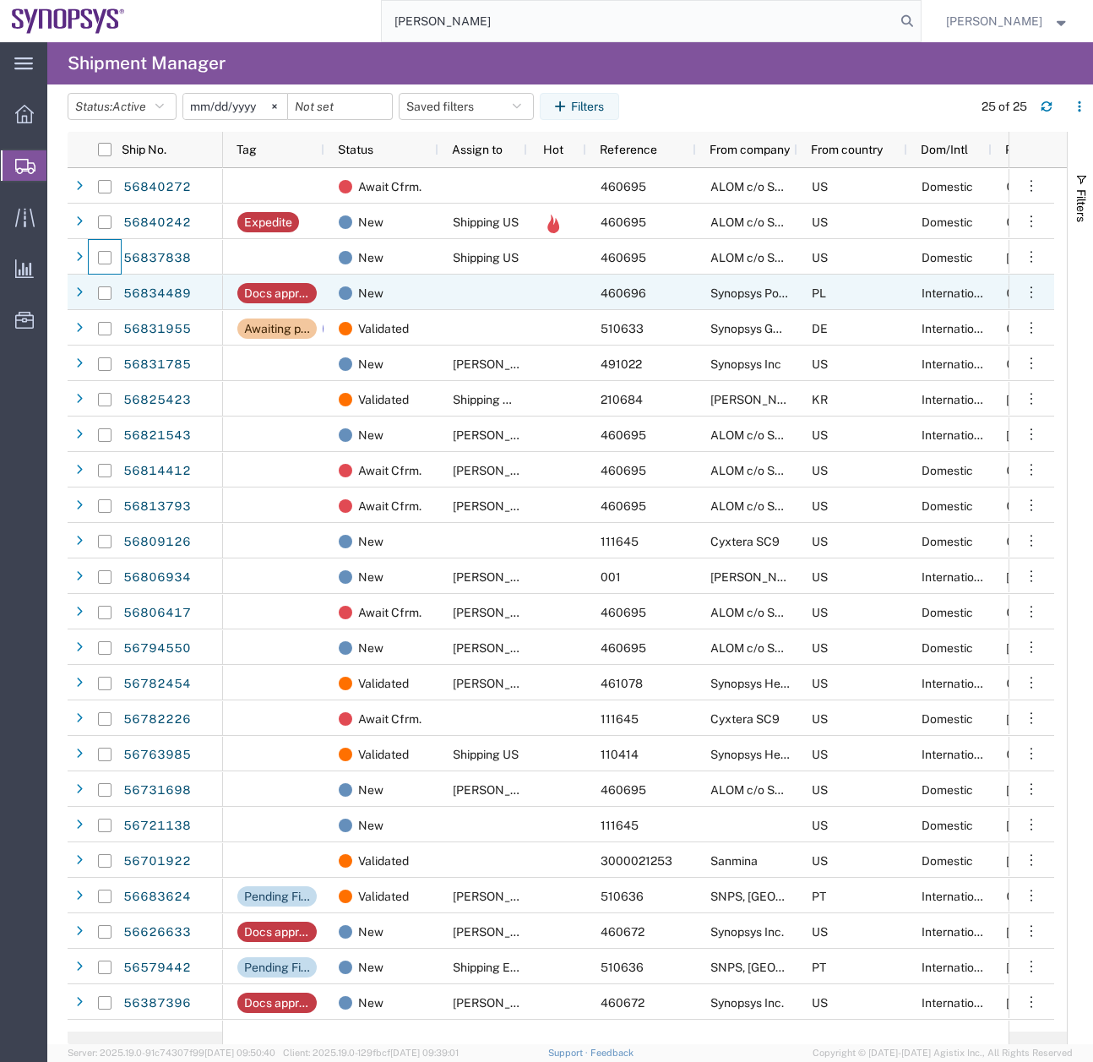
click at [87, 275] on div at bounding box center [79, 292] width 22 height 35
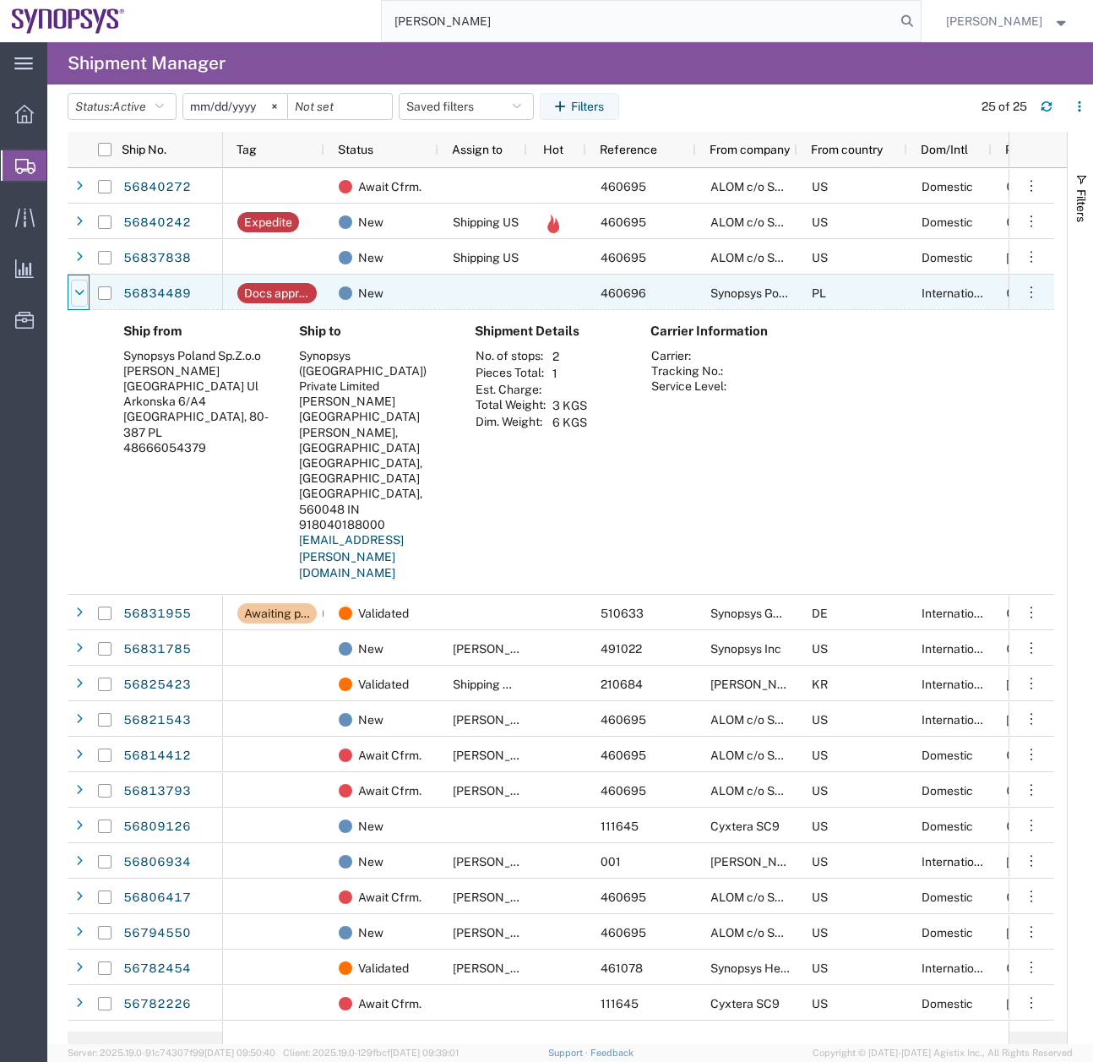
click at [84, 291] on div at bounding box center [79, 293] width 17 height 27
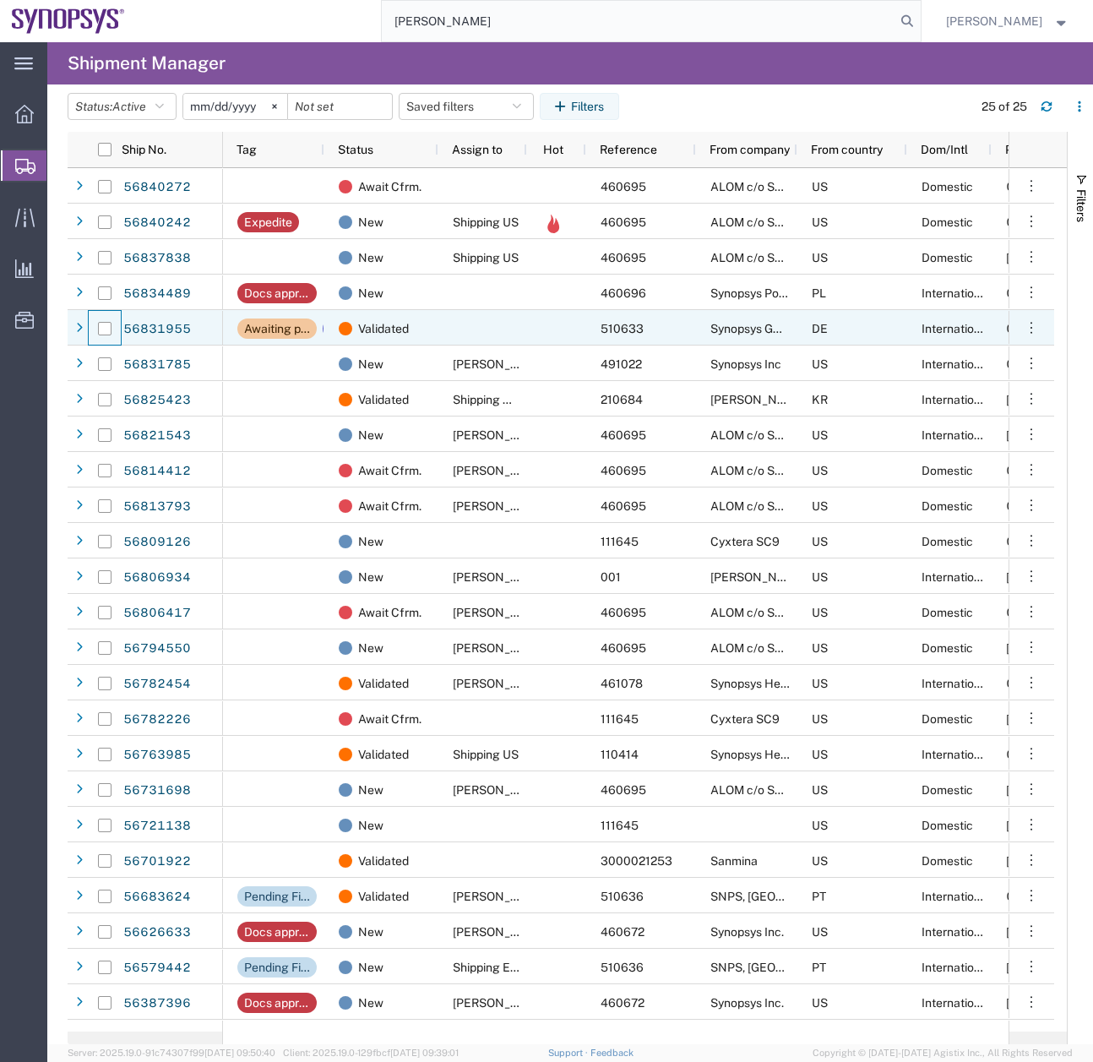
click at [97, 332] on div at bounding box center [105, 328] width 32 height 35
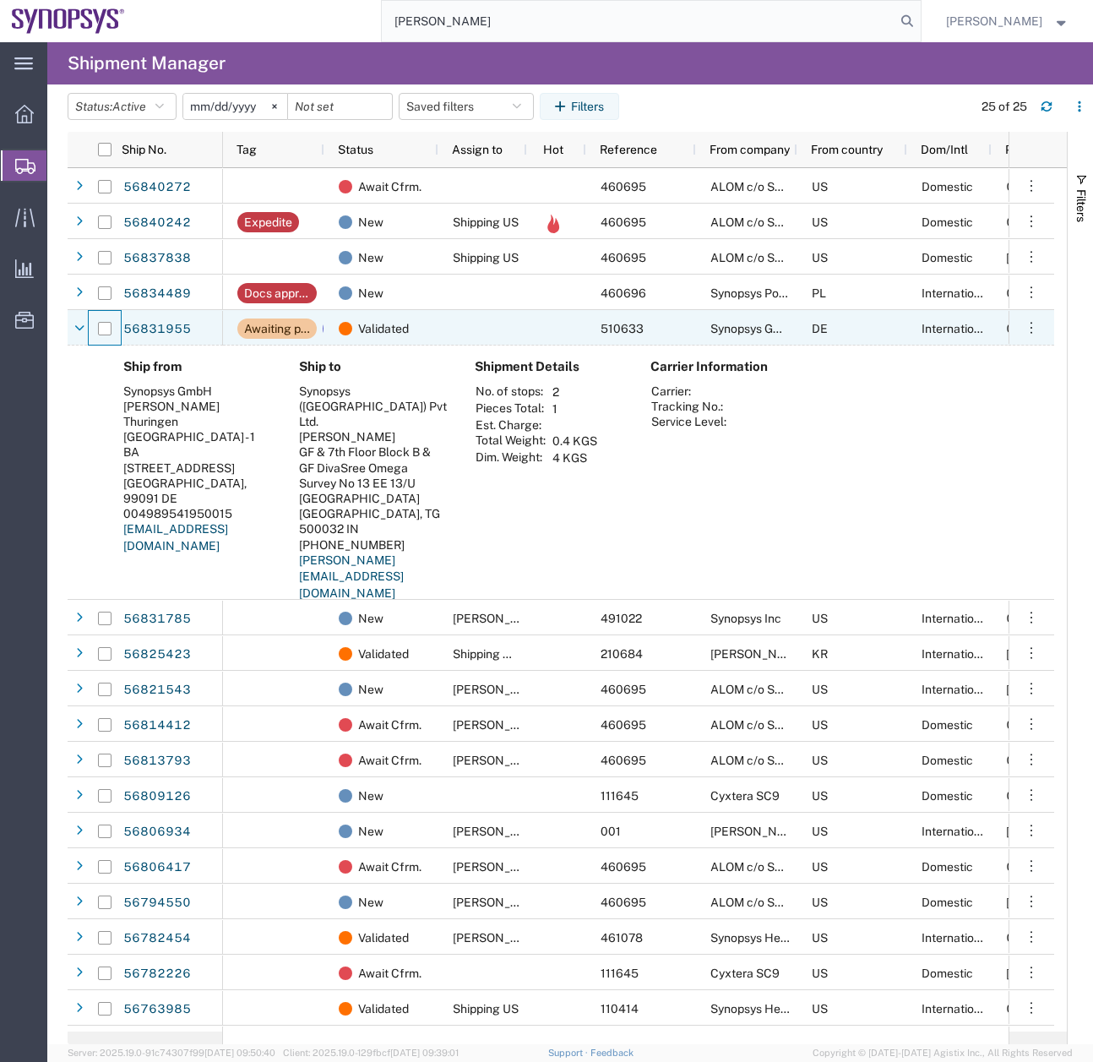
click at [97, 332] on div at bounding box center [105, 328] width 32 height 35
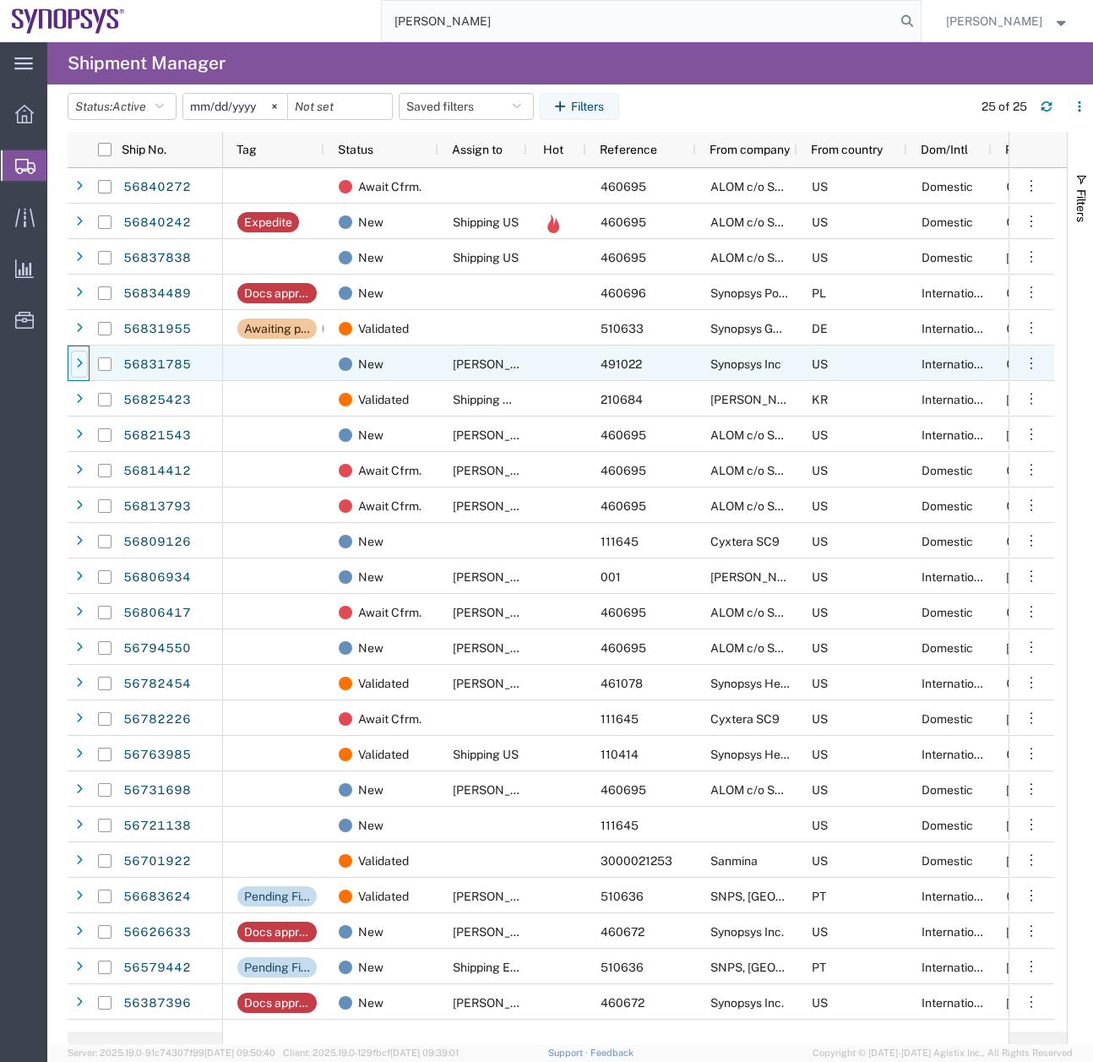
click at [77, 373] on div at bounding box center [79, 364] width 17 height 27
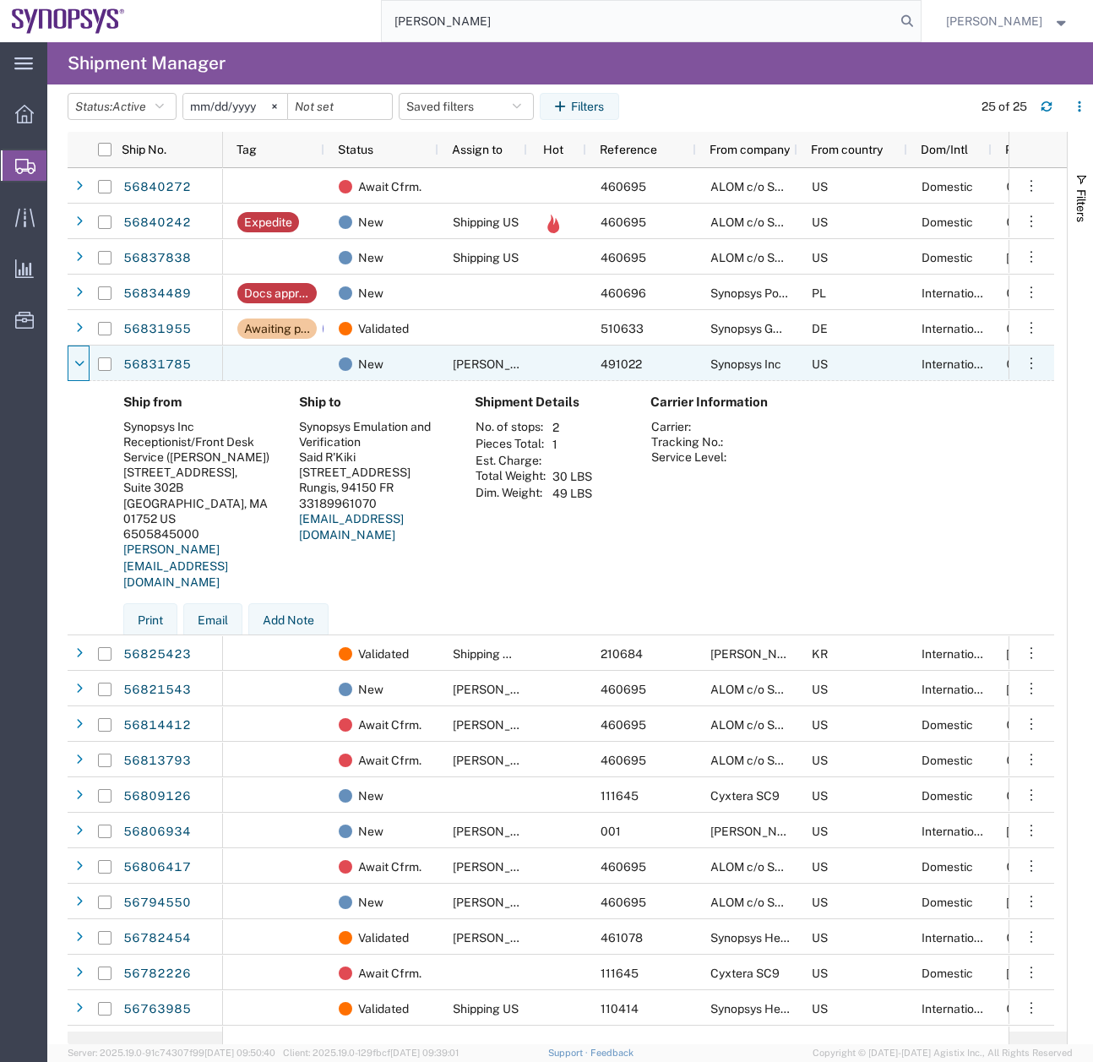
click at [77, 373] on div at bounding box center [79, 364] width 17 height 27
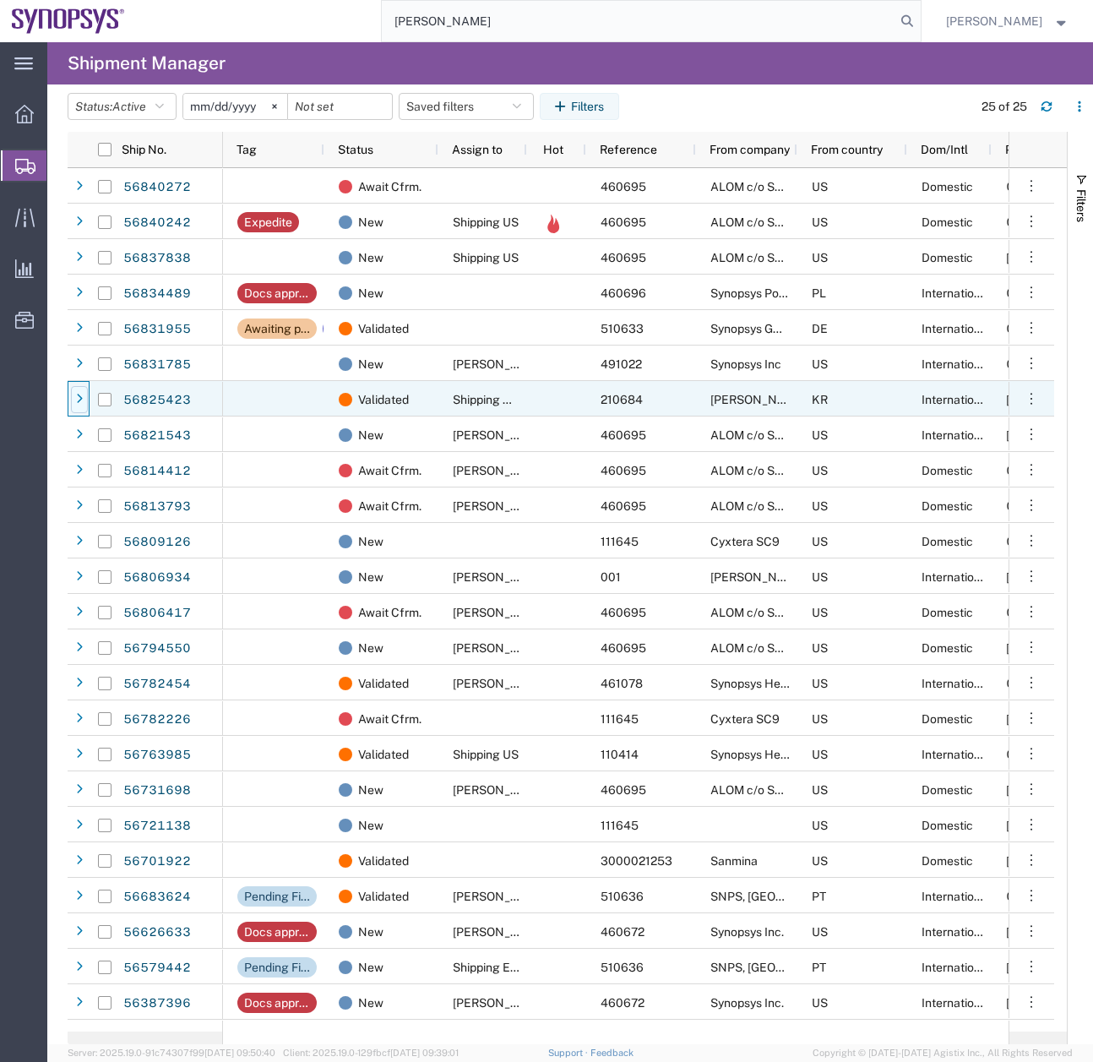
click at [75, 403] on div at bounding box center [79, 399] width 17 height 27
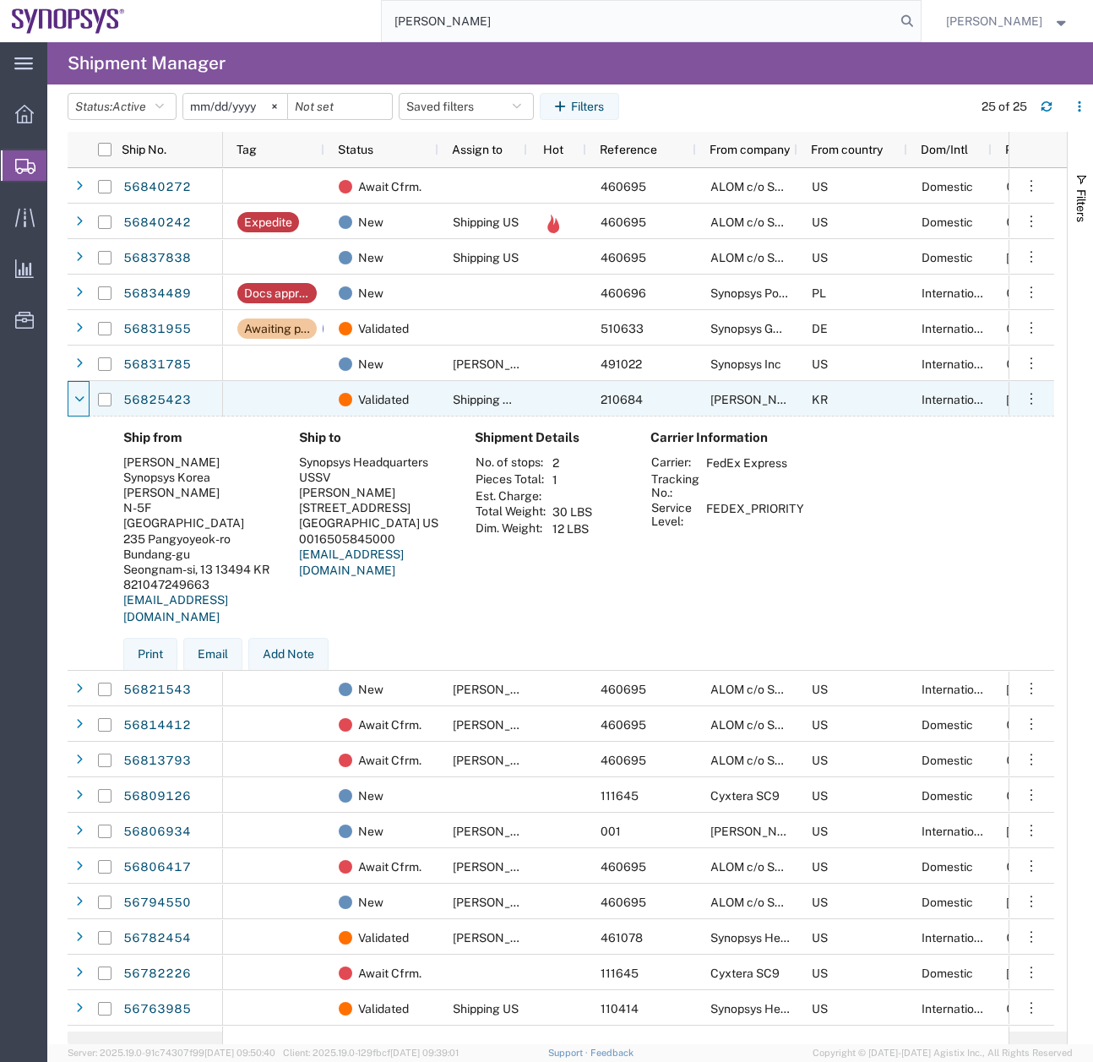
click at [75, 403] on icon at bounding box center [79, 400] width 9 height 12
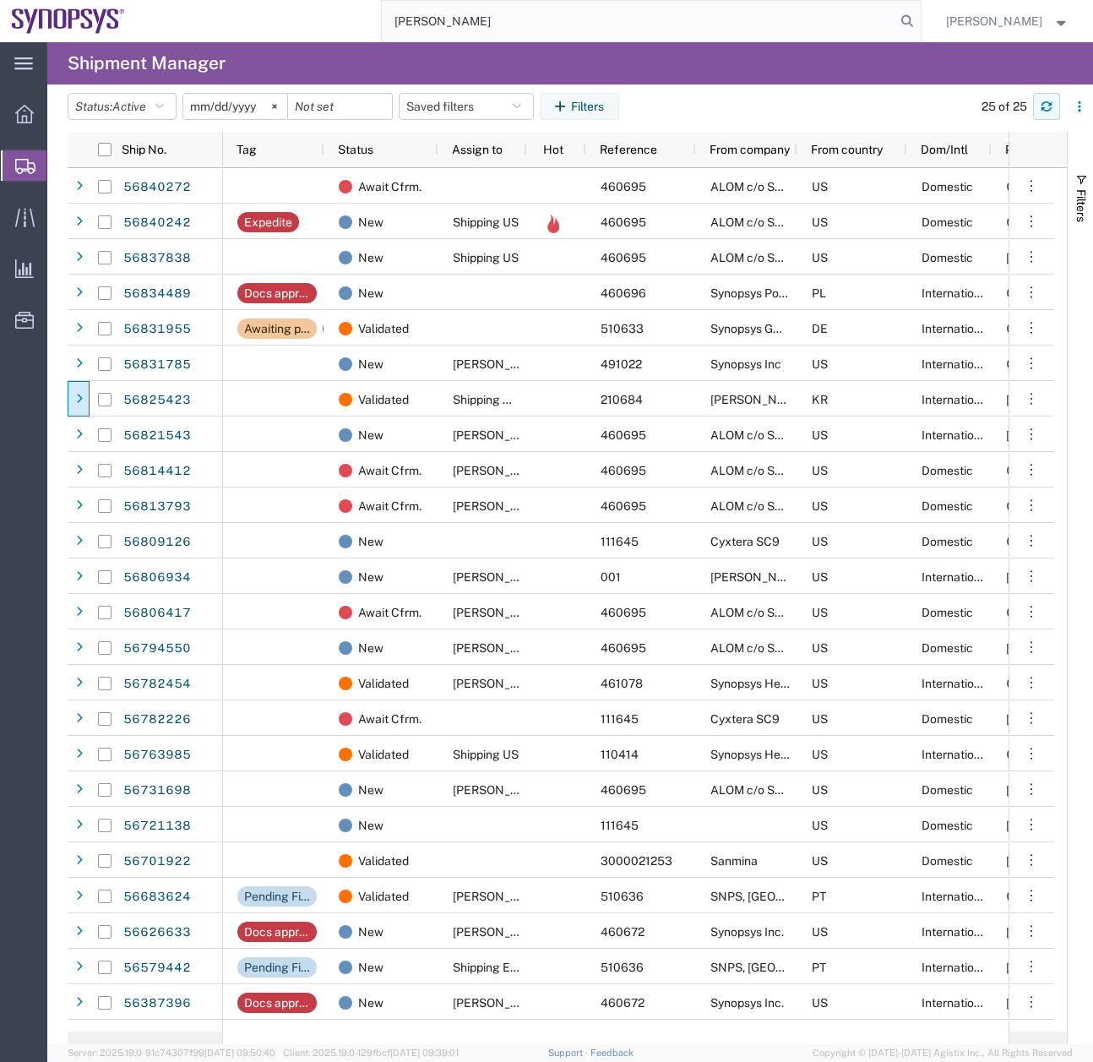
click at [1042, 107] on icon "button" at bounding box center [1047, 109] width 10 height 4
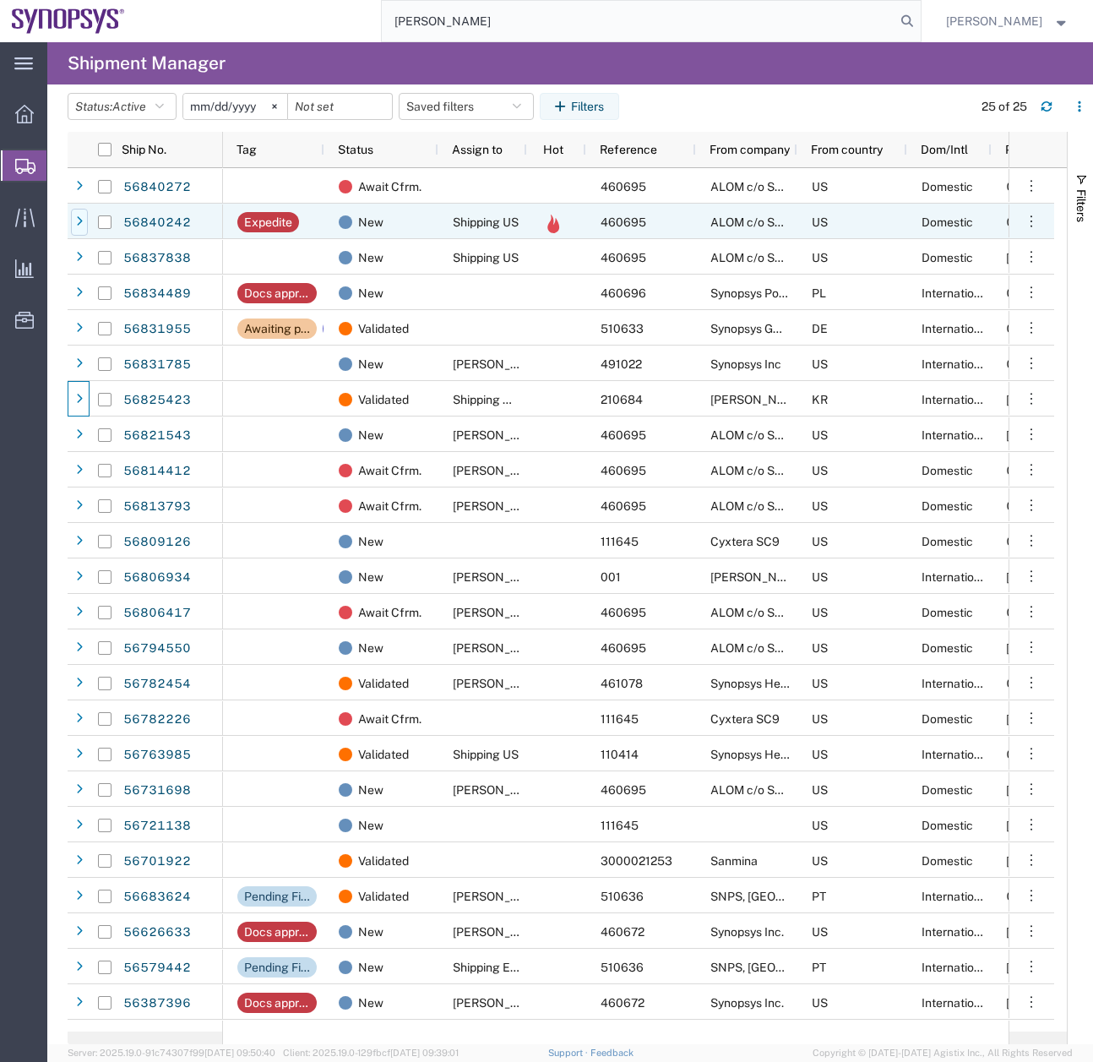
click at [79, 215] on div at bounding box center [79, 222] width 17 height 27
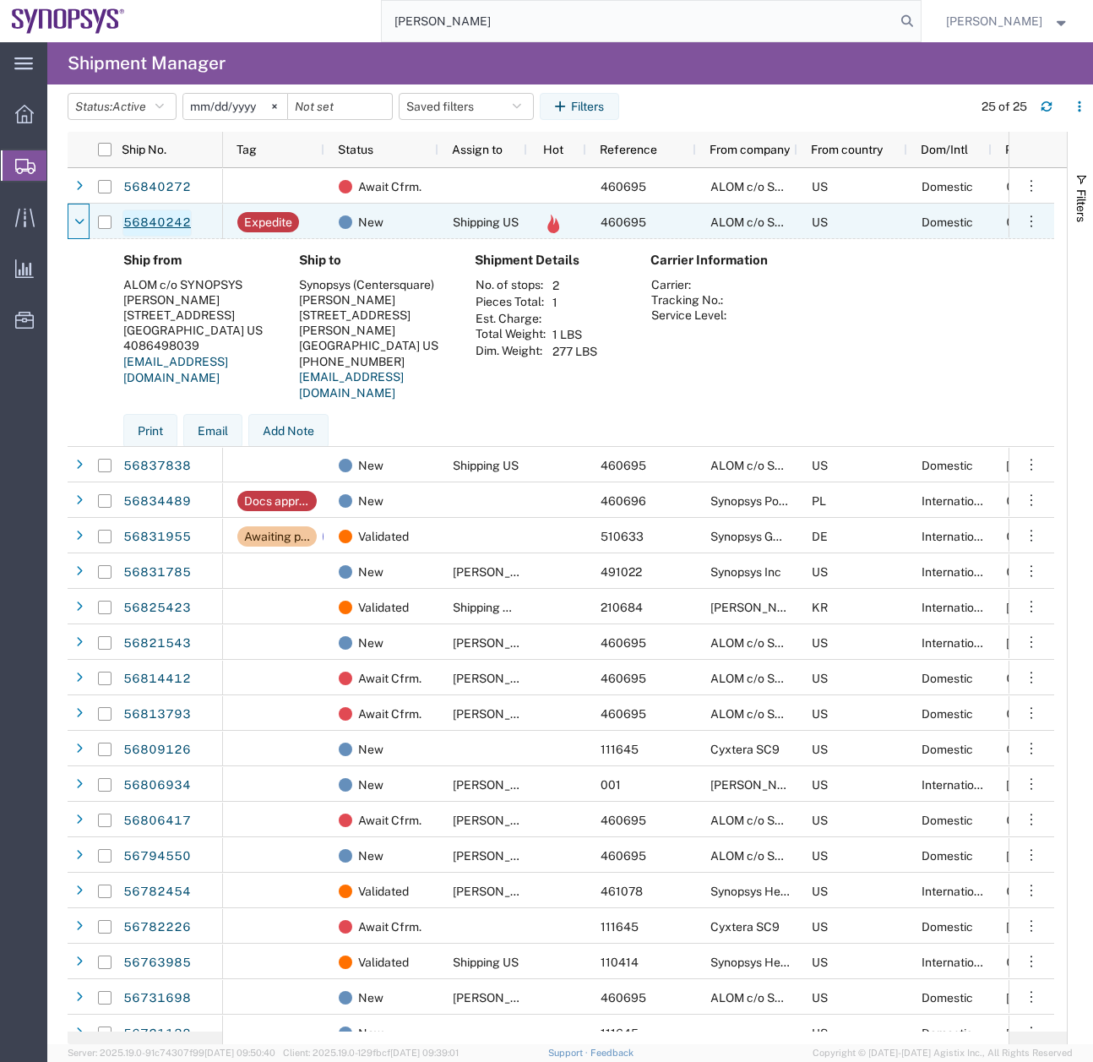
click at [155, 213] on link "56840242" at bounding box center [156, 222] width 69 height 27
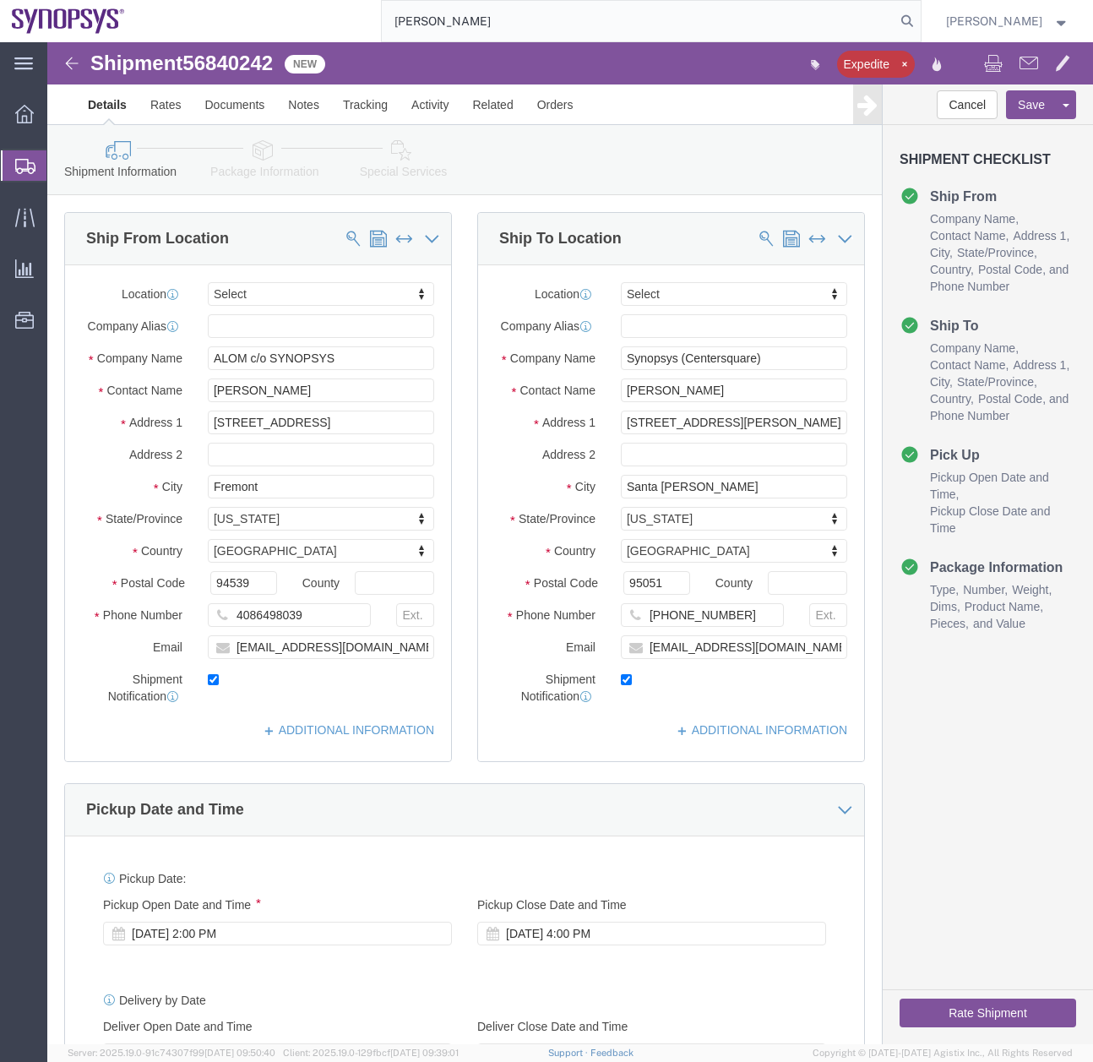
select select
click link "Package Information"
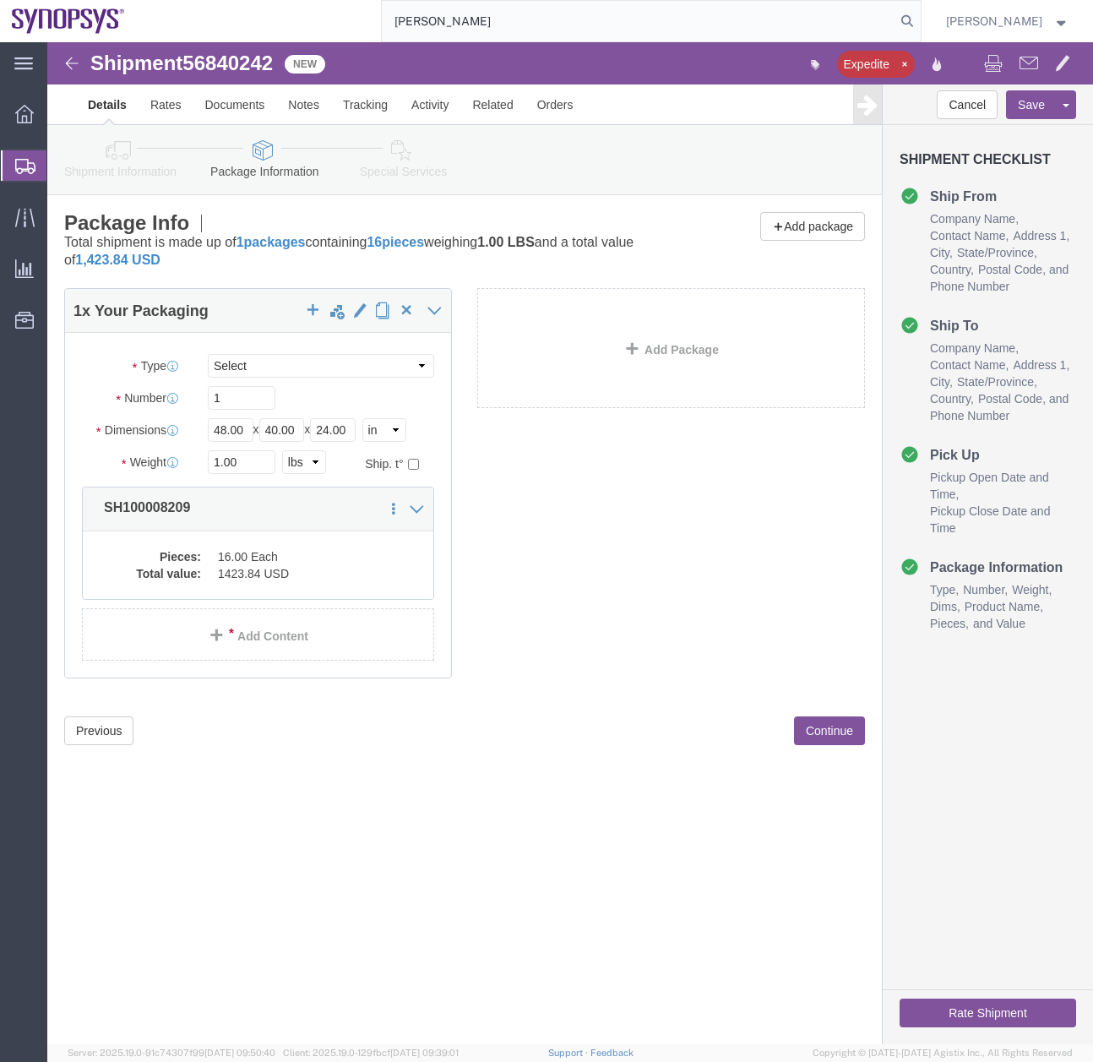
click link "Special Services"
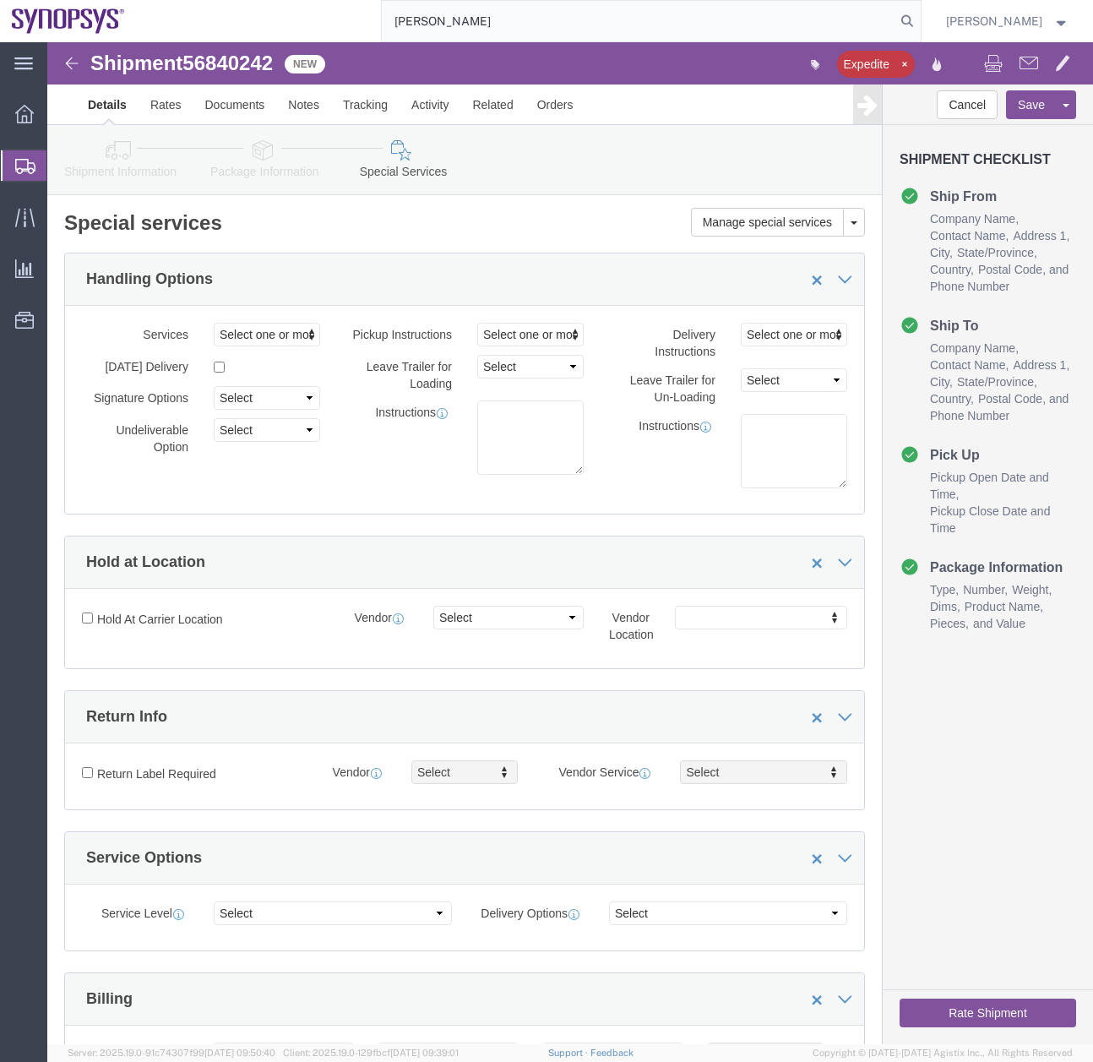
click icon
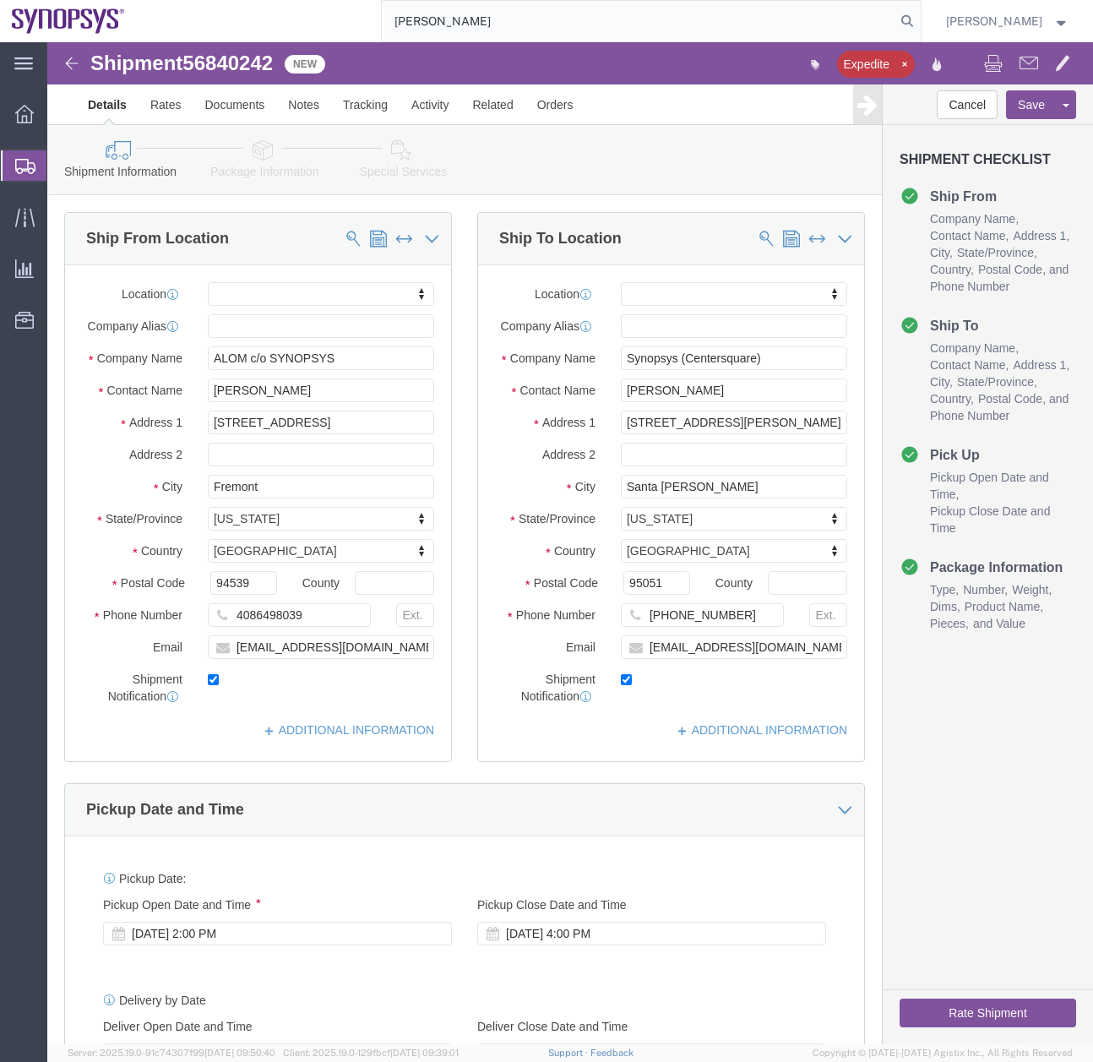
click at [23, 165] on icon at bounding box center [25, 166] width 20 height 15
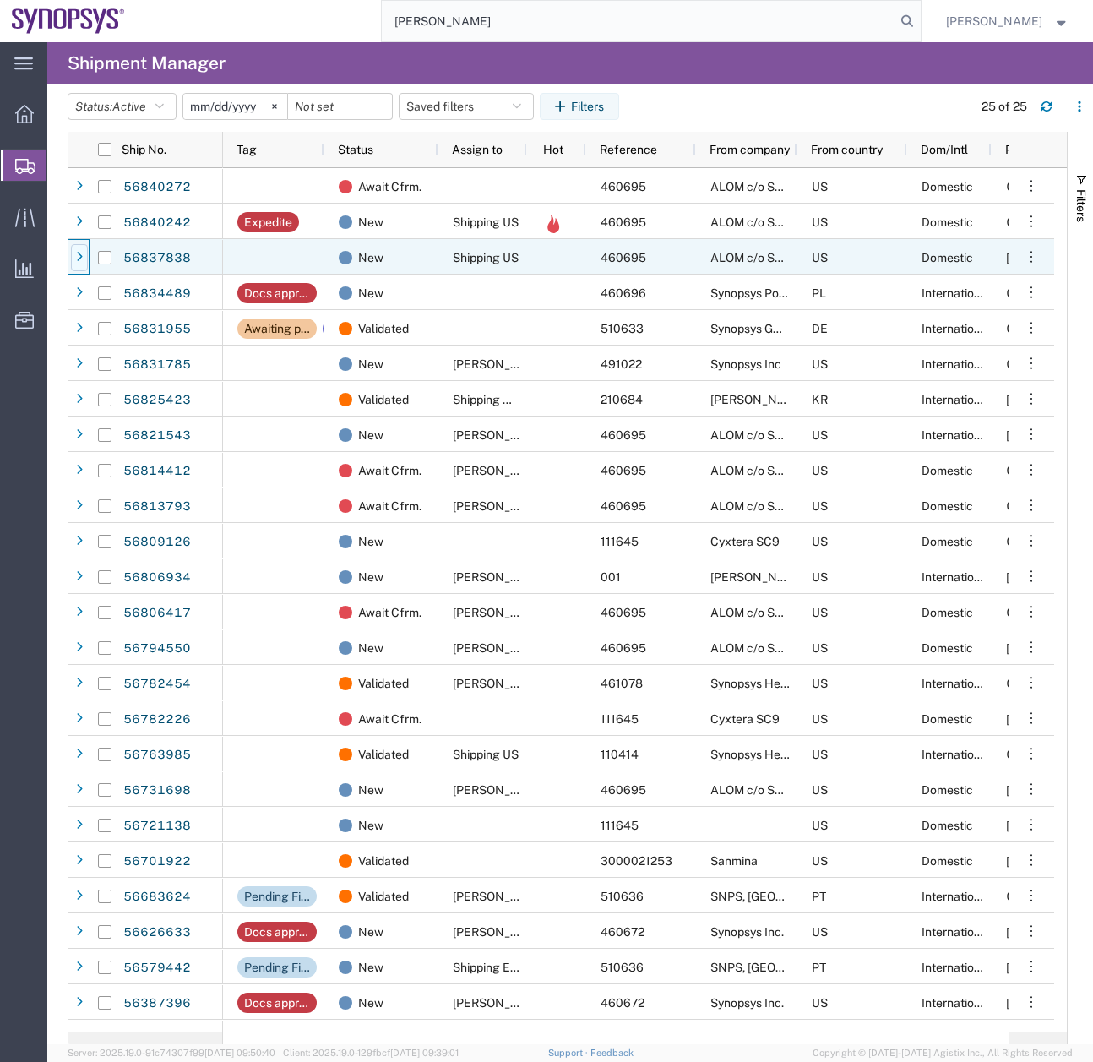
click at [77, 254] on icon at bounding box center [79, 258] width 7 height 12
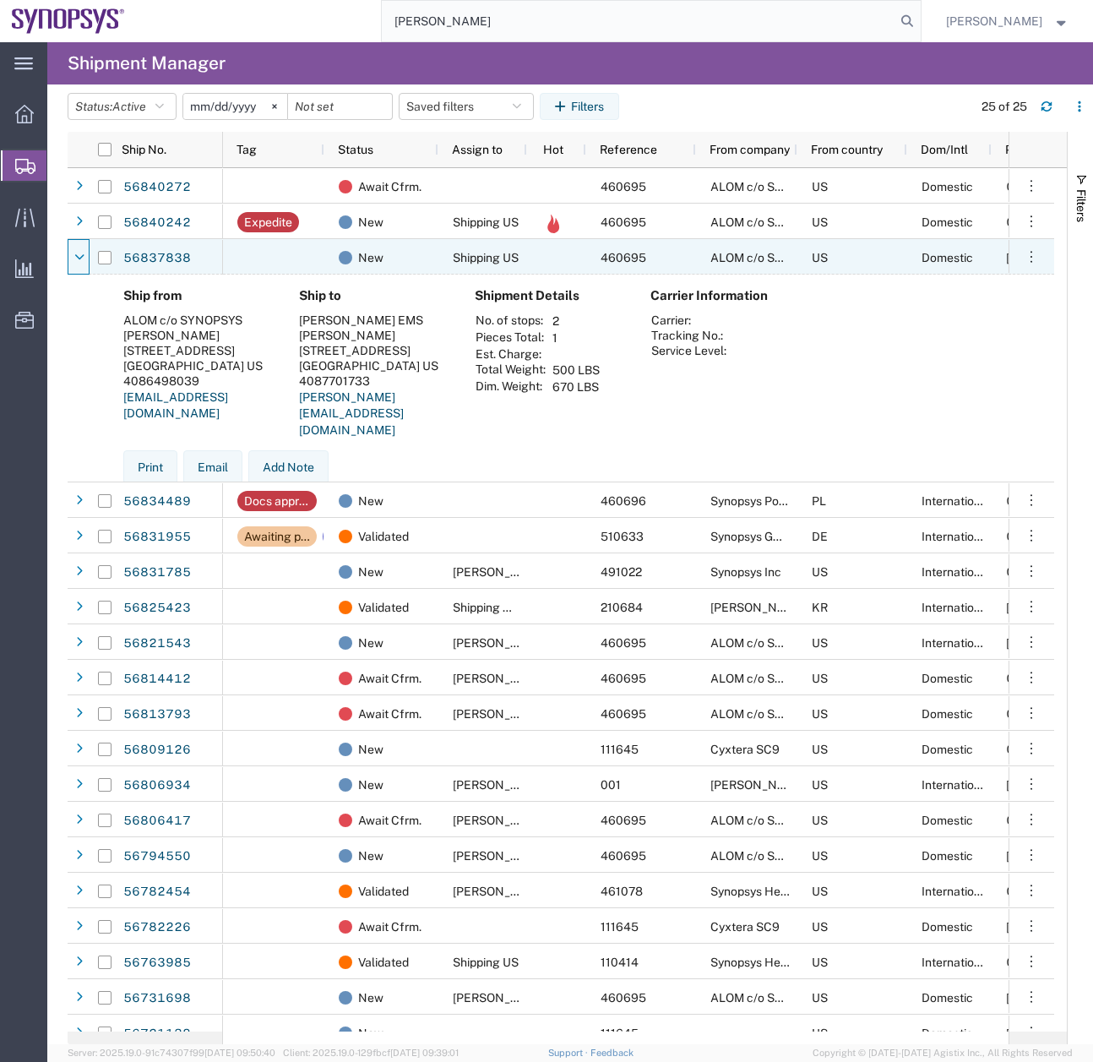
click at [77, 254] on icon at bounding box center [79, 258] width 9 height 12
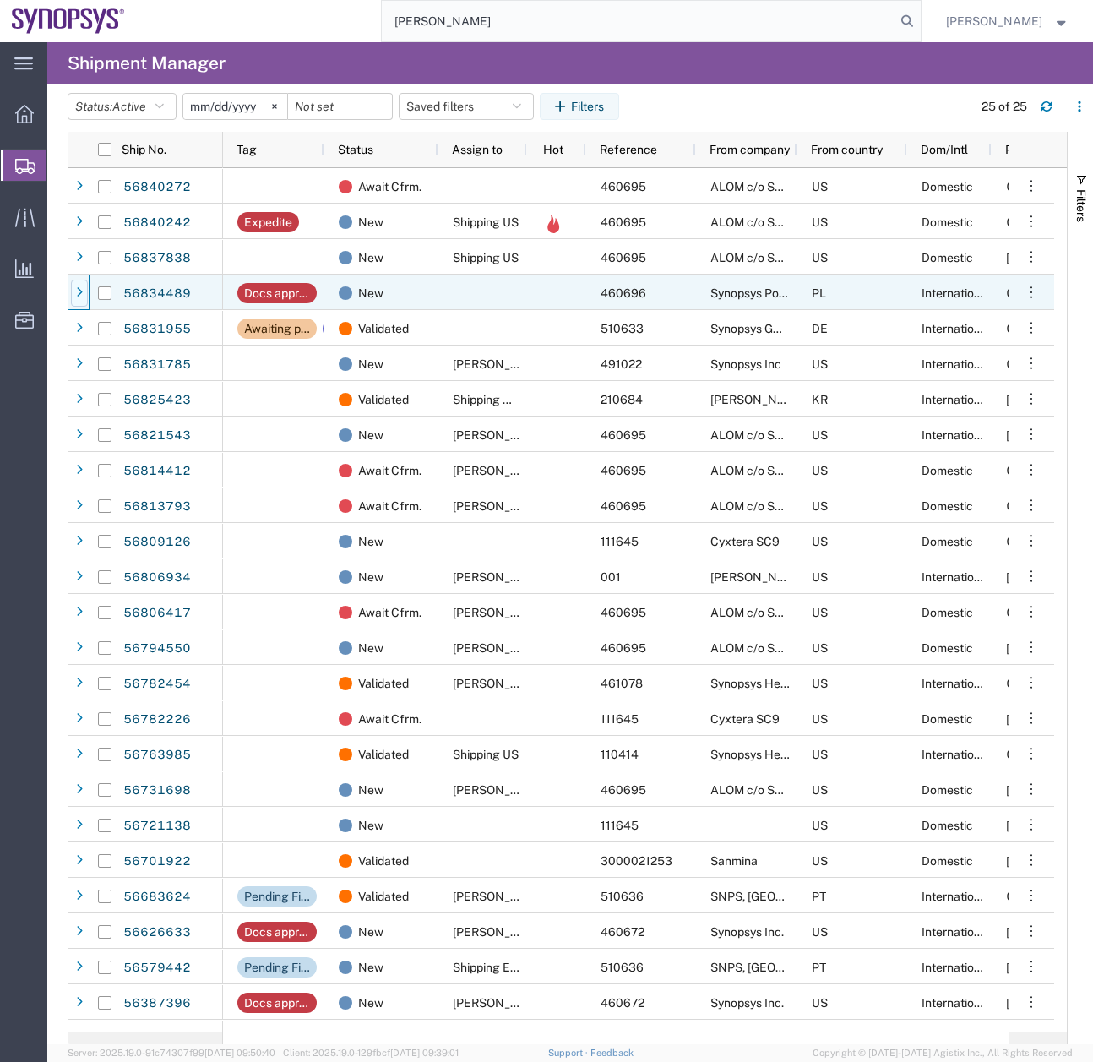
click at [81, 288] on icon at bounding box center [79, 293] width 7 height 12
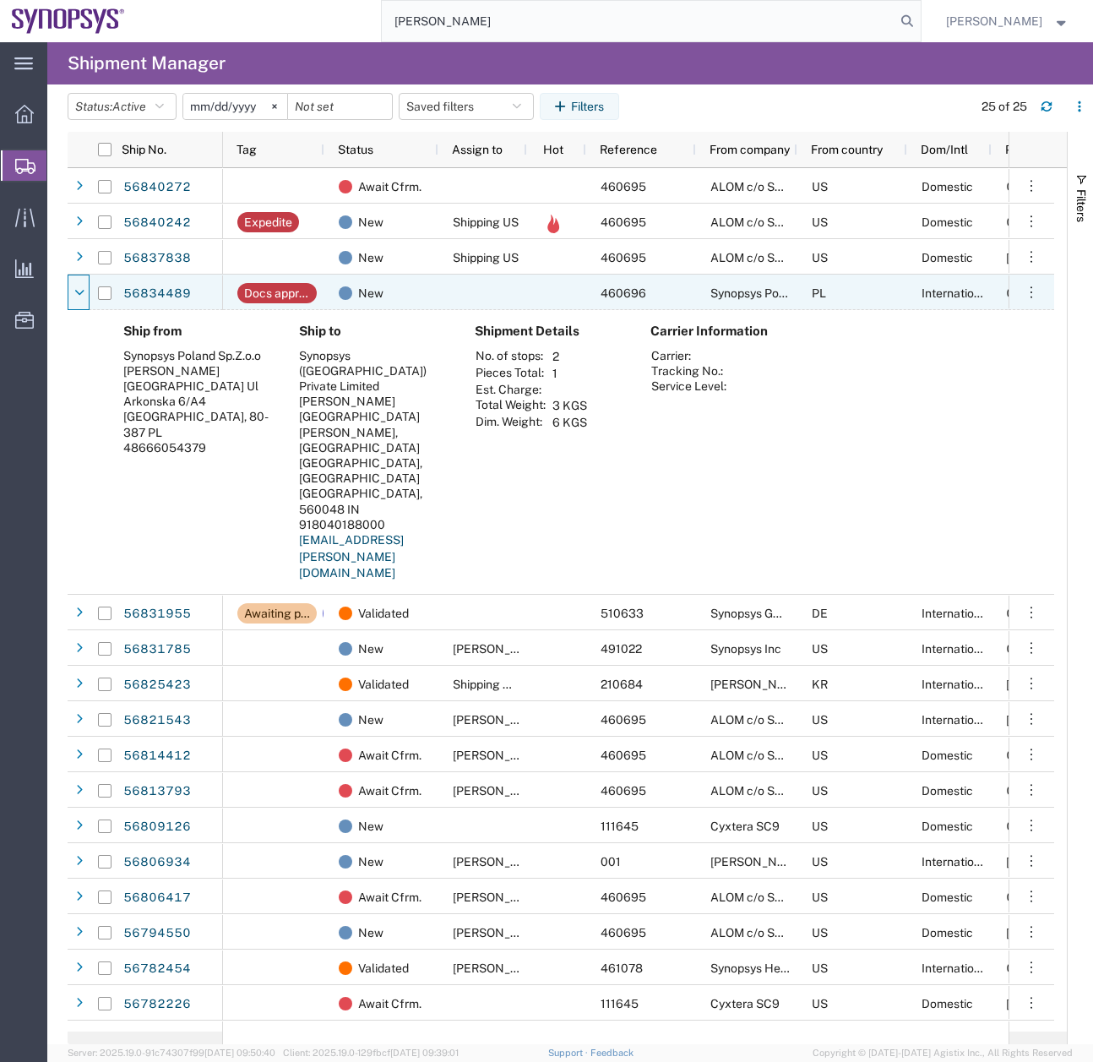
click at [81, 288] on icon at bounding box center [79, 293] width 9 height 12
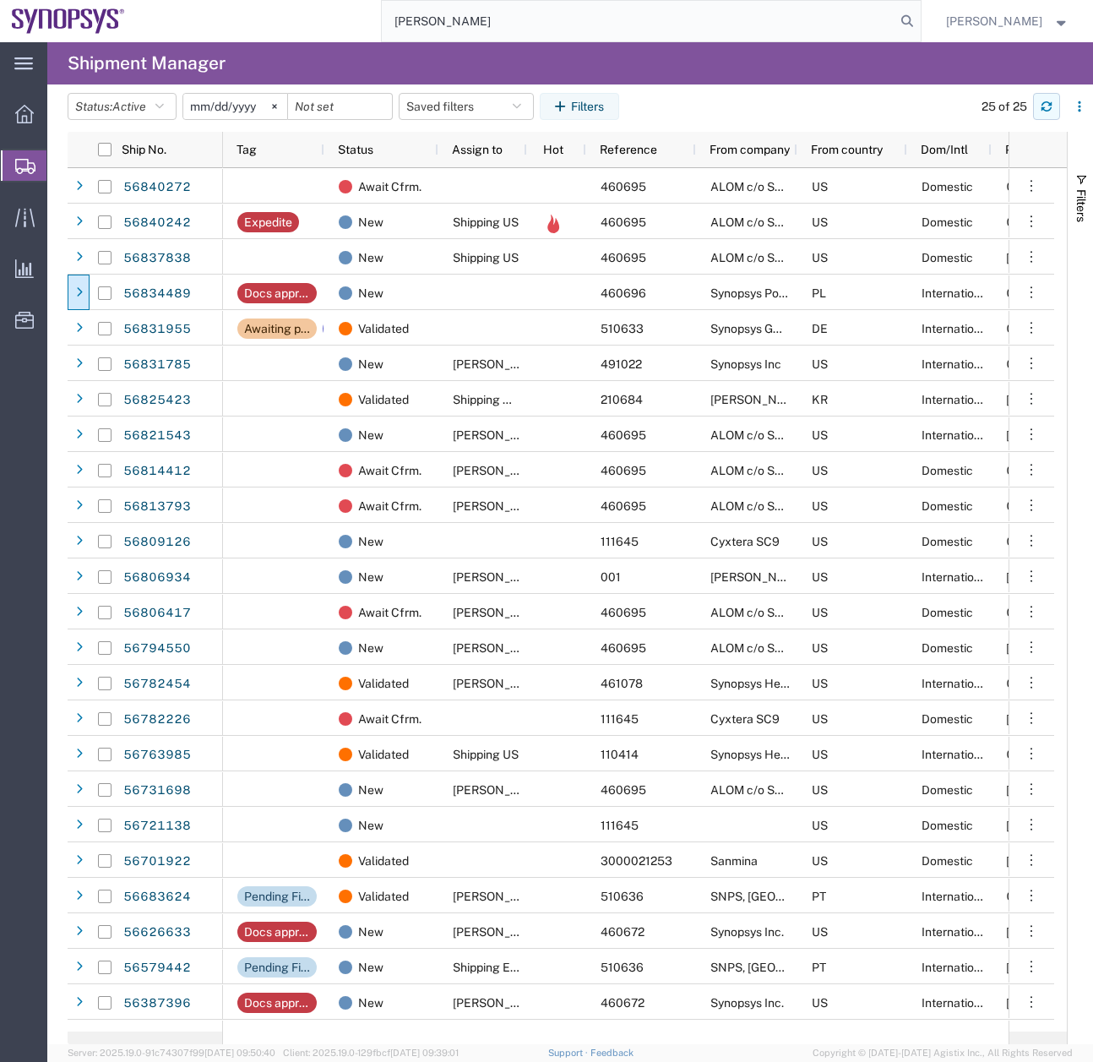
click at [1053, 101] on button "button" at bounding box center [1046, 106] width 27 height 27
click at [825, 79] on agx-page-header "Shipment Manager" at bounding box center [570, 63] width 1046 height 42
click at [0, 0] on span "Create Shipment" at bounding box center [0, 0] width 0 height 0
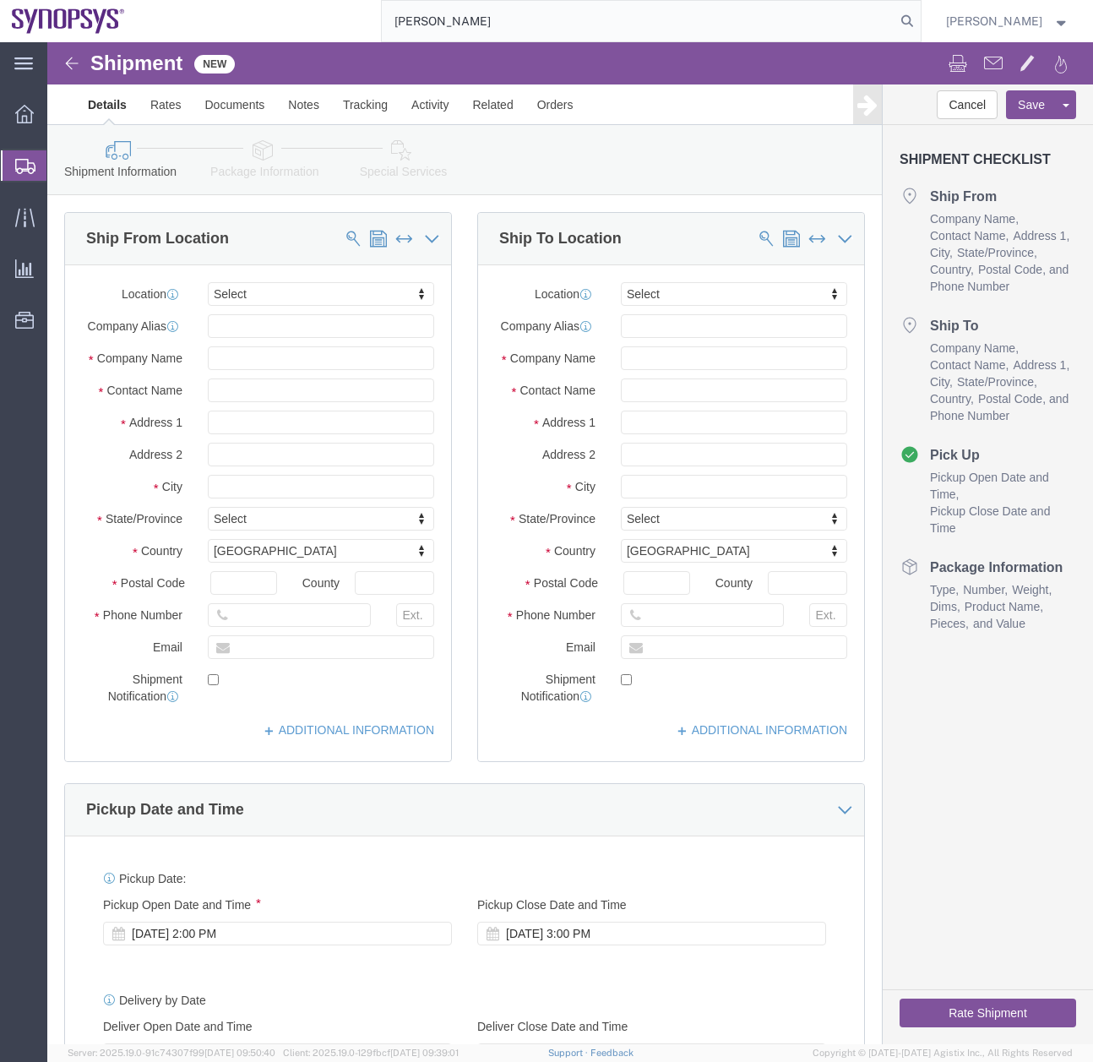
select select
click ul "Details Rates Documents Notes Tracking Activity Related Orders"
type input "Ussv"
select select "63204"
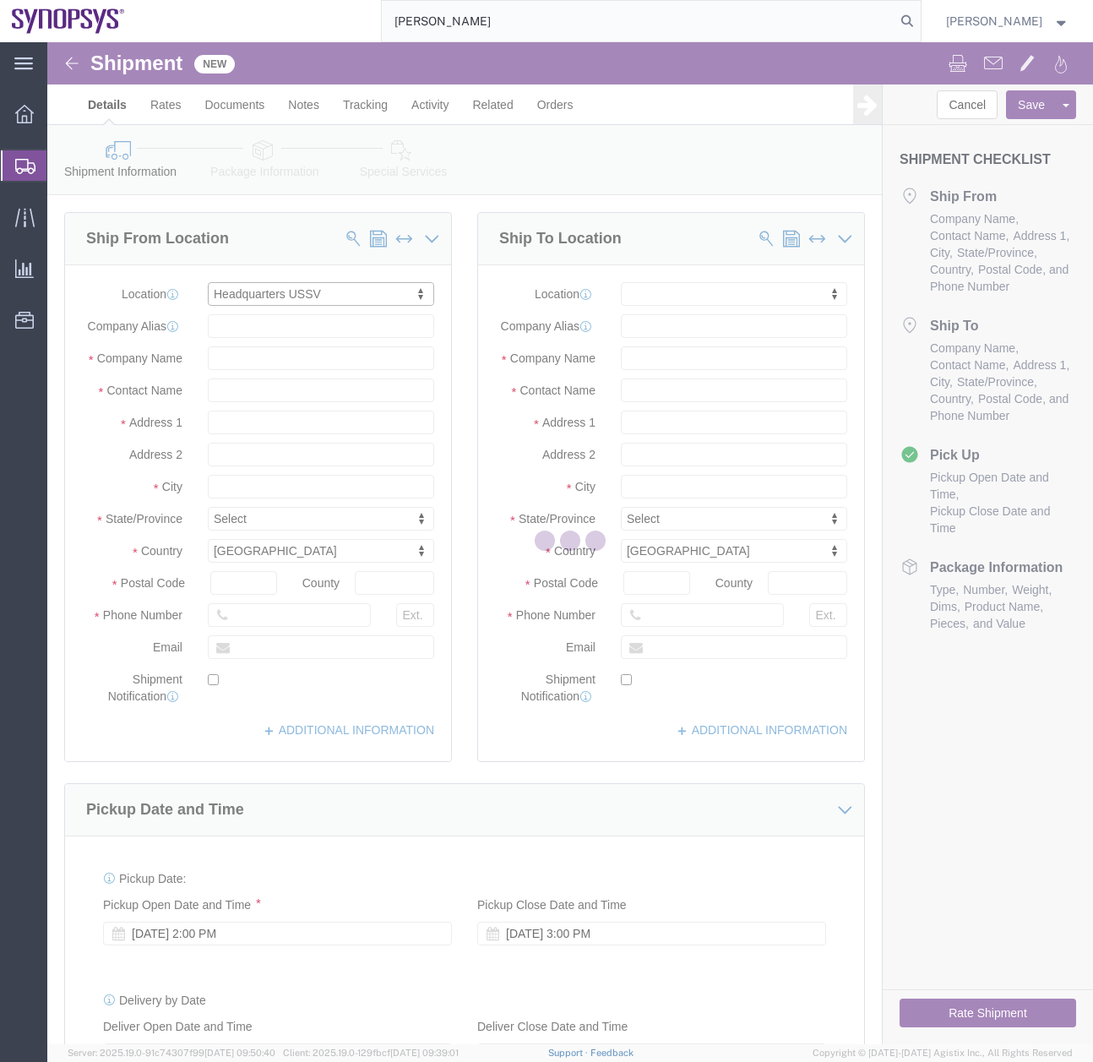
type input "[STREET_ADDRESS]"
type input "94085"
type input "6505845000"
type input "USSV"
type input "Synopsys Headquarters USSV"
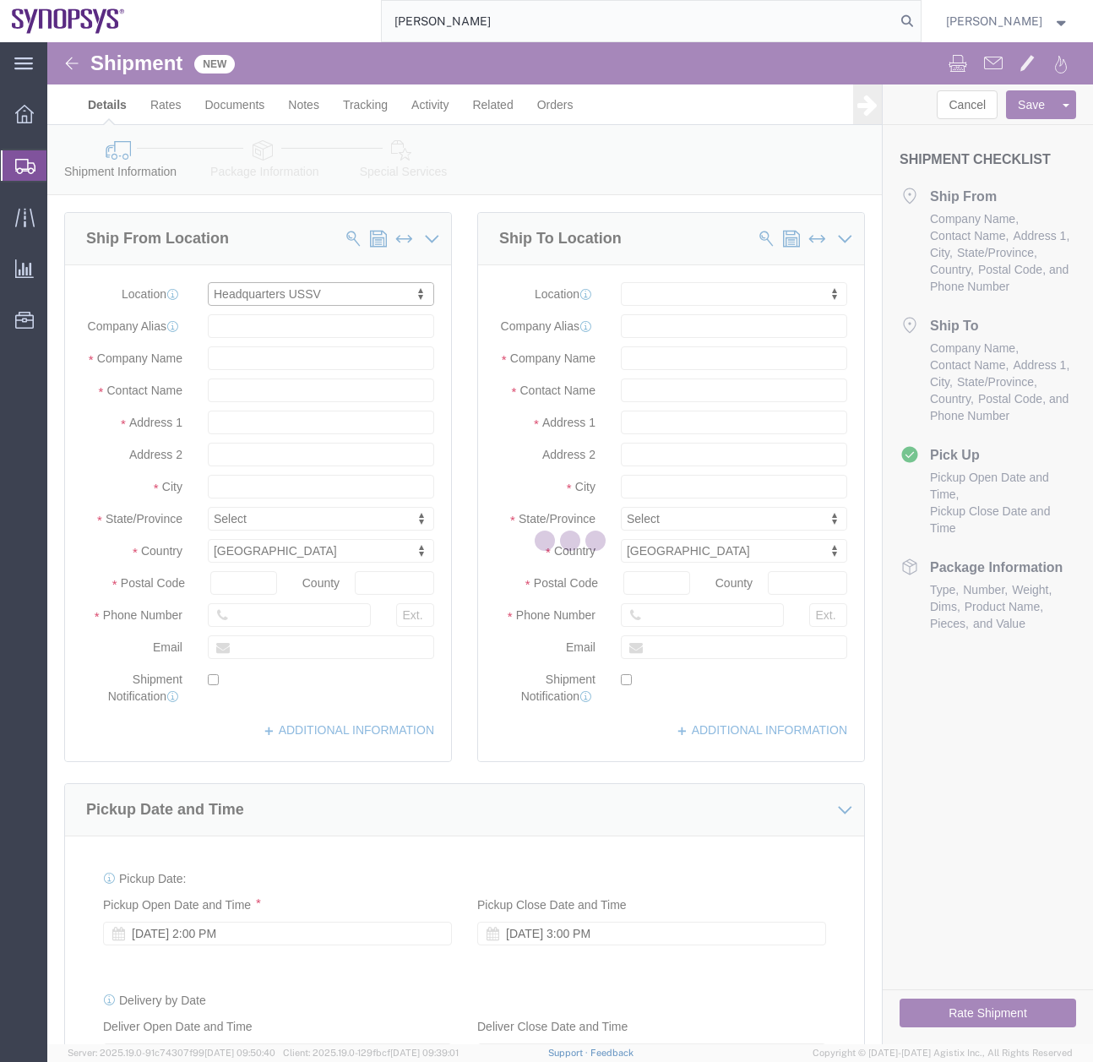
type input "Sunnyvale"
select select "CA"
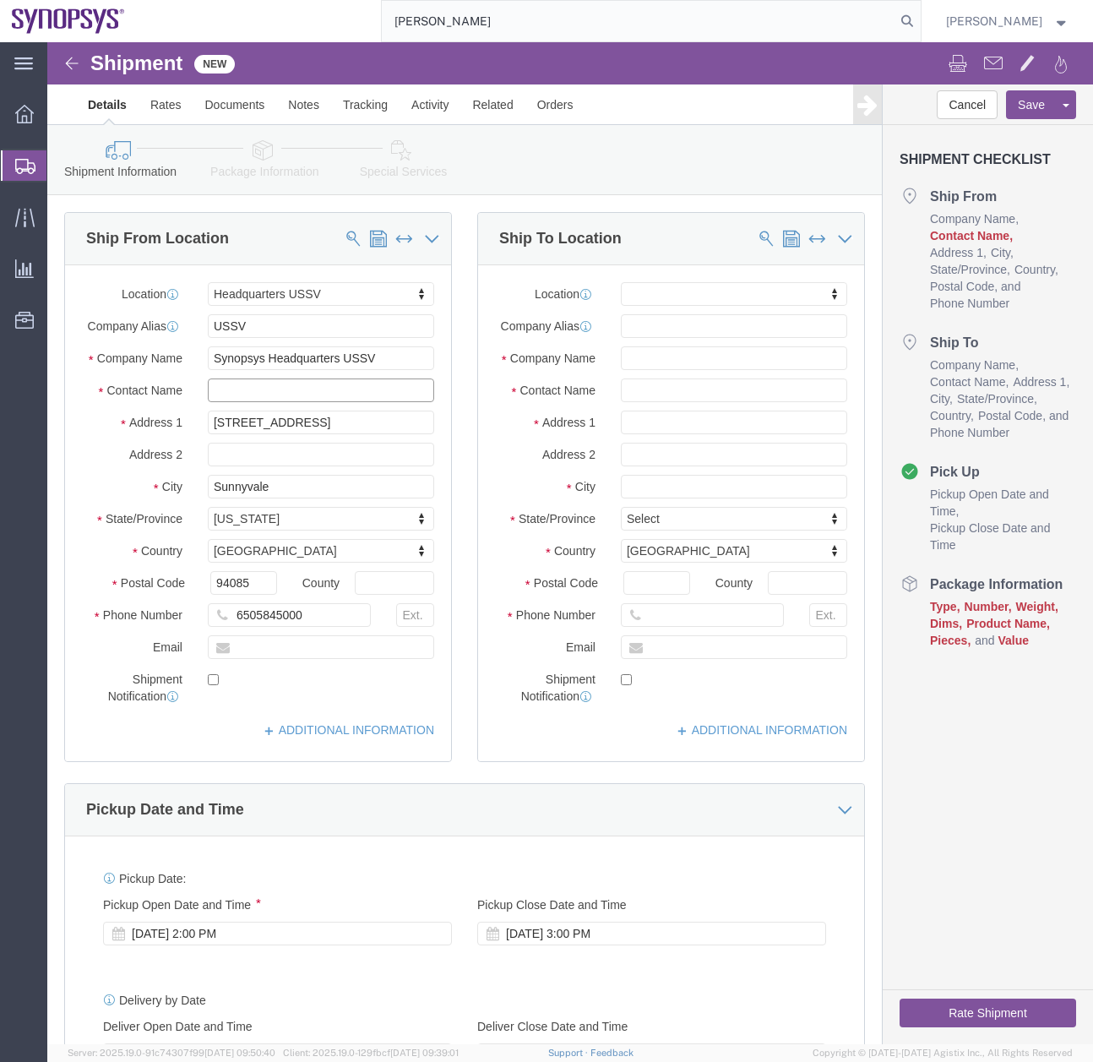
click input "text"
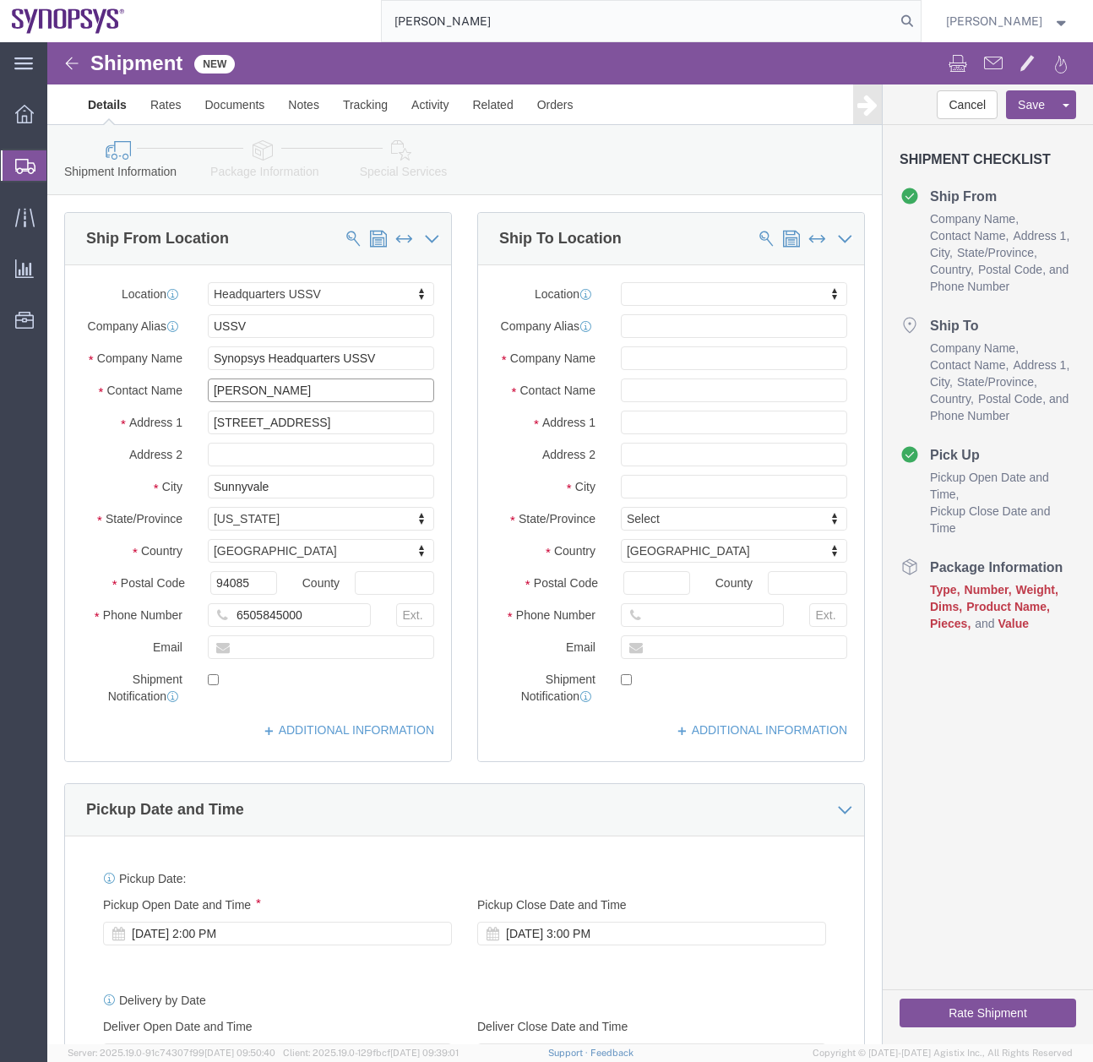
type input "[PERSON_NAME]"
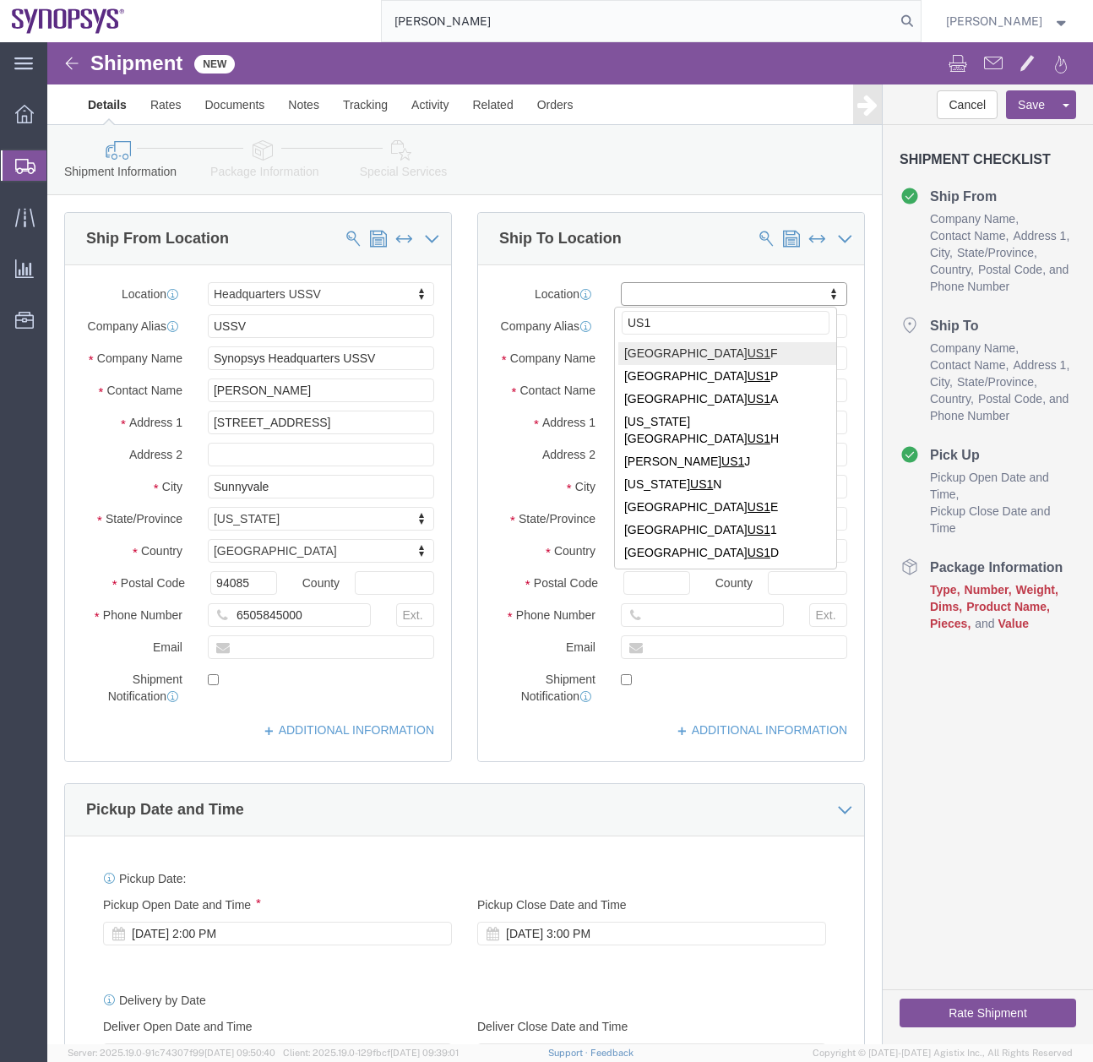
type input "US1"
select select "63183"
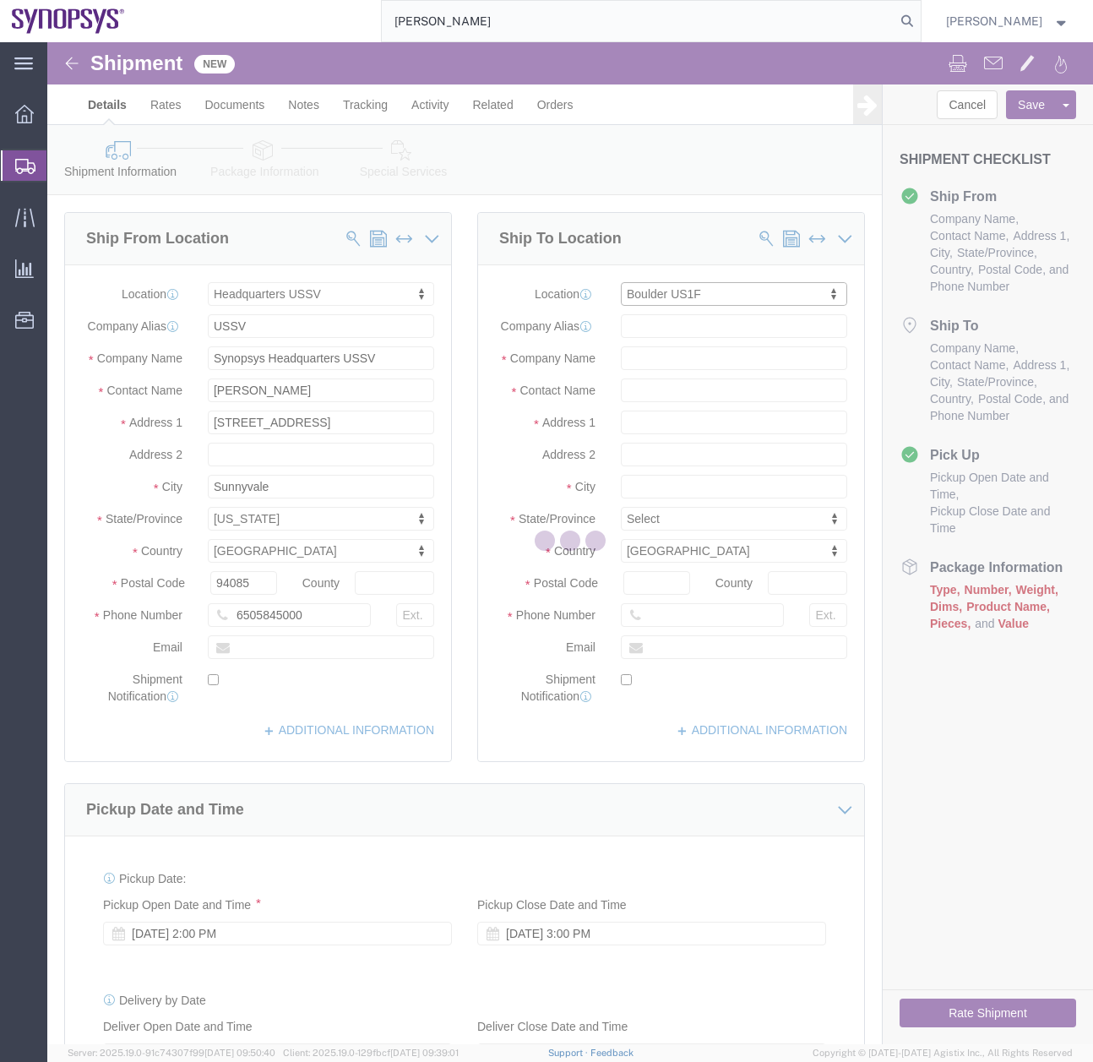
type input "3100 Arapahoe Ave"
type input "Suite 104"
type input "80303"
type input "US1F"
type input "Synopsys Inc"
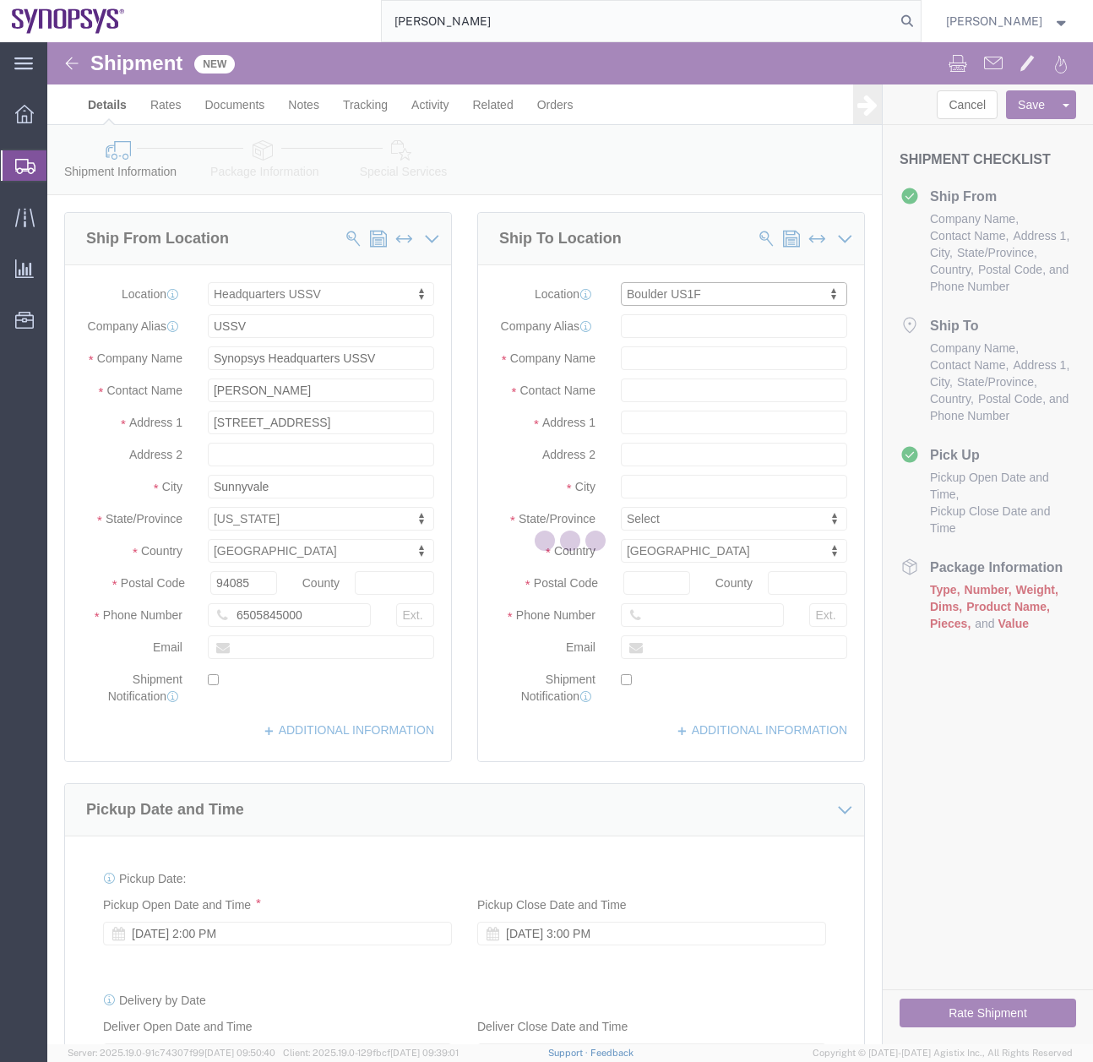
type input "Boulder"
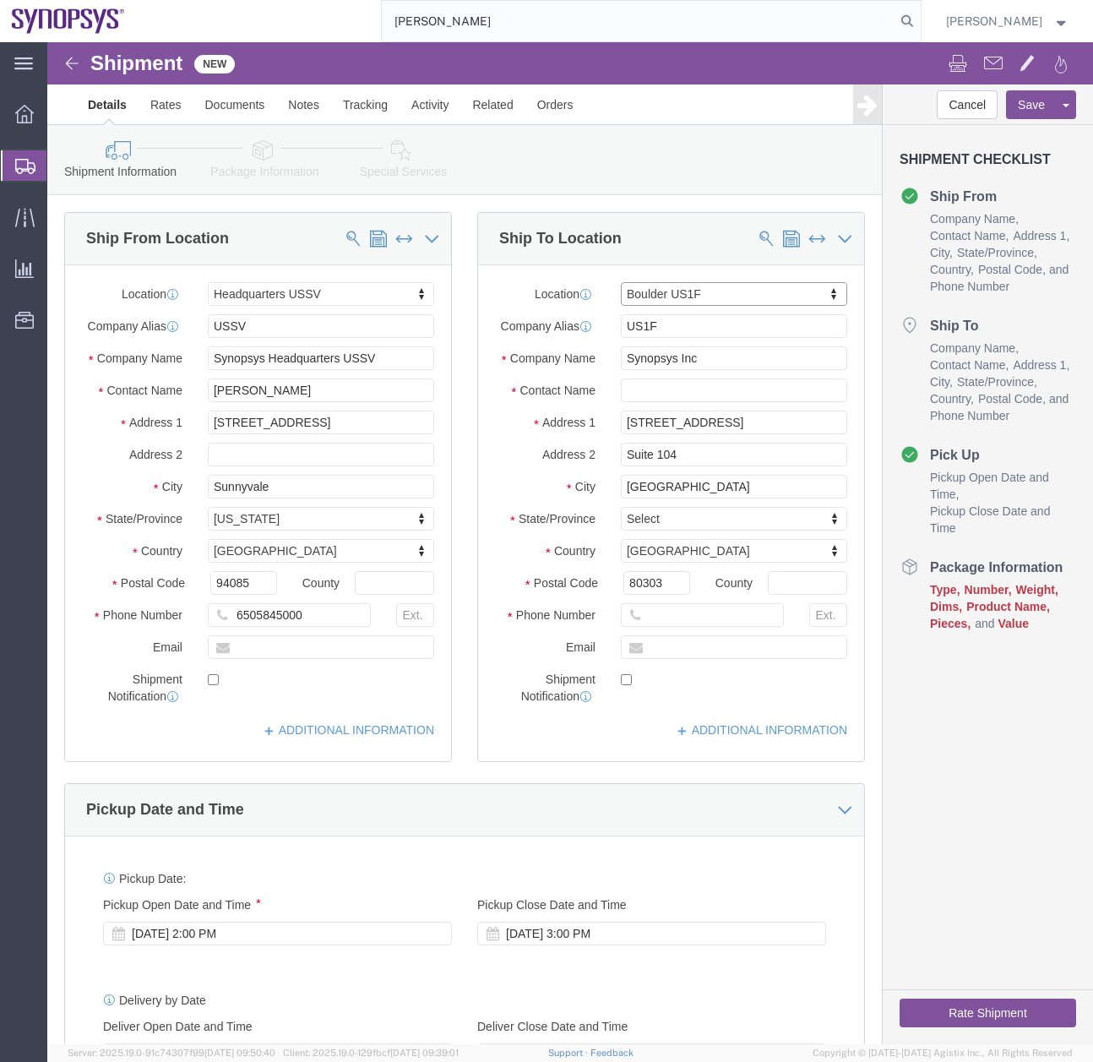
select select "CO"
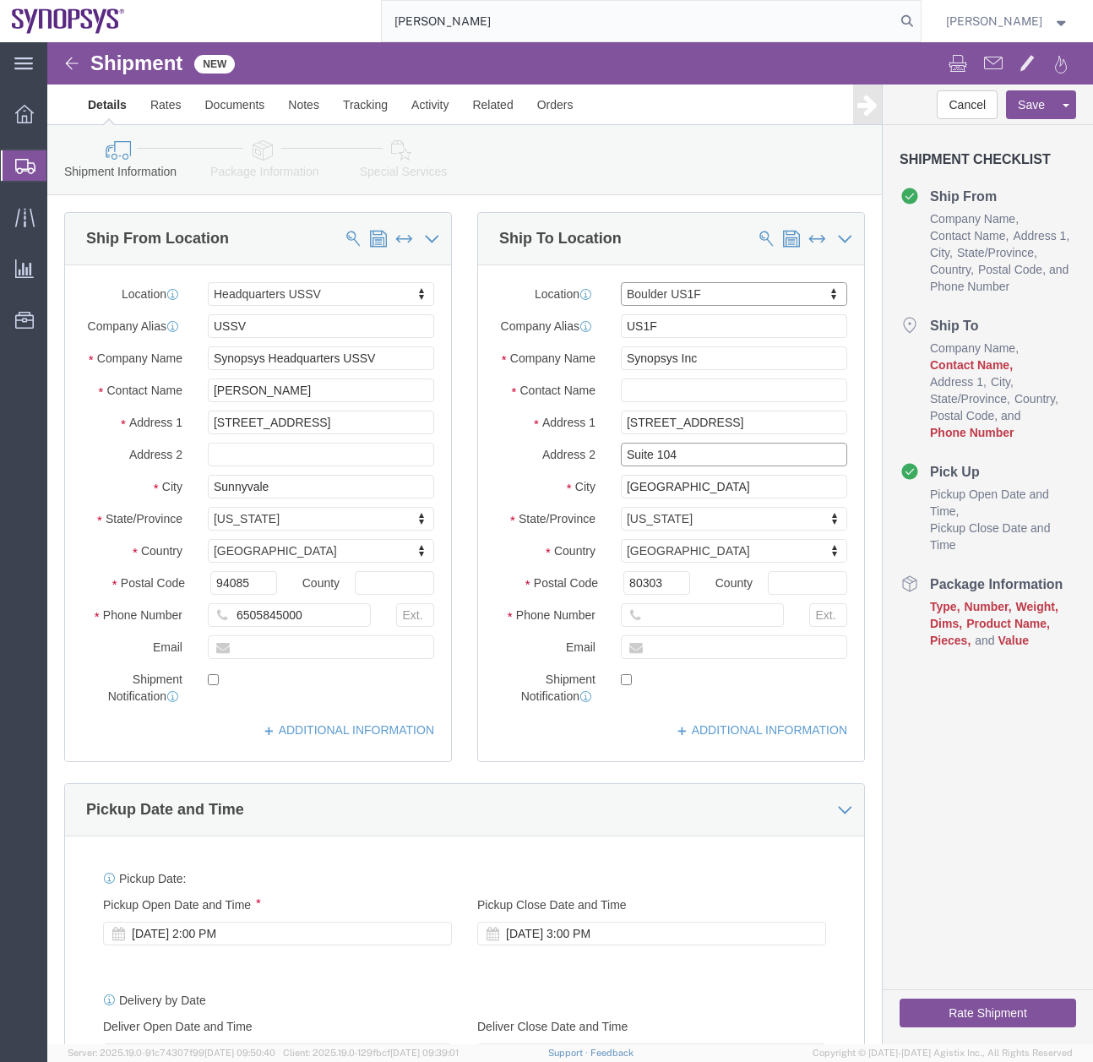
click input "Suite 104"
type input "Suite 303"
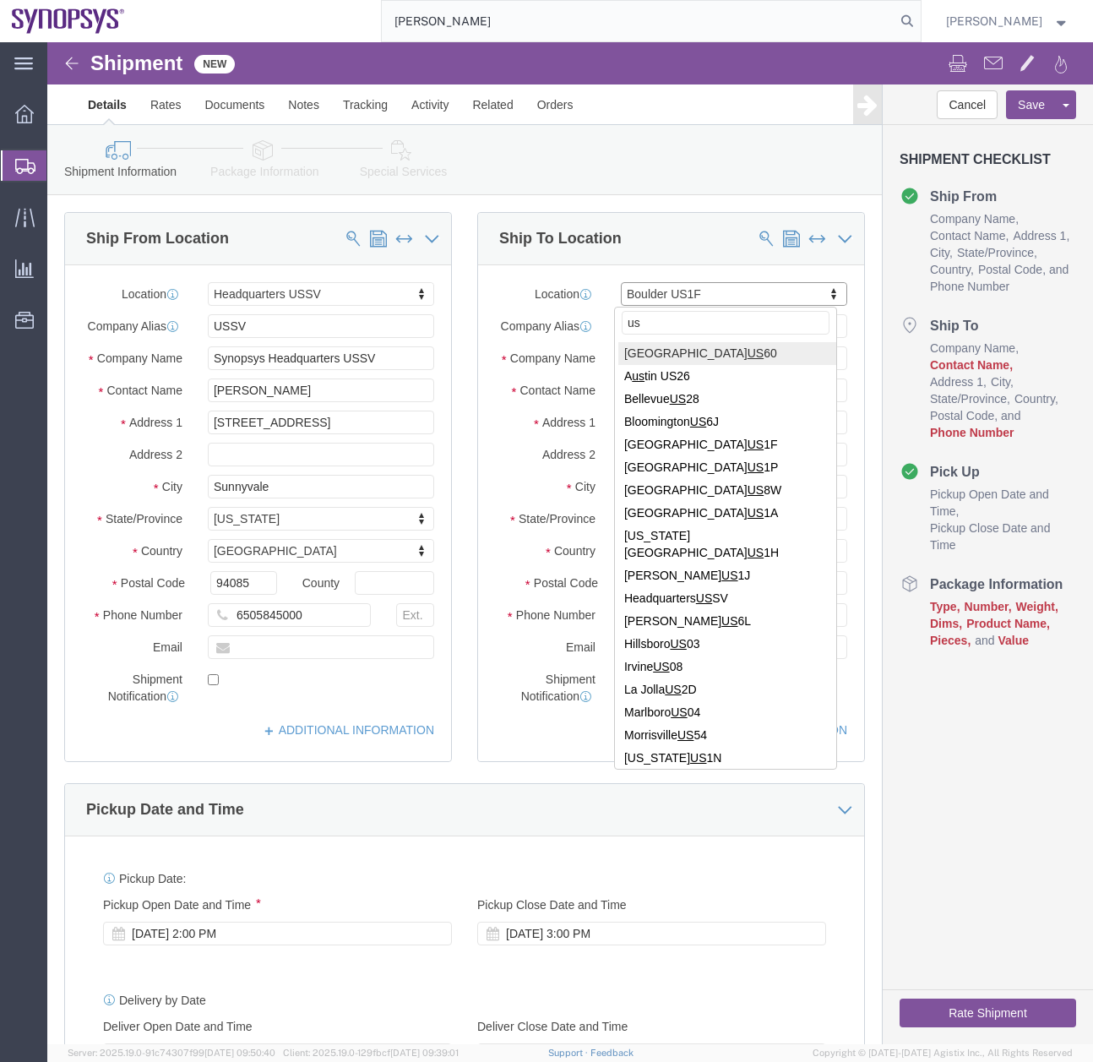
type input "u"
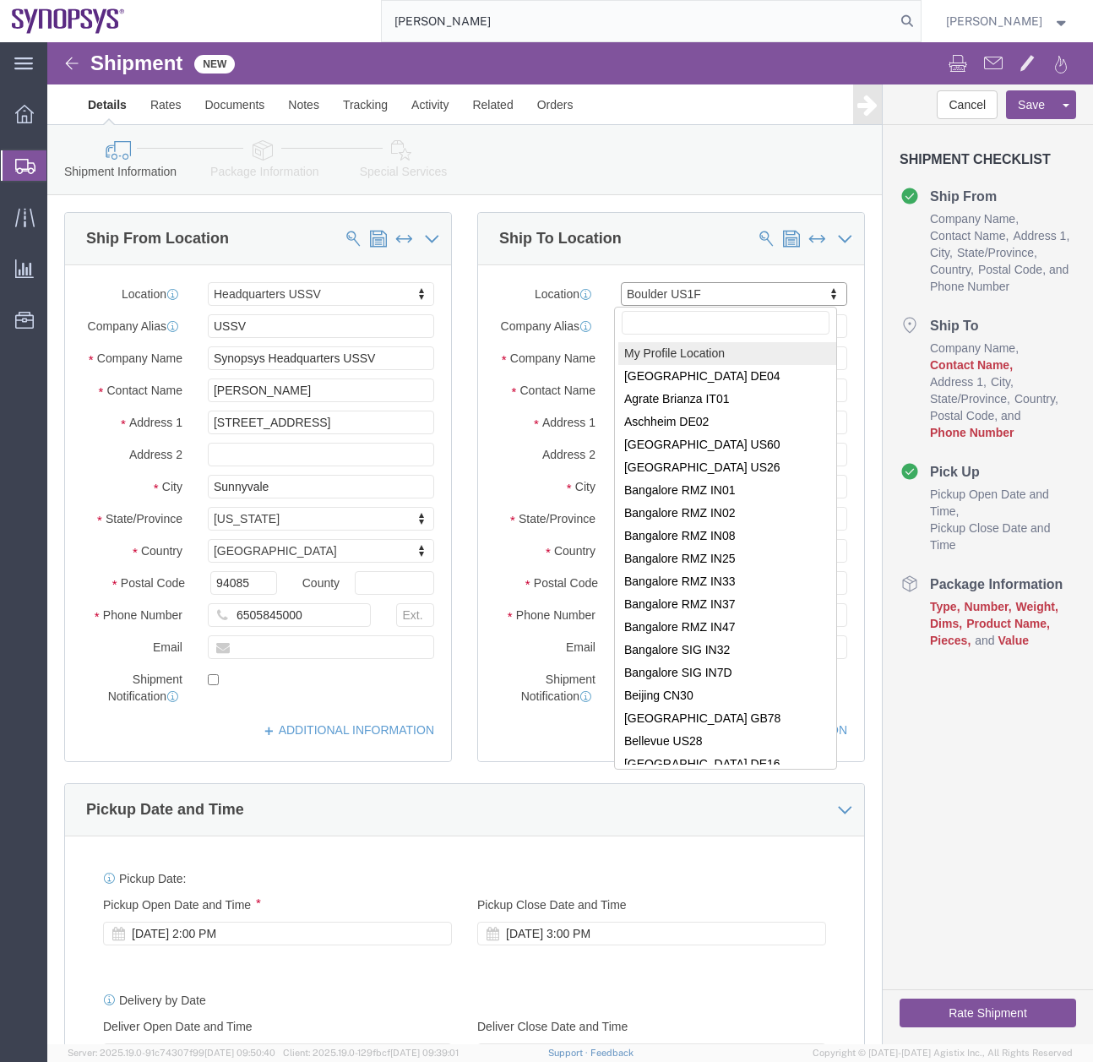
type input "I"
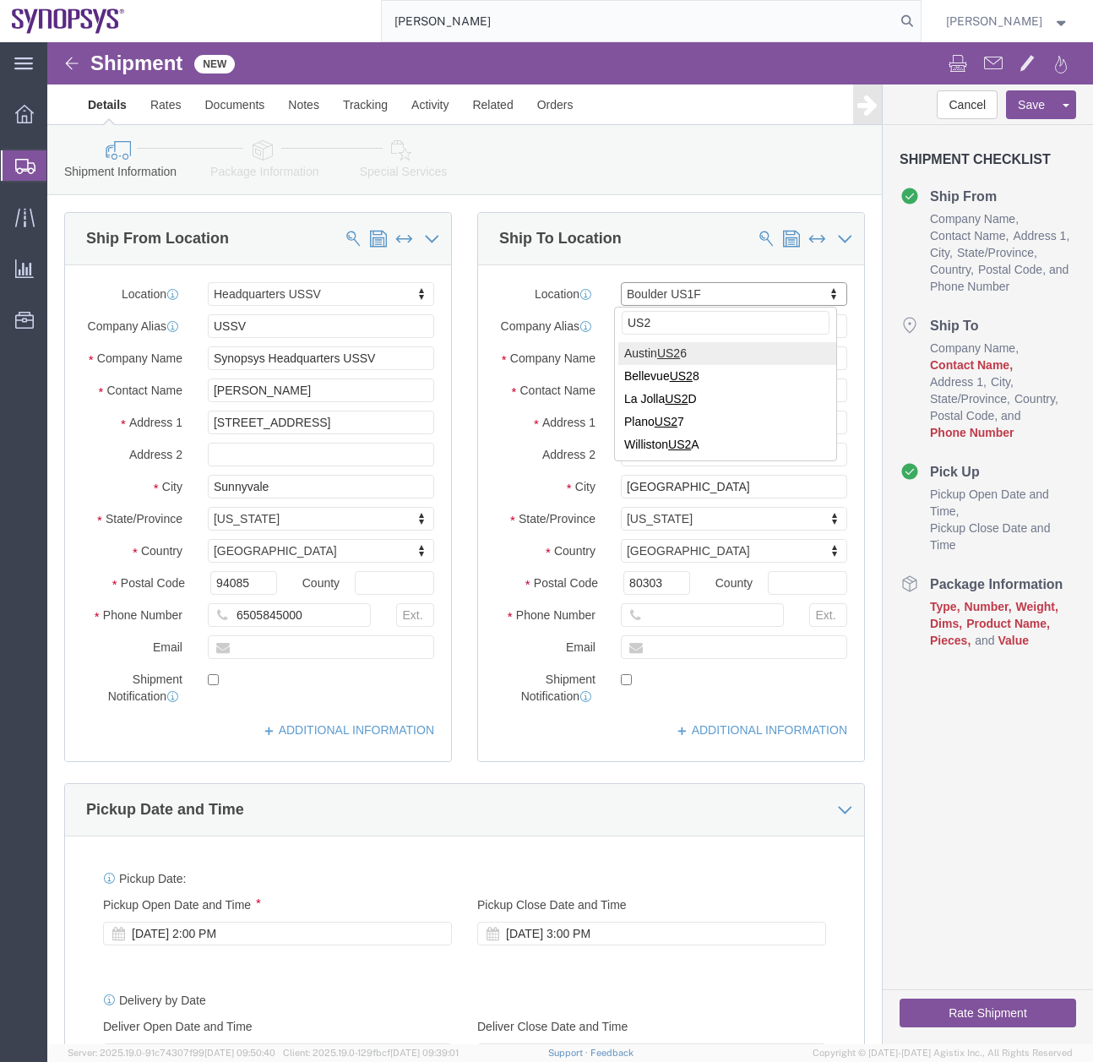
type input "US2F"
drag, startPoint x: 625, startPoint y: 283, endPoint x: 460, endPoint y: 324, distance: 169.8
click div "Location Boulder US1F My Profile Location Aachen DE04 Agrate Brianza IT01 Aschh…"
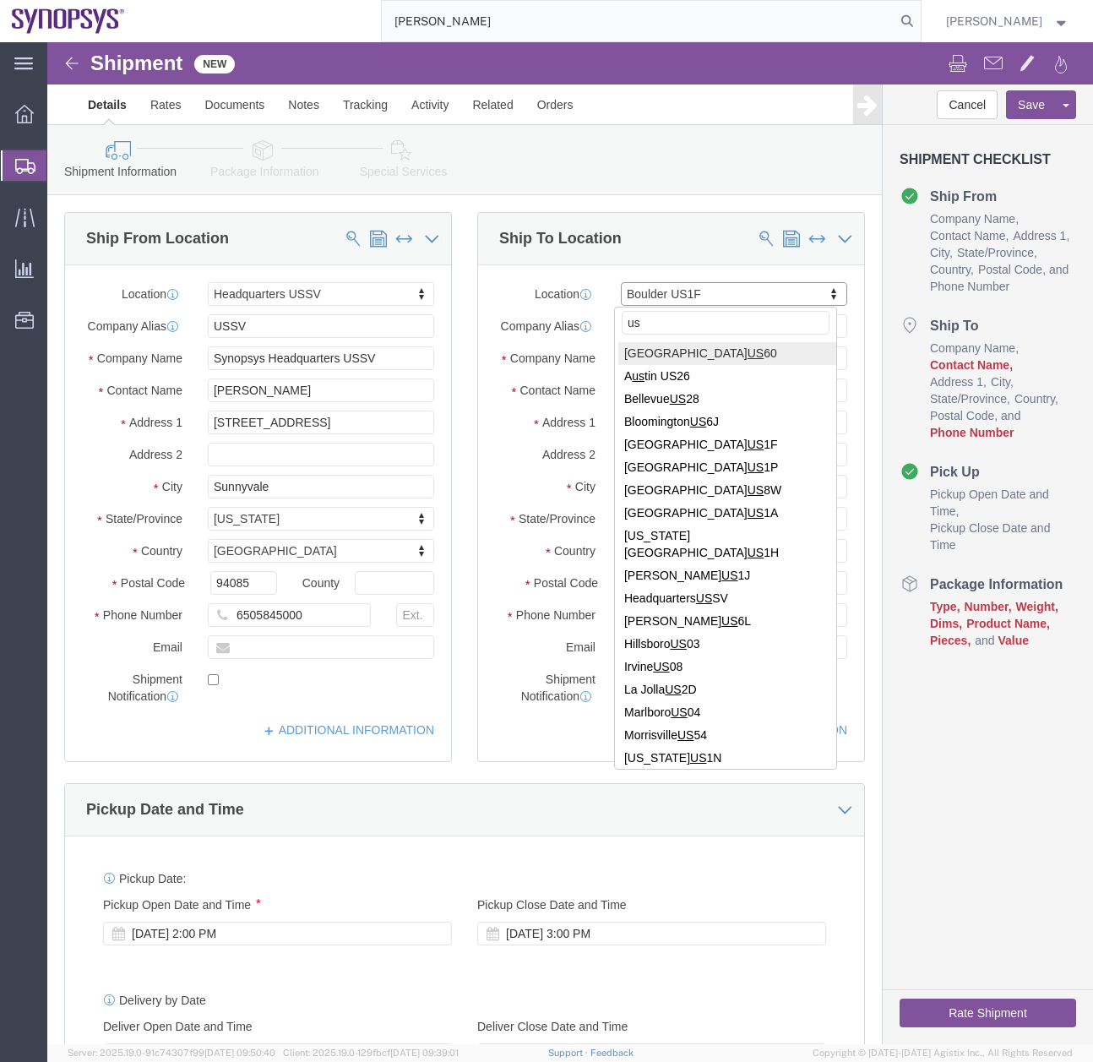
type input "u"
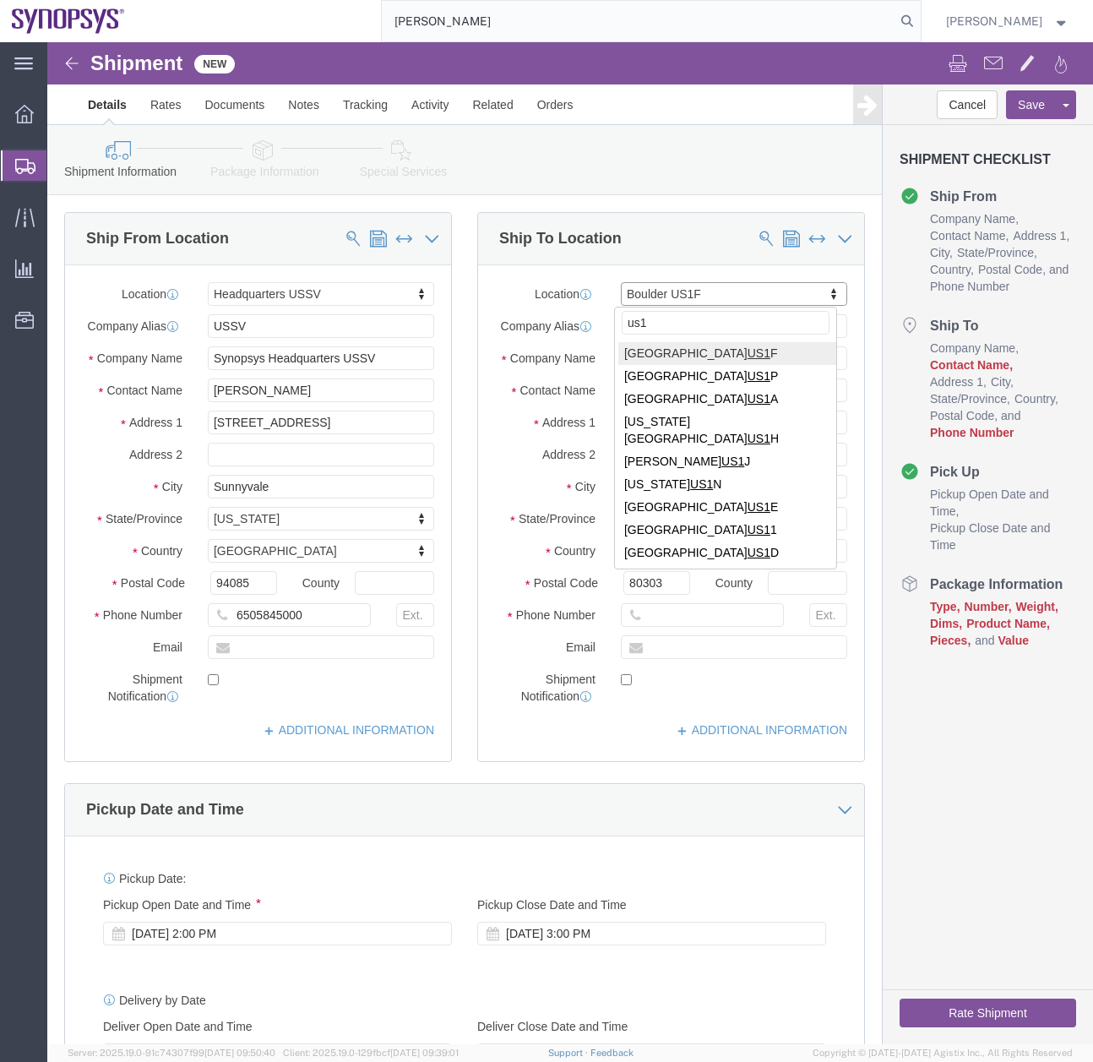
type input "us1"
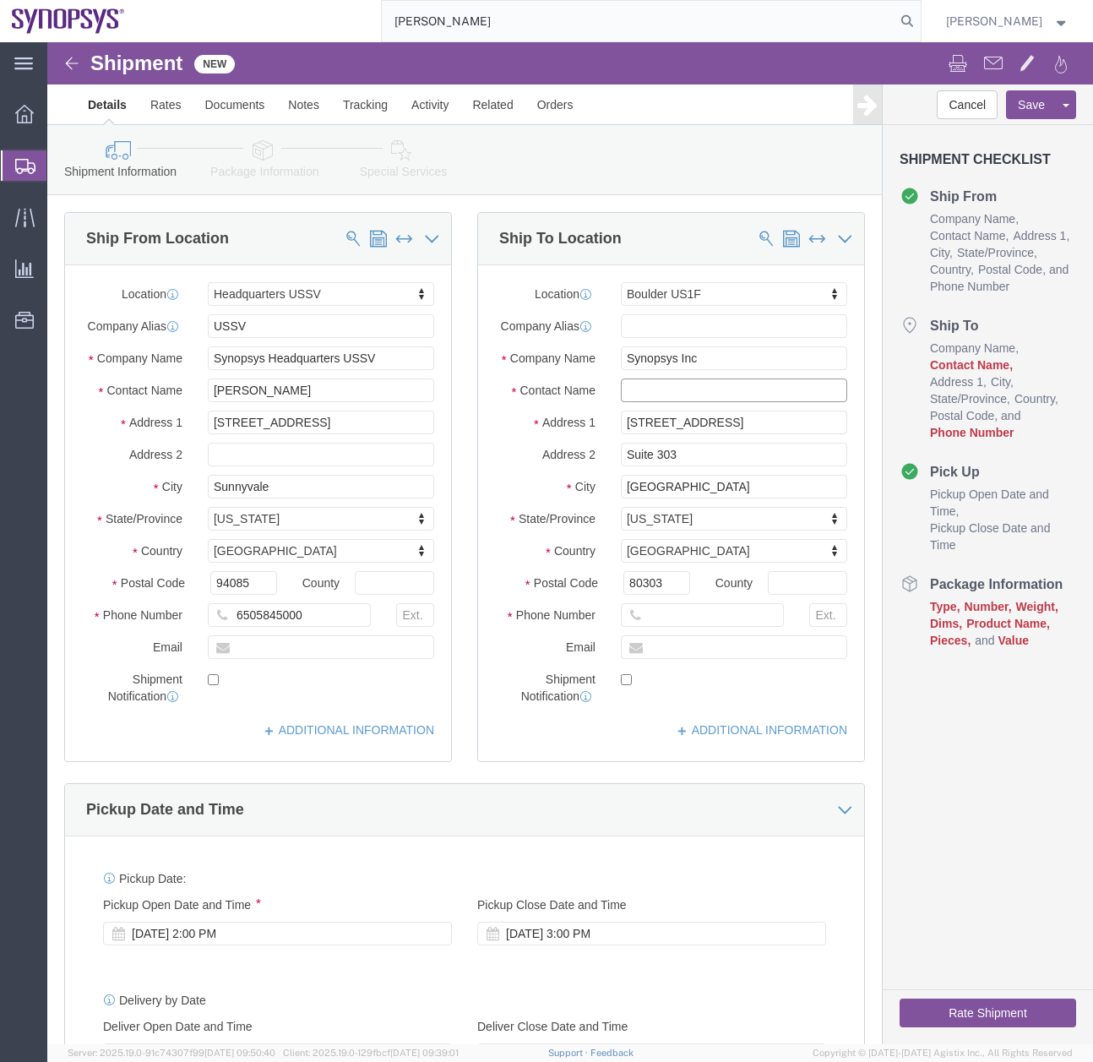
click input "text"
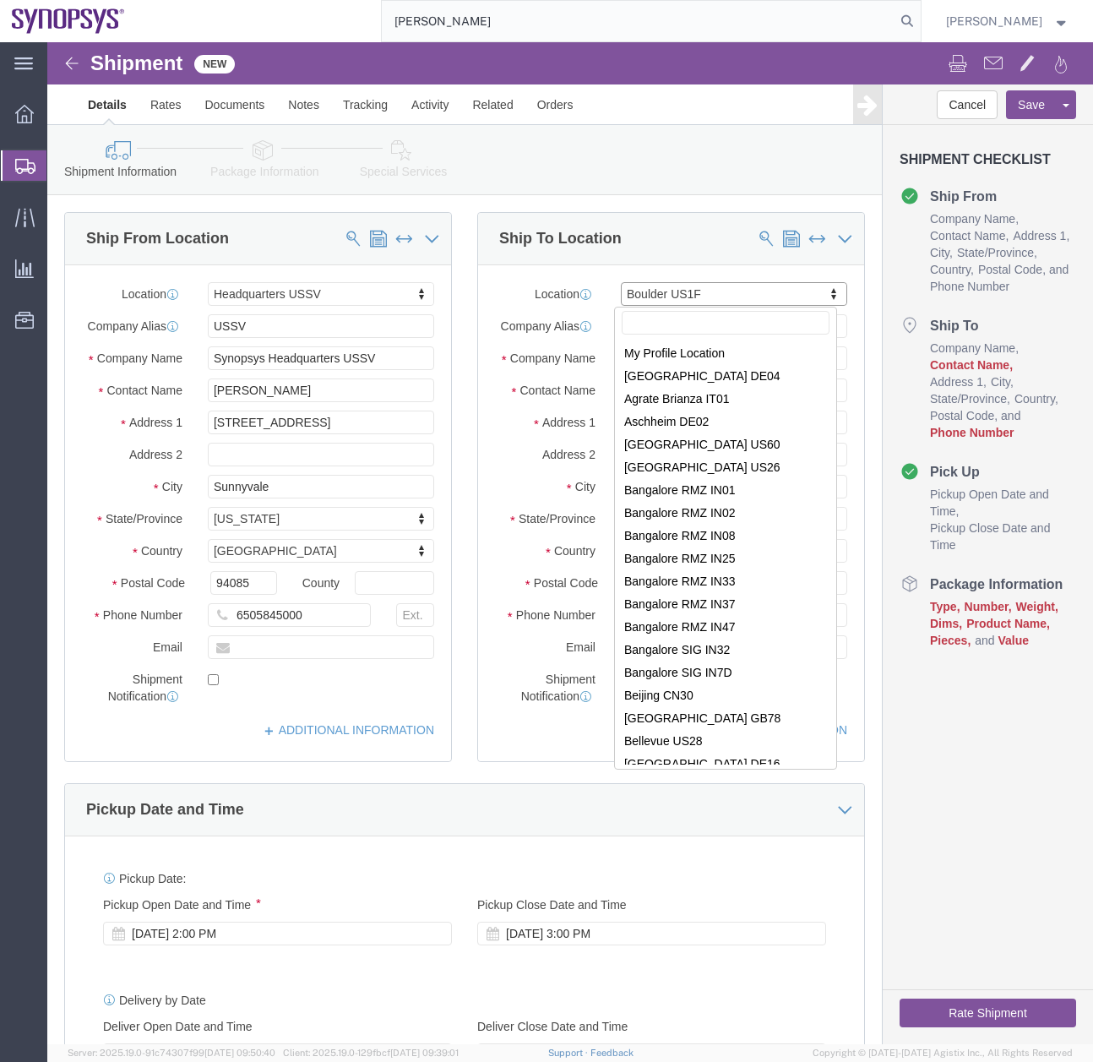
scroll to position [139, 0]
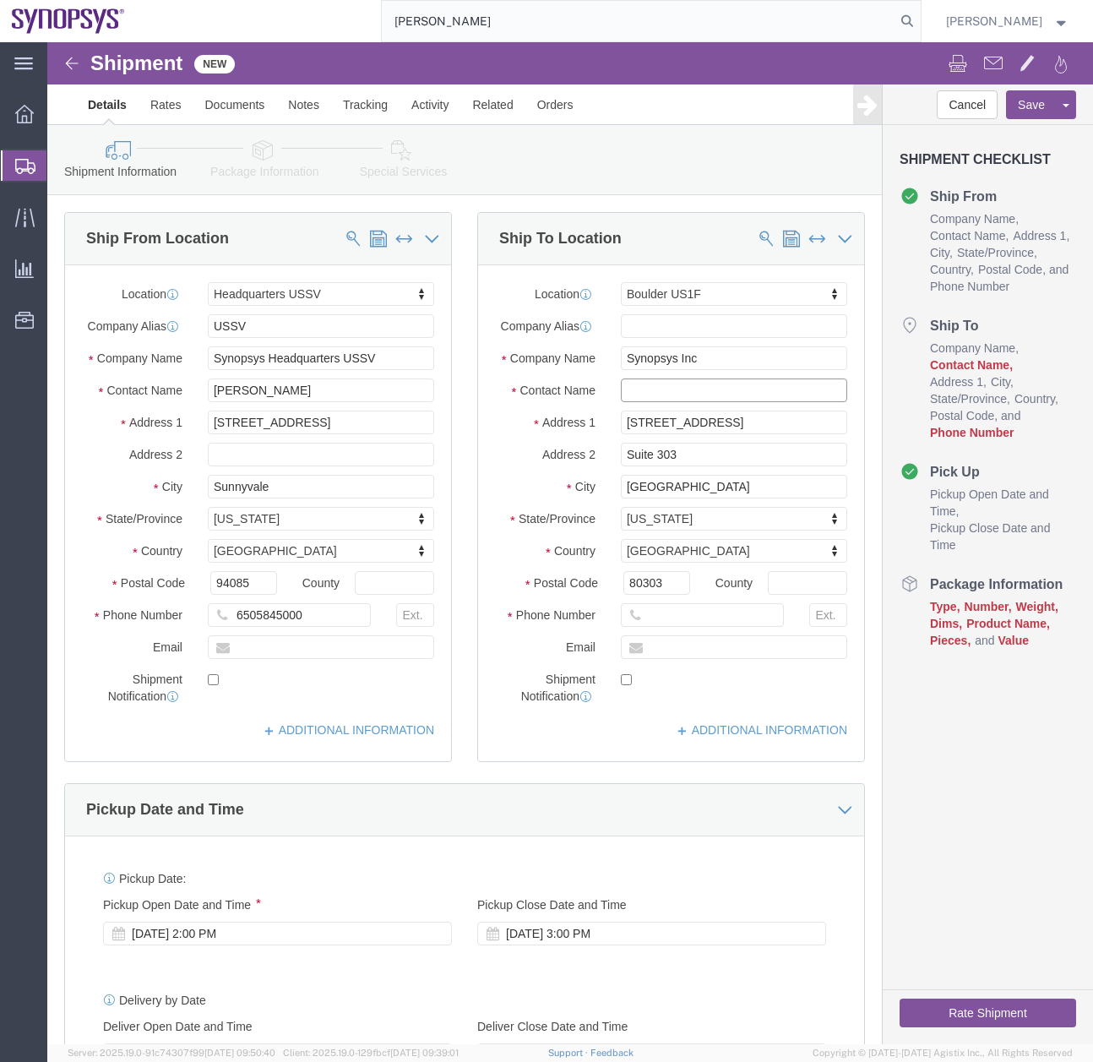
click input "text"
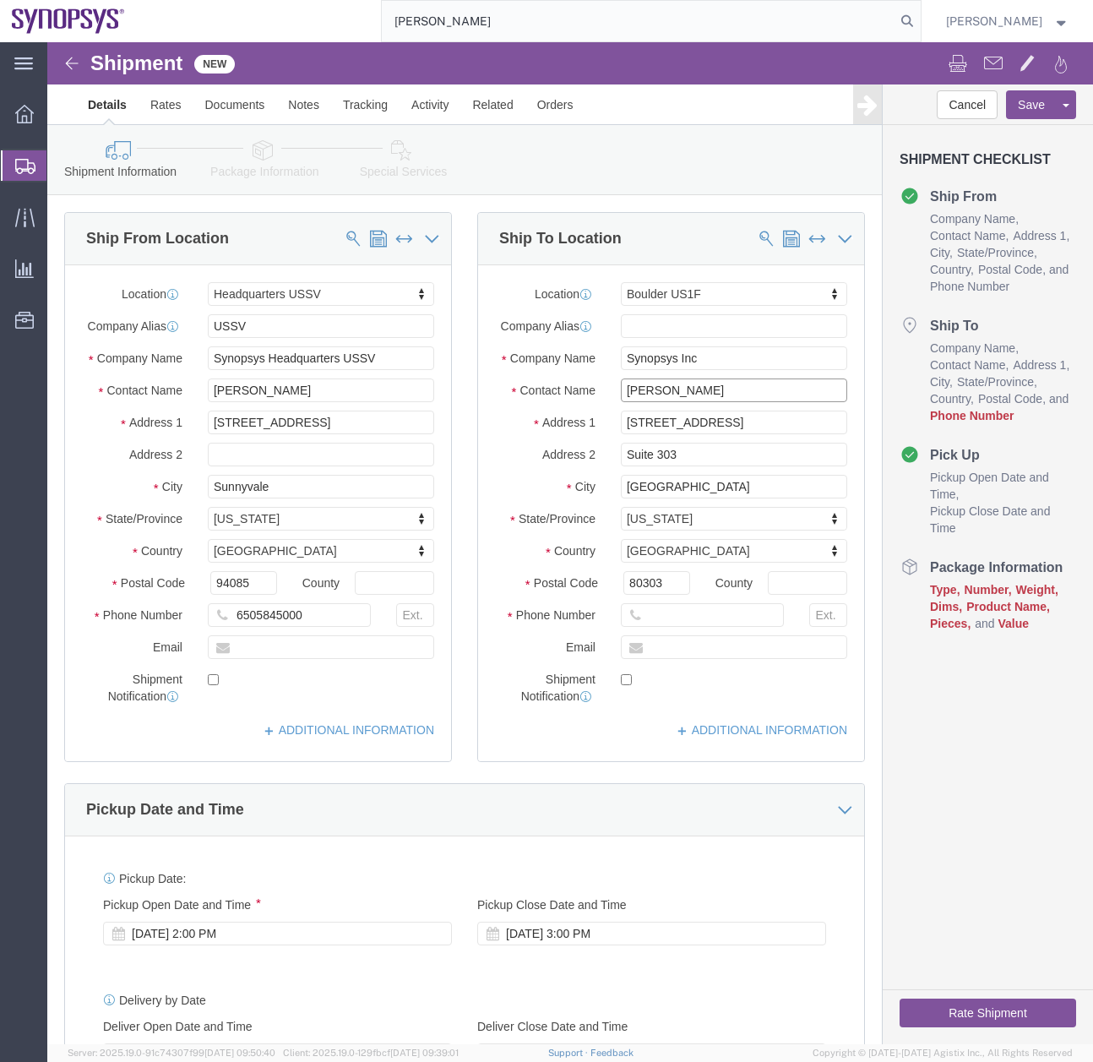
type input "Mital Vaghela"
click input "text"
type input "16505845000"
paste input "mitalv@synopsys.com"
type input "mitalv@synopsys.com"
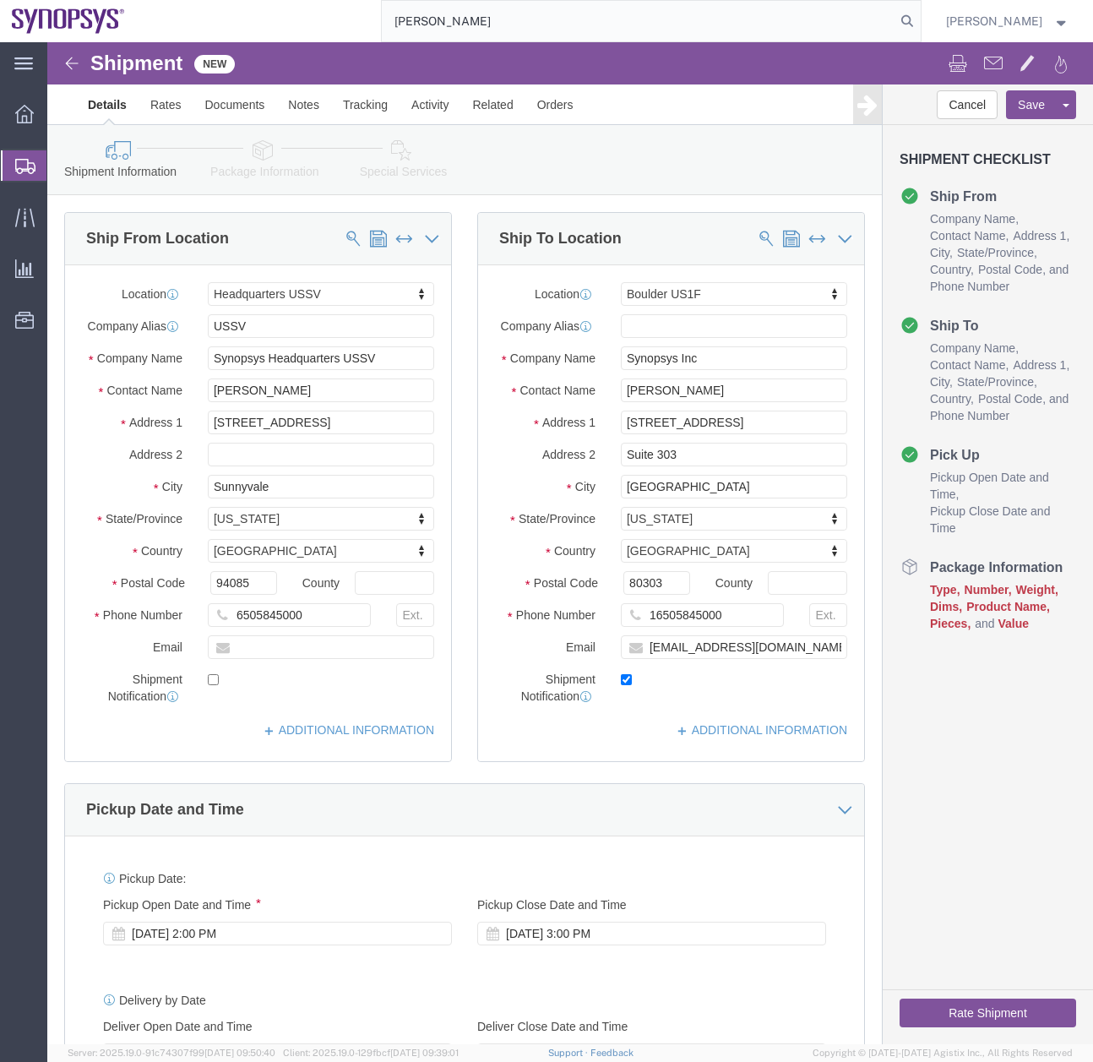
click label
click input "checkbox"
checkbox input "true"
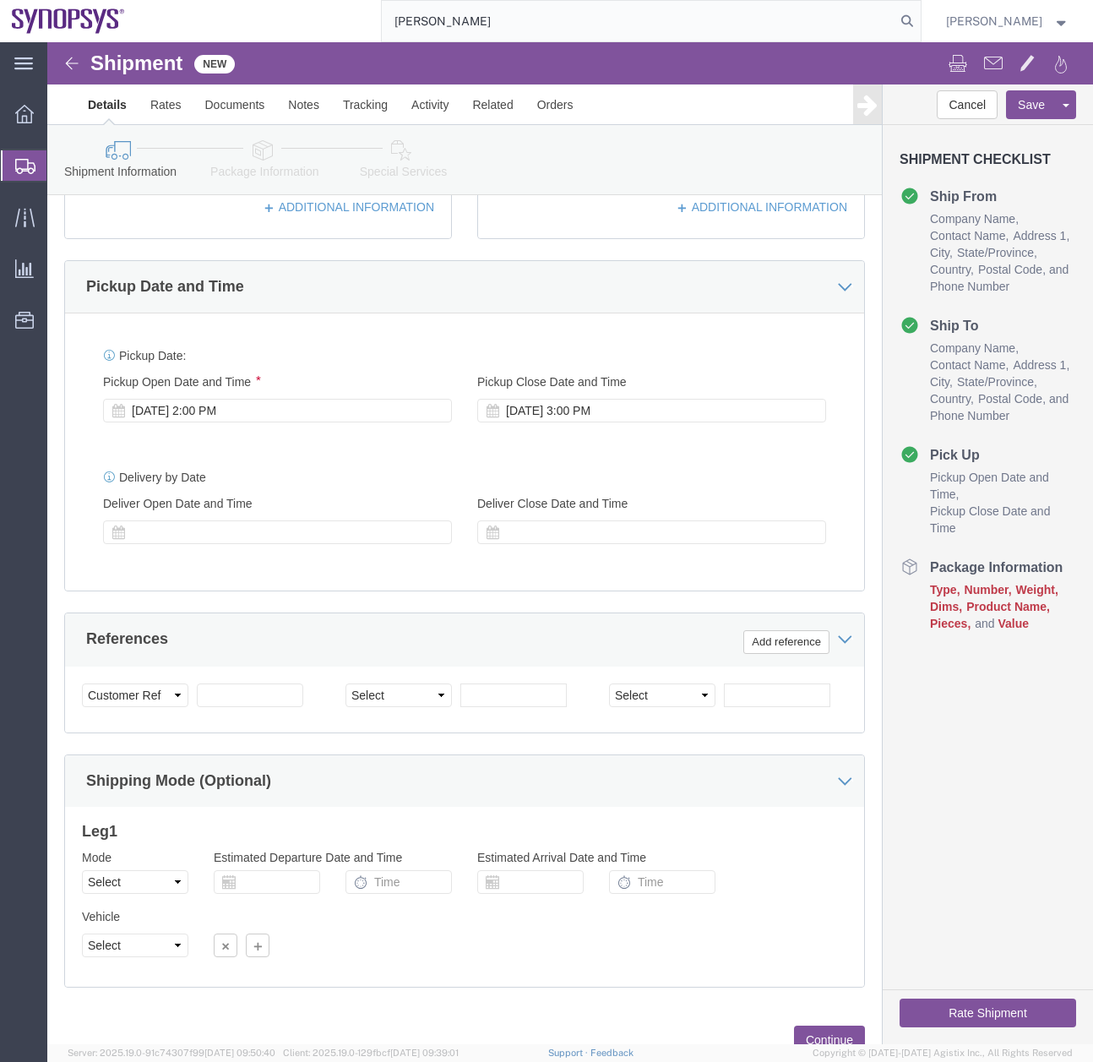
scroll to position [525, 0]
click div "Sep 16 2025 2:00 PM"
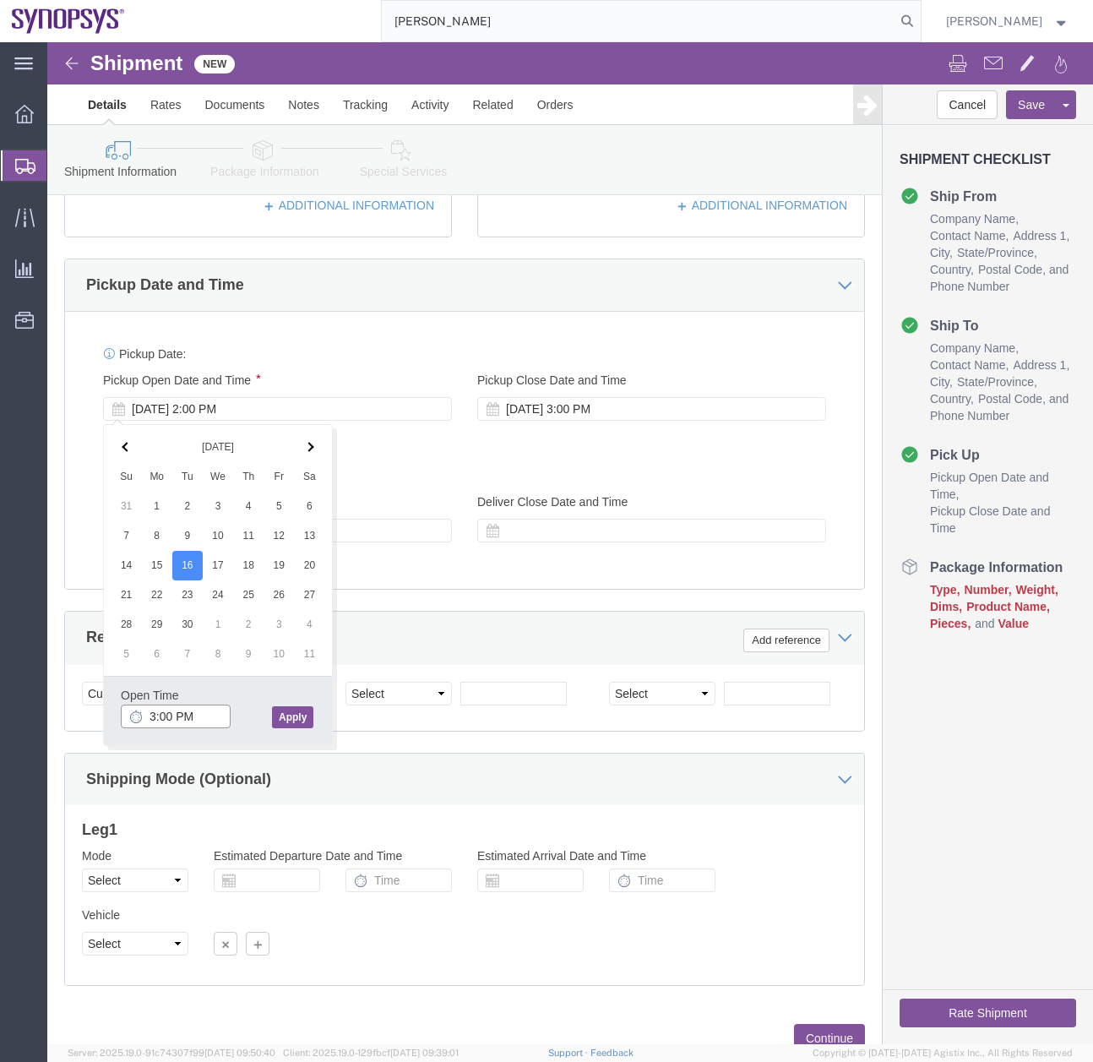
type input "3:00 PM"
click button "Apply"
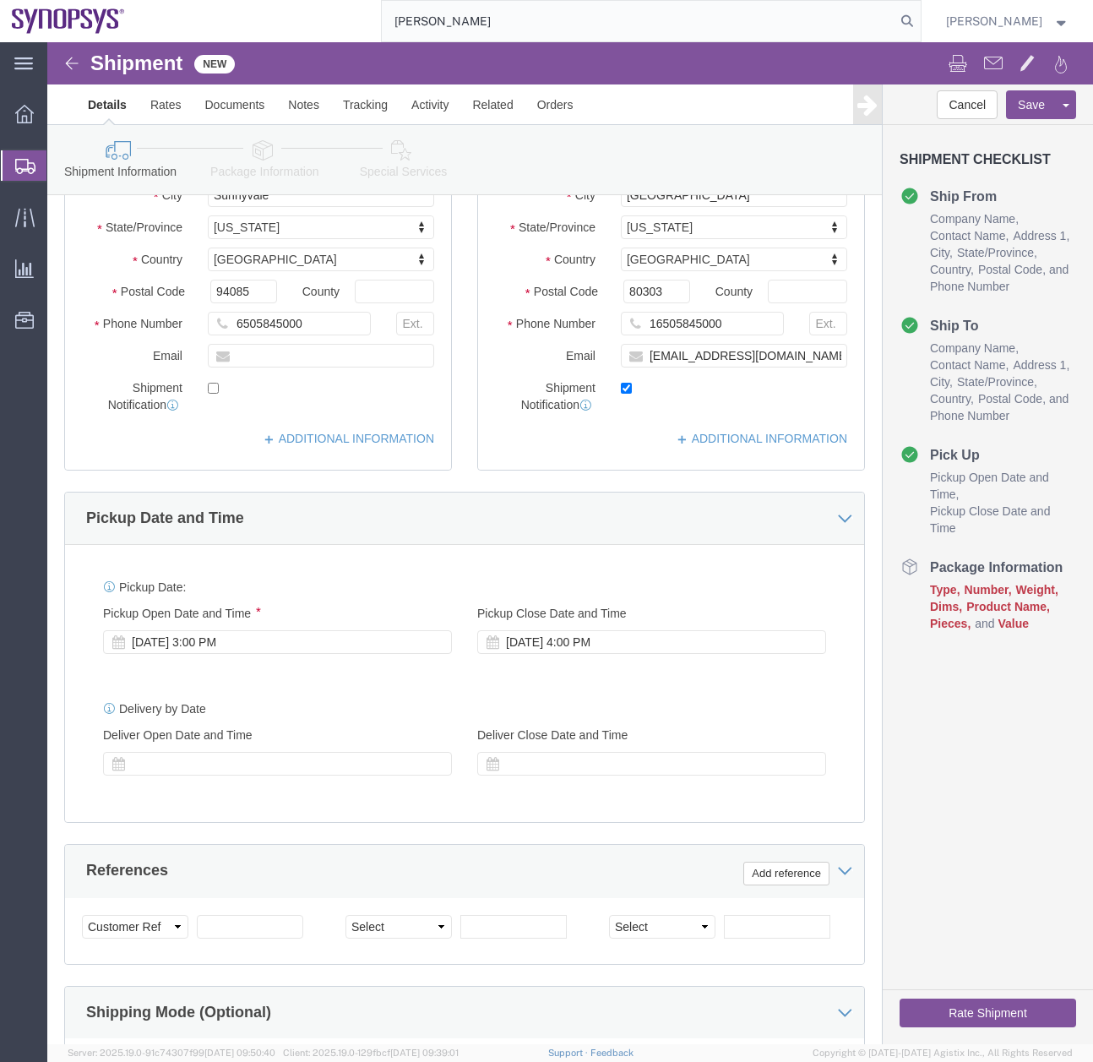
scroll to position [0, 0]
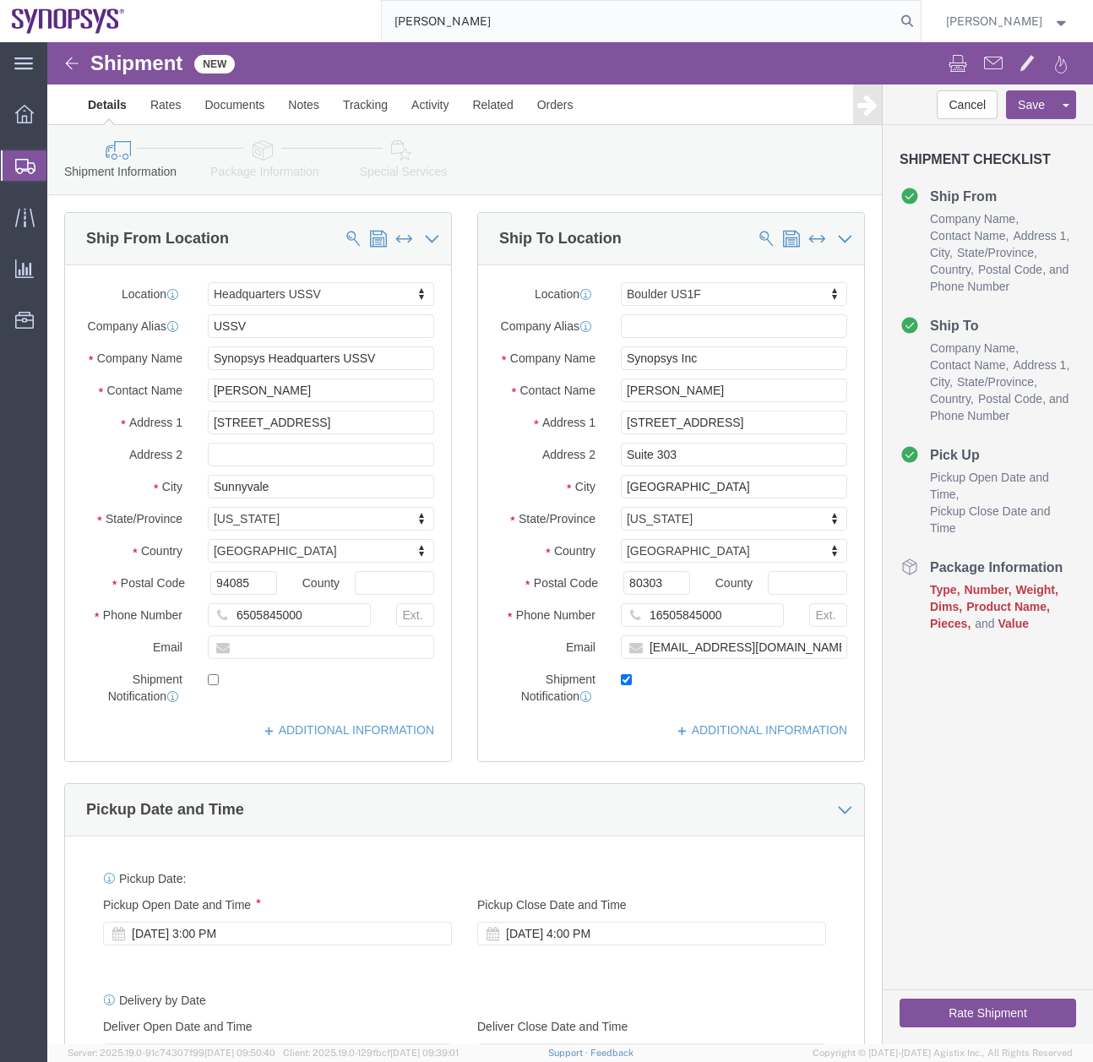
click icon
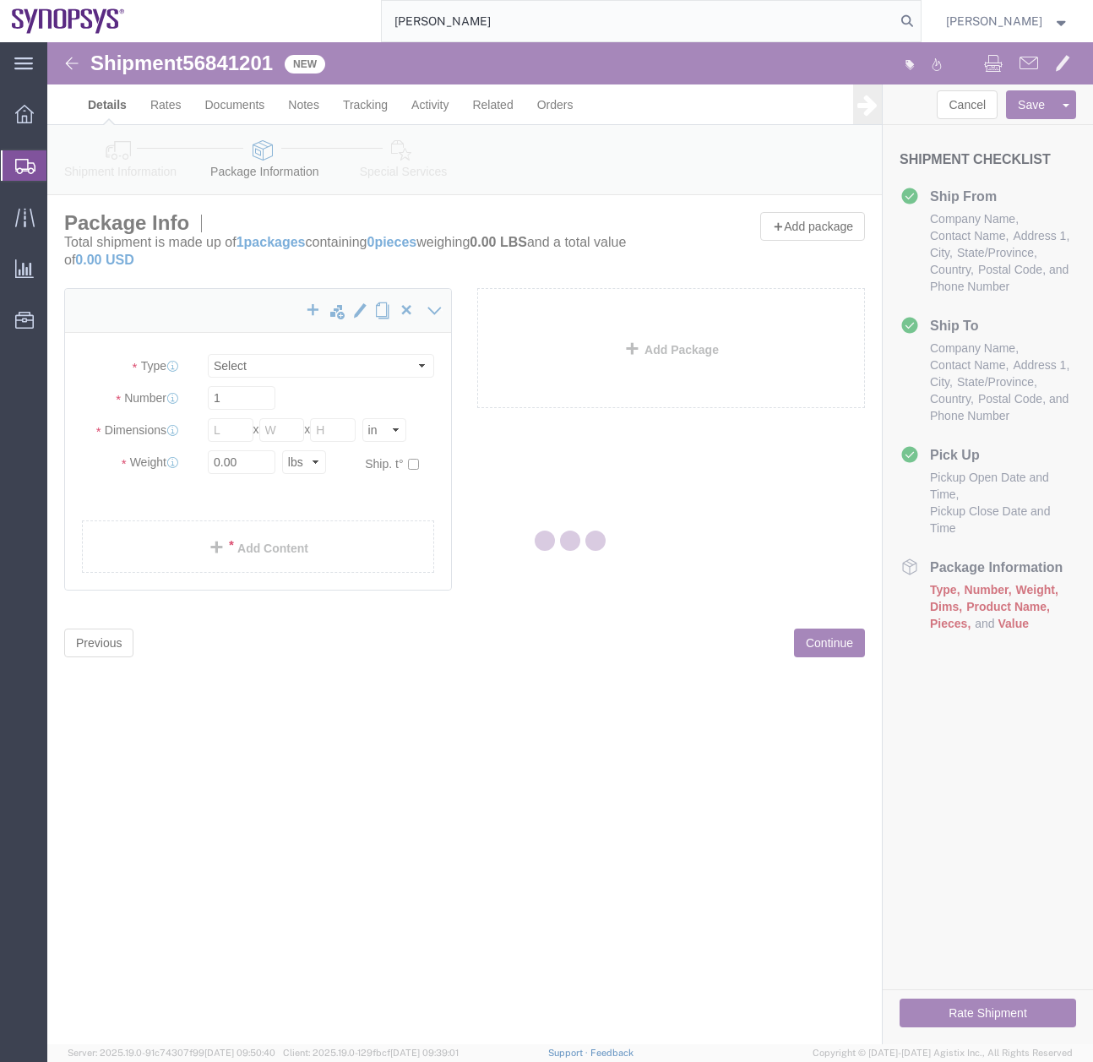
select select "CBOX"
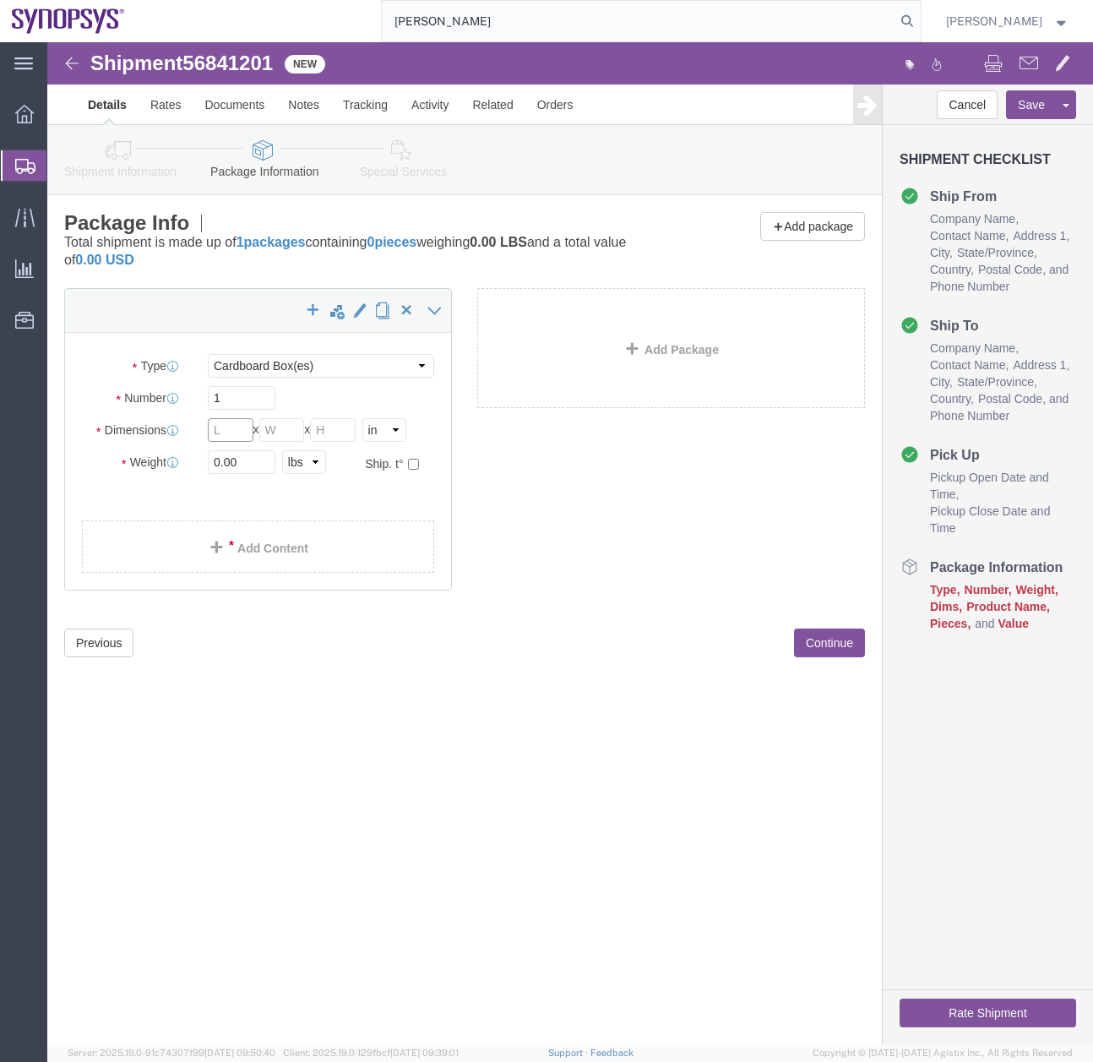
click input "text"
type input "17"
type input "13"
drag, startPoint x: 221, startPoint y: 421, endPoint x: 56, endPoint y: 468, distance: 172.2
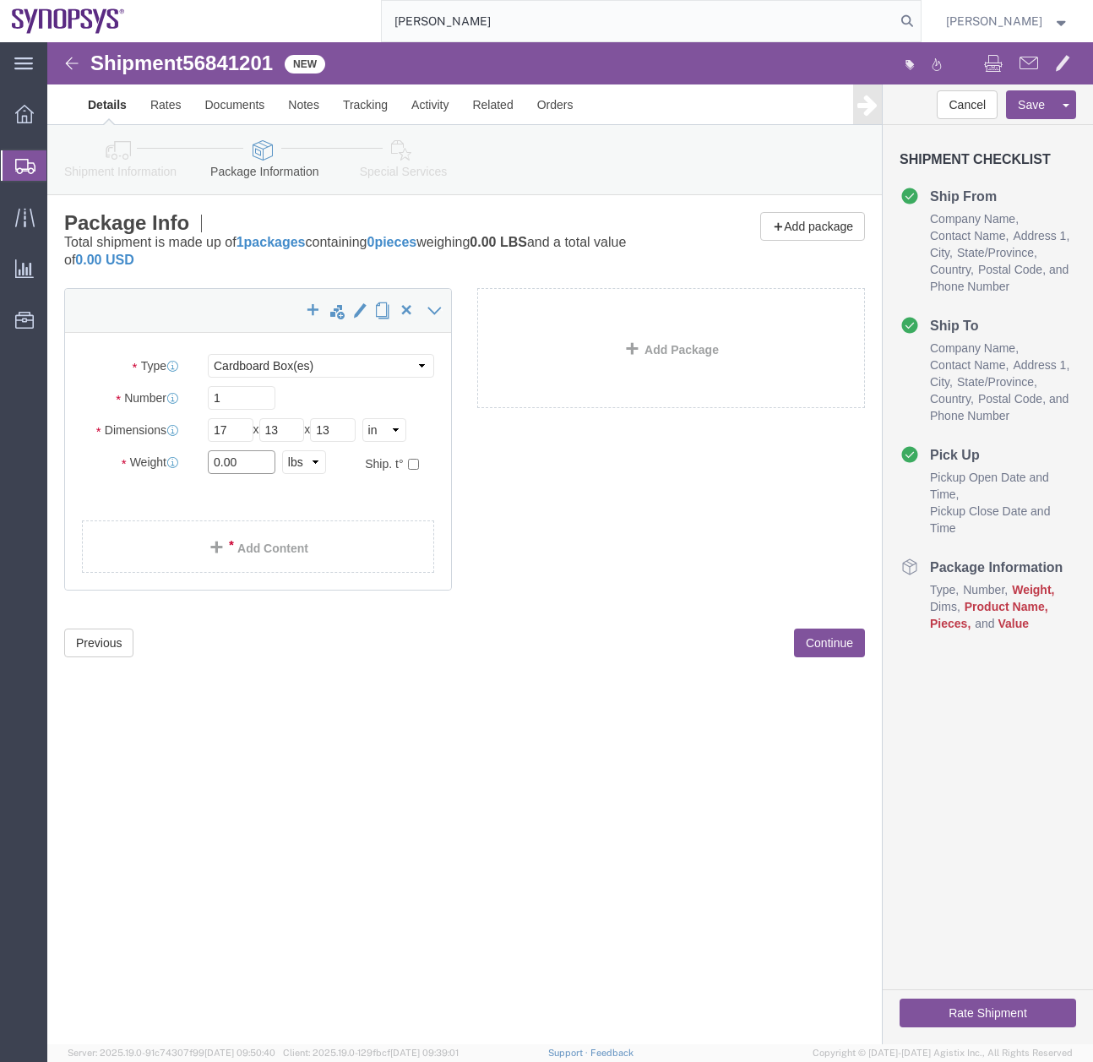
click div "Package Type Select Bale(s) Basket(s) Bolt(s) Bottle(s) Buckets Bulk Bundle(s) …"
click input "0.00"
drag, startPoint x: 198, startPoint y: 419, endPoint x: 127, endPoint y: 439, distance: 73.8
click div "Weight 0.00 Select kgs lbs Ship. t°"
type input "7"
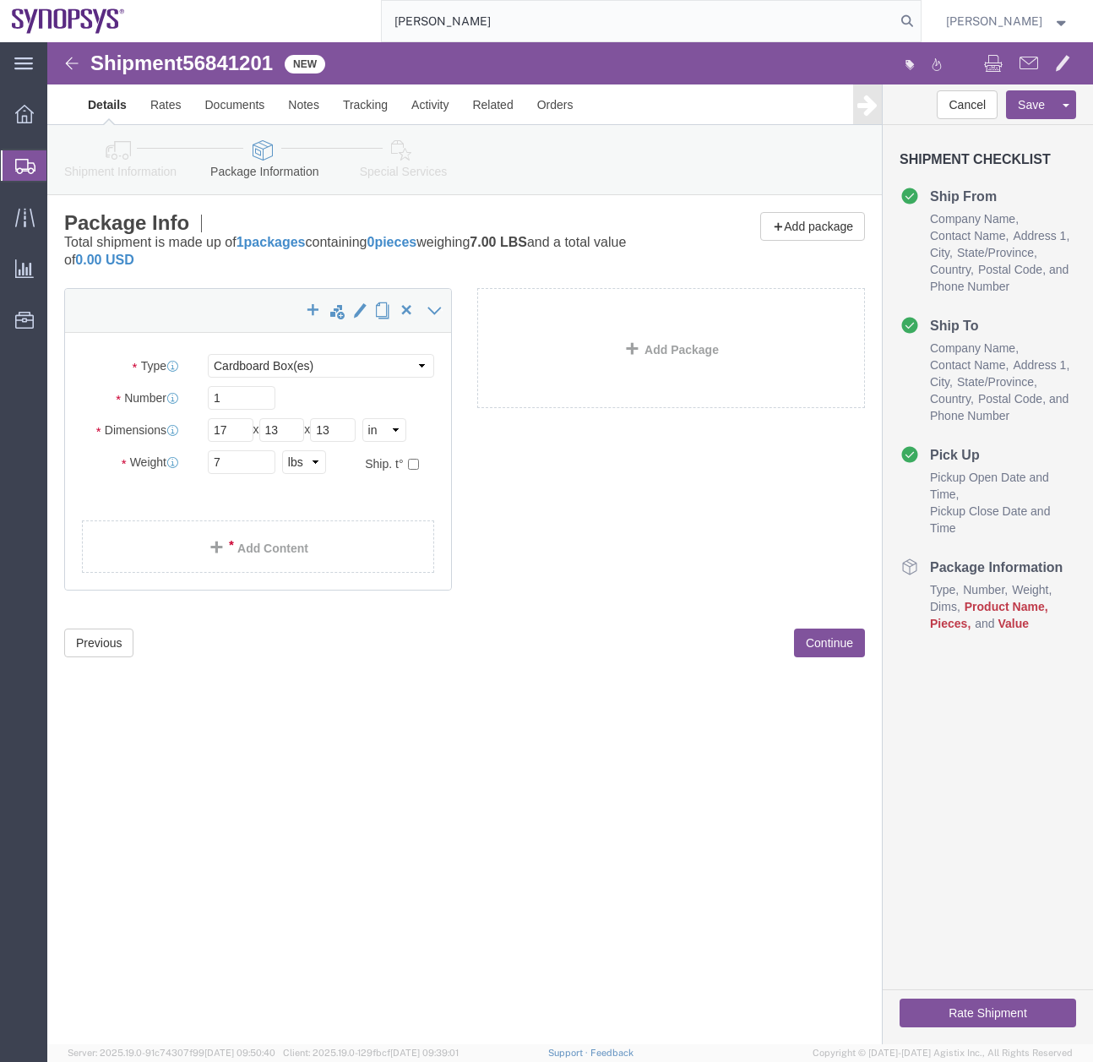
click div "Shipment 56841201 New Details Rates Documents Notes Tracking Activity Related O…"
click link "Add Content"
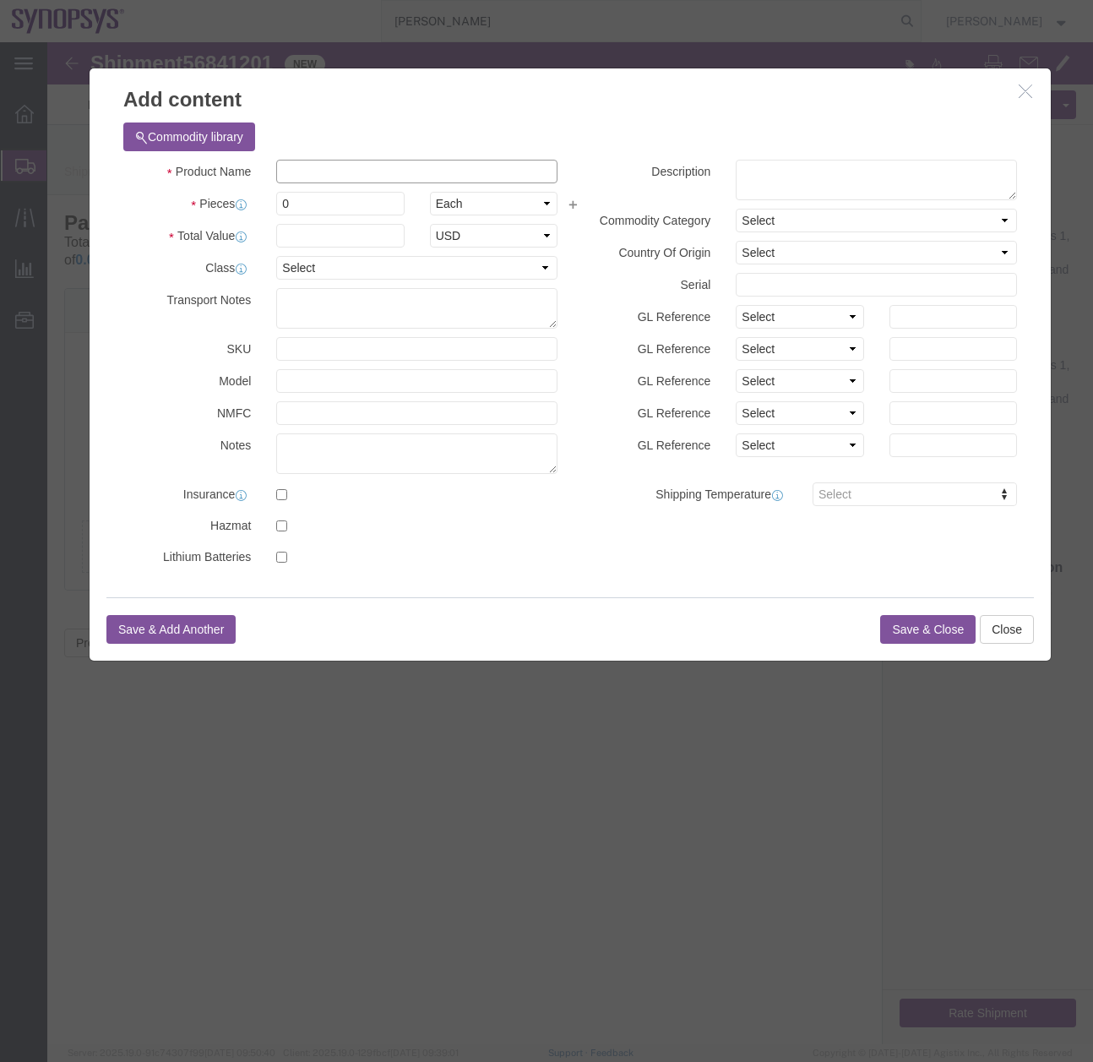
click input "text"
click input "un"
drag, startPoint x: 398, startPoint y: 127, endPoint x: 172, endPoint y: 150, distance: 226.8
click div "Product Name uncaged swivel laptop stand un Pieces 0 Select Bag Barrels 100Boar…"
type input "uncaged swivel laptop stand"
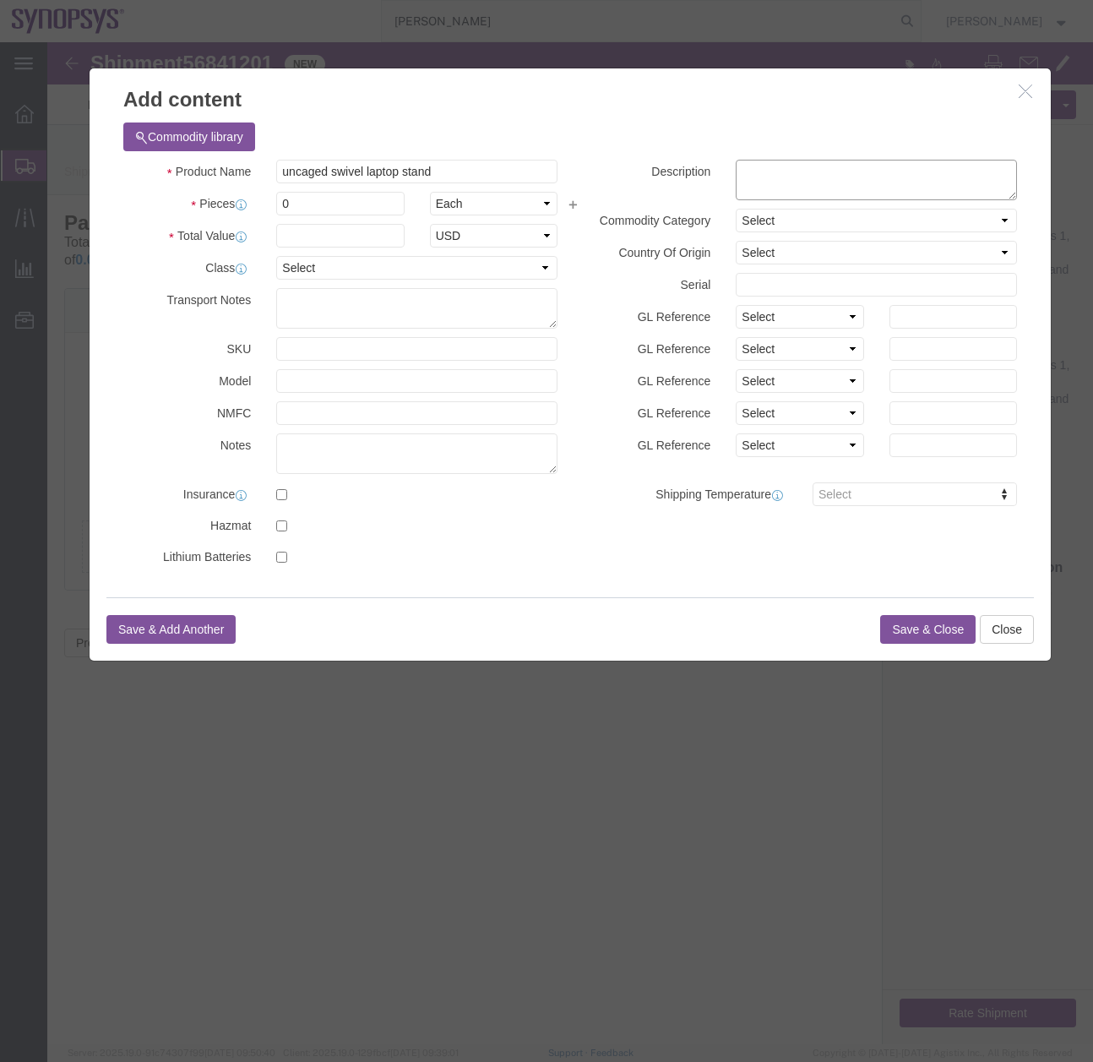
click textarea
paste textarea "uncaged swivel laptop stand"
type textarea "uncaged swivel laptop stand"
click input "0"
drag, startPoint x: 202, startPoint y: 172, endPoint x: 129, endPoint y: 186, distance: 73.9
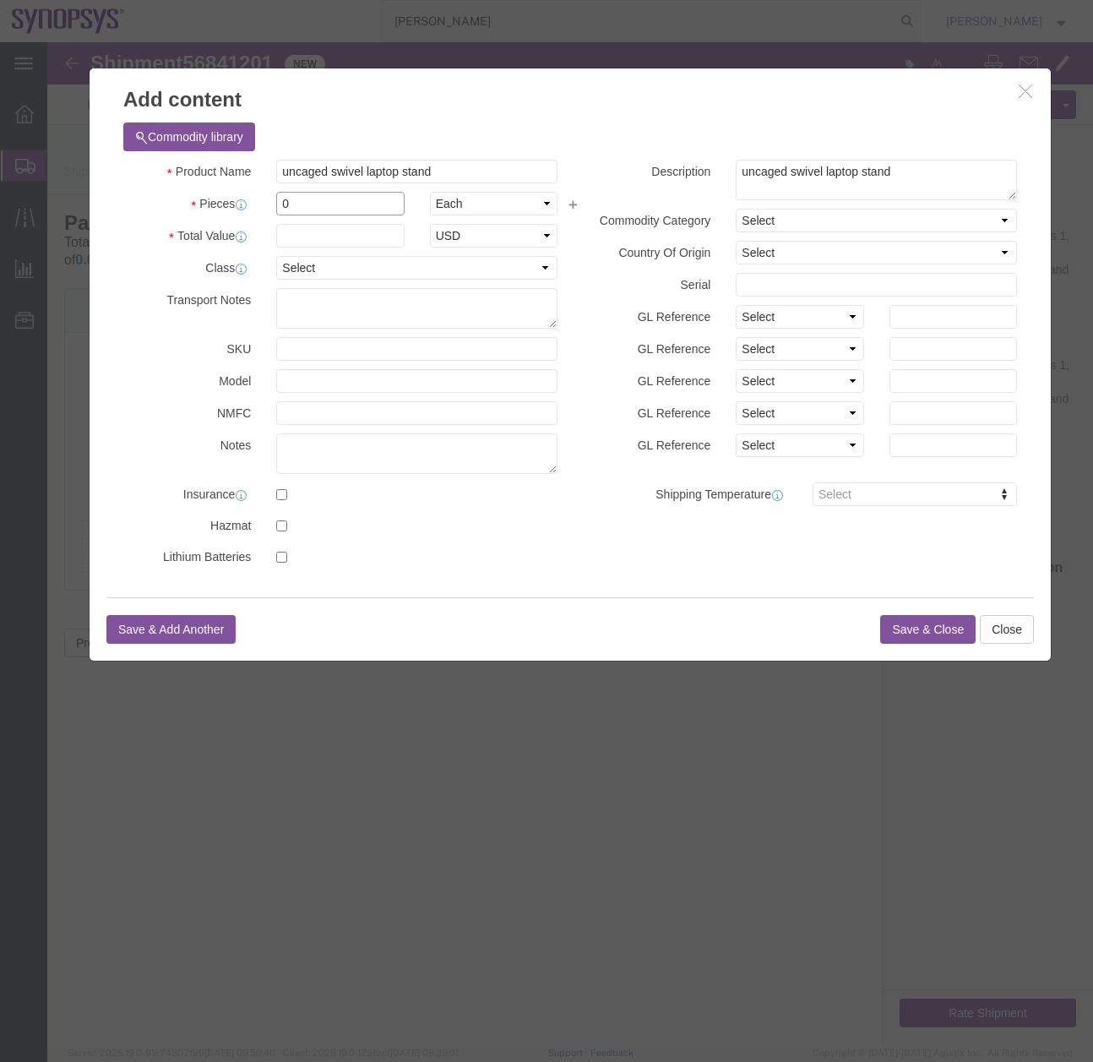
click div "Product Name uncaged swivel laptop stand un Pieces 0 Select Bag Barrels 100Boar…"
type input "1"
click input "text"
type input "24.99"
click button "Save & Add Another"
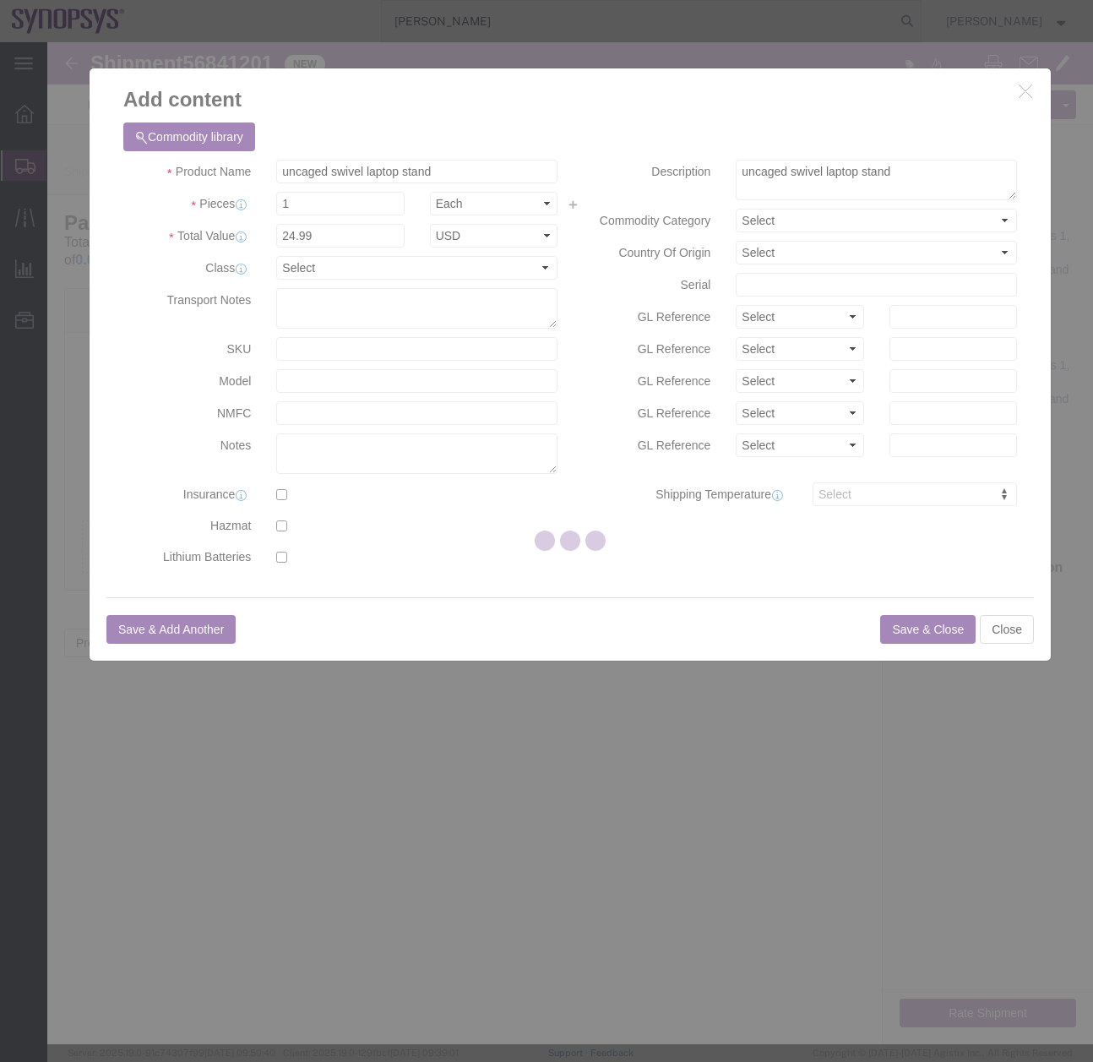
select select "EA"
select select "USD"
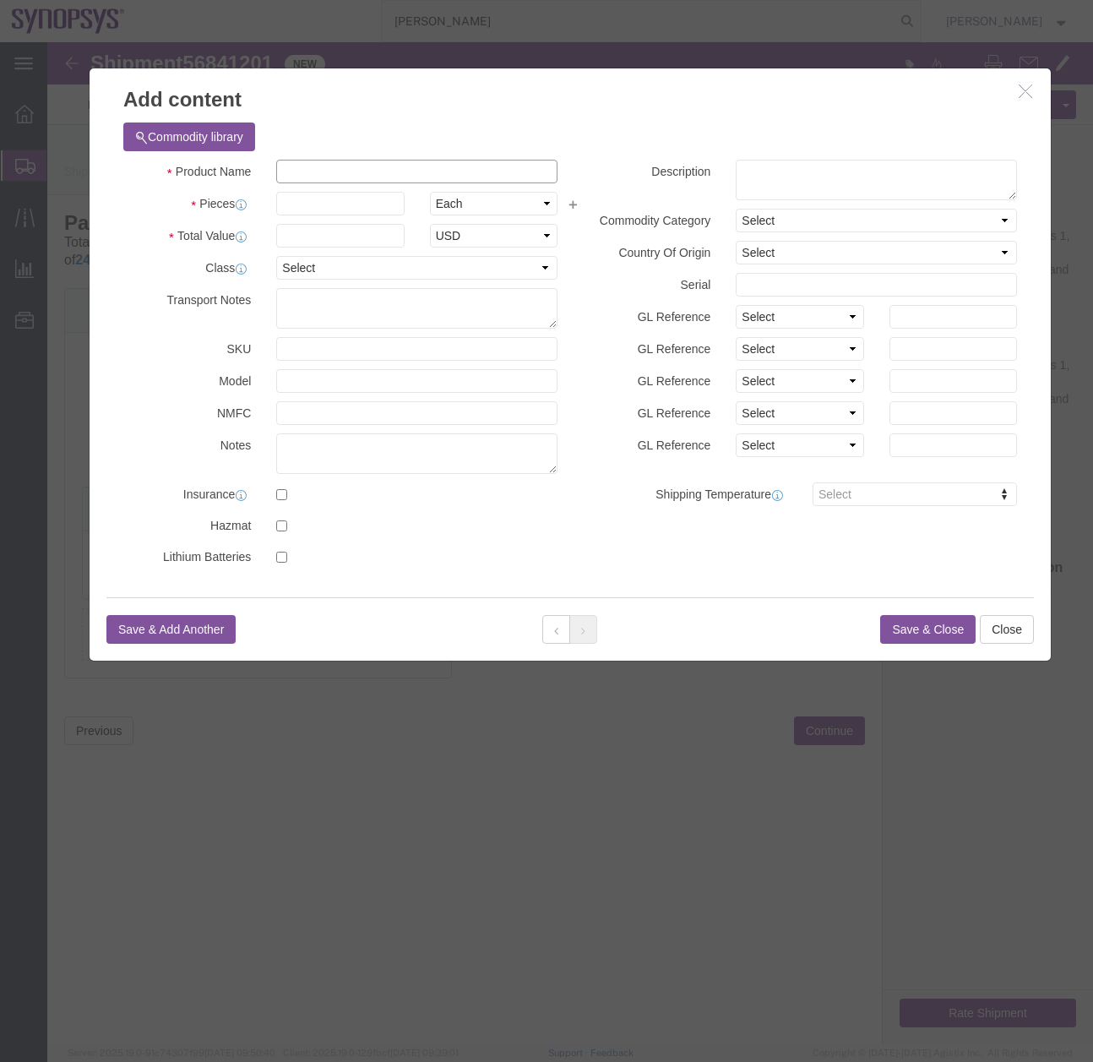
click input "text"
click input "logitech M240 silent Bluetooth"
drag, startPoint x: 432, startPoint y: 125, endPoint x: 182, endPoint y: 152, distance: 252.3
click div "Product Name logitech M240 silent Bluetooth wireless mouse logi Pieces Select B…"
type input "logitech M240 silent Bluetooth wireless mouse"
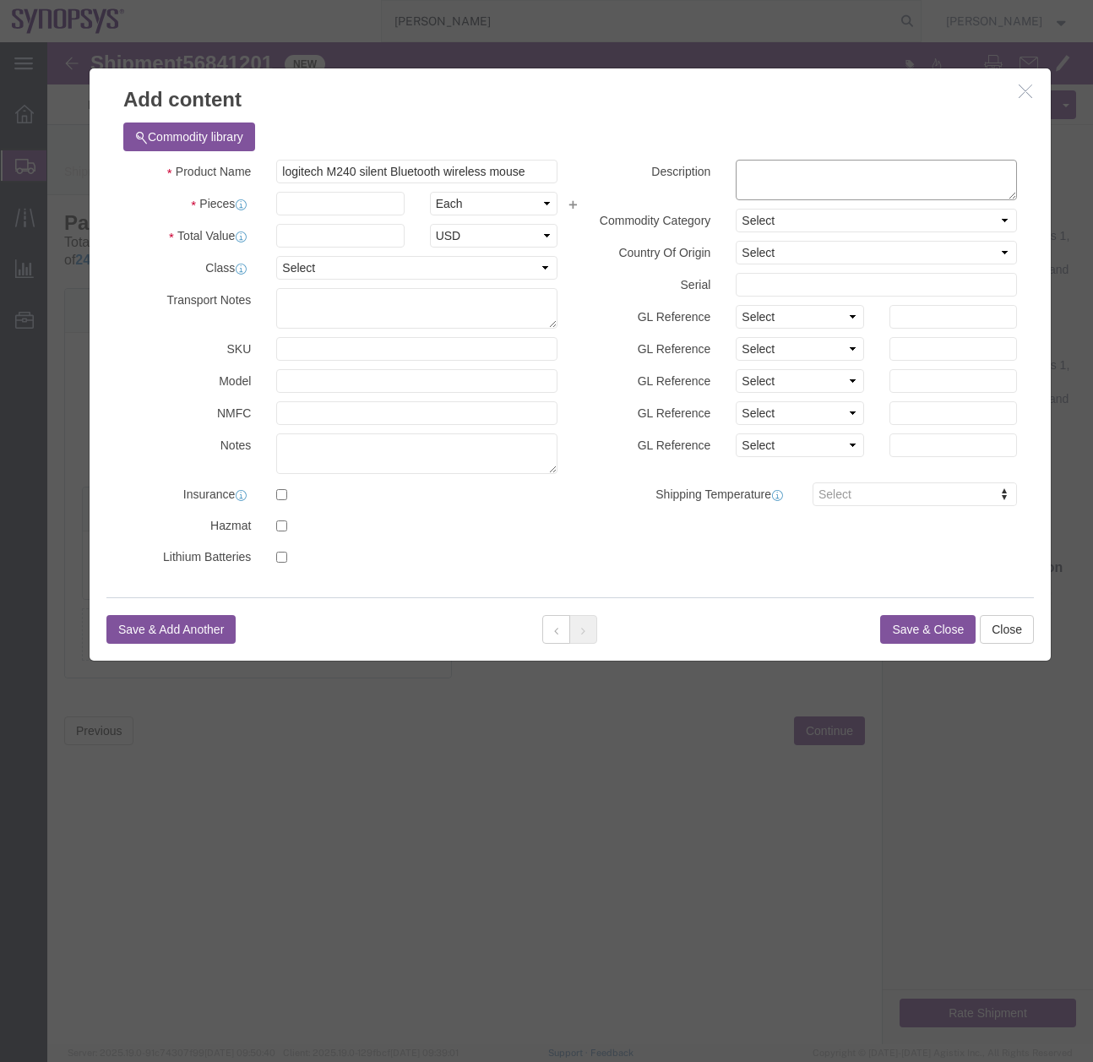
click textarea
paste textarea "logitech M240 silent Bluetooth wireless mouse"
type textarea "logitech M240 silent Bluetooth wireless mouse"
click input "text"
type input "1"
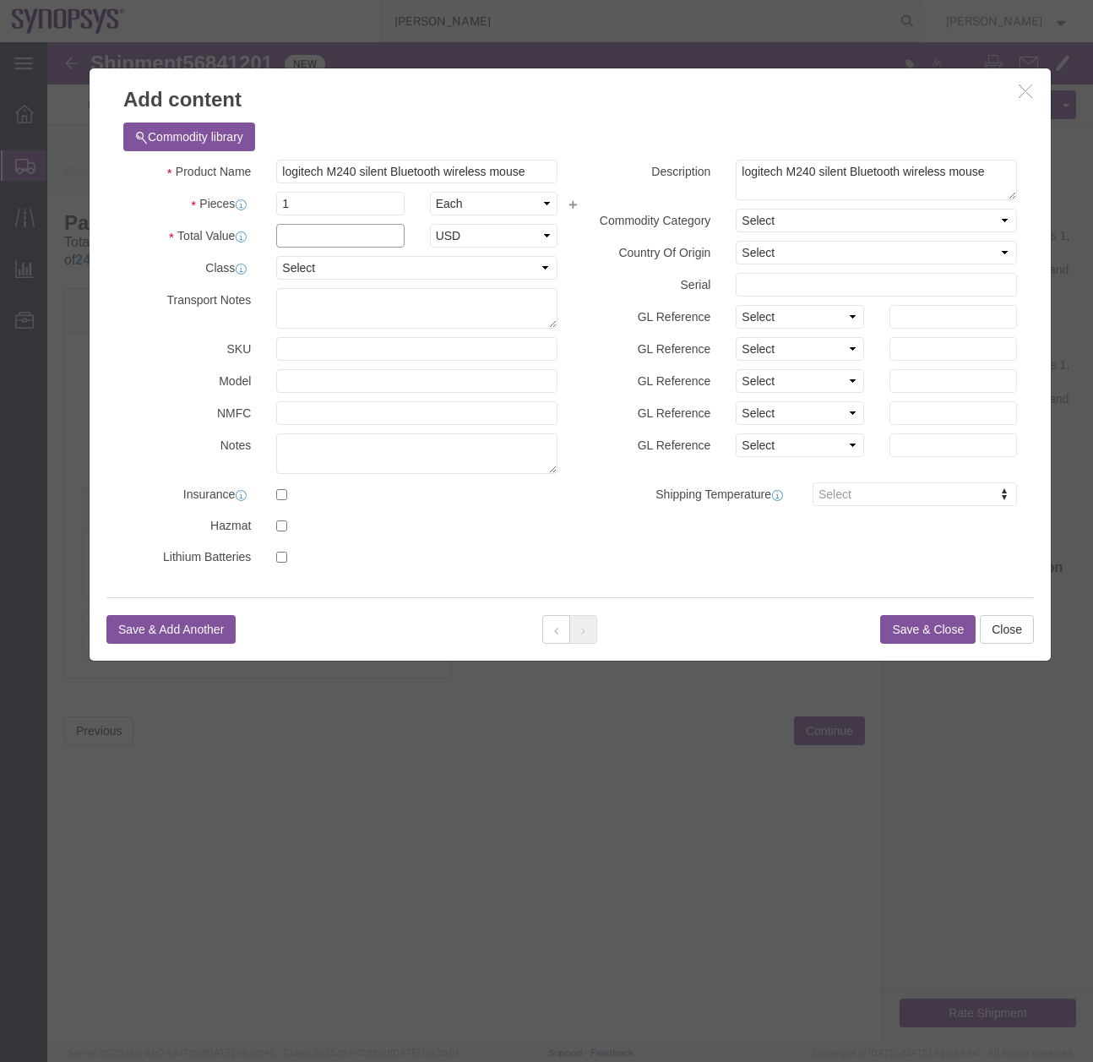
click input "text"
type input "25.39"
click button "Save & Close"
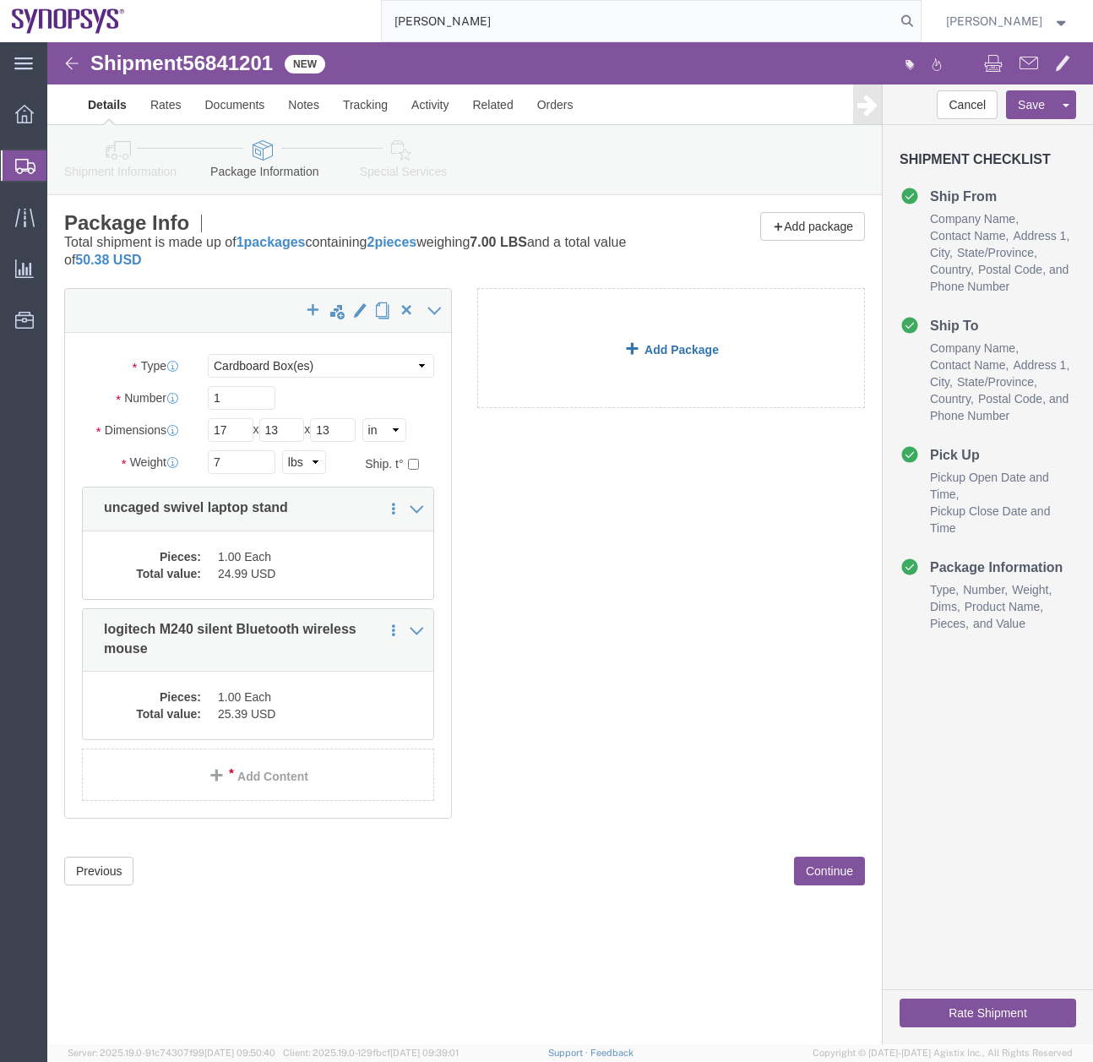
click link "Add Package"
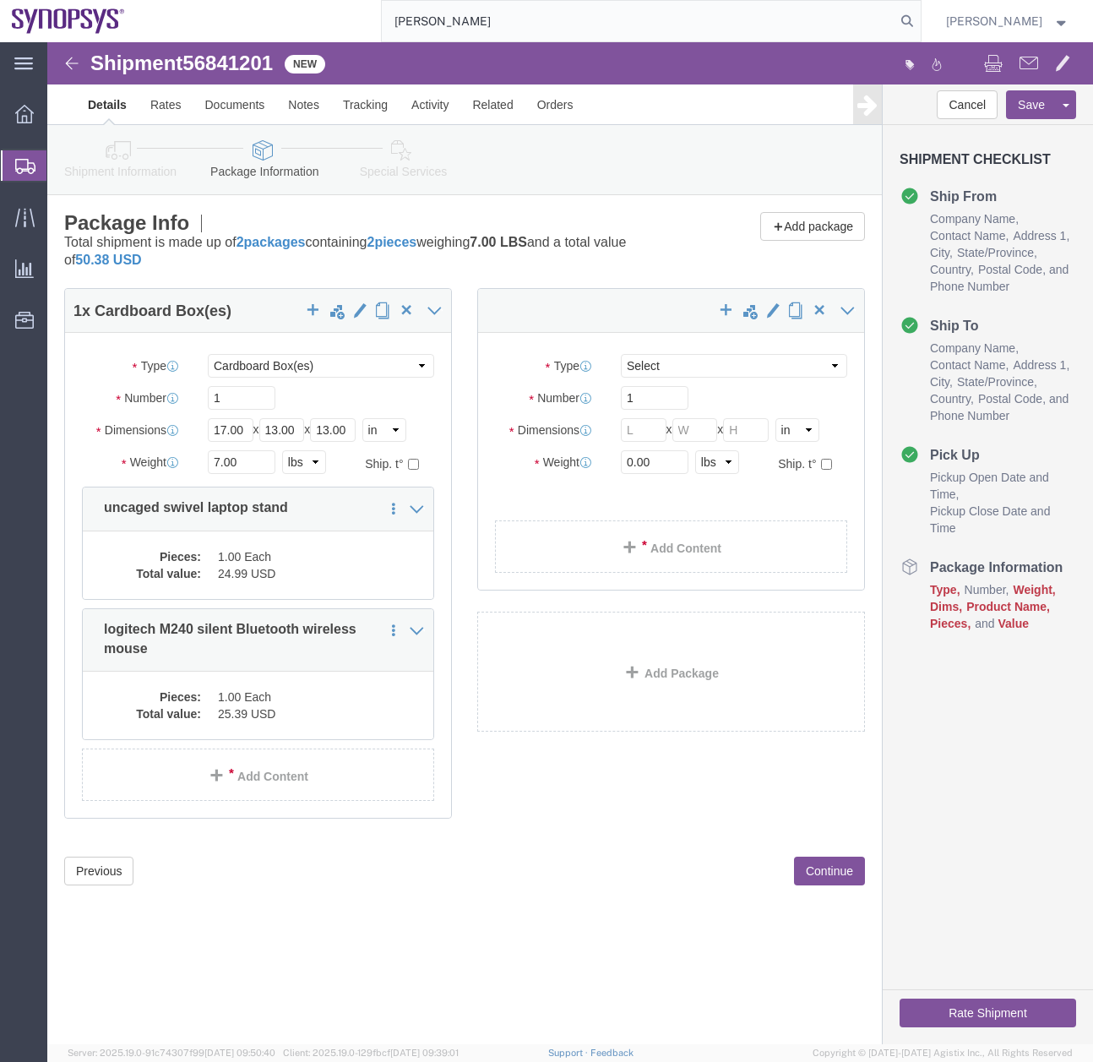
select select "CBOX"
click input "text"
type input "18"
click input "text"
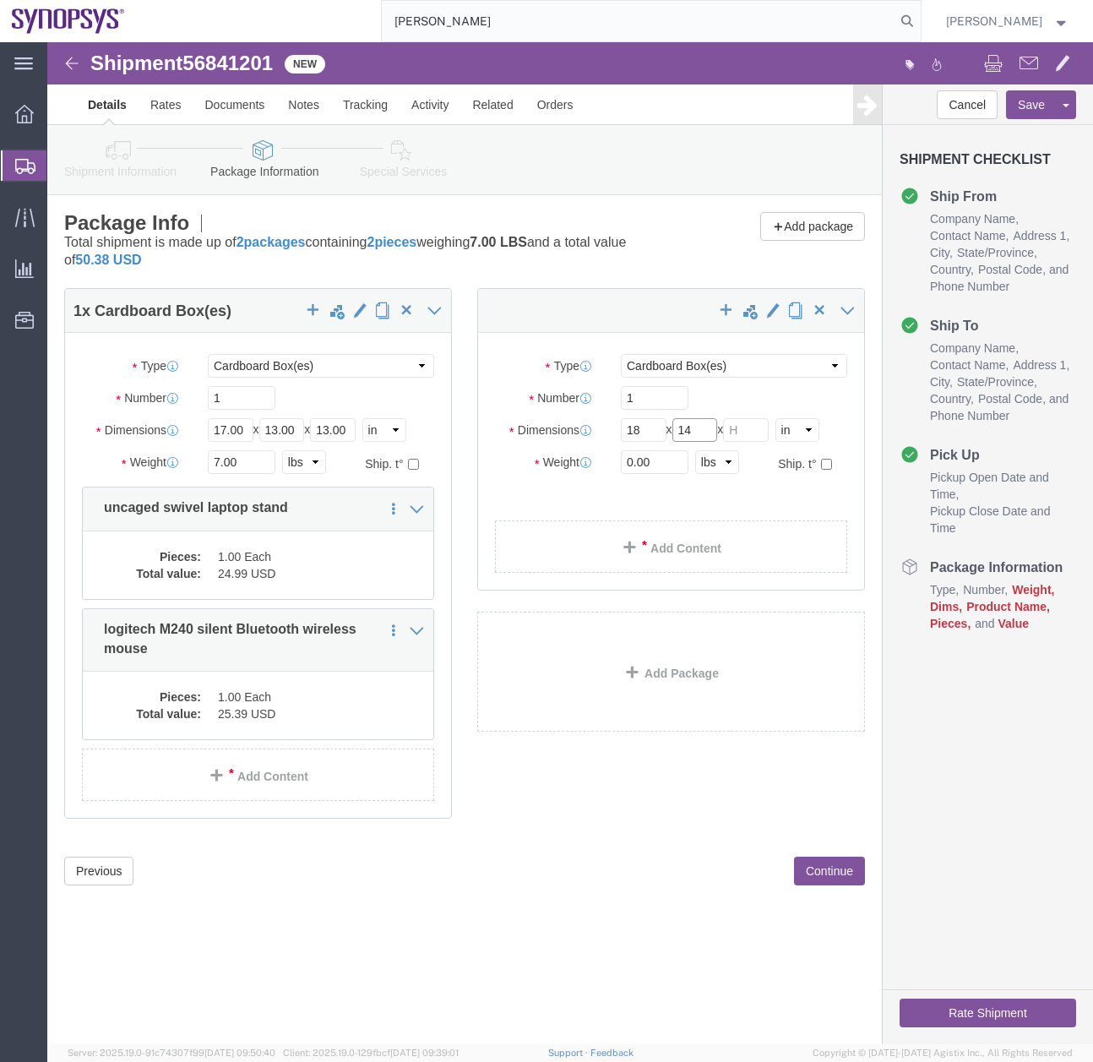
type input "14"
click input "text"
type input "5"
drag, startPoint x: 617, startPoint y: 420, endPoint x: 149, endPoint y: 614, distance: 506.7
click div "1 x Cardboard Box(es) Package Type Select Bale(s) Basket(s) Bolt(s) Bottle(s) B…"
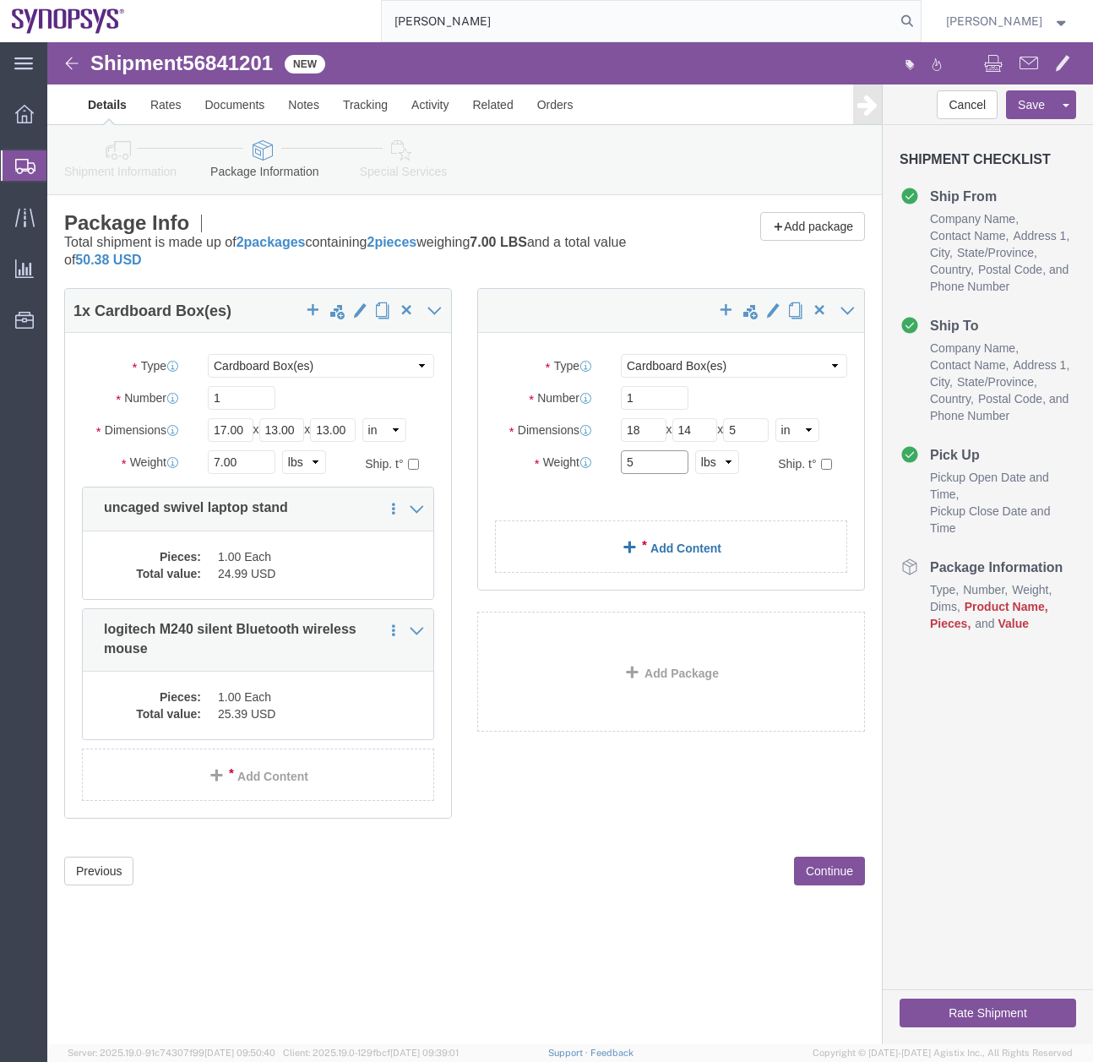
type input "5"
click link "Add Content"
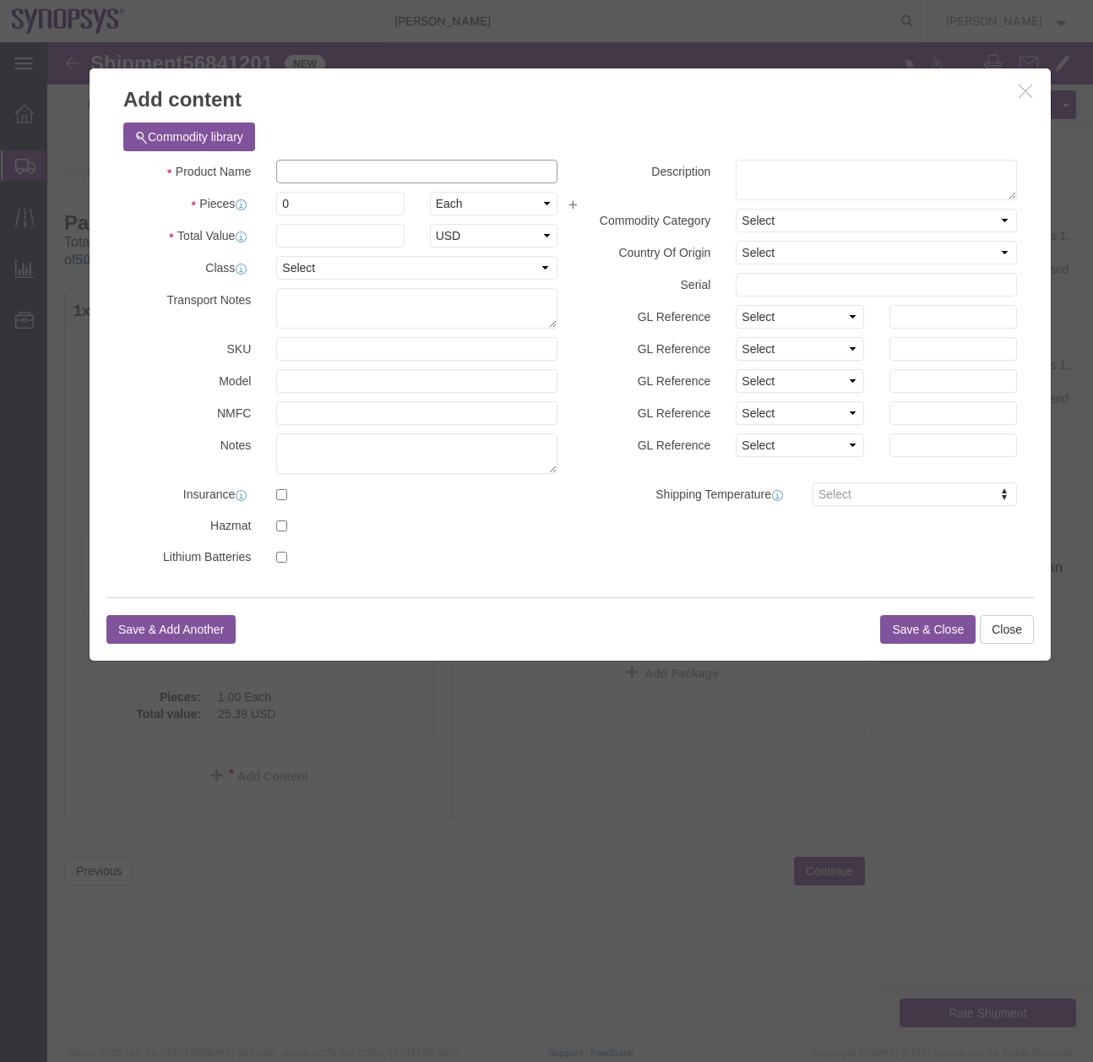
click input "text"
type input "Mind Reader Anchor Foot Rest"
drag, startPoint x: 402, startPoint y: 133, endPoint x: 234, endPoint y: 132, distance: 168.1
click input "Mind Reader Anchor Foot Rest"
click textarea
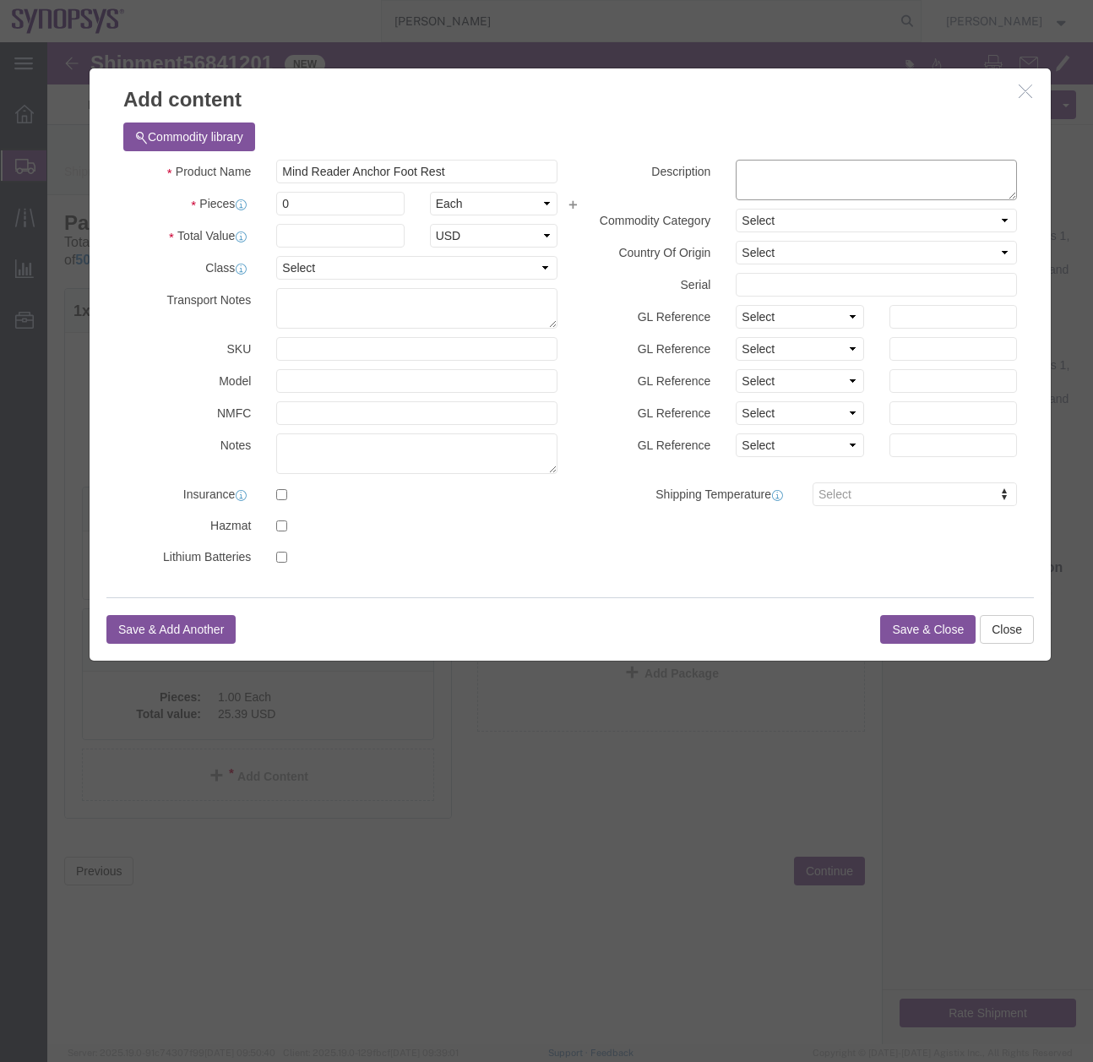
paste textarea "Mind Reader Anchor Foot Rest"
type textarea "Mind Reader Anchor Foot Rest"
drag, startPoint x: 259, startPoint y: 160, endPoint x: 170, endPoint y: 187, distance: 93.5
click div "Product Name Mind Reader Anchor Foot Rest Pieces 0 Select Bag Barrels 100Board …"
type input "1"
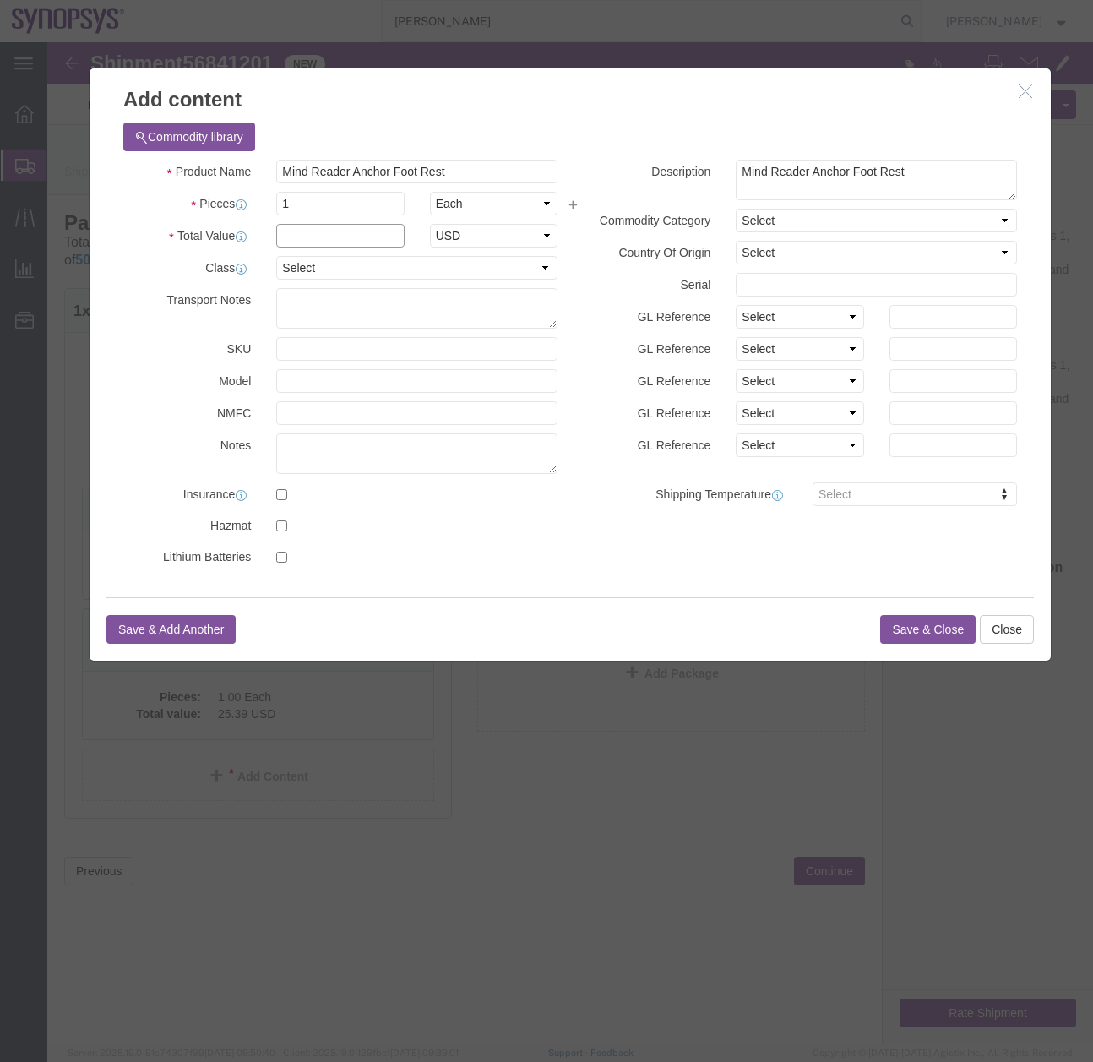
click input "text"
type input "42.59"
click button "Save & Close"
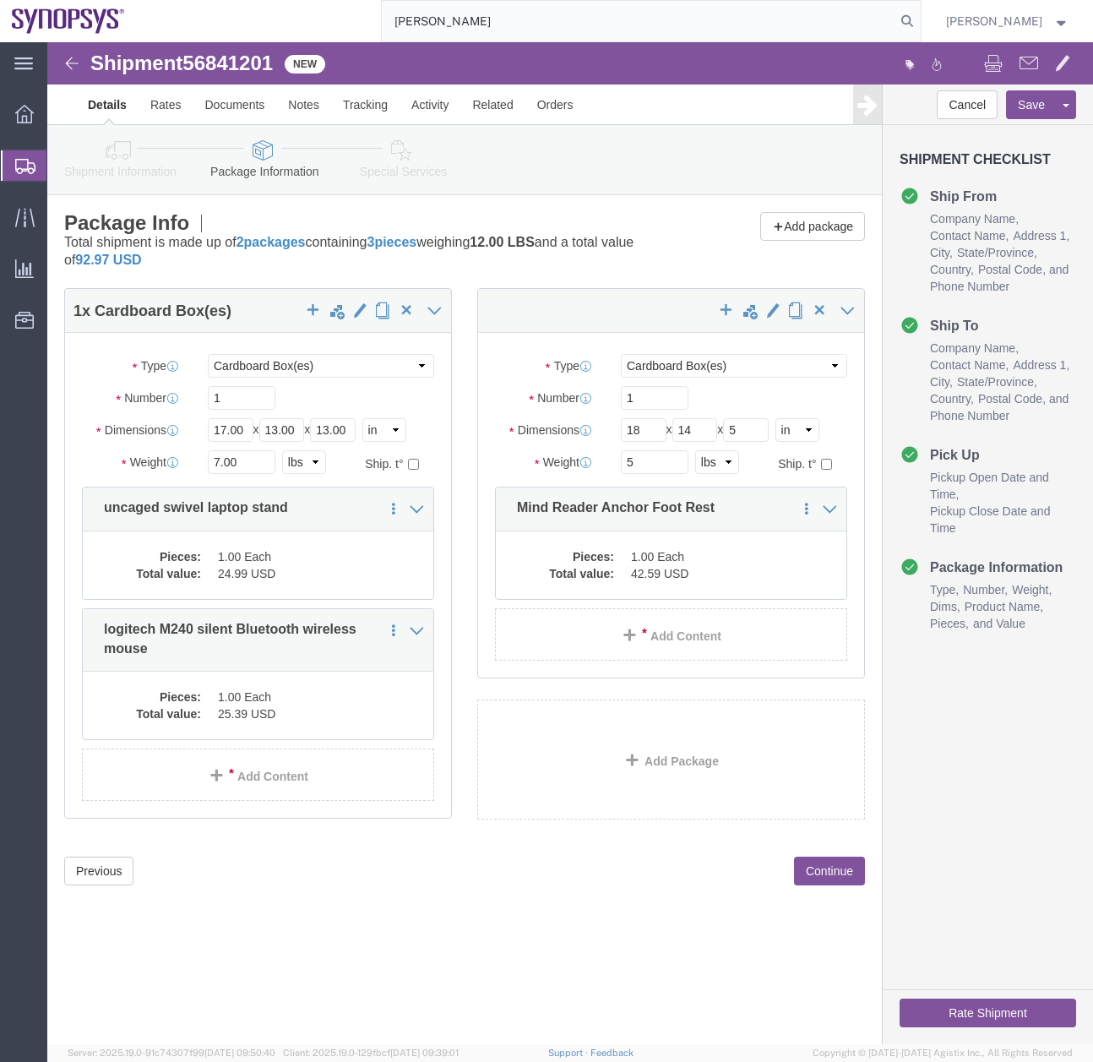
click link "Special Services"
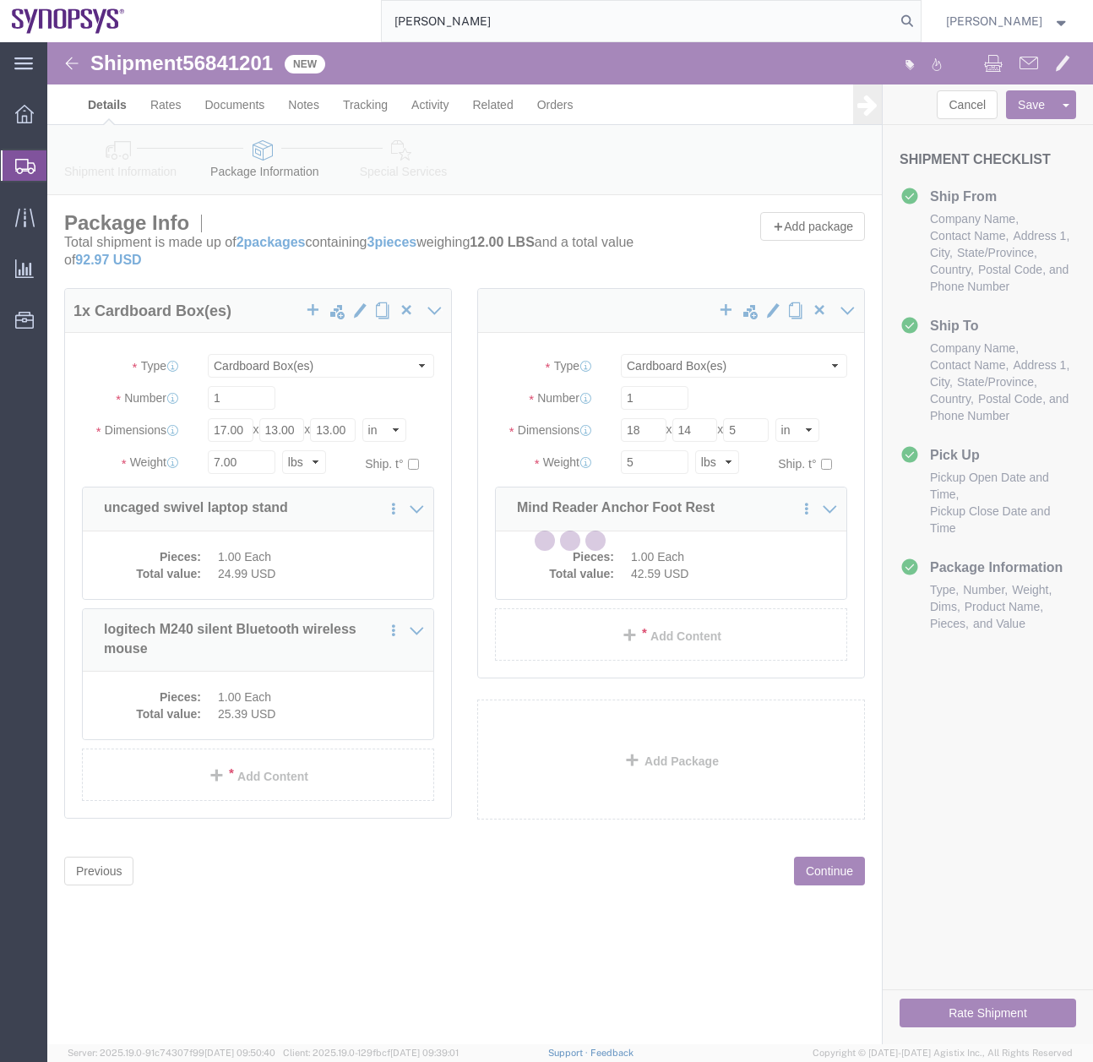
select select
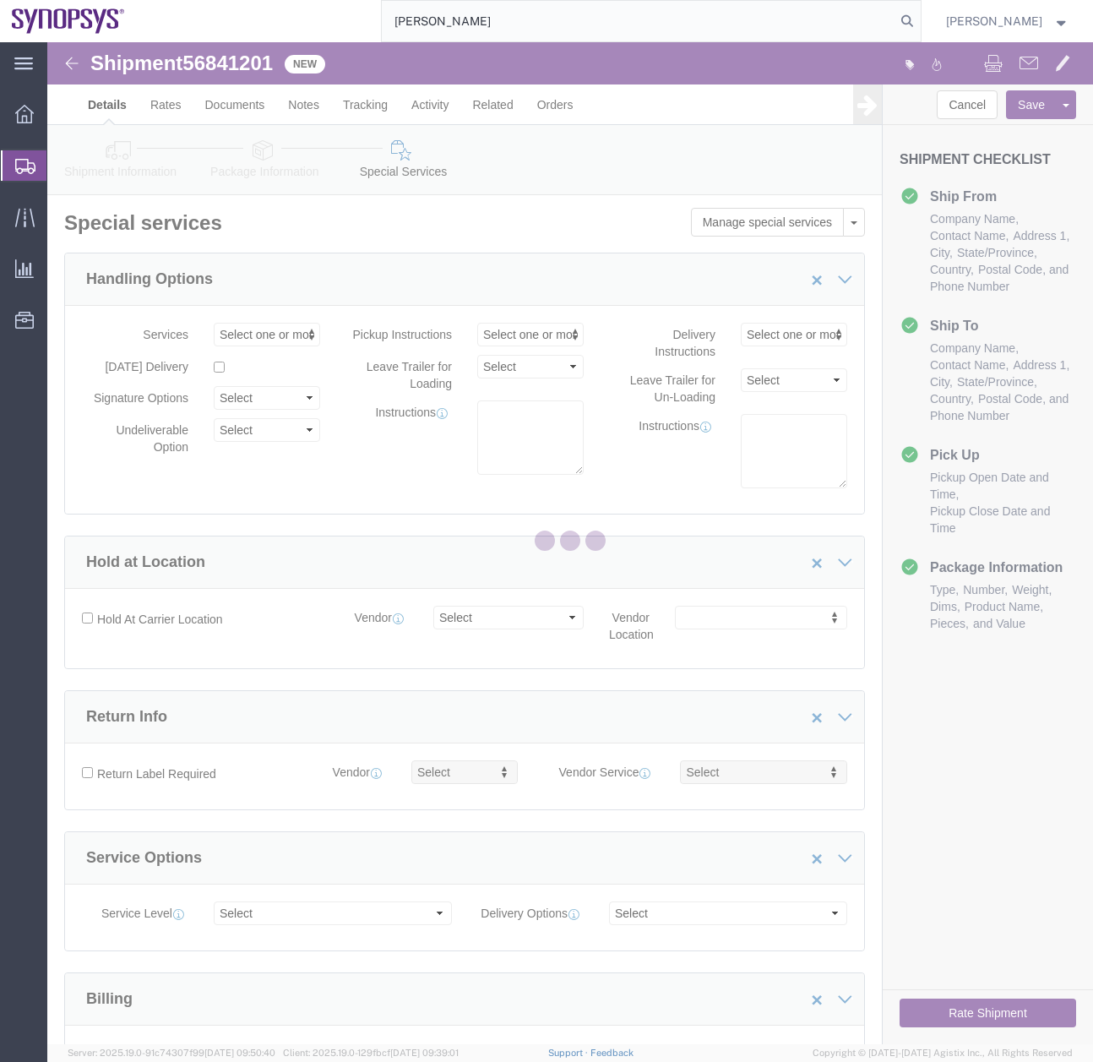
select select "COSTCENTER"
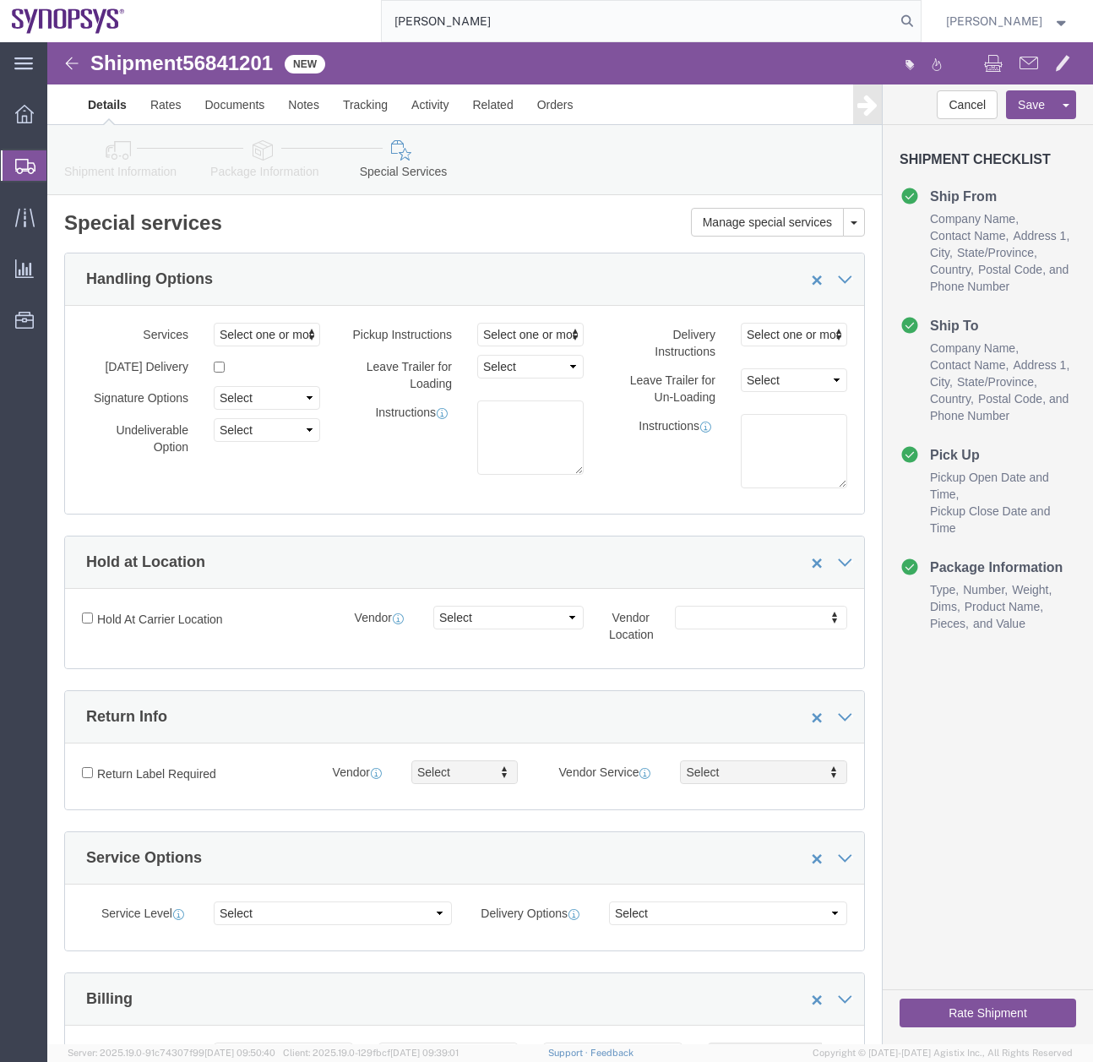
click icon
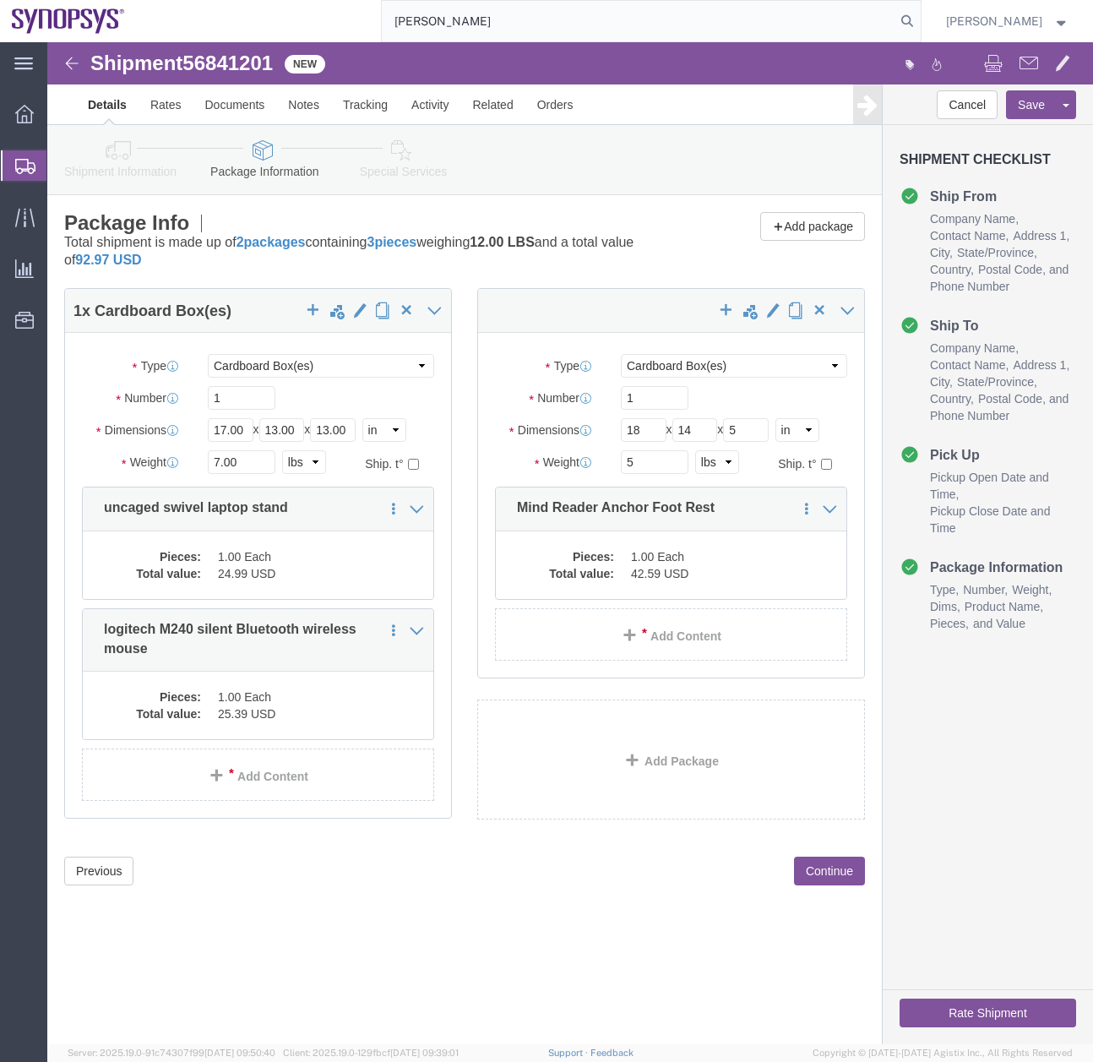
click icon
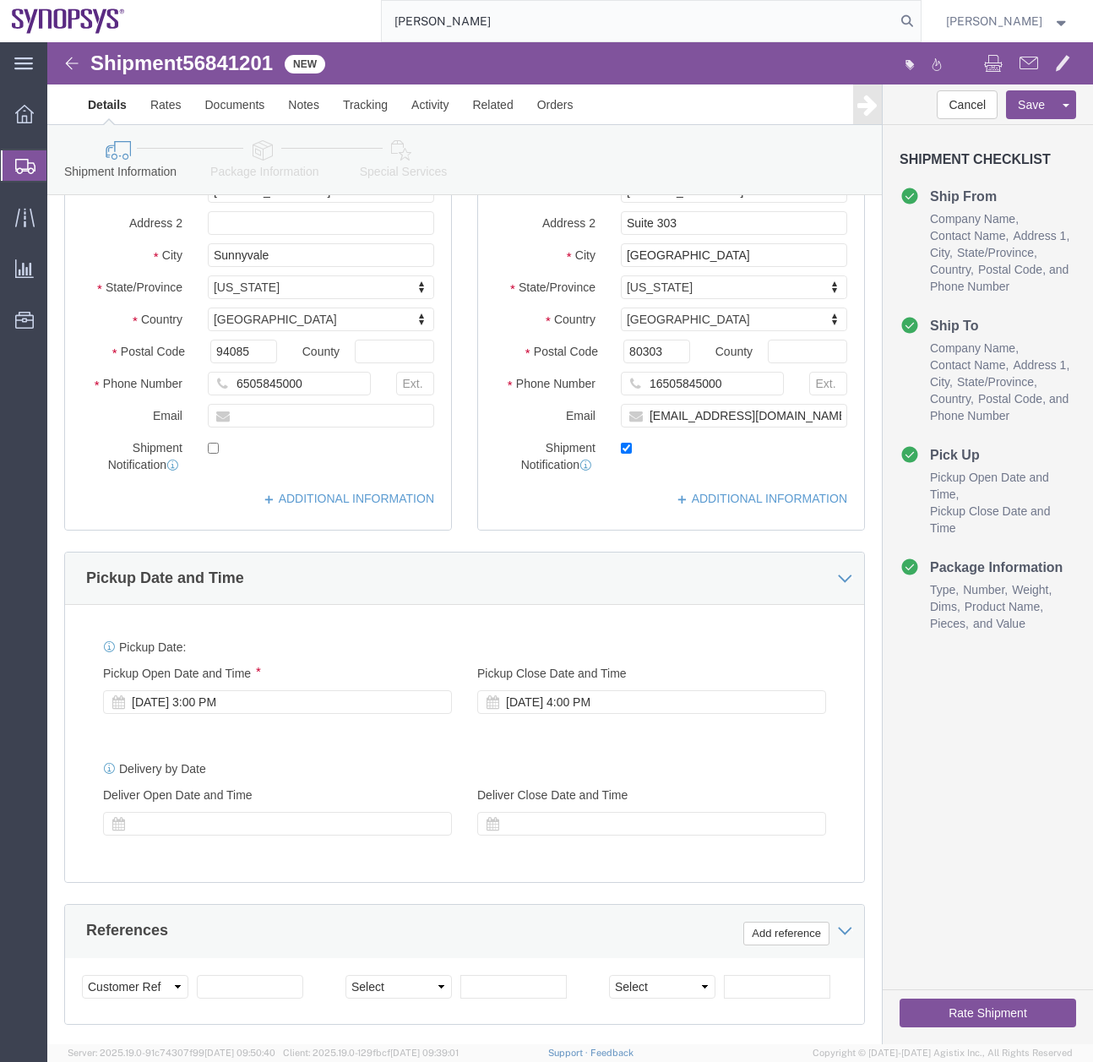
scroll to position [238, 0]
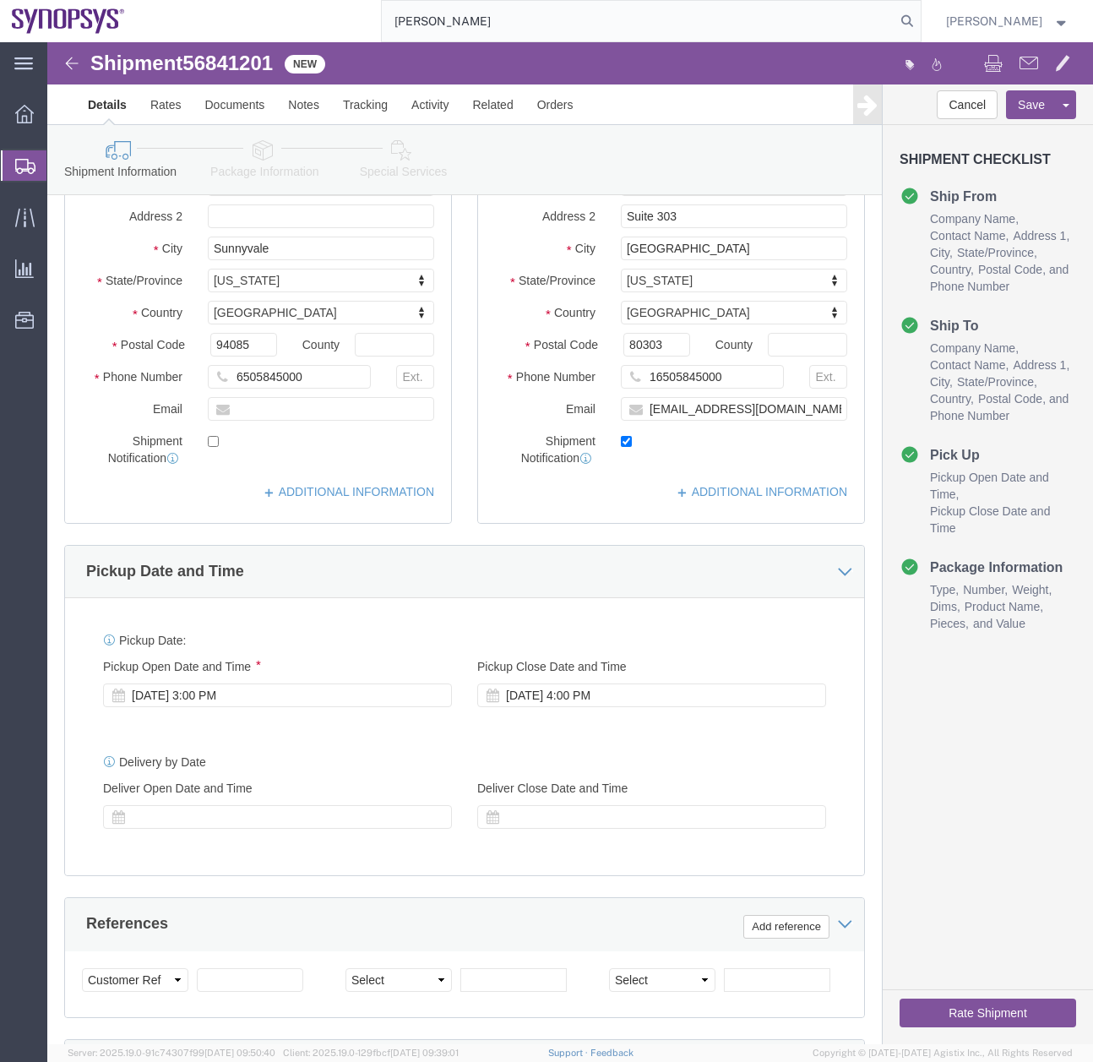
click button "Rate Shipment"
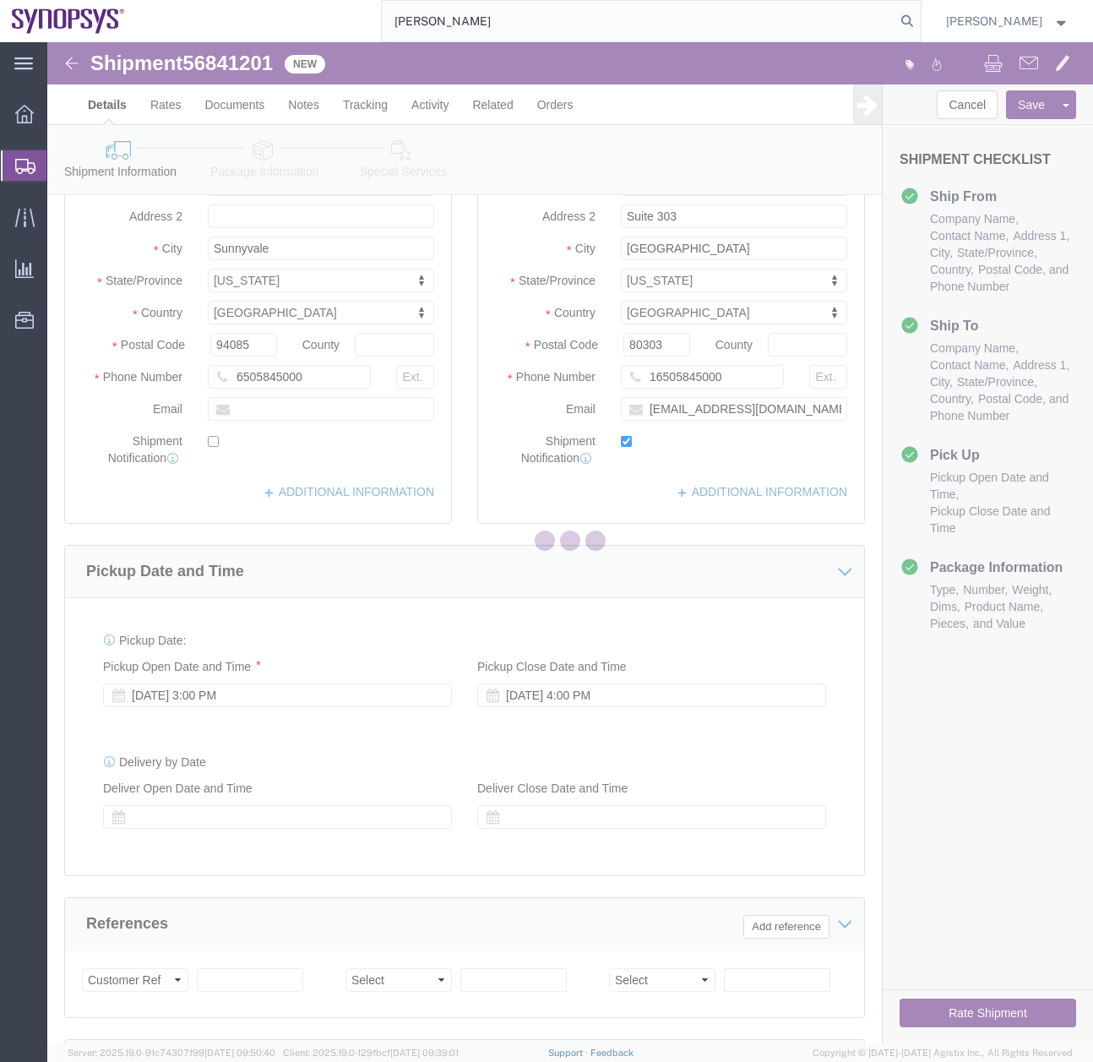
scroll to position [0, 0]
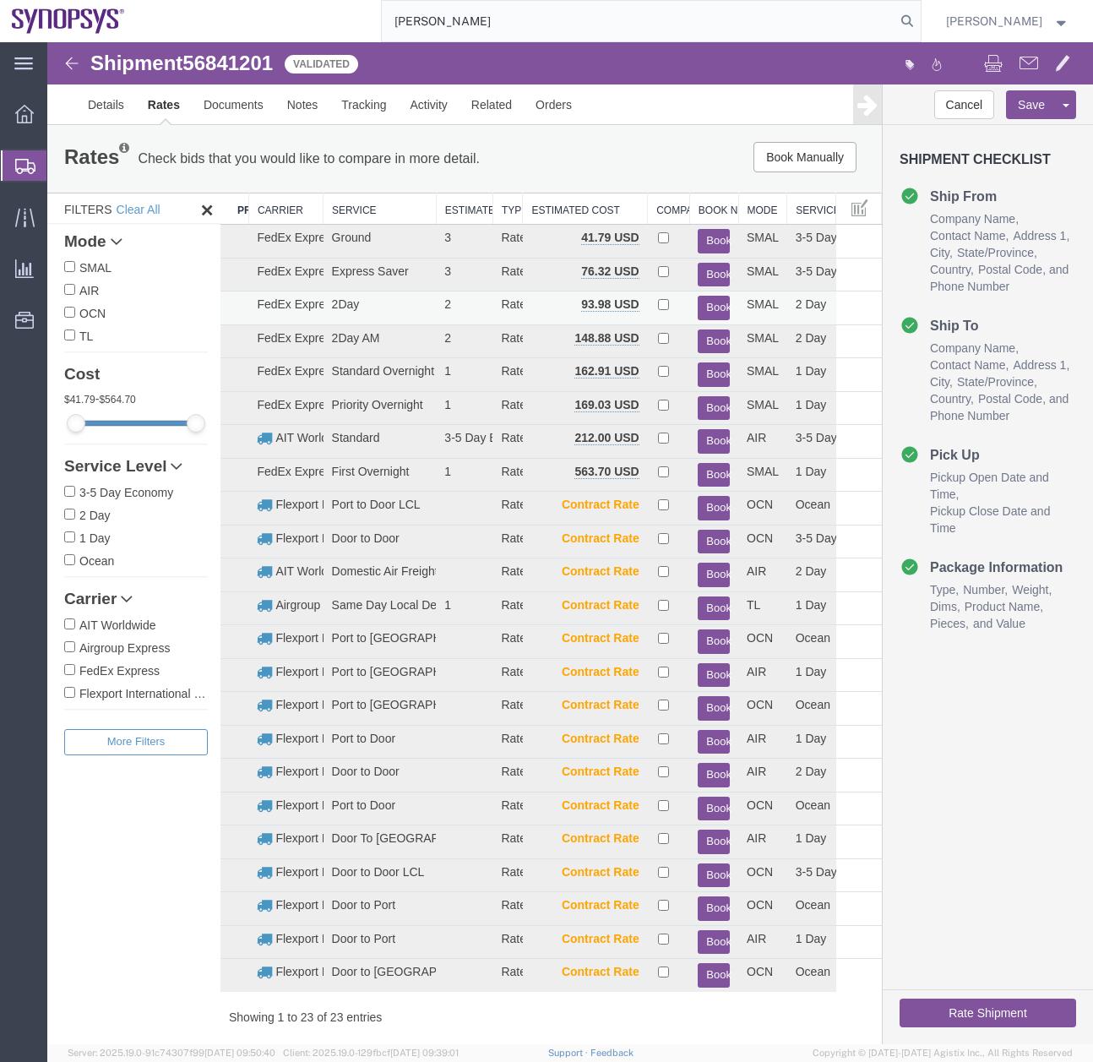
click at [705, 300] on button "Book" at bounding box center [714, 308] width 32 height 24
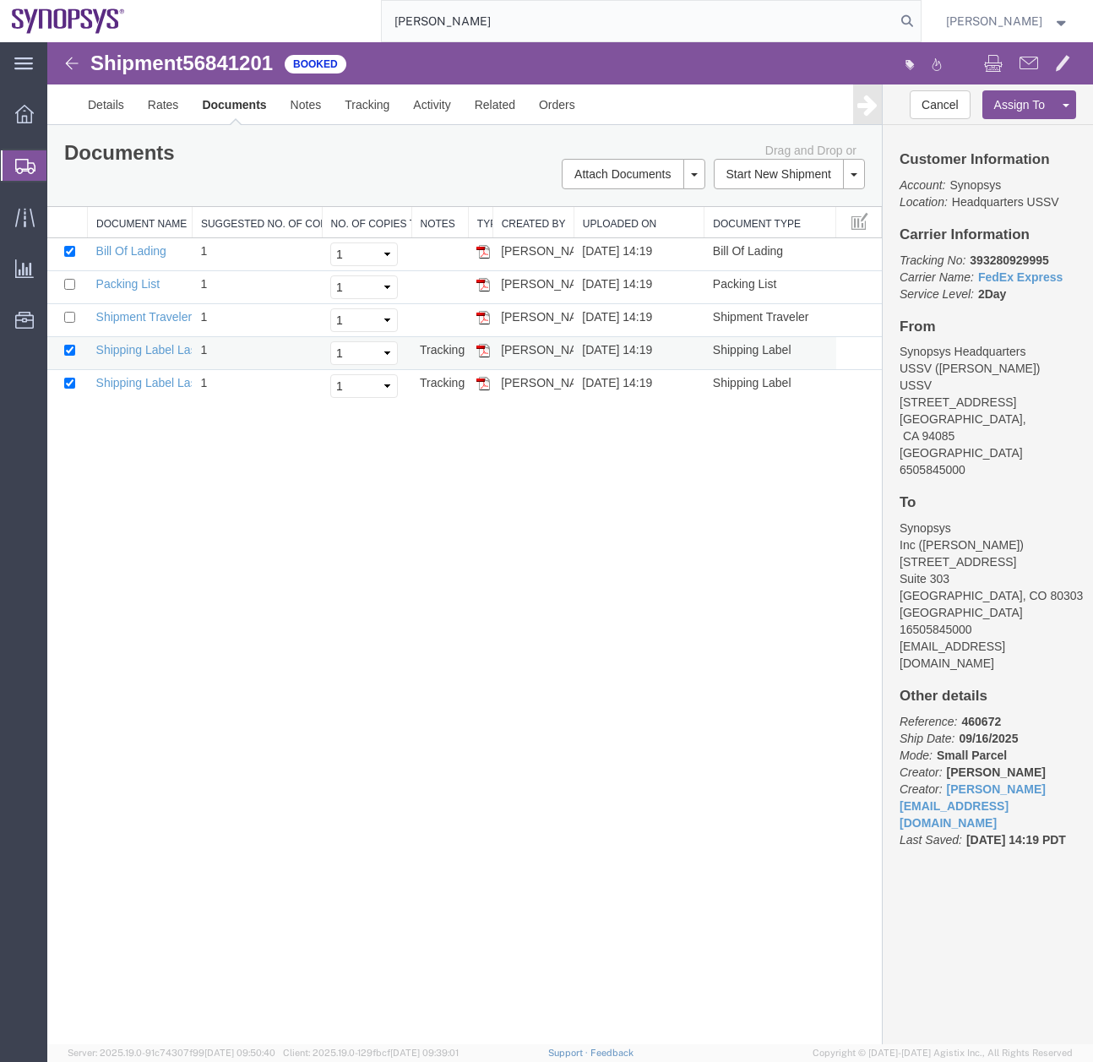
click at [487, 347] on img at bounding box center [483, 351] width 14 height 14
click at [481, 381] on img at bounding box center [483, 384] width 14 height 14
click at [25, 172] on icon at bounding box center [25, 166] width 20 height 15
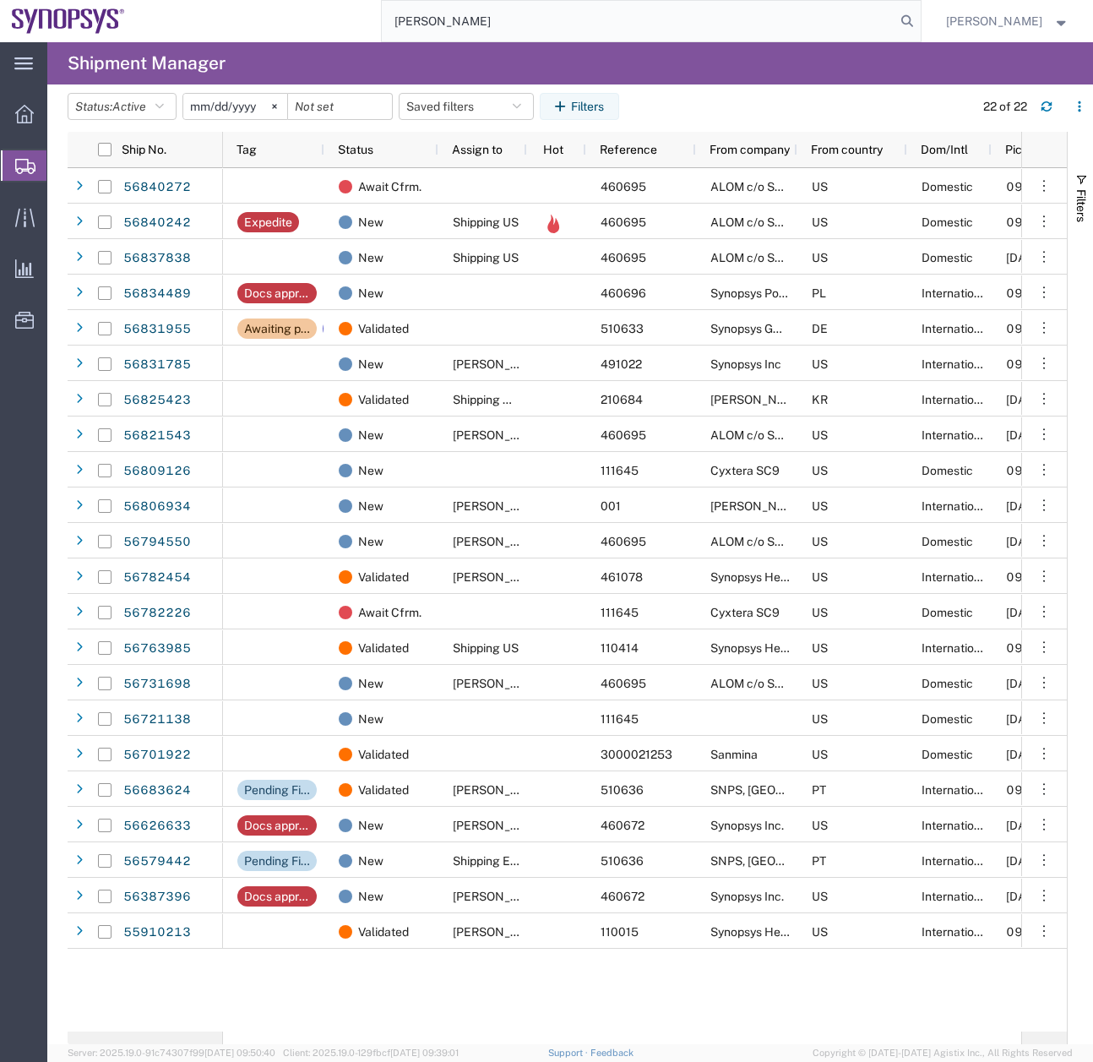
click at [558, 10] on input "Mital Vaghela" at bounding box center [639, 21] width 514 height 41
drag, startPoint x: 533, startPoint y: 18, endPoint x: 316, endPoint y: 52, distance: 219.7
click at [374, 33] on div "Mital Vaghela" at bounding box center [529, 21] width 785 height 42
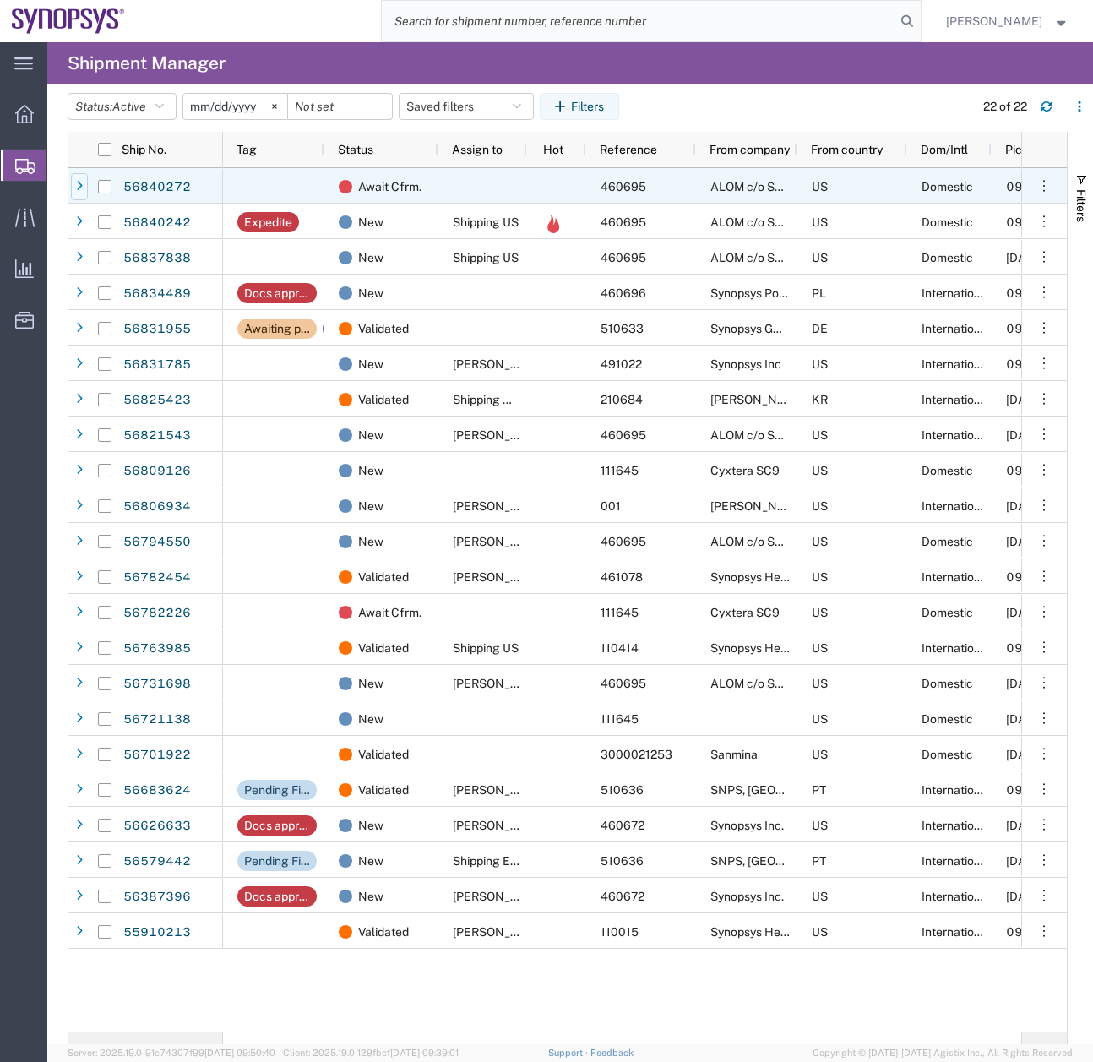
click at [85, 179] on div at bounding box center [79, 186] width 17 height 27
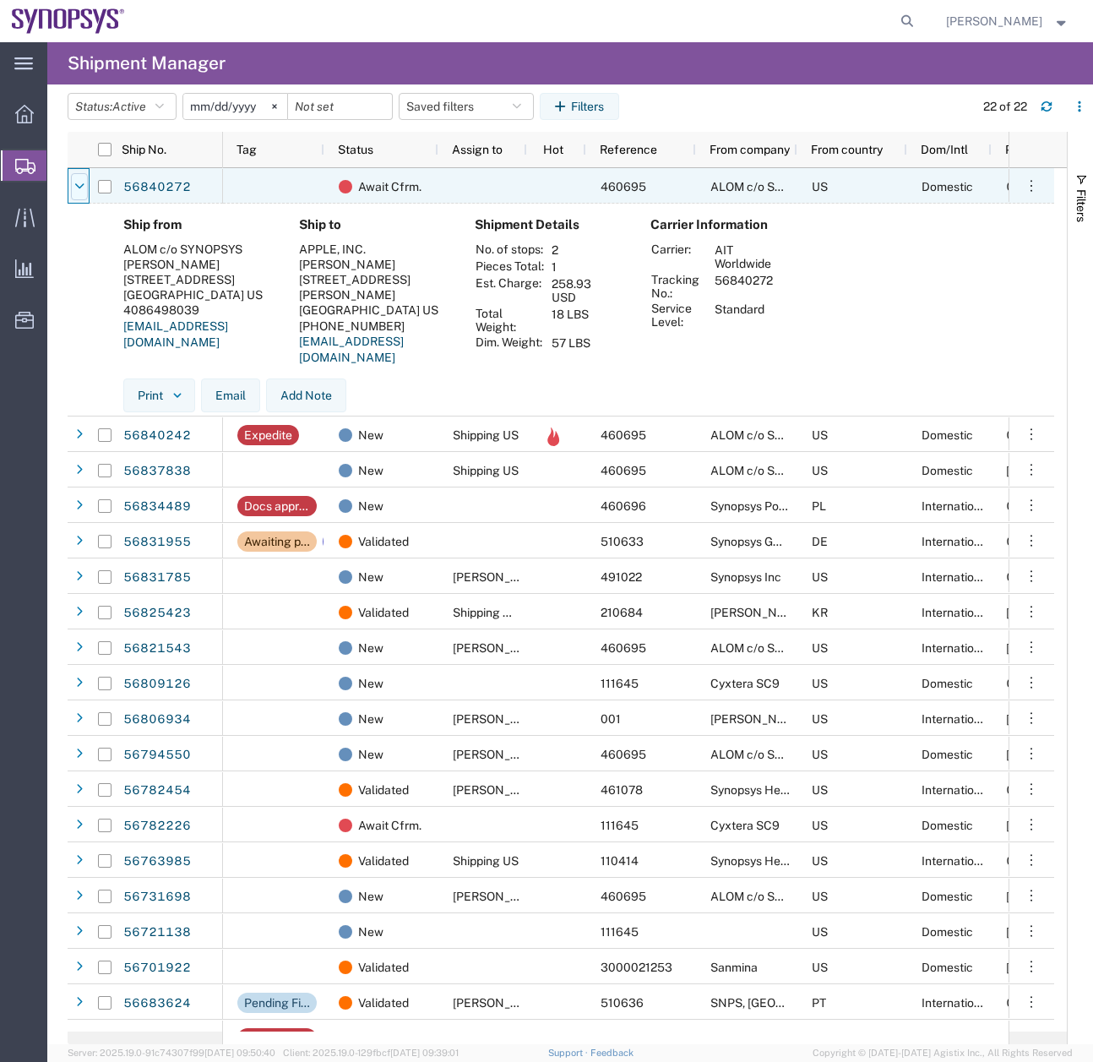
click at [79, 190] on icon at bounding box center [79, 187] width 9 height 12
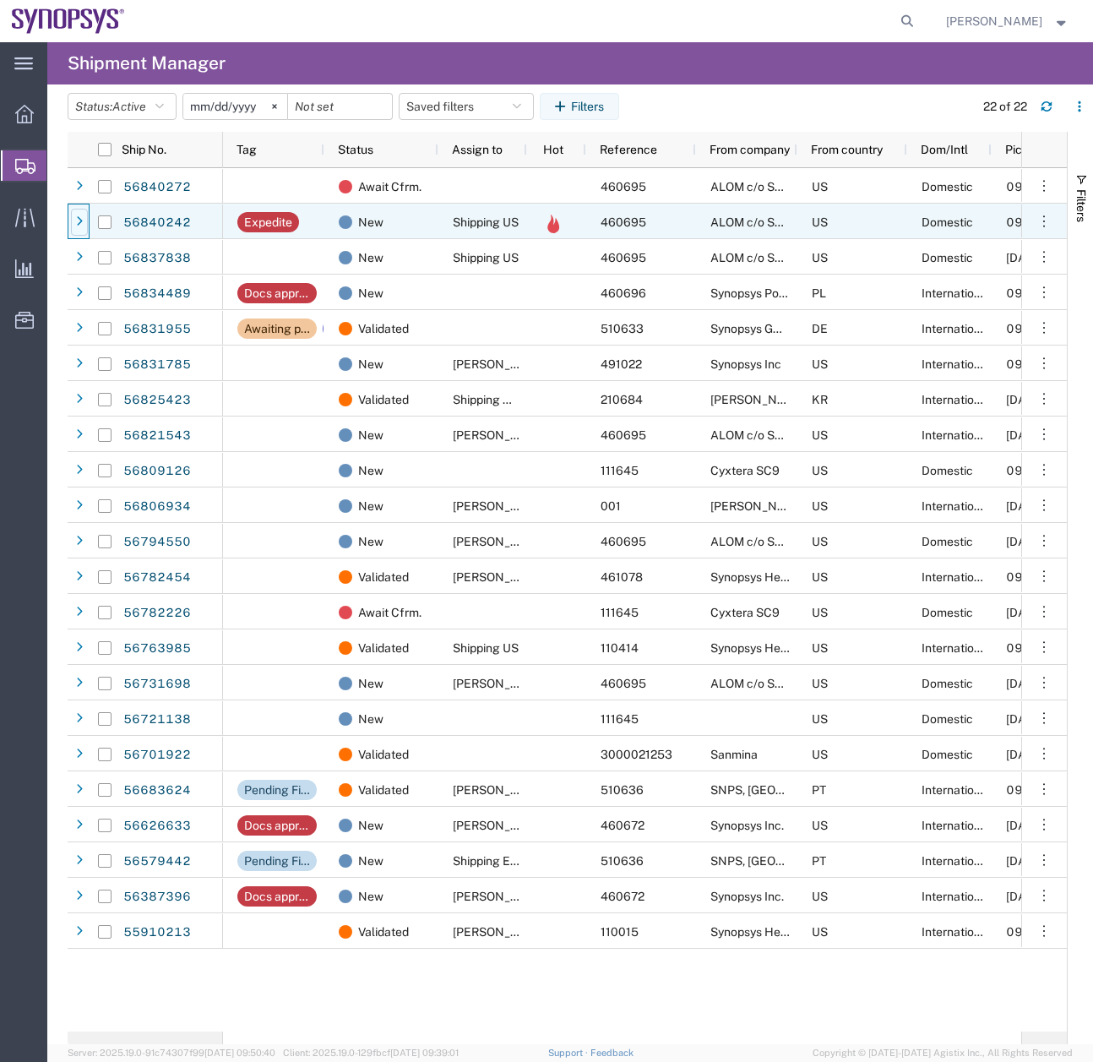
click at [85, 227] on div at bounding box center [79, 222] width 17 height 27
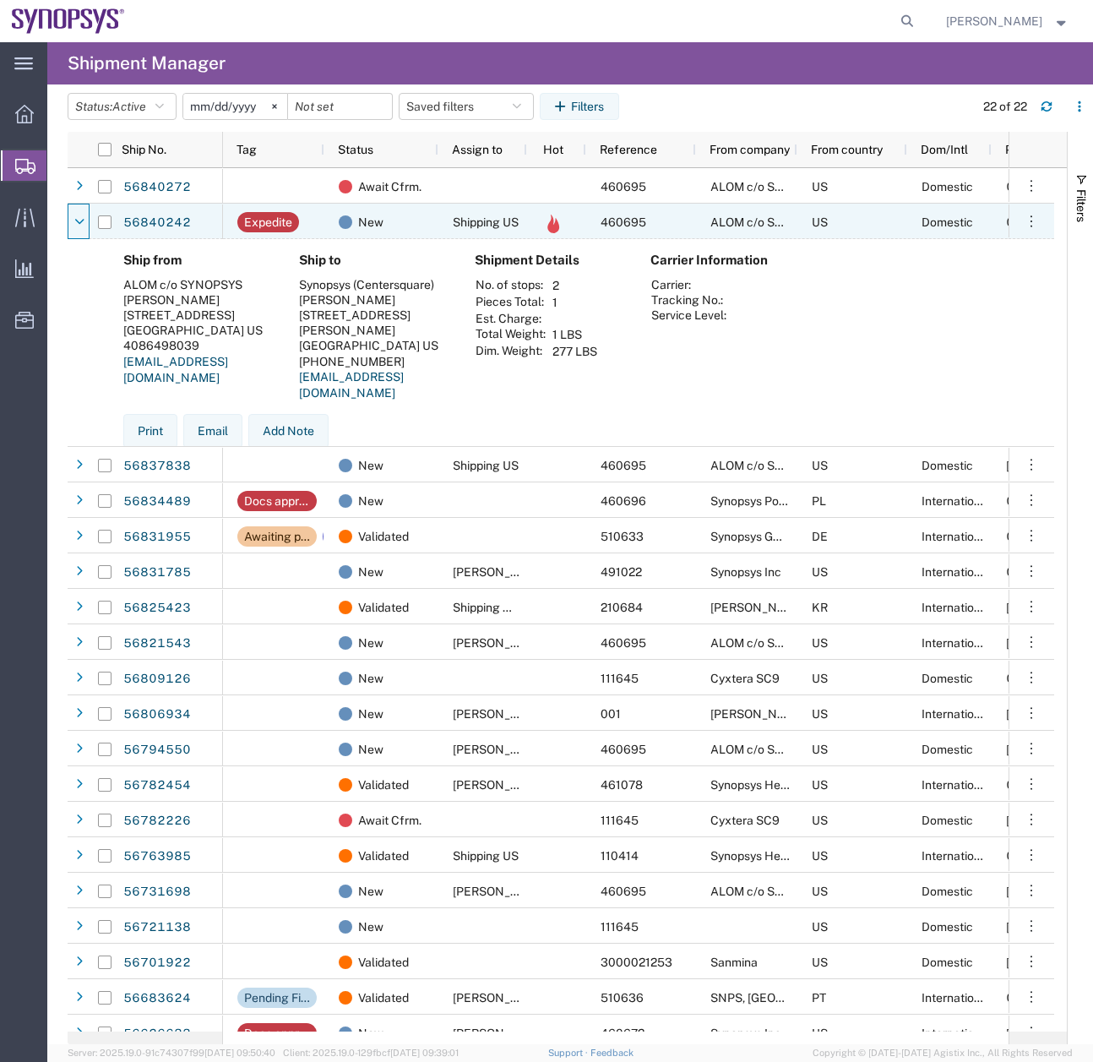
click at [85, 227] on div at bounding box center [79, 222] width 17 height 27
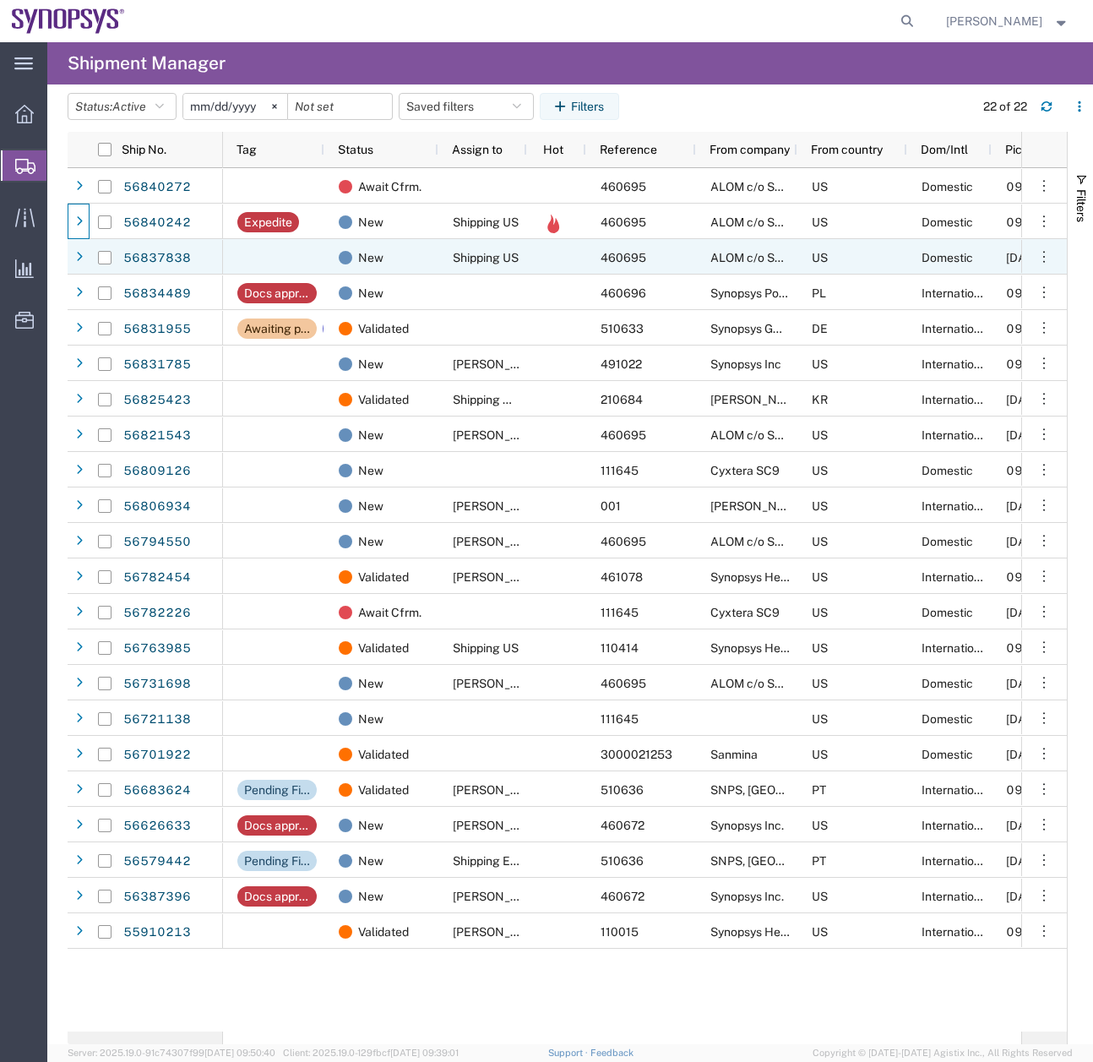
click at [79, 256] on icon at bounding box center [79, 258] width 7 height 12
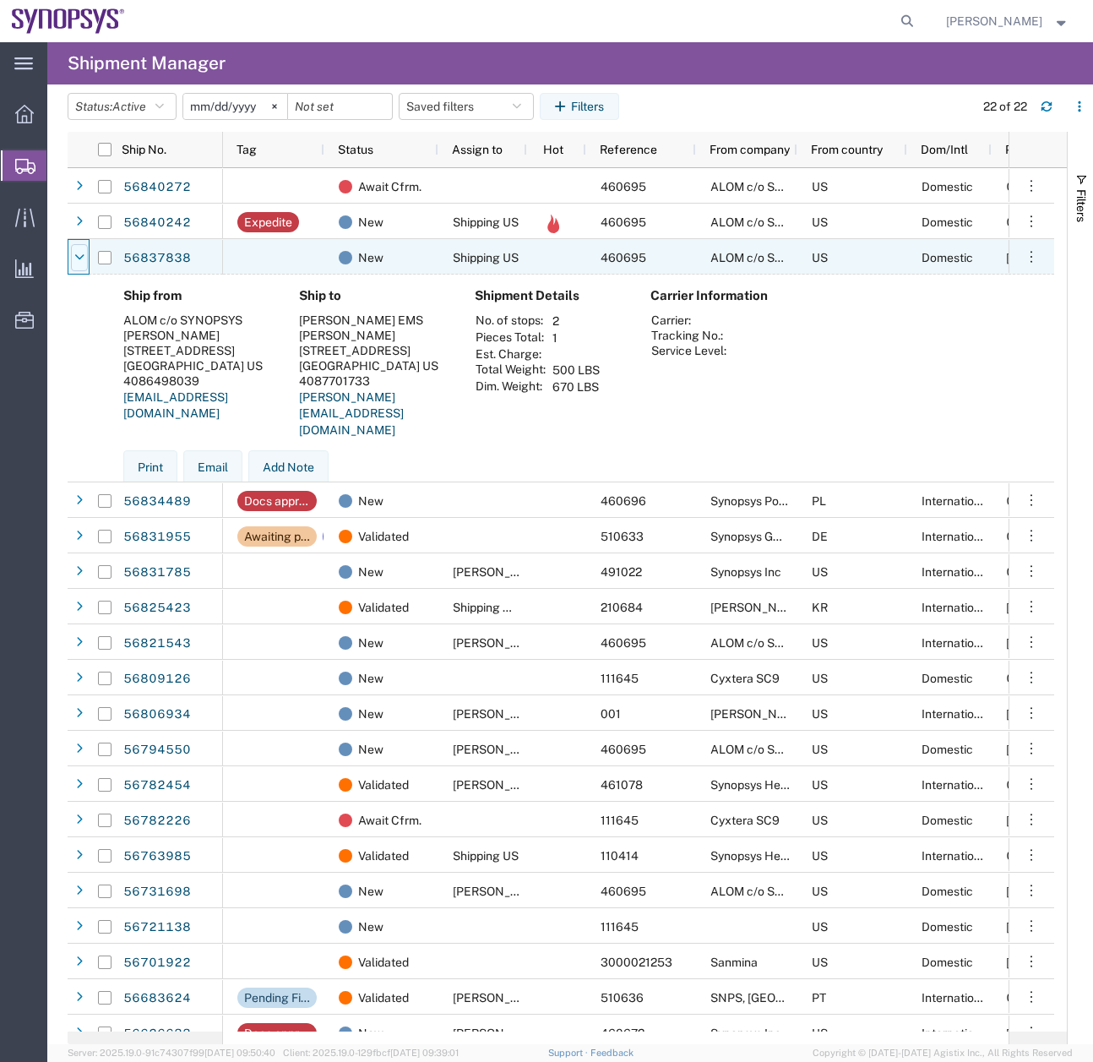
click at [78, 256] on icon at bounding box center [79, 258] width 9 height 12
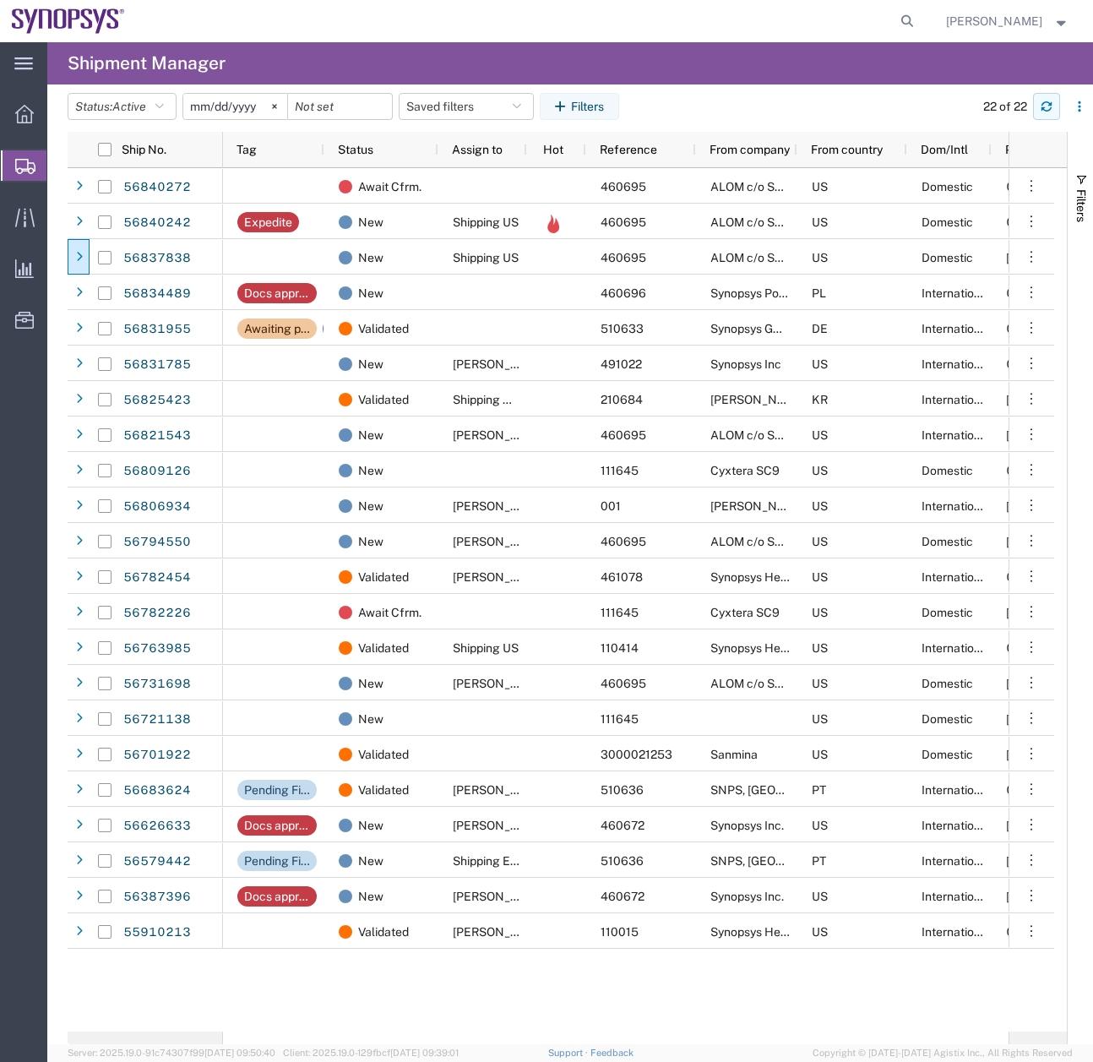
click at [1044, 107] on icon "button" at bounding box center [1047, 109] width 10 height 4
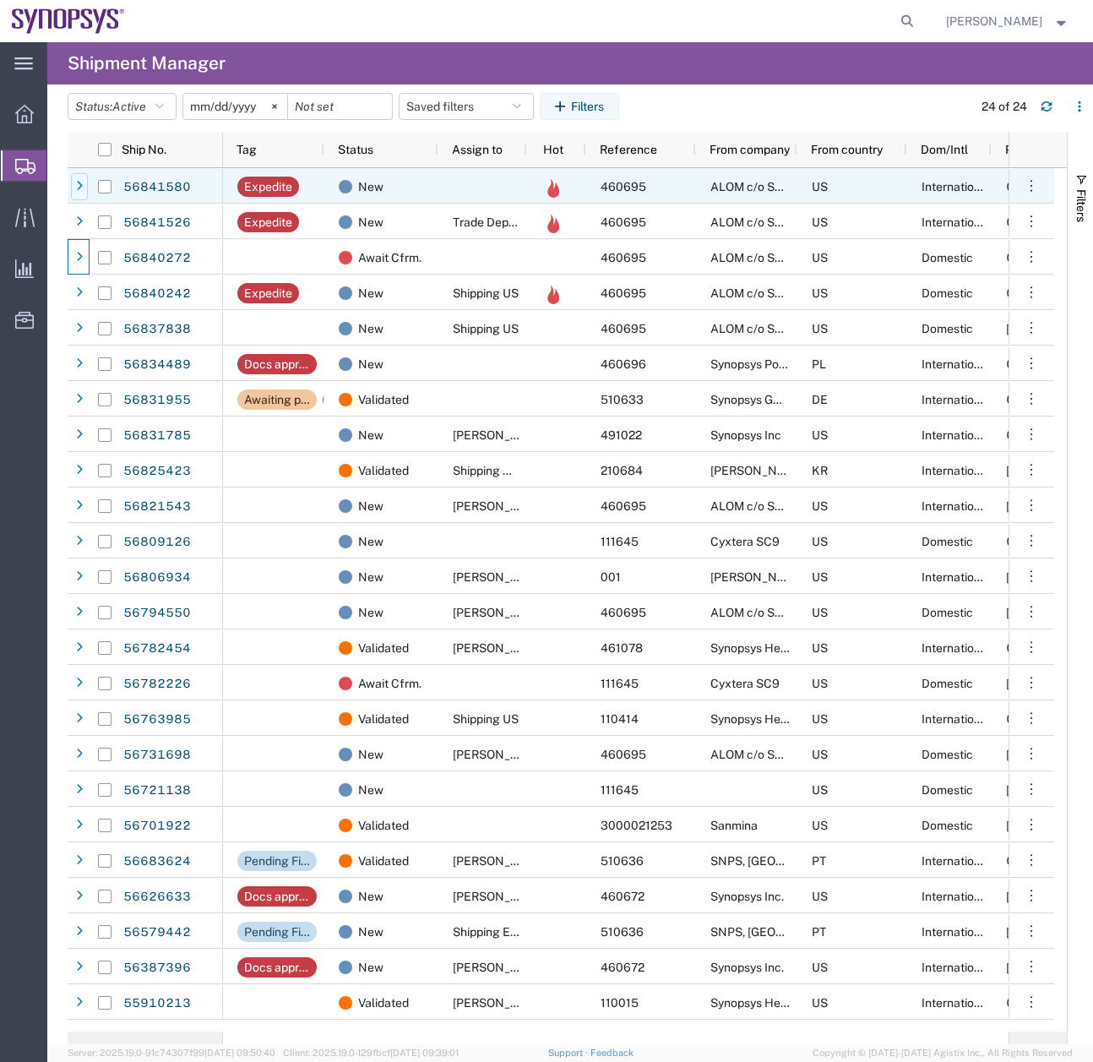
click at [75, 184] on div at bounding box center [79, 186] width 17 height 27
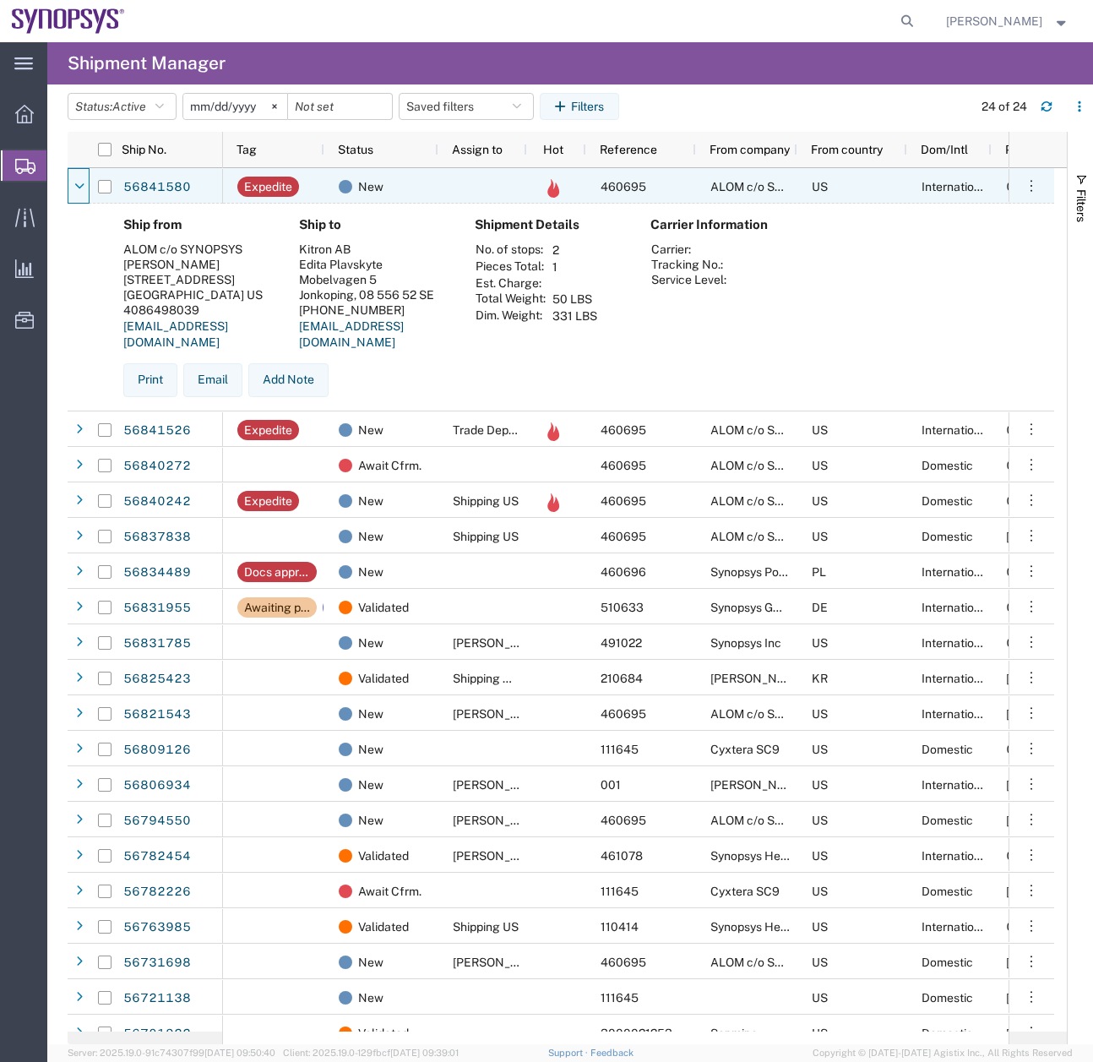
click at [75, 184] on icon at bounding box center [79, 187] width 9 height 12
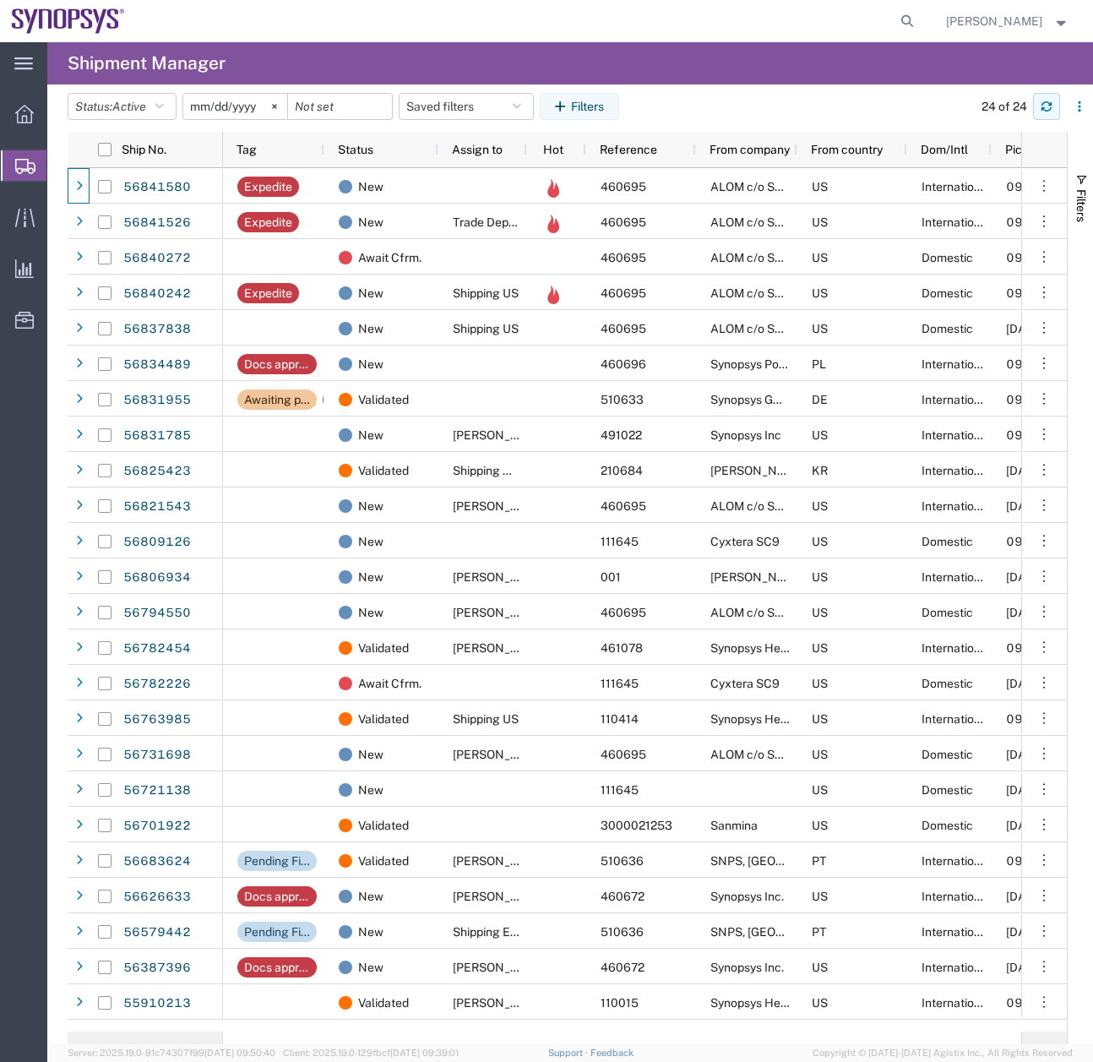
click at [1048, 105] on icon "button" at bounding box center [1047, 107] width 12 height 12
click at [1043, 108] on icon "button" at bounding box center [1047, 109] width 10 height 4
click at [1043, 103] on icon "button" at bounding box center [1047, 103] width 10 height 4
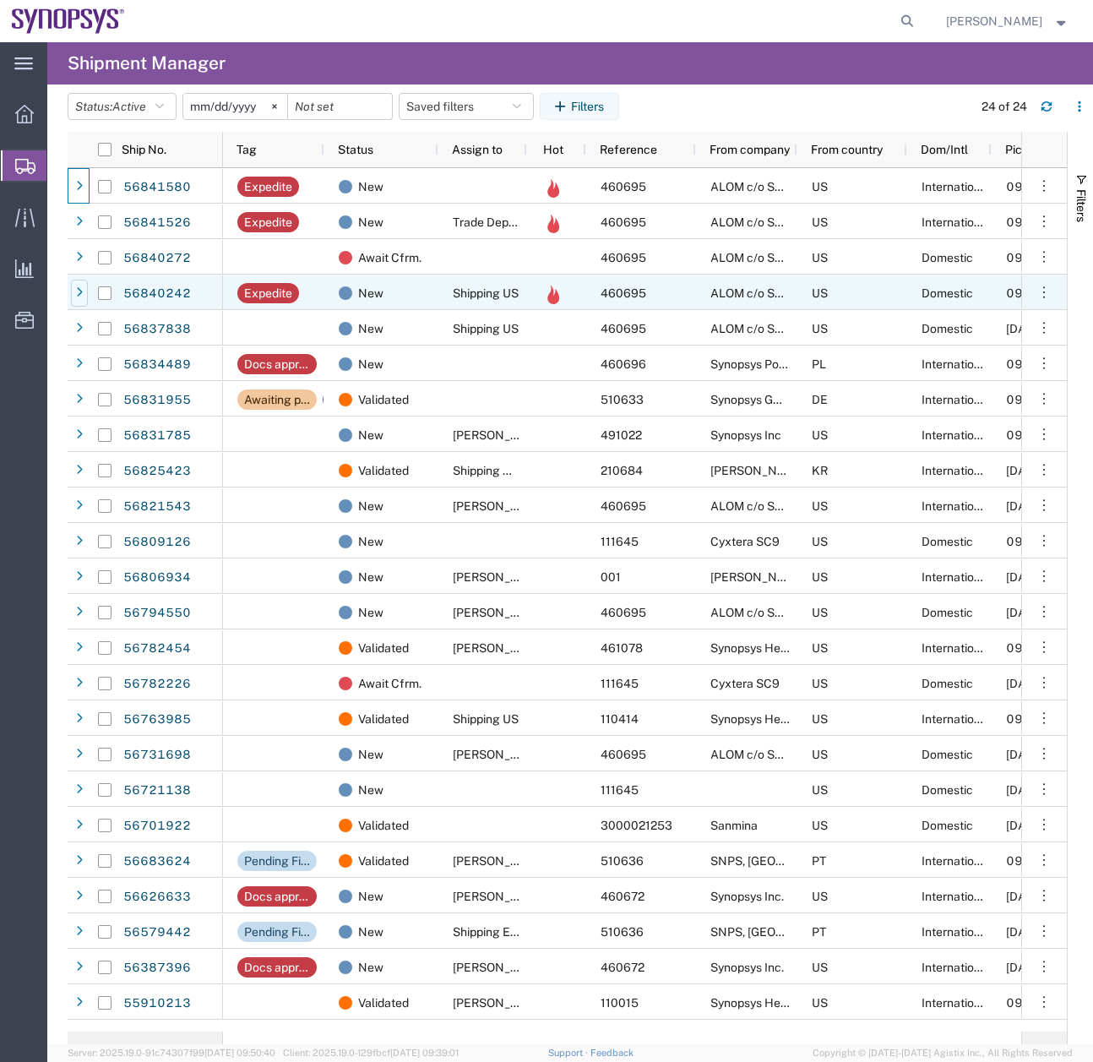
click at [78, 296] on icon at bounding box center [79, 293] width 7 height 12
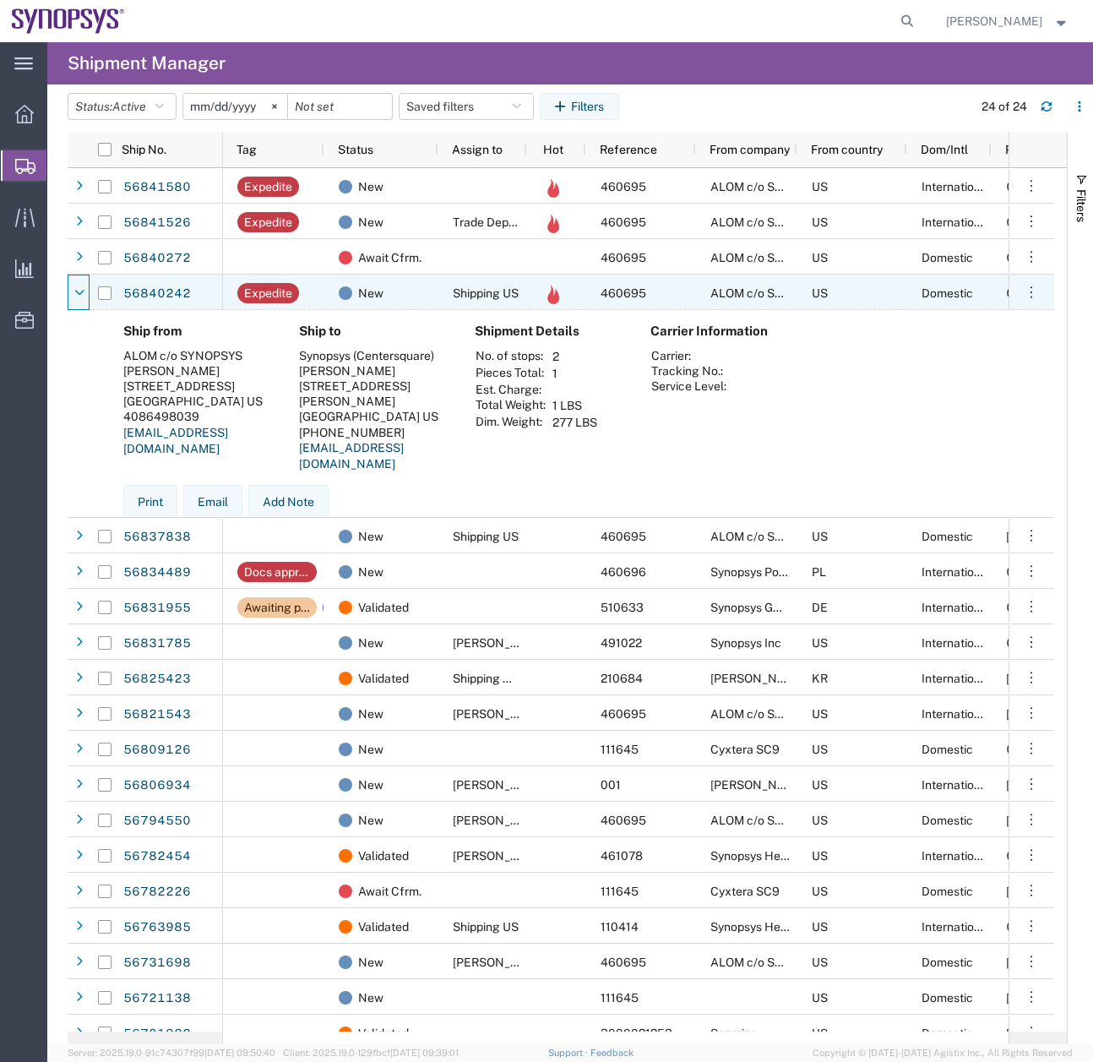
click at [78, 296] on icon at bounding box center [79, 293] width 9 height 12
